Goal: Task Accomplishment & Management: Use online tool/utility

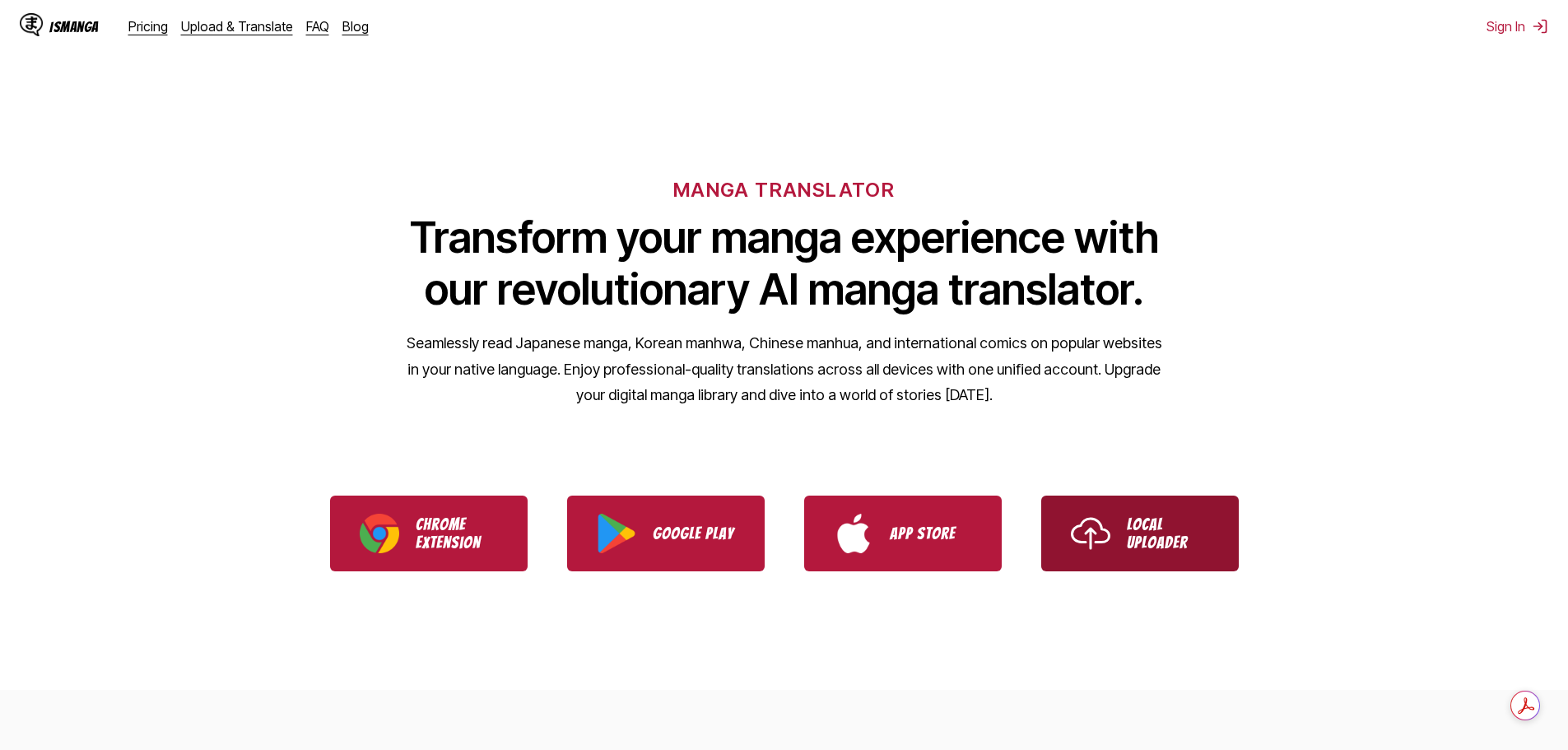
click at [1114, 534] on link "Local Uploader" at bounding box center [1140, 534] width 198 height 76
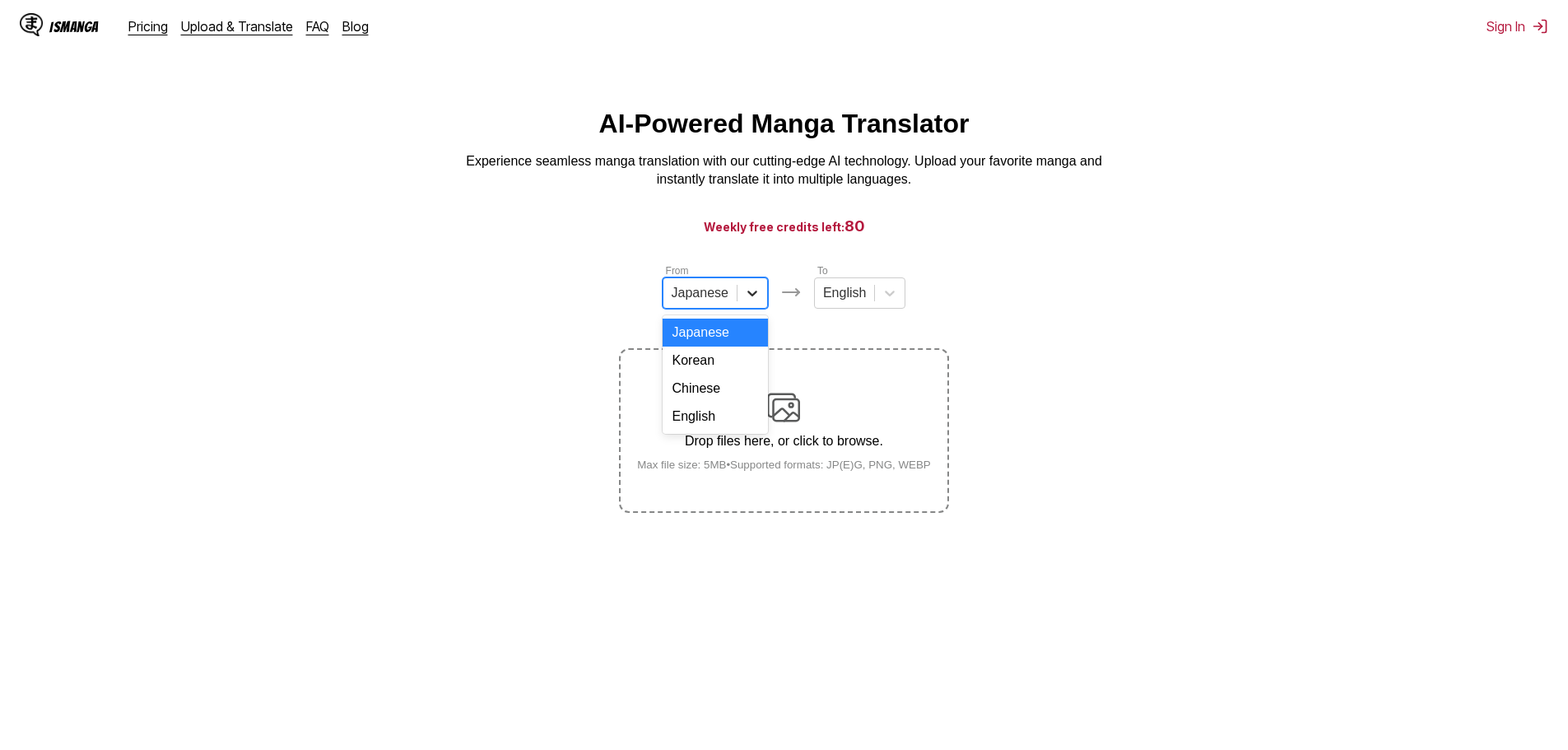
click at [748, 296] on icon at bounding box center [752, 293] width 16 height 16
click at [876, 301] on div at bounding box center [890, 293] width 30 height 30
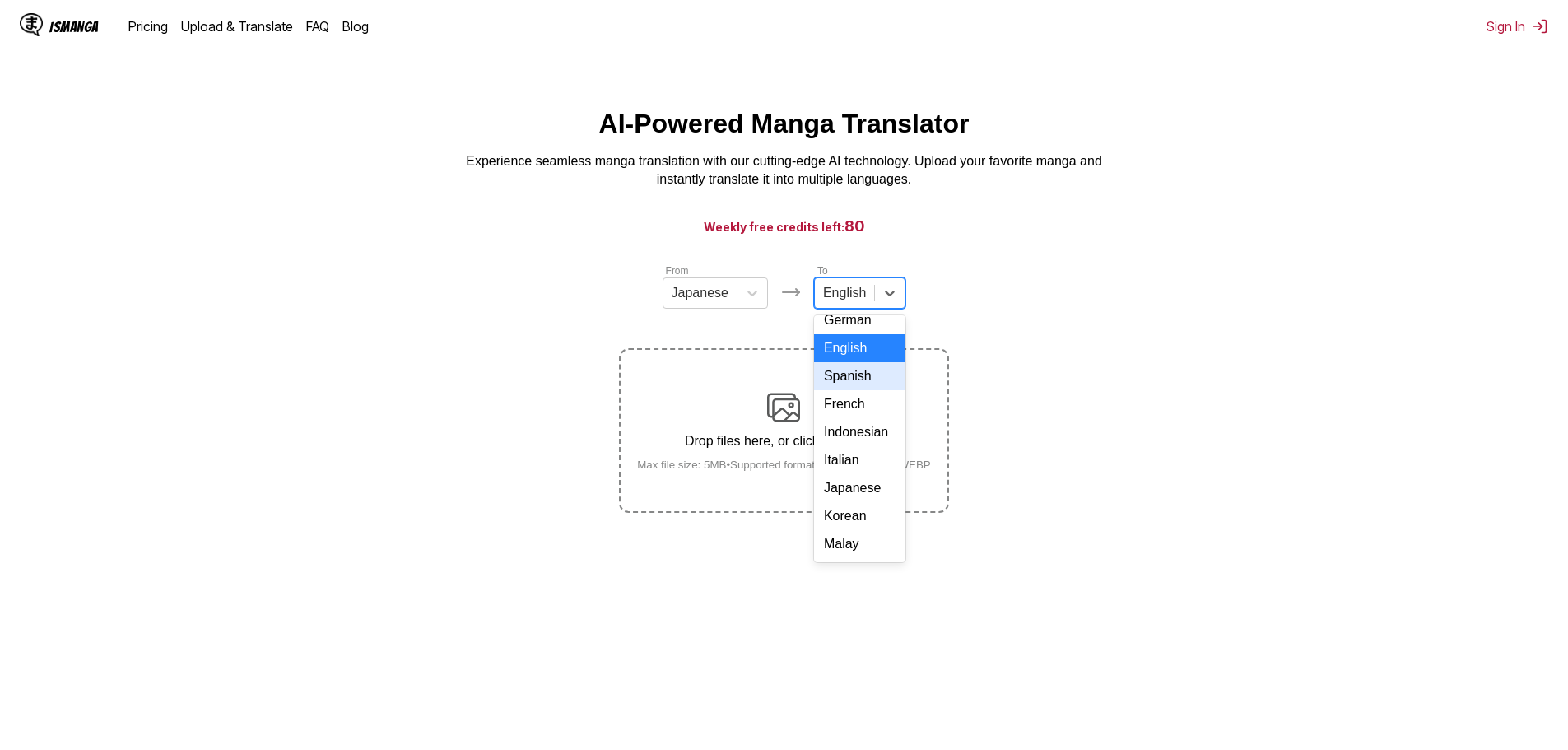
scroll to position [83, 0]
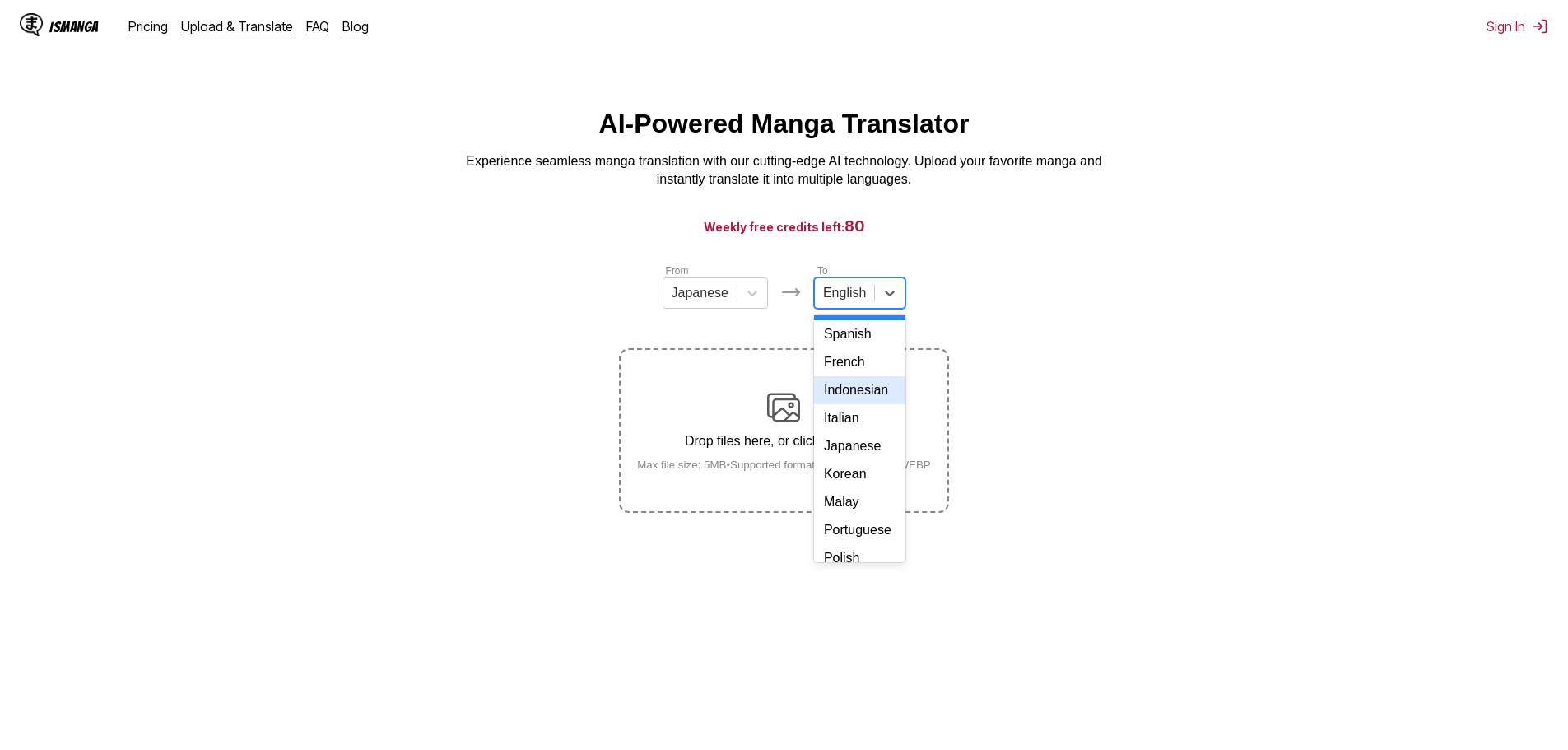
click at [855, 404] on div "Indonesian" at bounding box center [859, 390] width 92 height 28
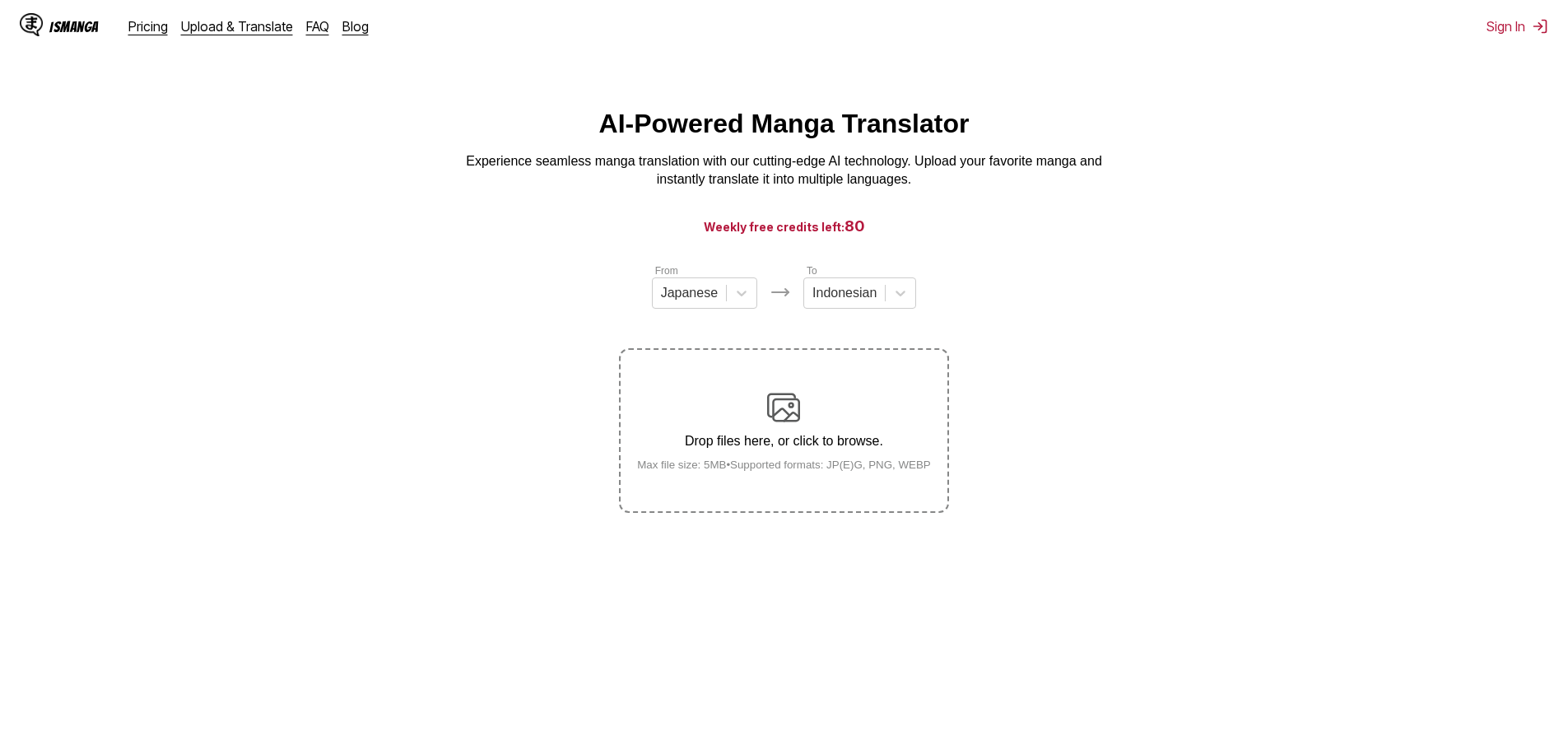
click at [810, 421] on div "Drop files here, or click to browse. Max file size: 5MB • Supported formats: JP…" at bounding box center [783, 431] width 320 height 80
click at [0, 0] on input "Drop files here, or click to browse. Max file size: 5MB • Supported formats: JP…" at bounding box center [0, 0] width 0 height 0
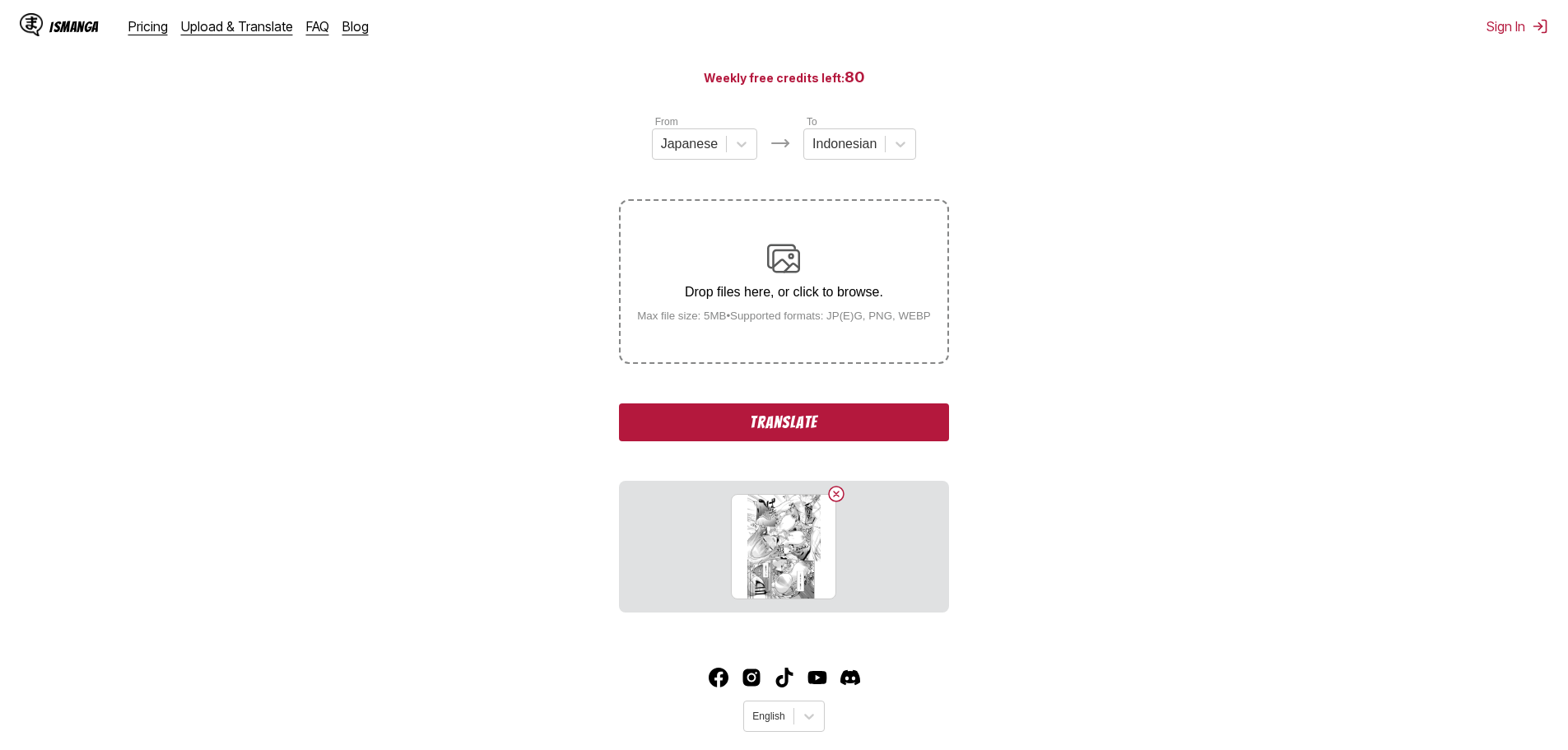
scroll to position [165, 0]
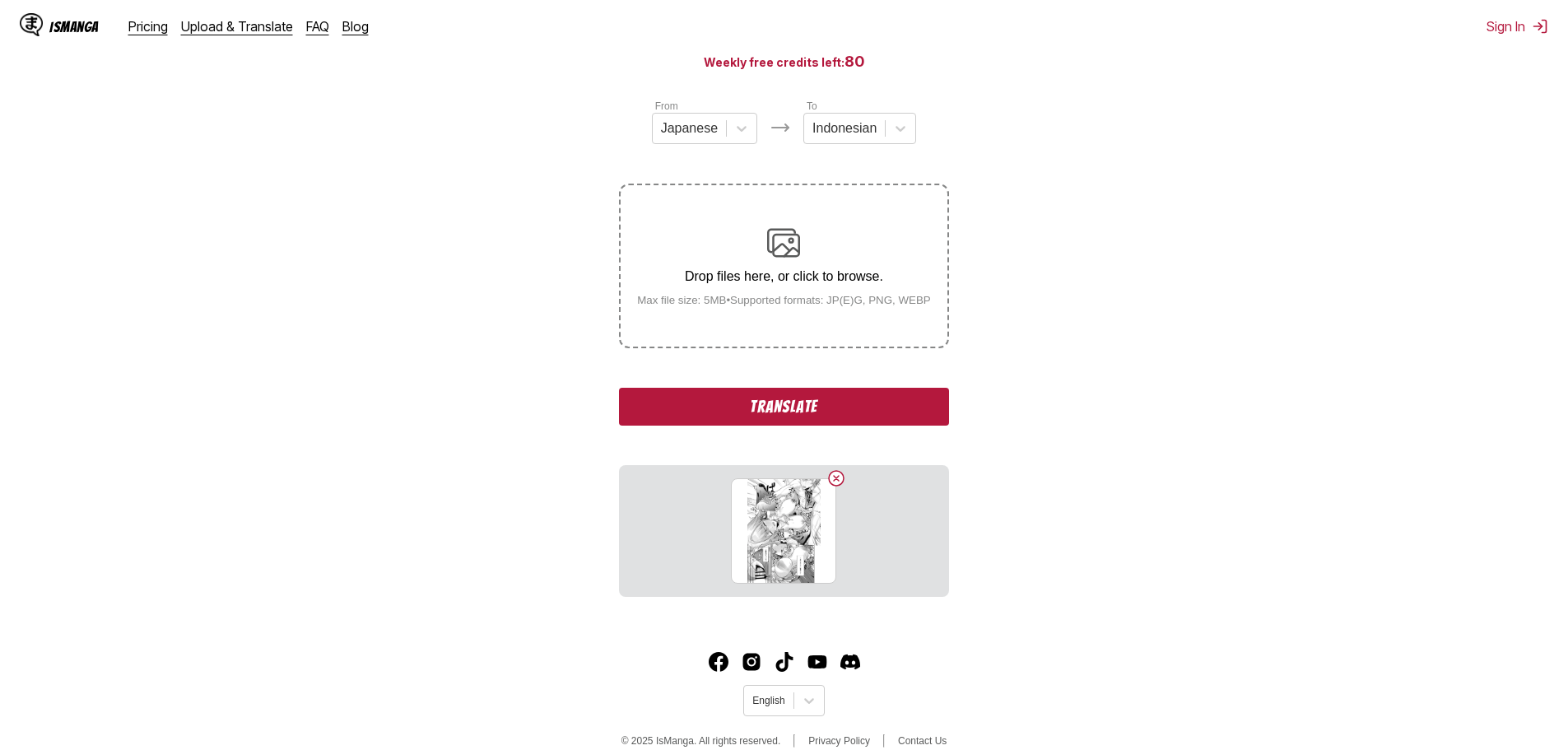
click at [832, 292] on div "Drop files here, or click to browse. Max file size: 5MB • Supported formats: JP…" at bounding box center [783, 267] width 320 height 80
click at [0, 0] on input "Drop files here, or click to browse. Max file size: 5MB • Supported formats: JP…" at bounding box center [0, 0] width 0 height 0
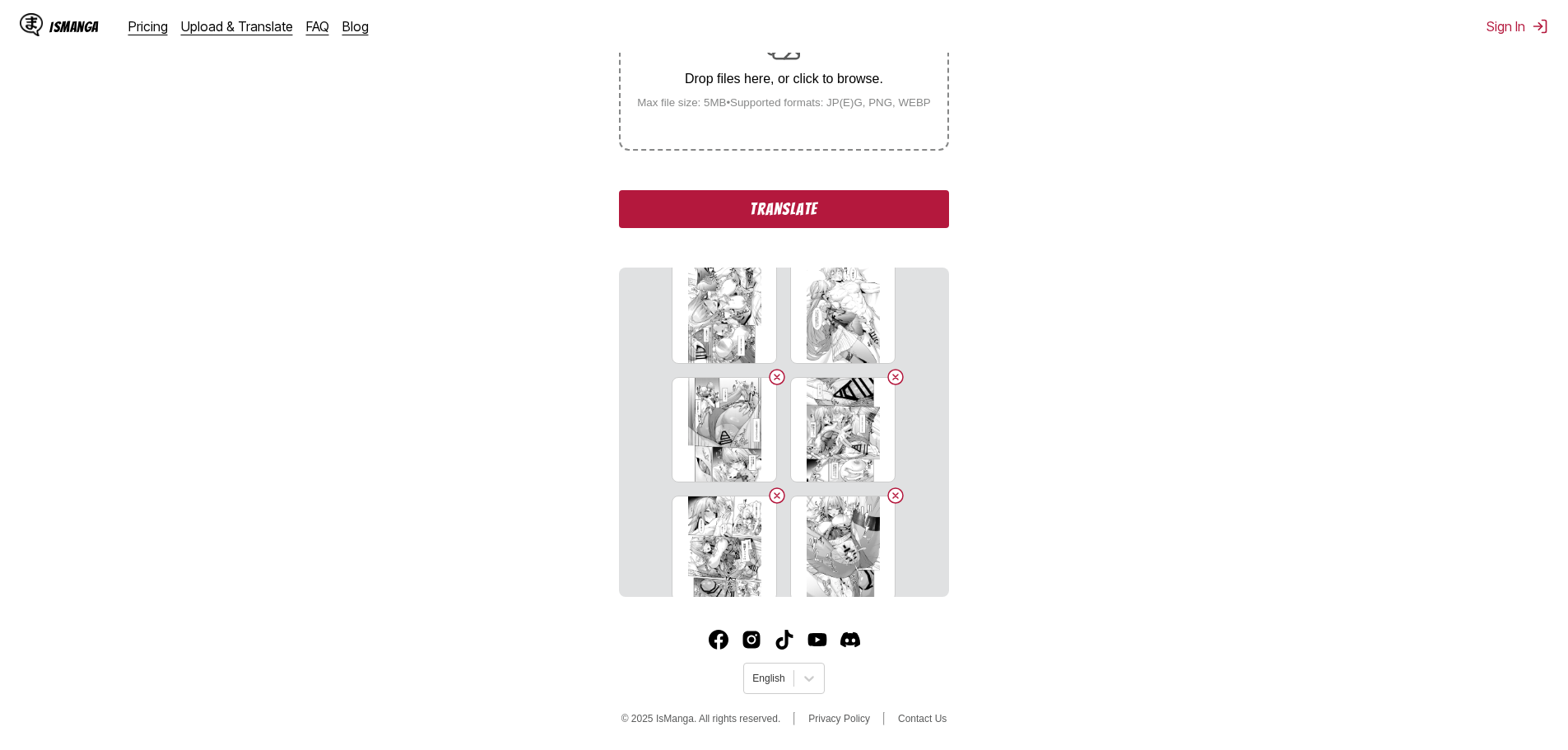
scroll to position [40, 0]
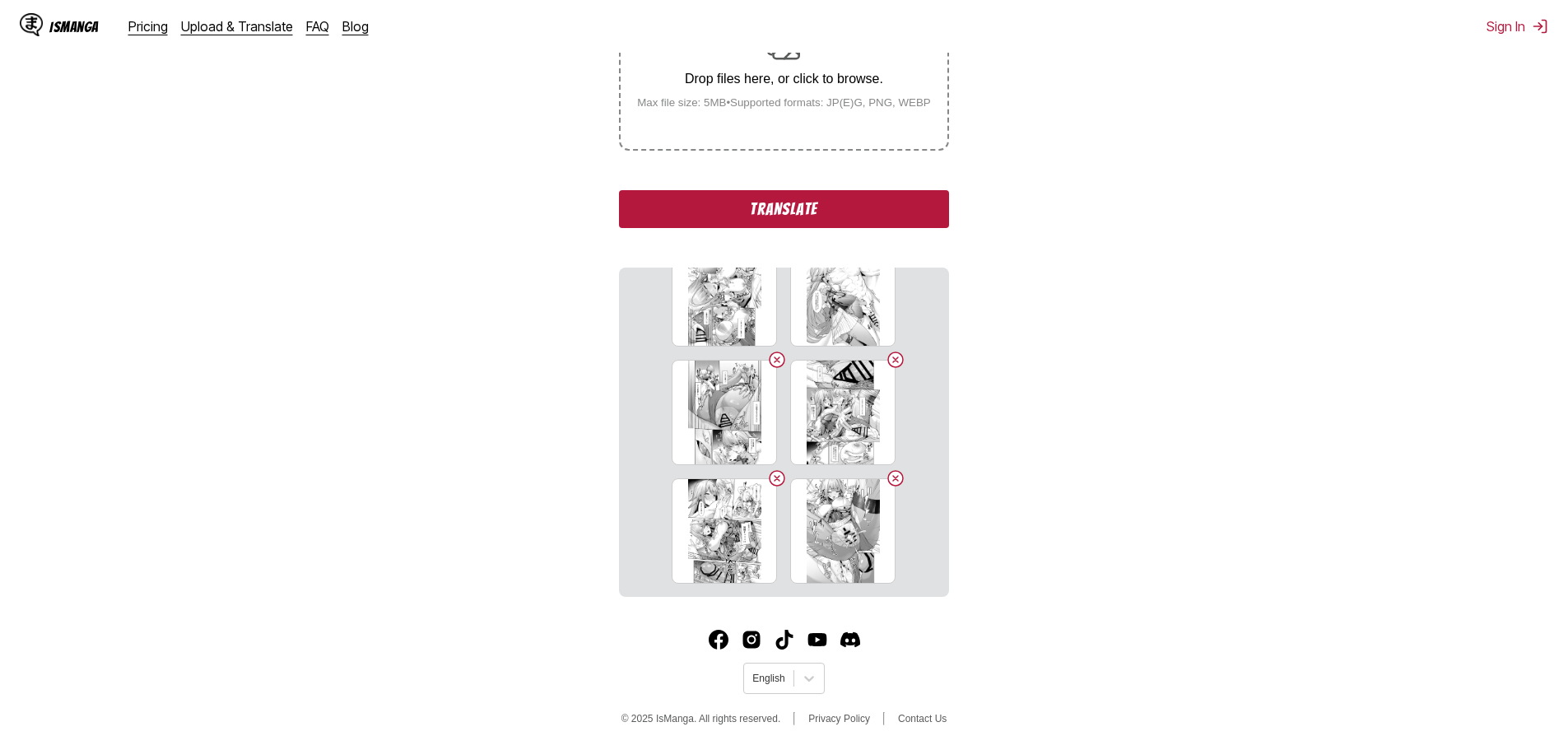
click at [787, 203] on button "Translate" at bounding box center [783, 209] width 329 height 38
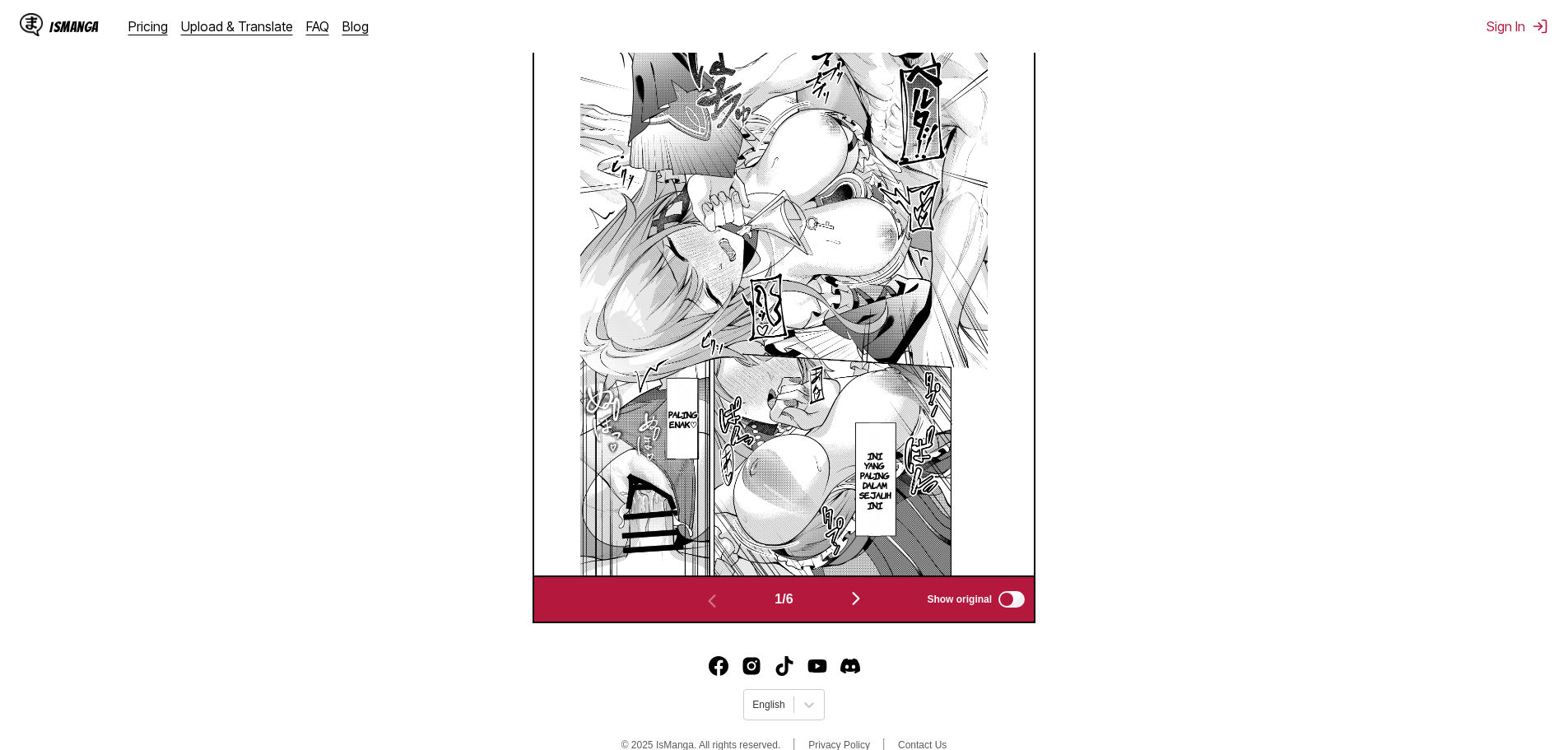
scroll to position [577, 0]
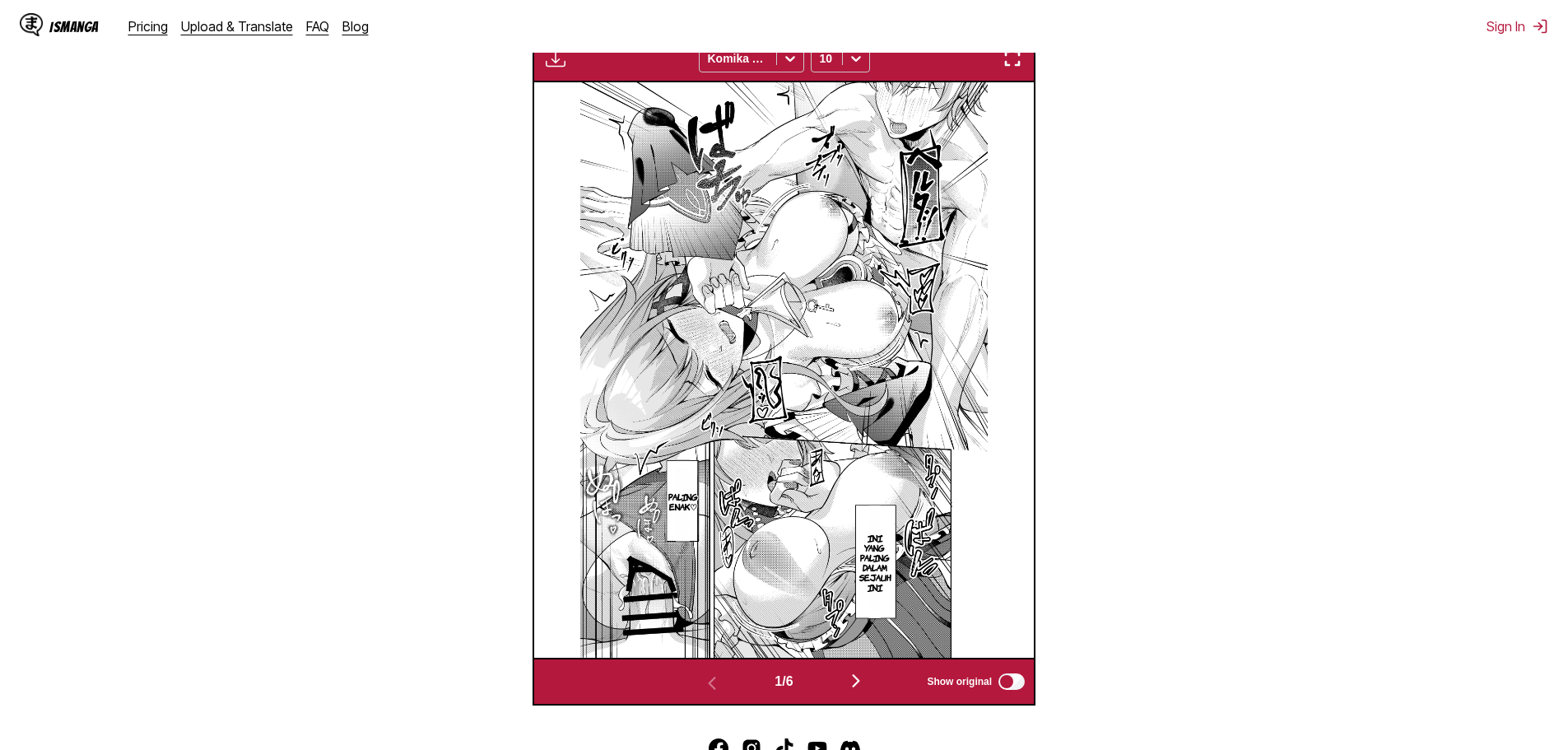
click at [858, 685] on img "button" at bounding box center [857, 681] width 20 height 20
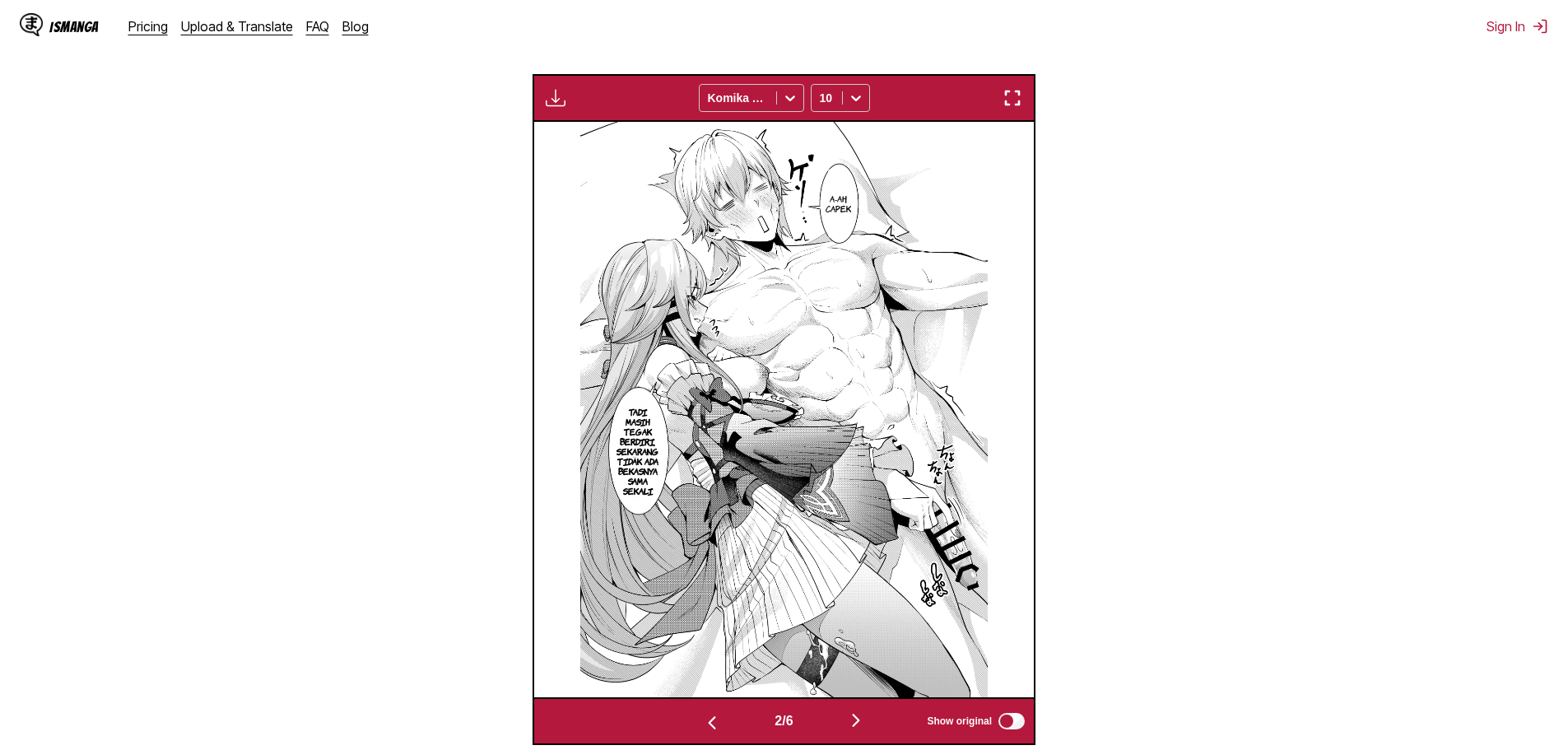
scroll to position [494, 0]
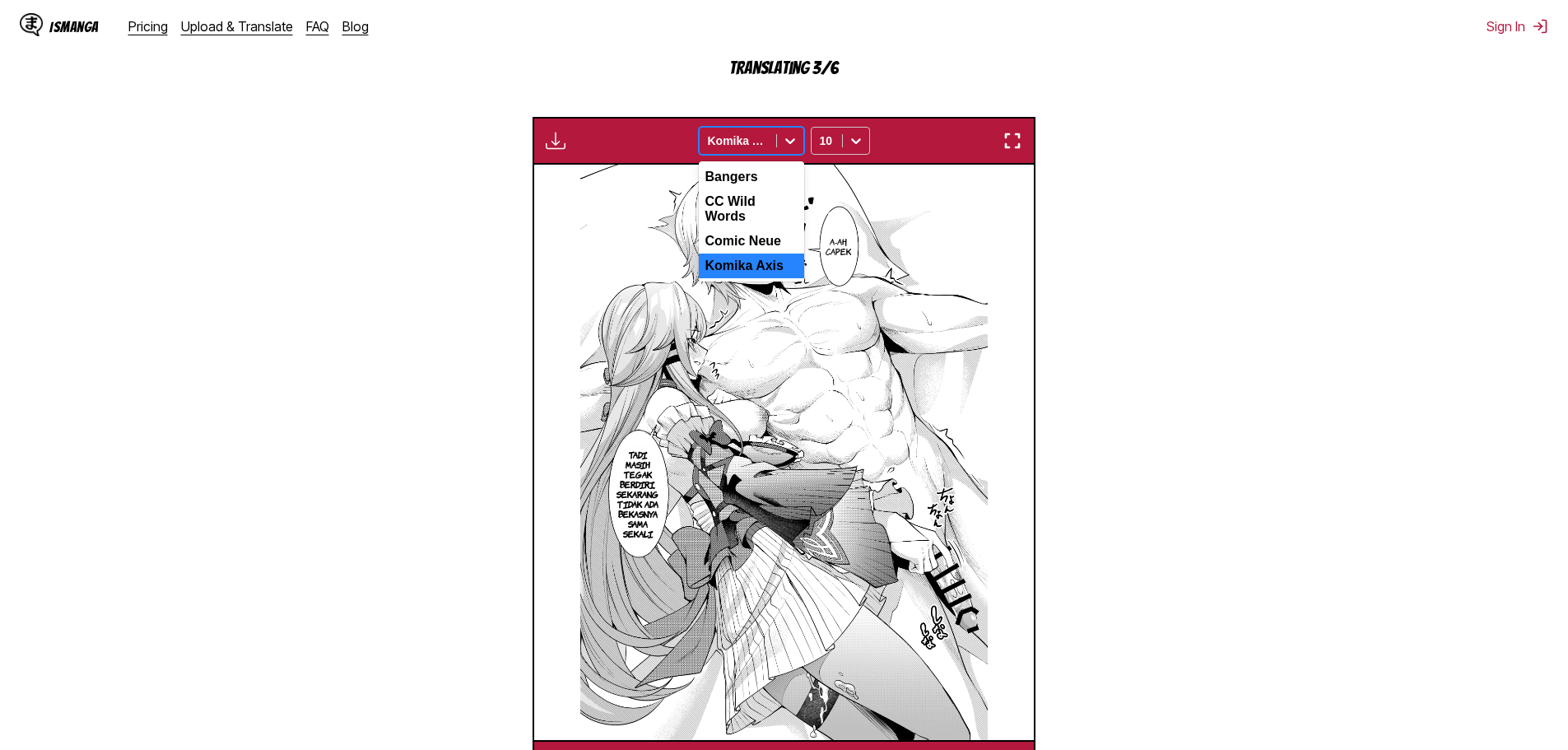
click at [788, 144] on icon at bounding box center [790, 141] width 10 height 5
click at [756, 236] on div "Comic Neue" at bounding box center [751, 241] width 105 height 24
click at [787, 140] on icon at bounding box center [790, 141] width 16 height 16
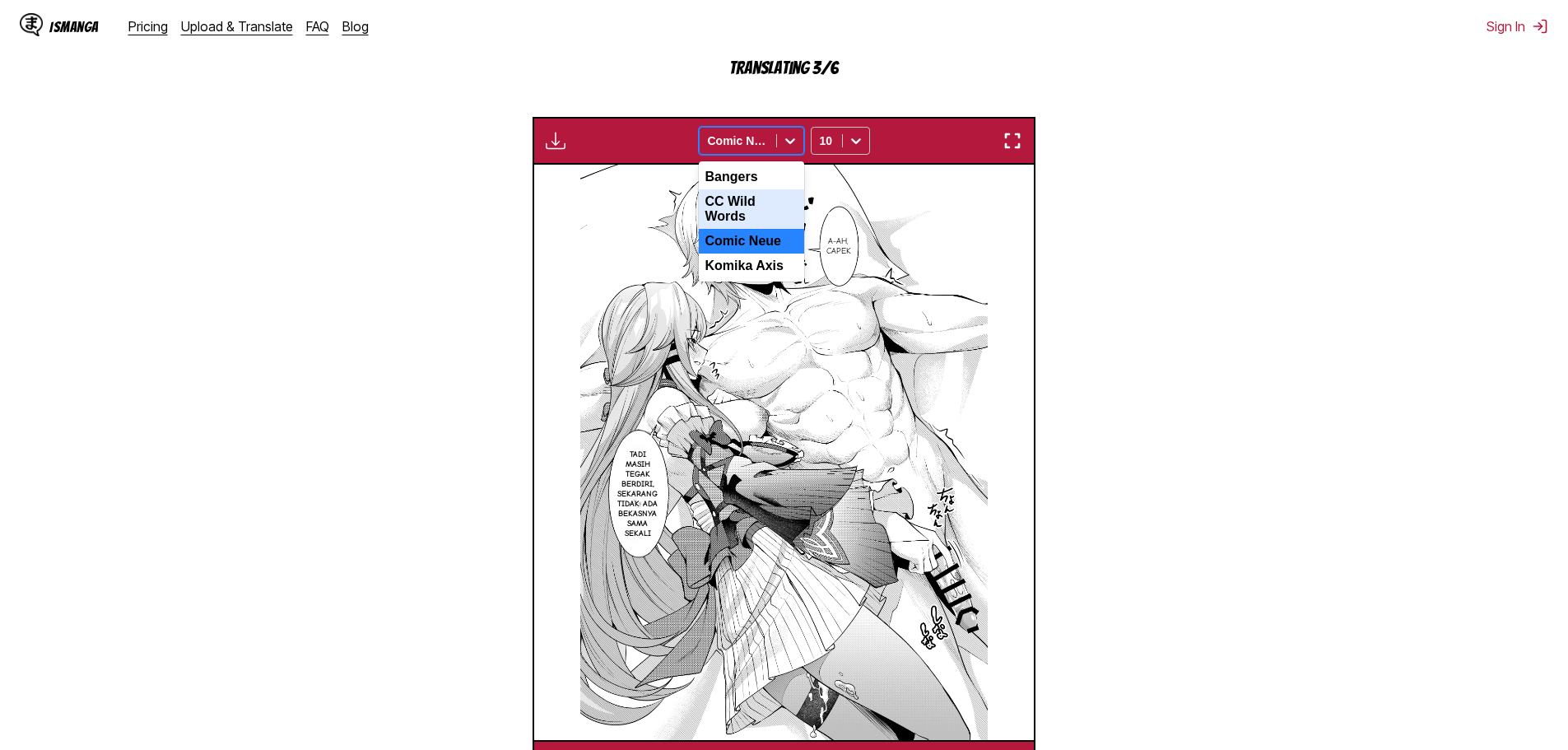
click at [754, 203] on div "CC Wild Words" at bounding box center [751, 209] width 105 height 40
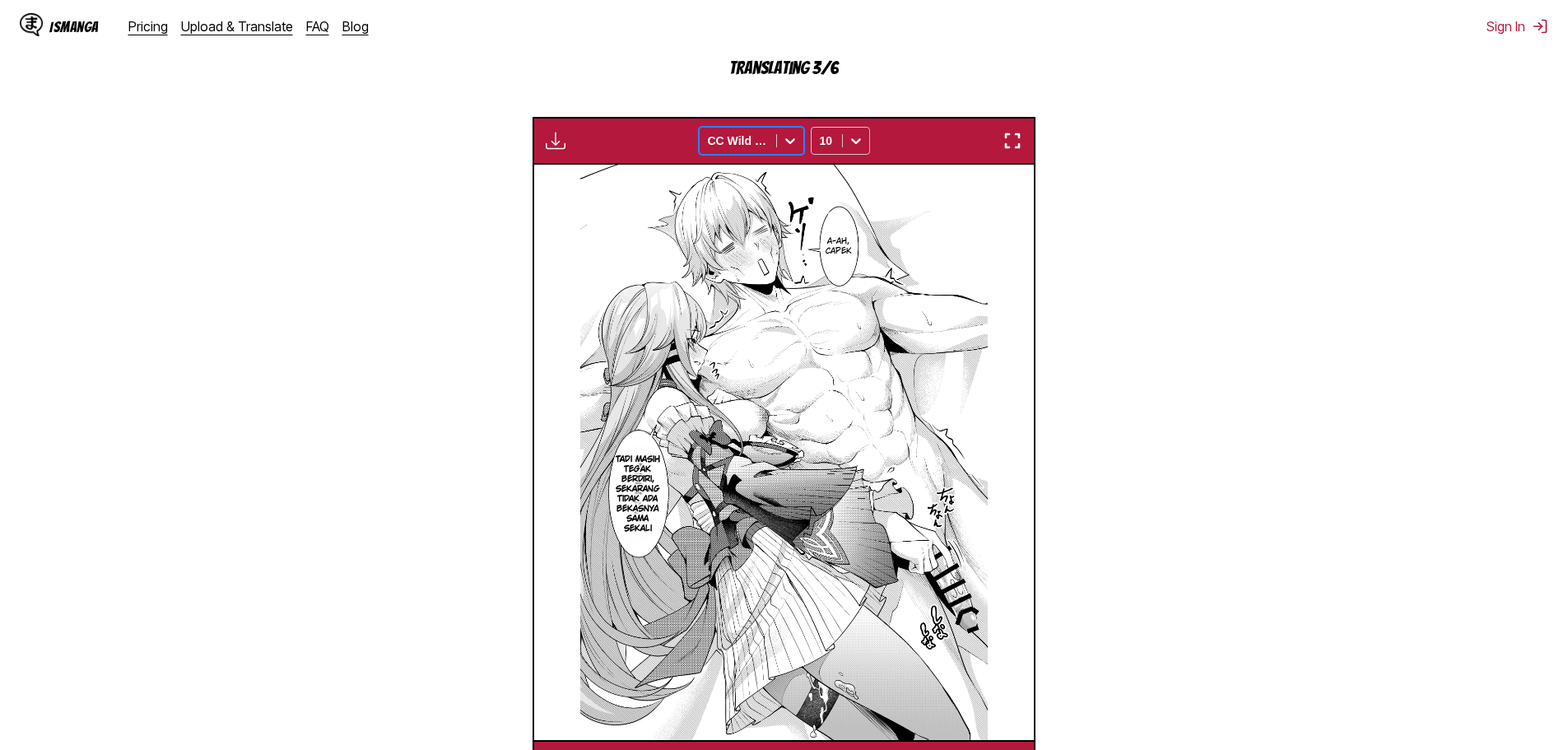
click at [784, 137] on icon at bounding box center [790, 141] width 16 height 16
click at [748, 178] on div "Bangers" at bounding box center [751, 177] width 105 height 24
click at [790, 142] on icon at bounding box center [790, 141] width 16 height 16
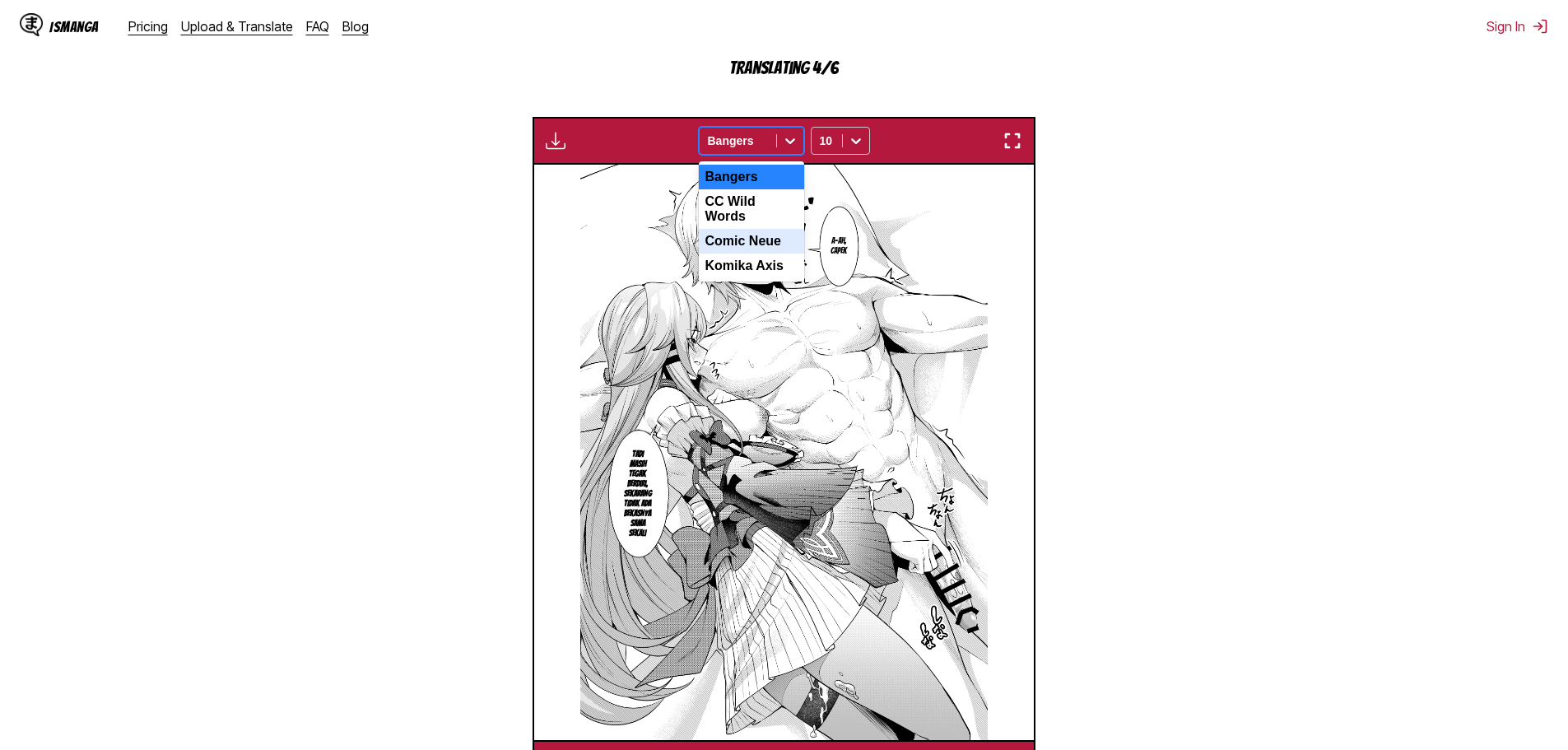
click at [750, 230] on div "Comic Neue" at bounding box center [751, 241] width 105 height 24
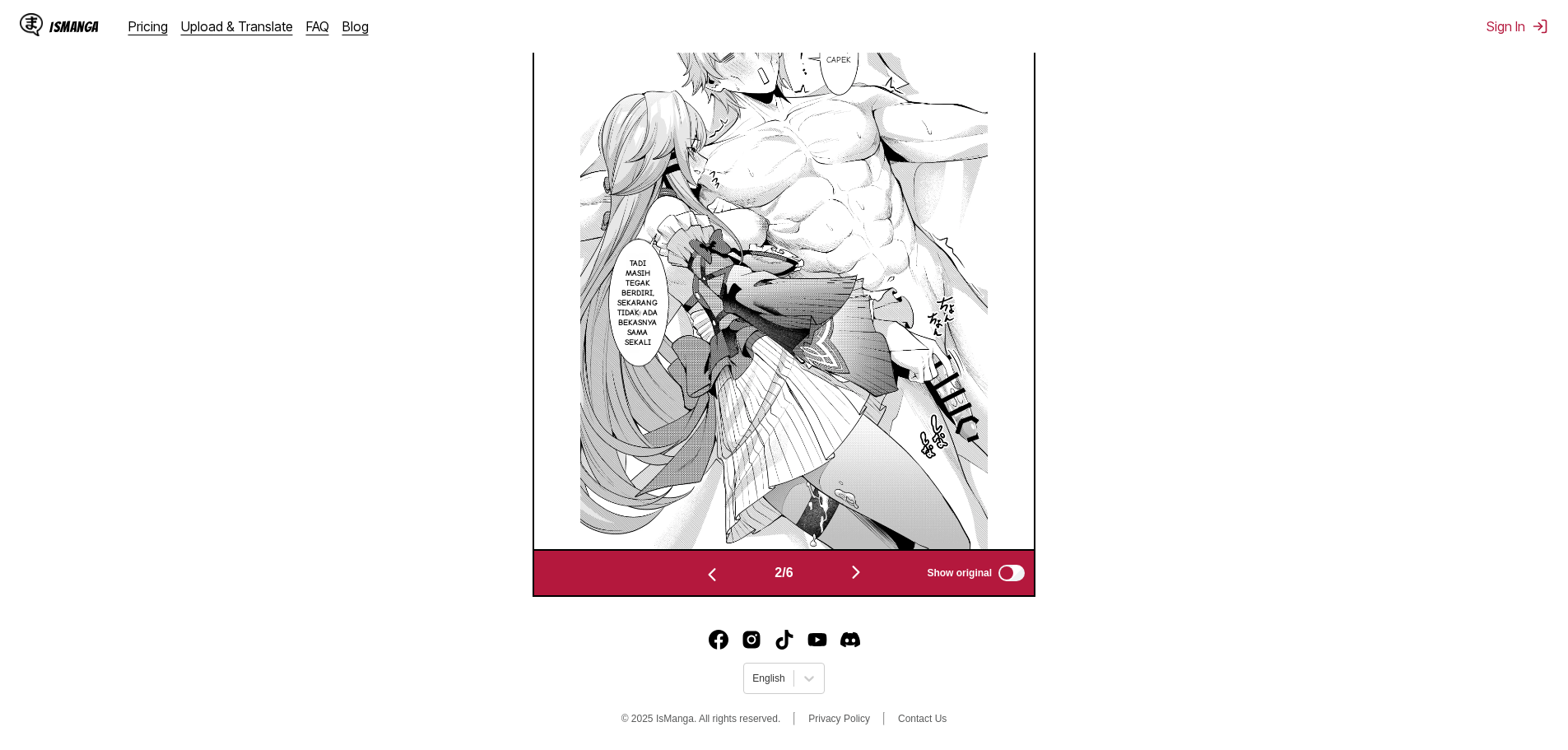
click at [862, 580] on img "button" at bounding box center [857, 572] width 20 height 20
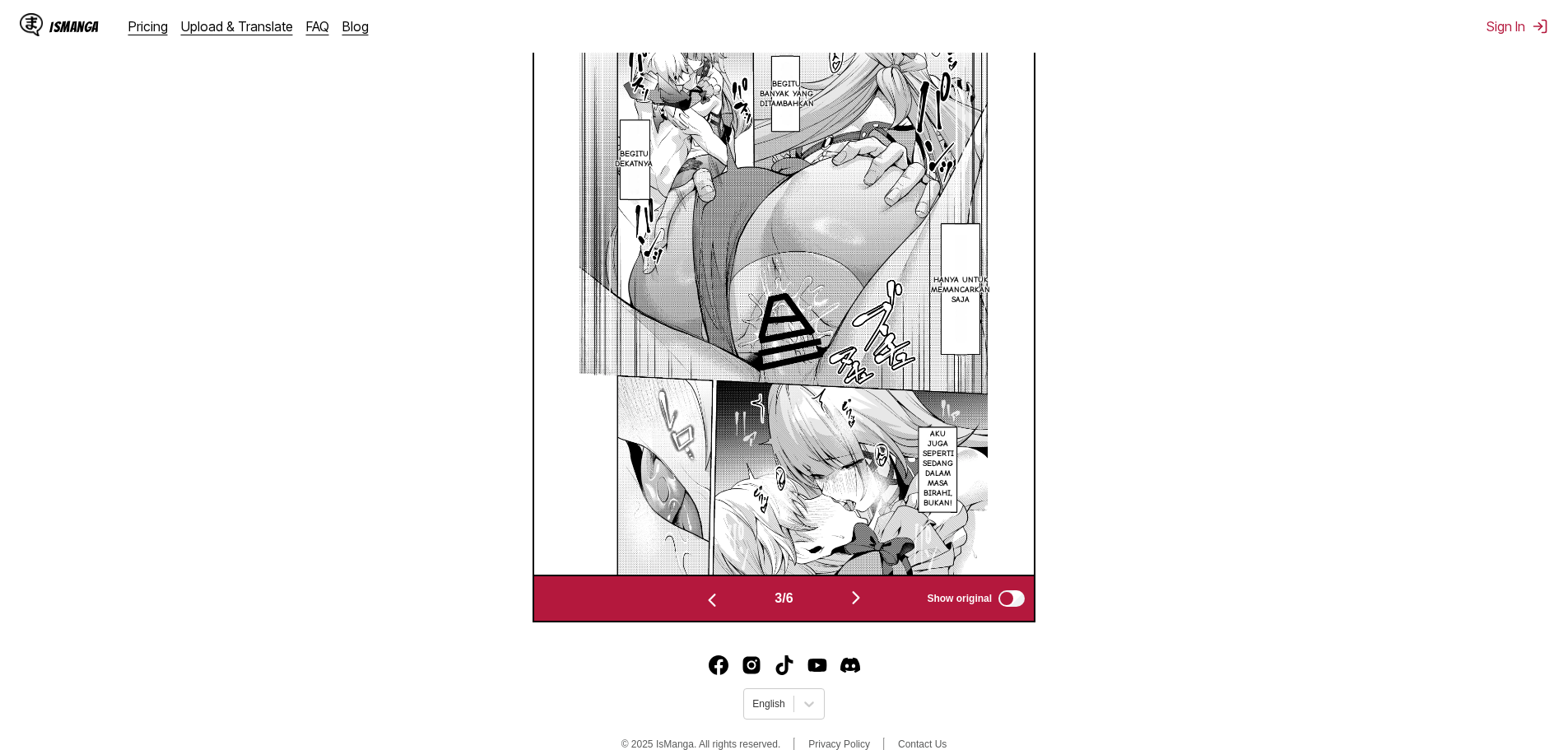
scroll to position [661, 0]
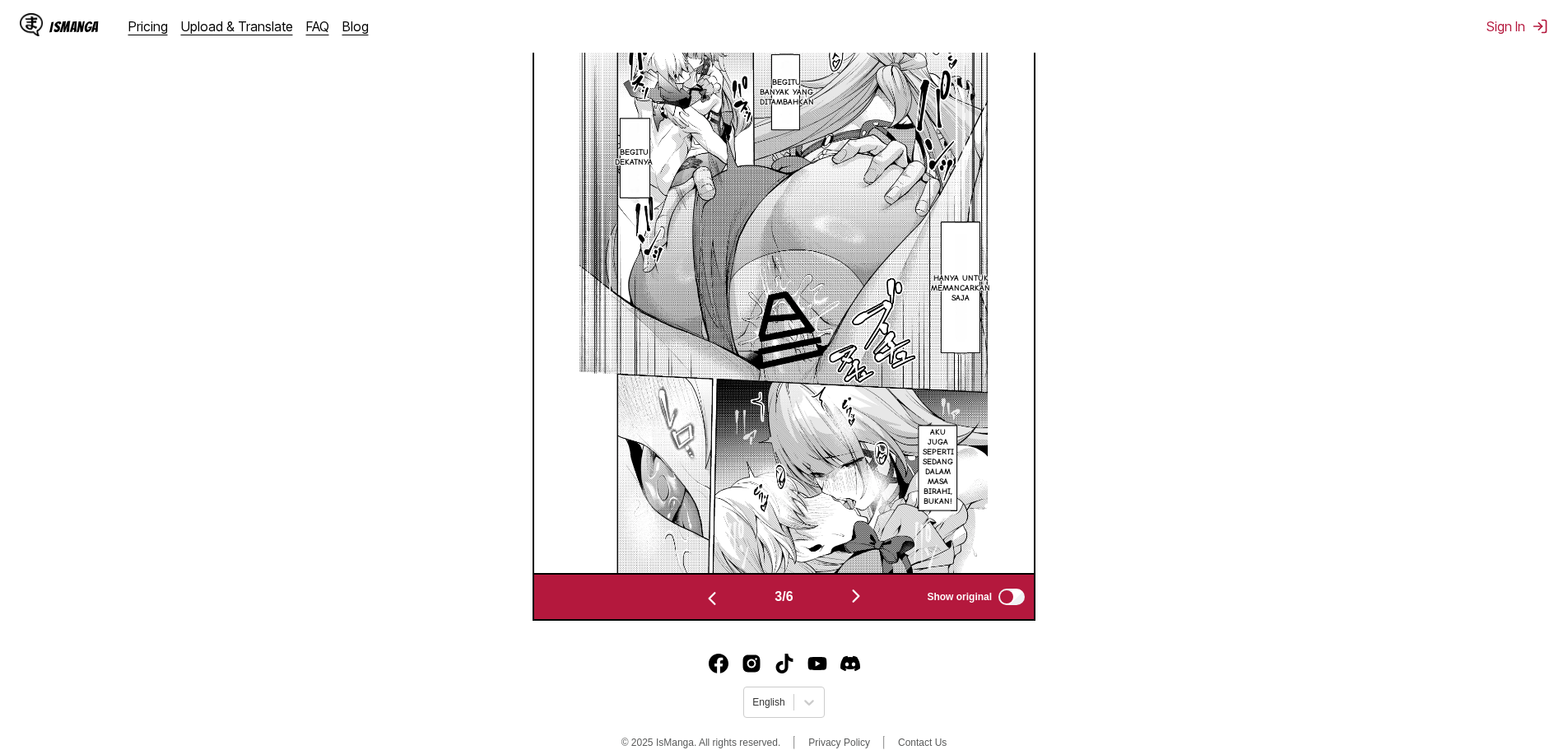
click at [859, 599] on img "button" at bounding box center [857, 597] width 20 height 20
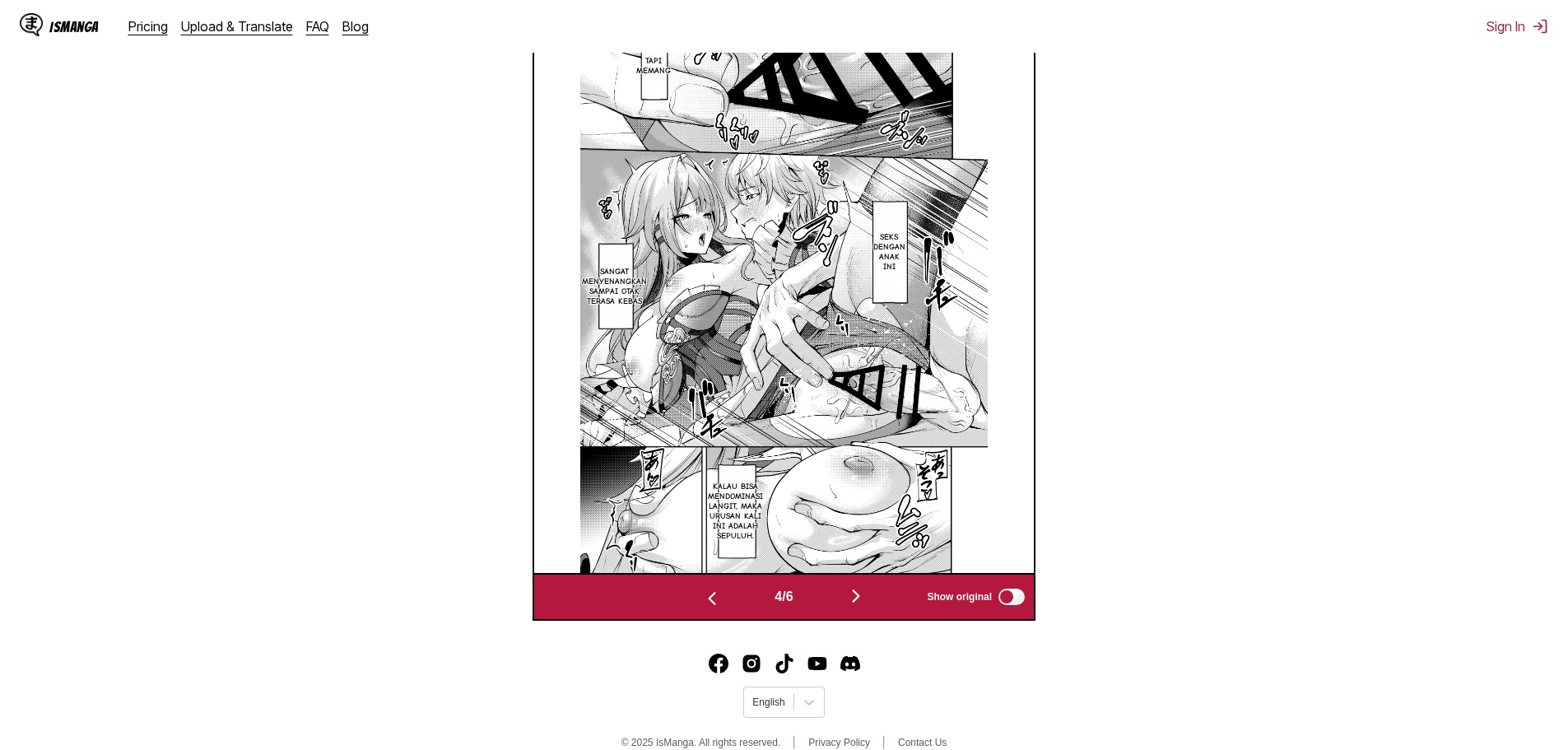
click at [857, 604] on img "button" at bounding box center [857, 597] width 20 height 20
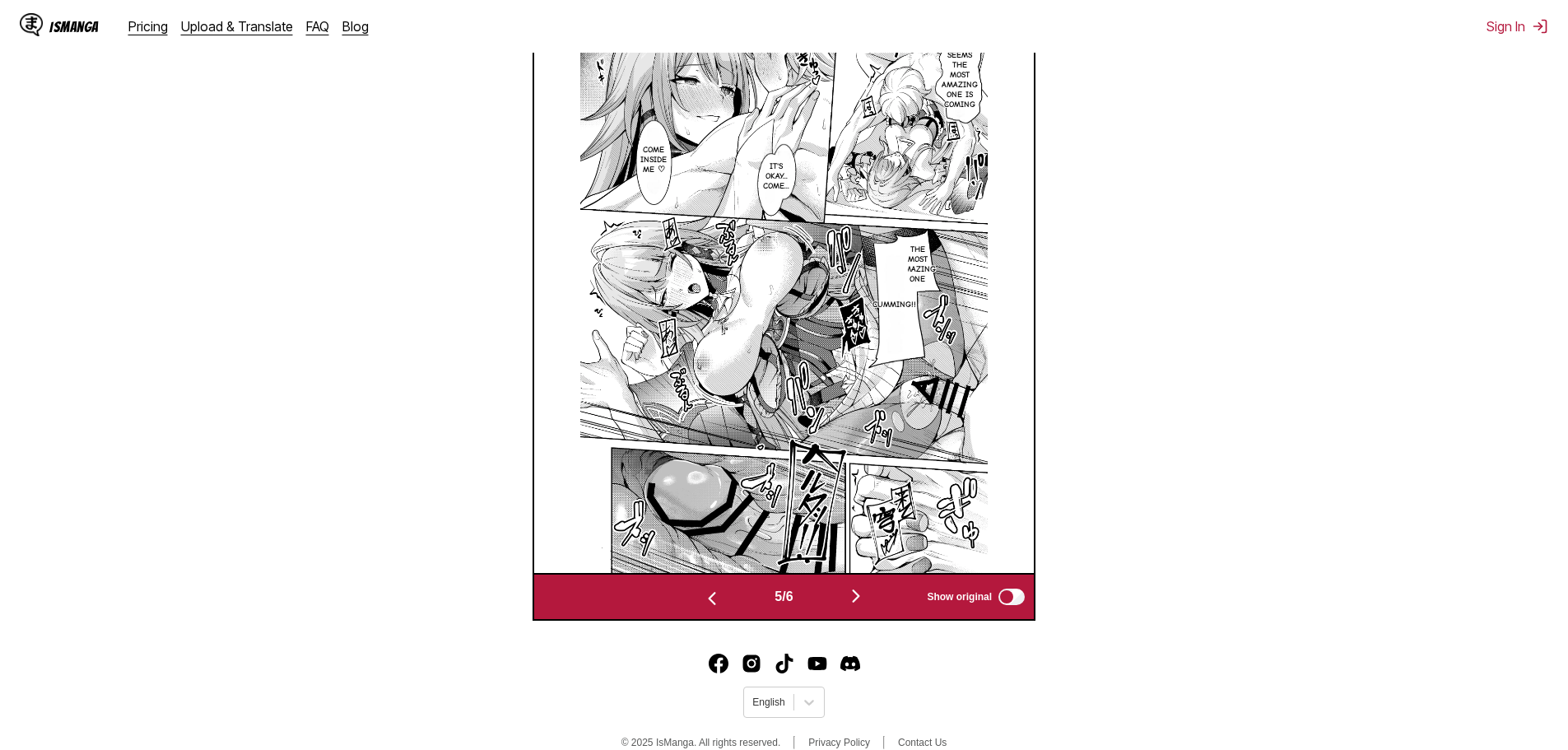
click at [851, 598] on img "button" at bounding box center [857, 597] width 20 height 20
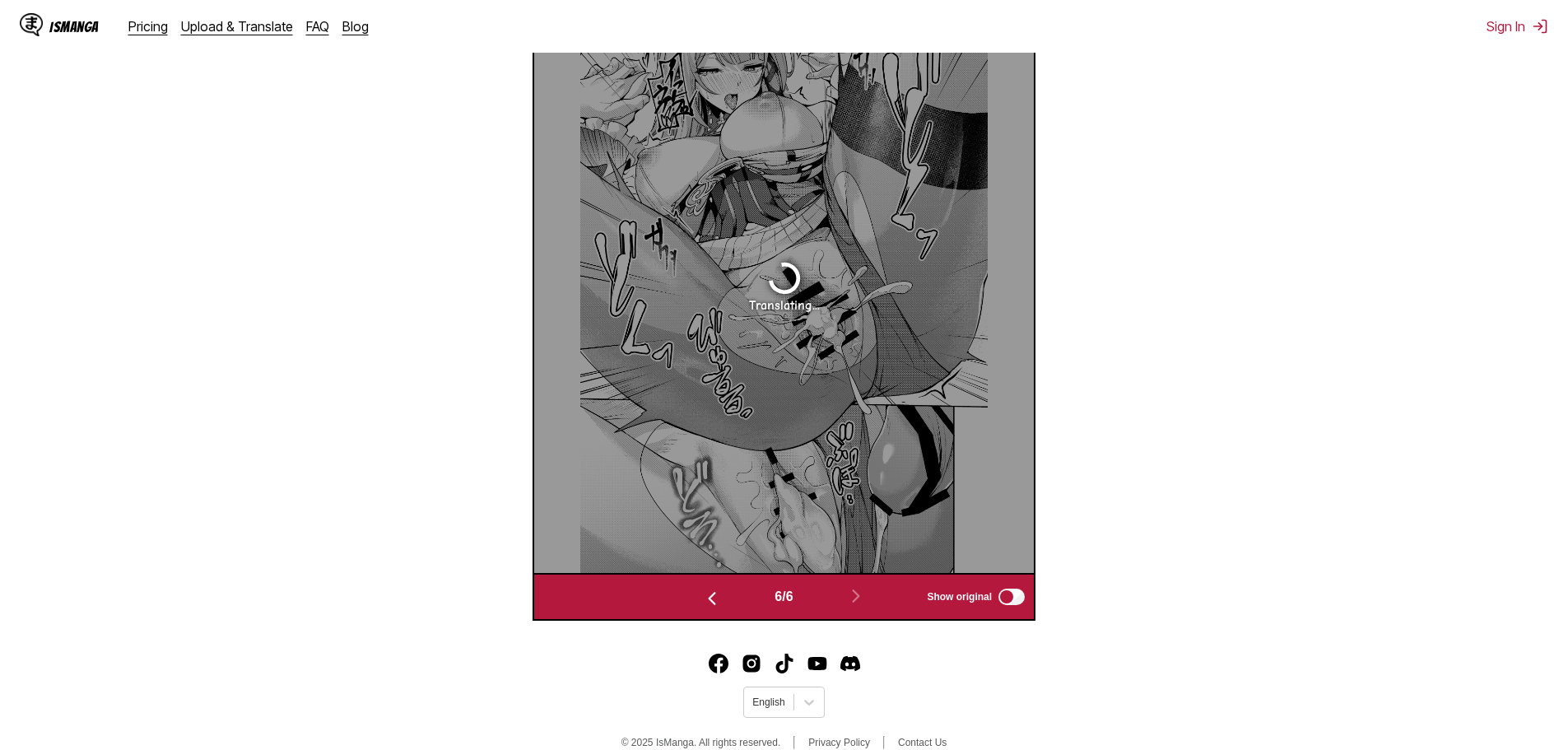
scroll to position [603, 0]
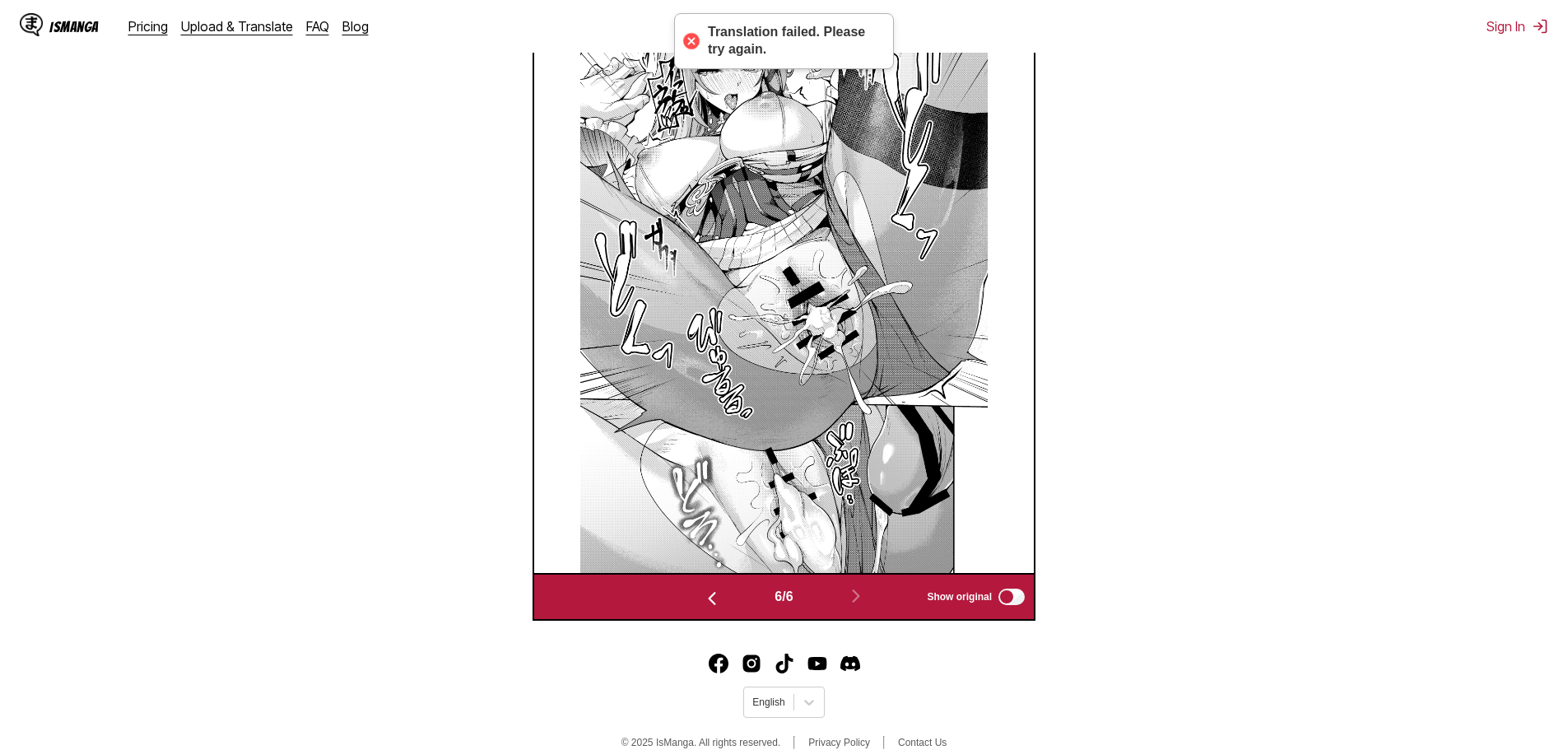
click at [708, 596] on img "button" at bounding box center [712, 599] width 20 height 20
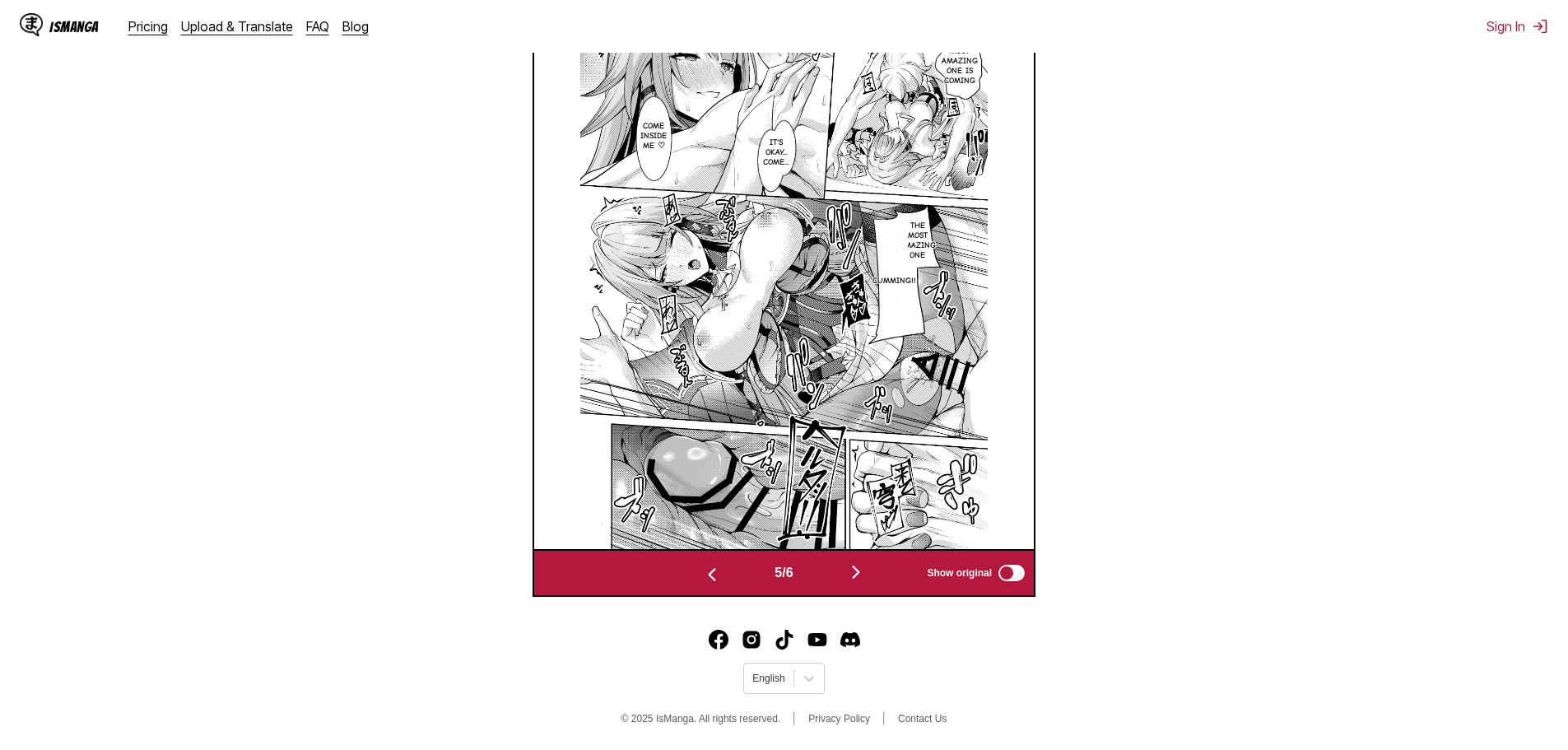
scroll to position [629, 0]
click at [711, 570] on img "button" at bounding box center [712, 575] width 20 height 20
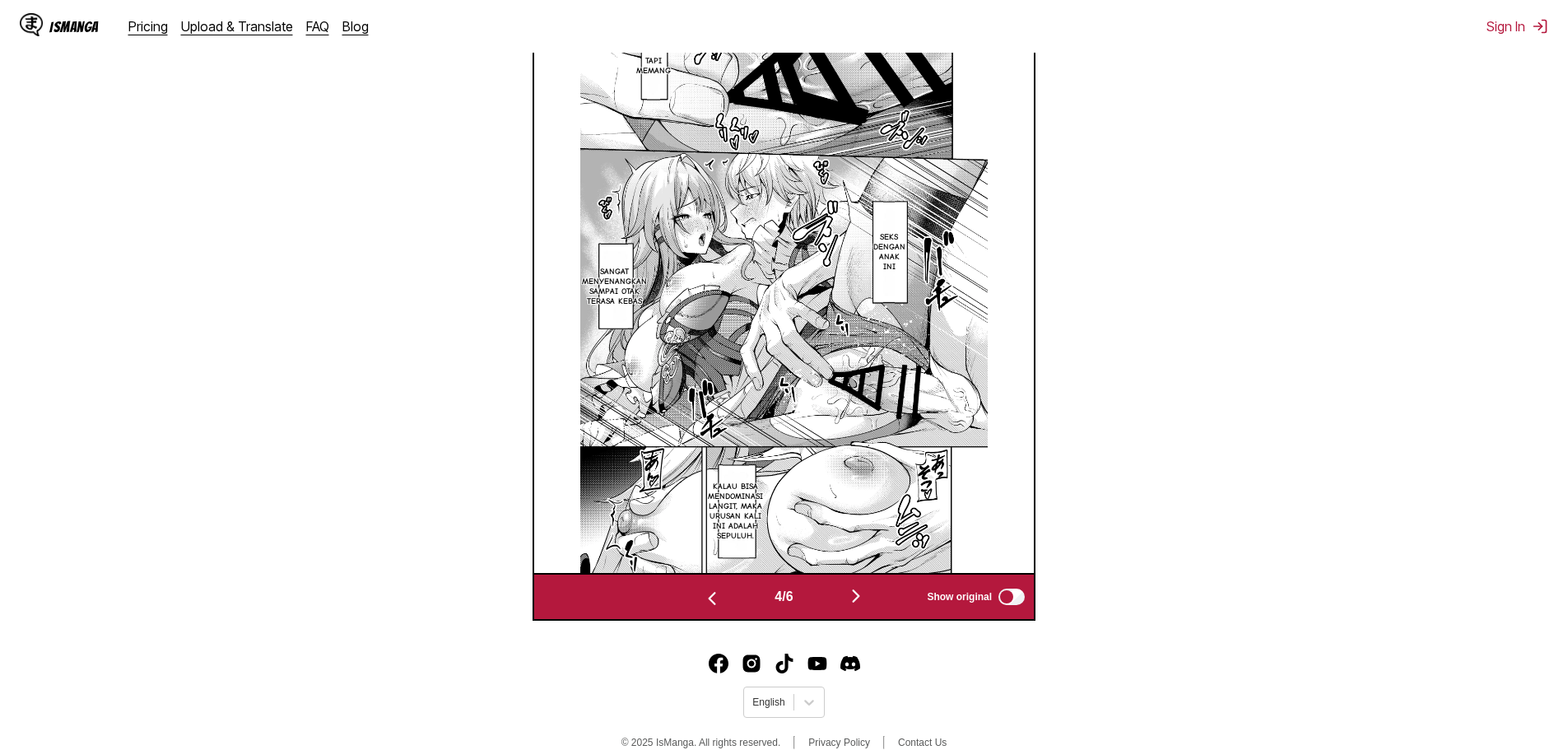
click at [711, 570] on img at bounding box center [784, 285] width 408 height 576
click at [702, 589] on button "button" at bounding box center [711, 598] width 99 height 24
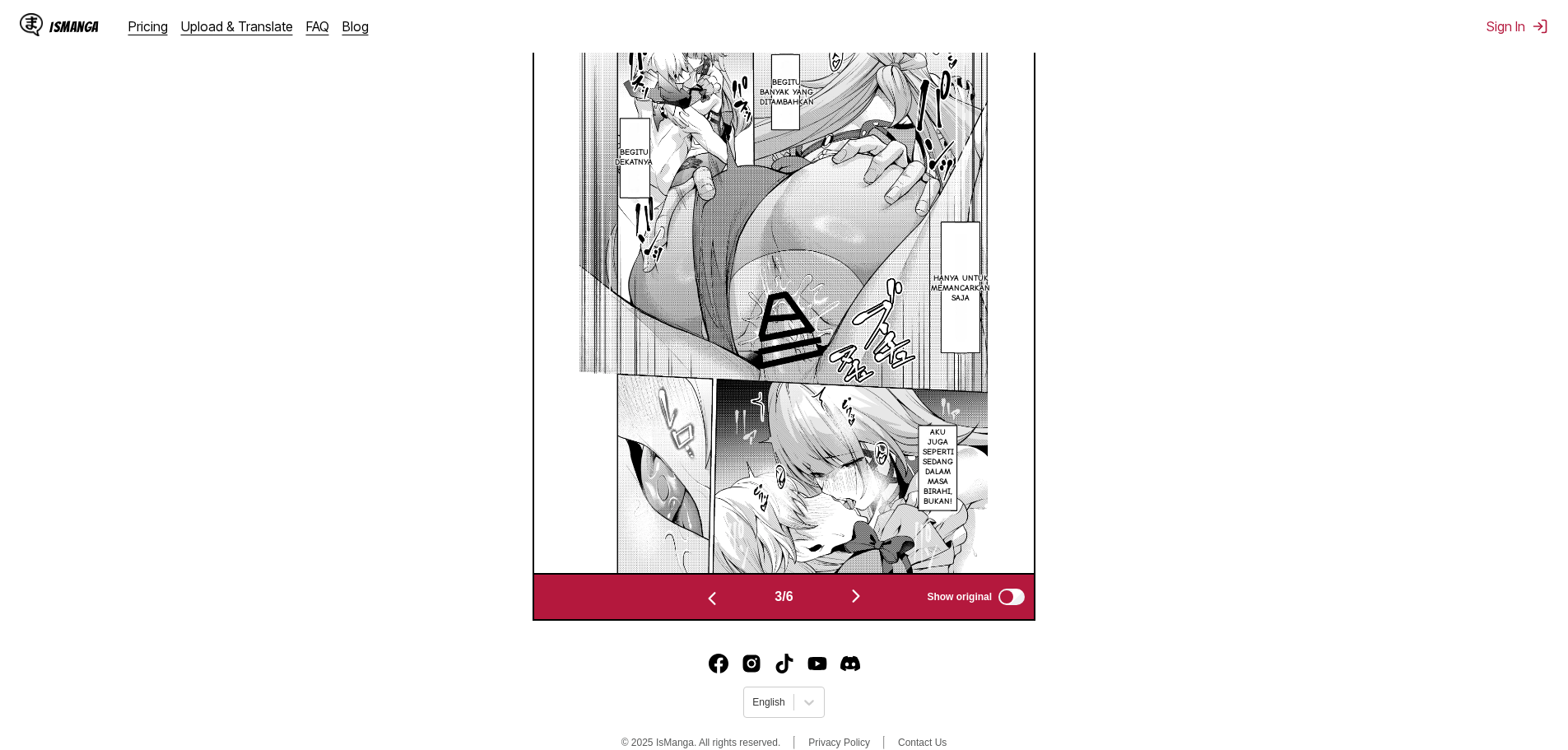
click at [702, 589] on button "button" at bounding box center [711, 598] width 99 height 24
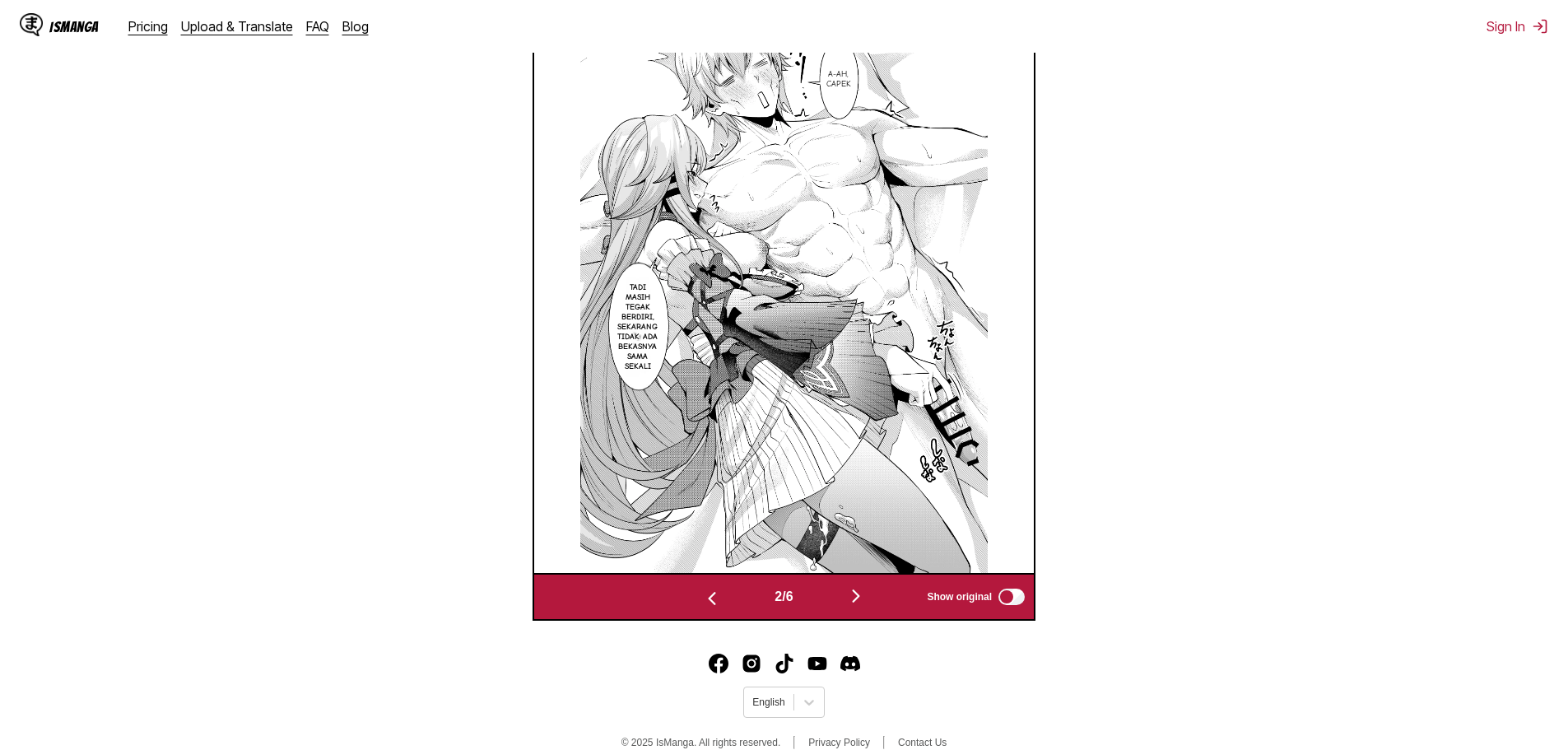
click at [702, 589] on button "button" at bounding box center [711, 598] width 99 height 24
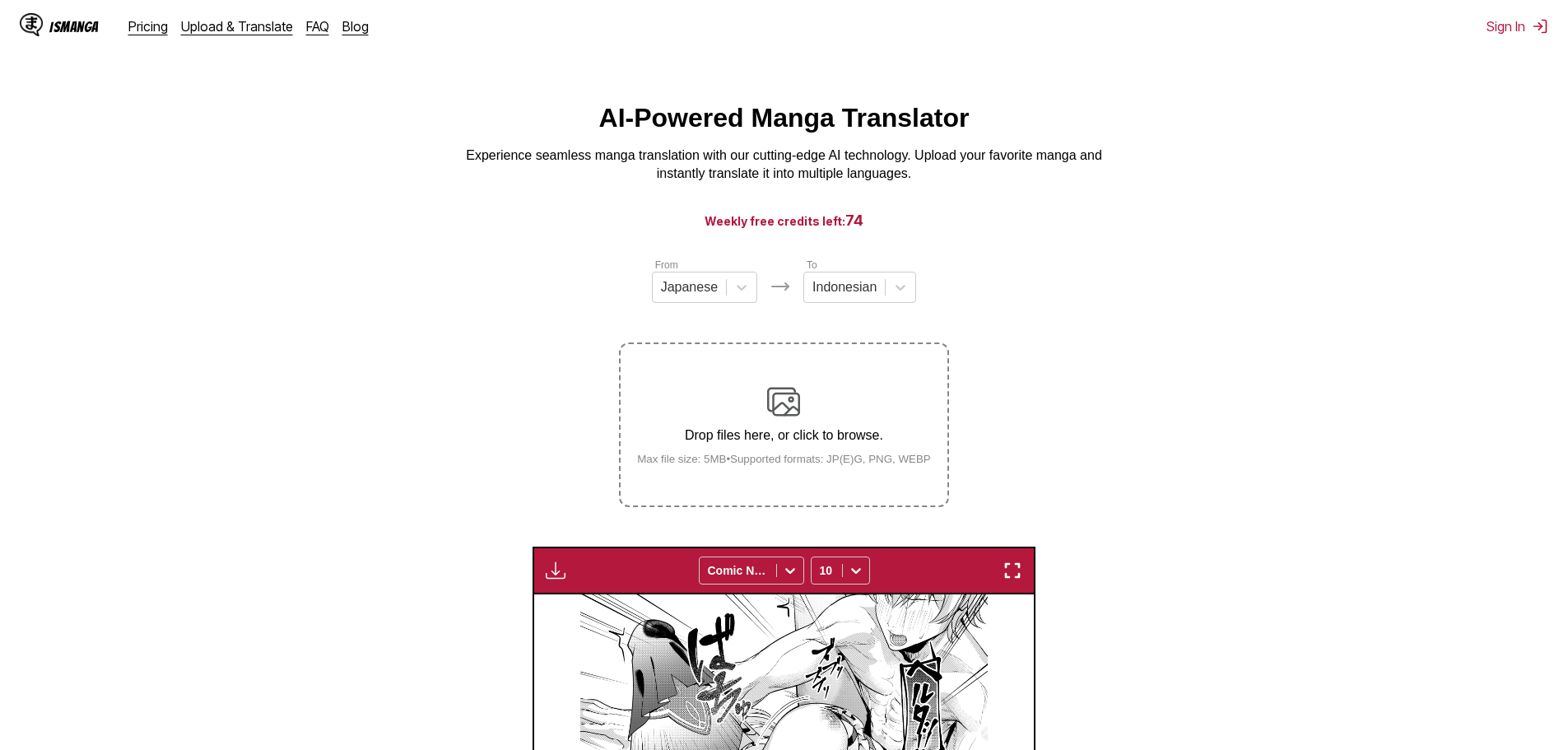
scroll to position [0, 0]
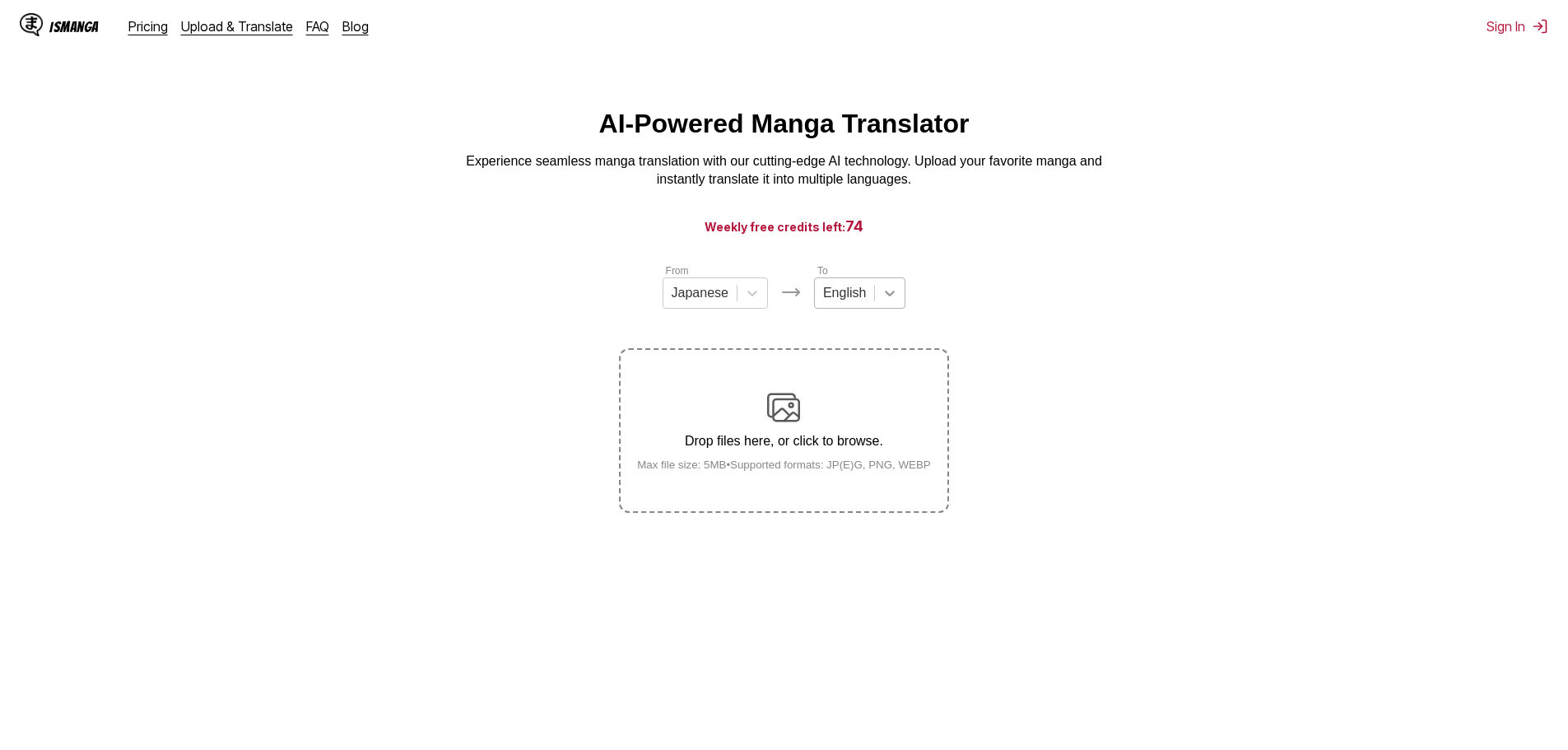
click at [885, 301] on icon at bounding box center [890, 293] width 16 height 16
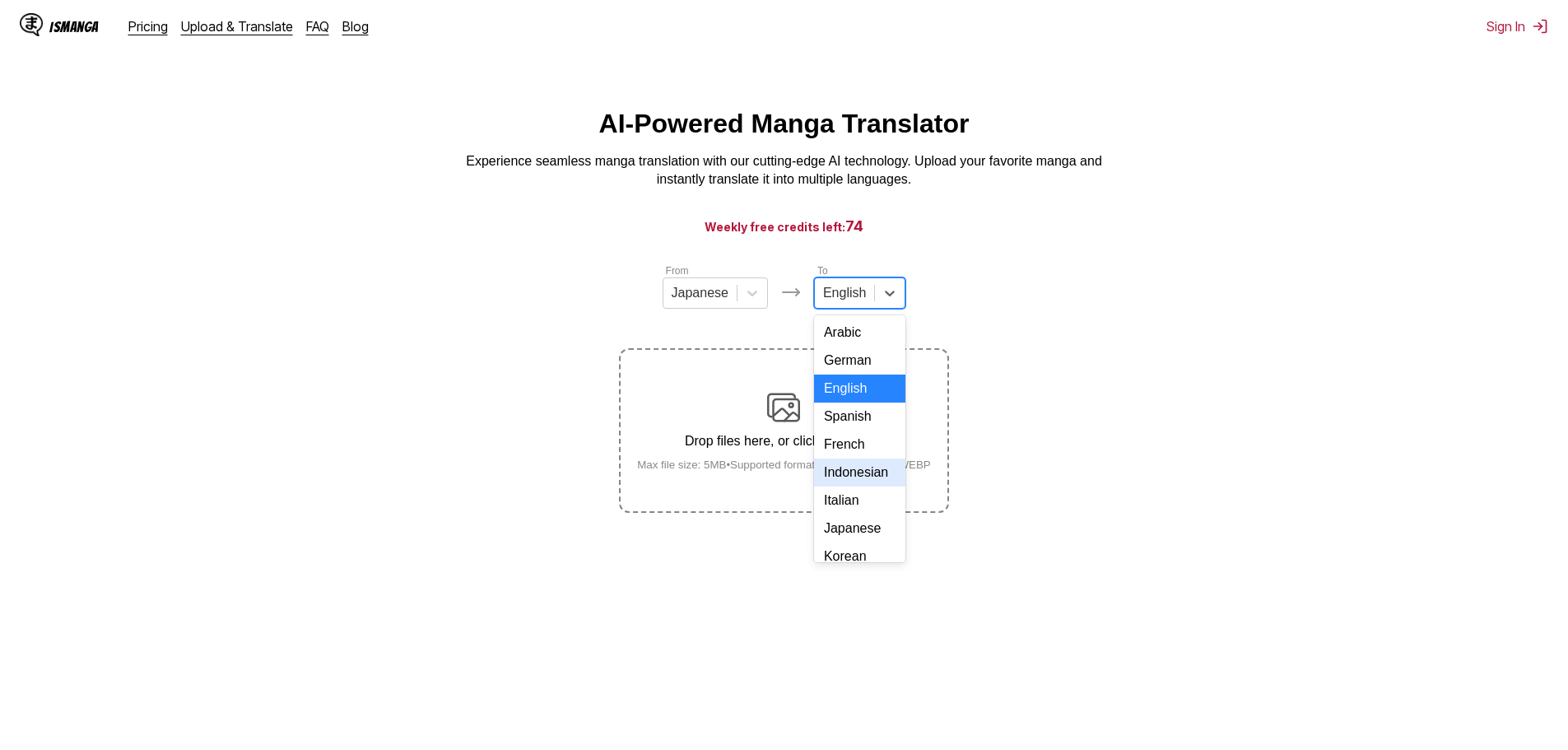
click at [868, 484] on div "Indonesian" at bounding box center [859, 472] width 92 height 28
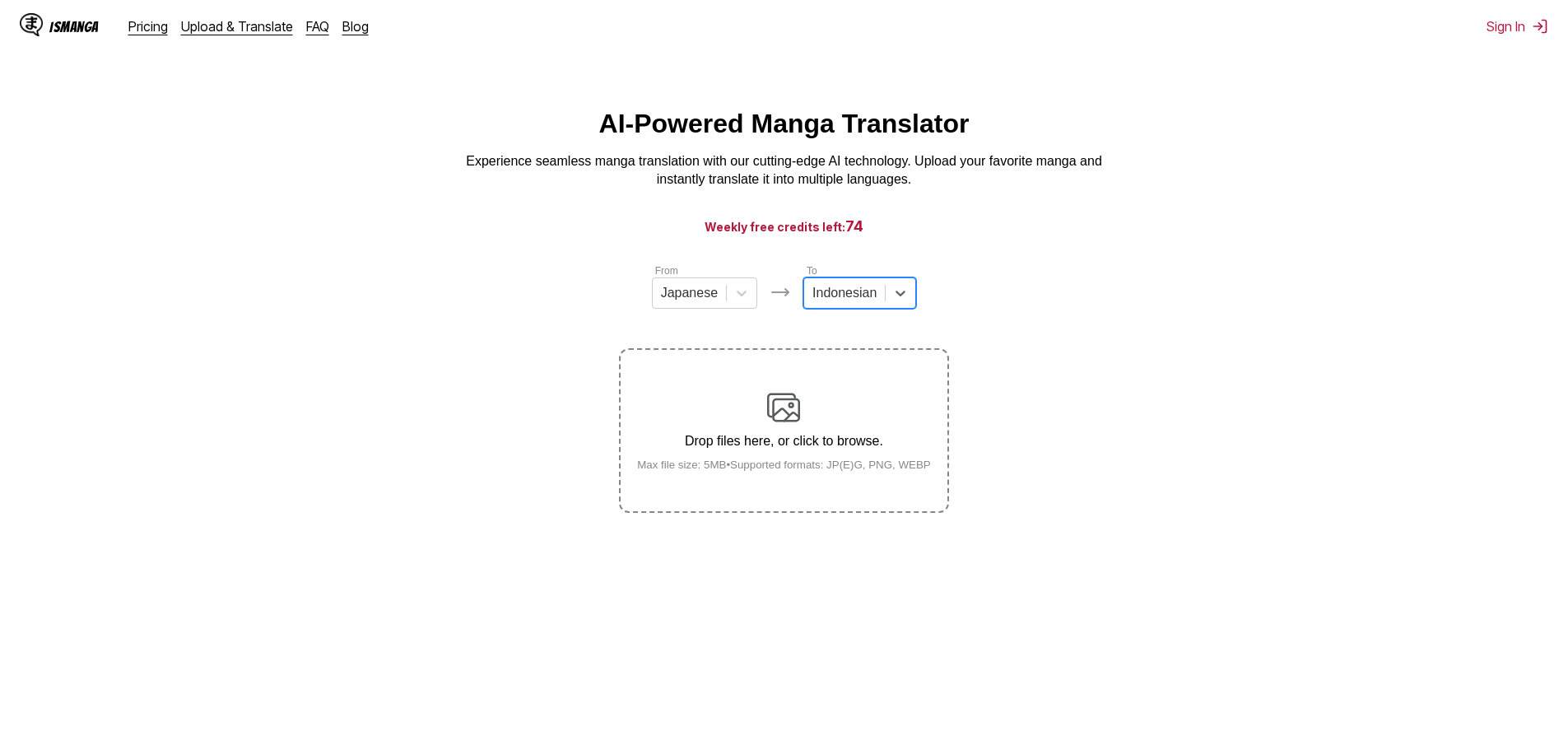
click at [1063, 370] on section "From Japanese To option Indonesian, selected. Indonesian Drop files here, or cl…" at bounding box center [784, 388] width 1542 height 250
click at [781, 414] on img at bounding box center [784, 407] width 33 height 33
click at [0, 0] on input "Drop files here, or click to browse. Max file size: 5MB • Supported formats: JP…" at bounding box center [0, 0] width 0 height 0
click at [869, 409] on div "Drop files here, or click to browse. Max file size: 5MB • Supported formats: JP…" at bounding box center [783, 431] width 320 height 80
click at [832, 454] on div "Drop files here, or click to browse. Max file size: 5MB • Supported formats: JP…" at bounding box center [783, 431] width 320 height 80
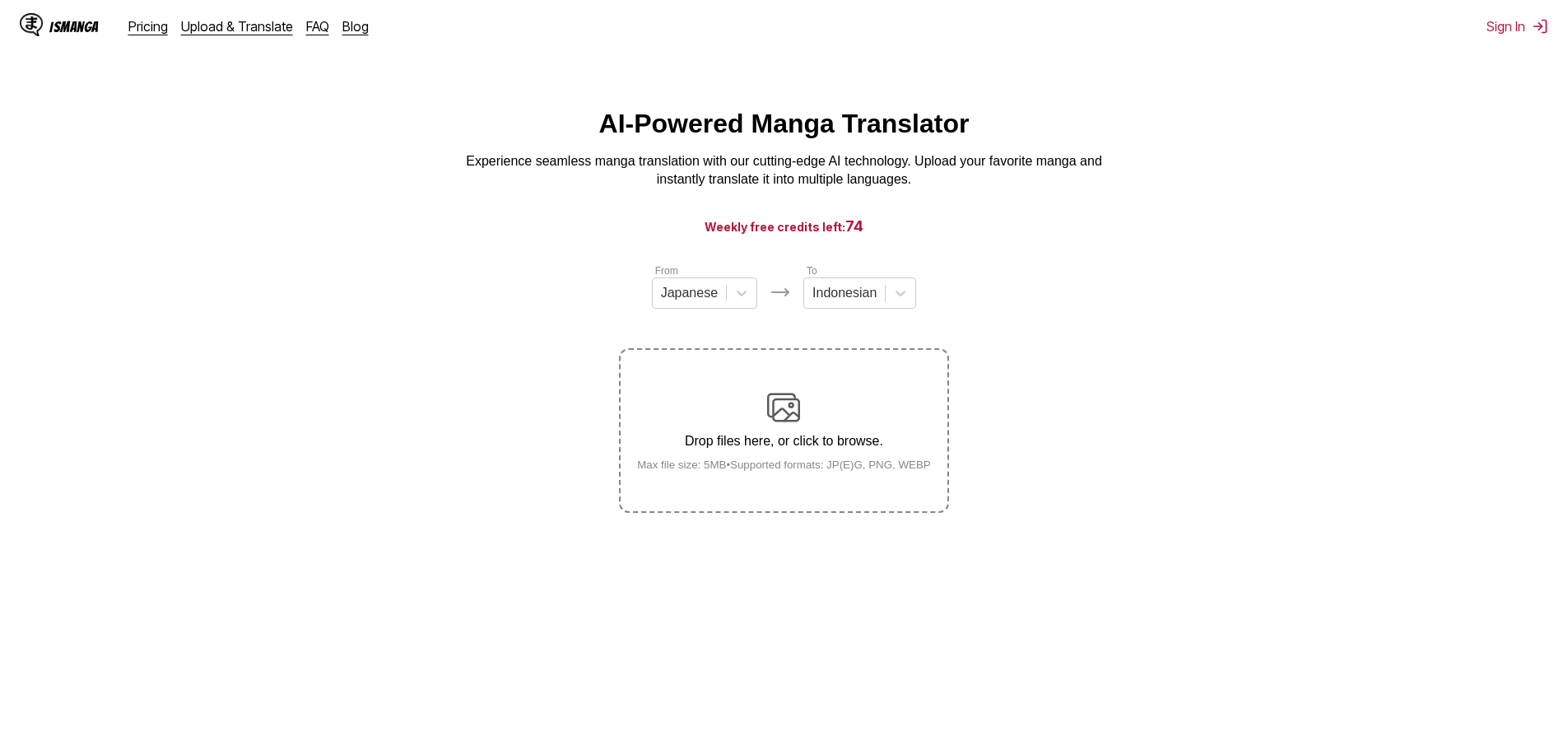
click at [0, 0] on input "Drop files here, or click to browse. Max file size: 5MB • Supported formats: JP…" at bounding box center [0, 0] width 0 height 0
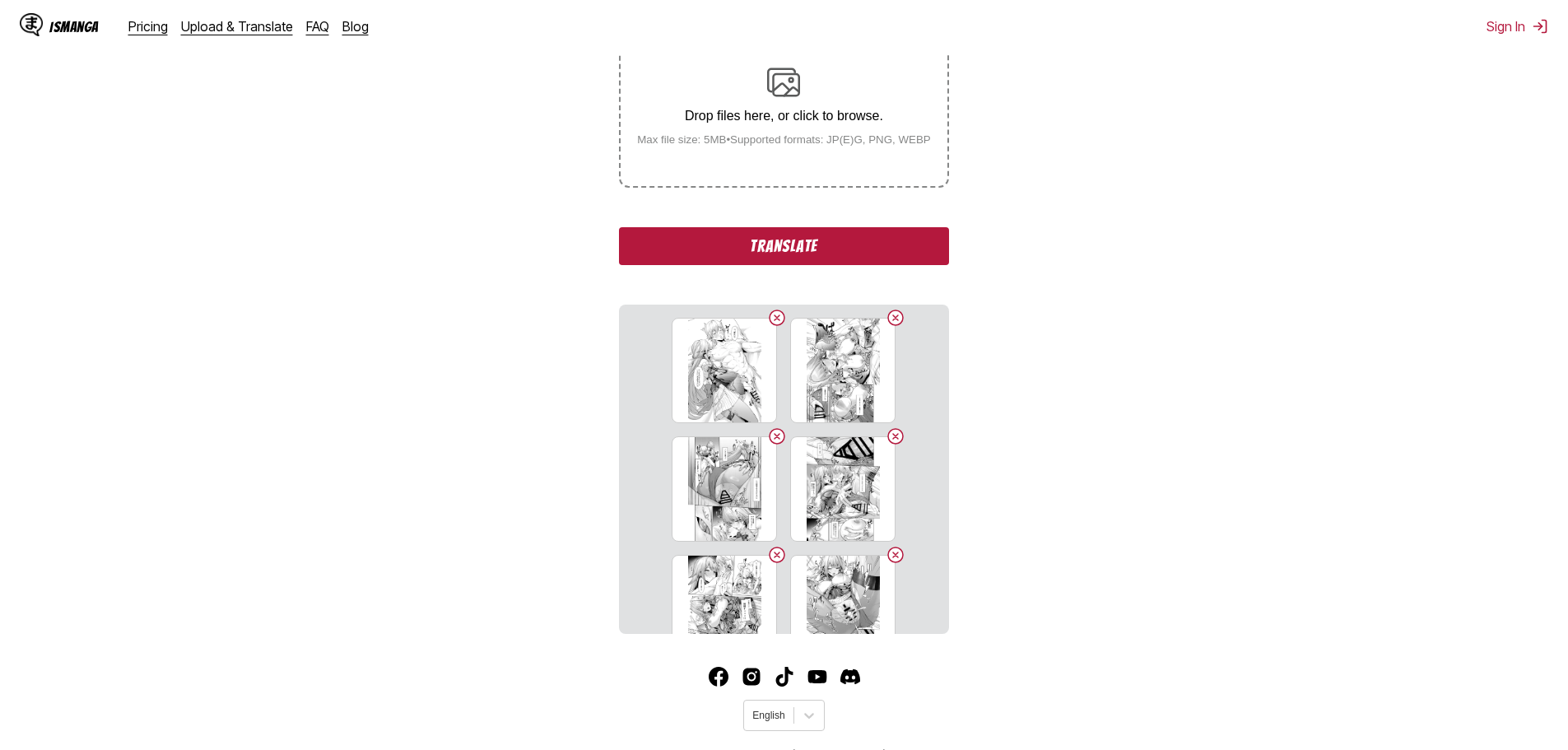
scroll to position [283, 0]
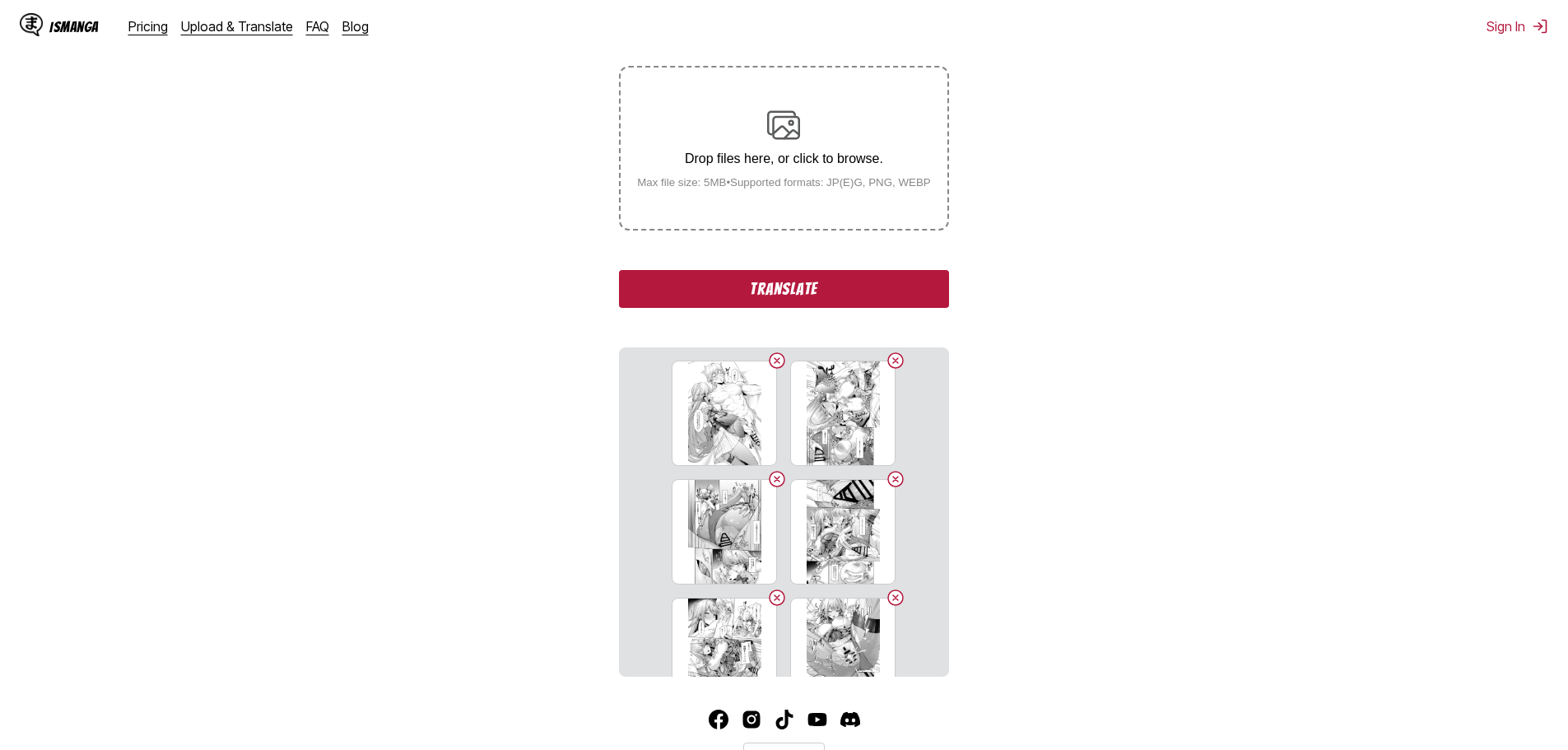
click at [799, 281] on button "Translate" at bounding box center [783, 289] width 329 height 38
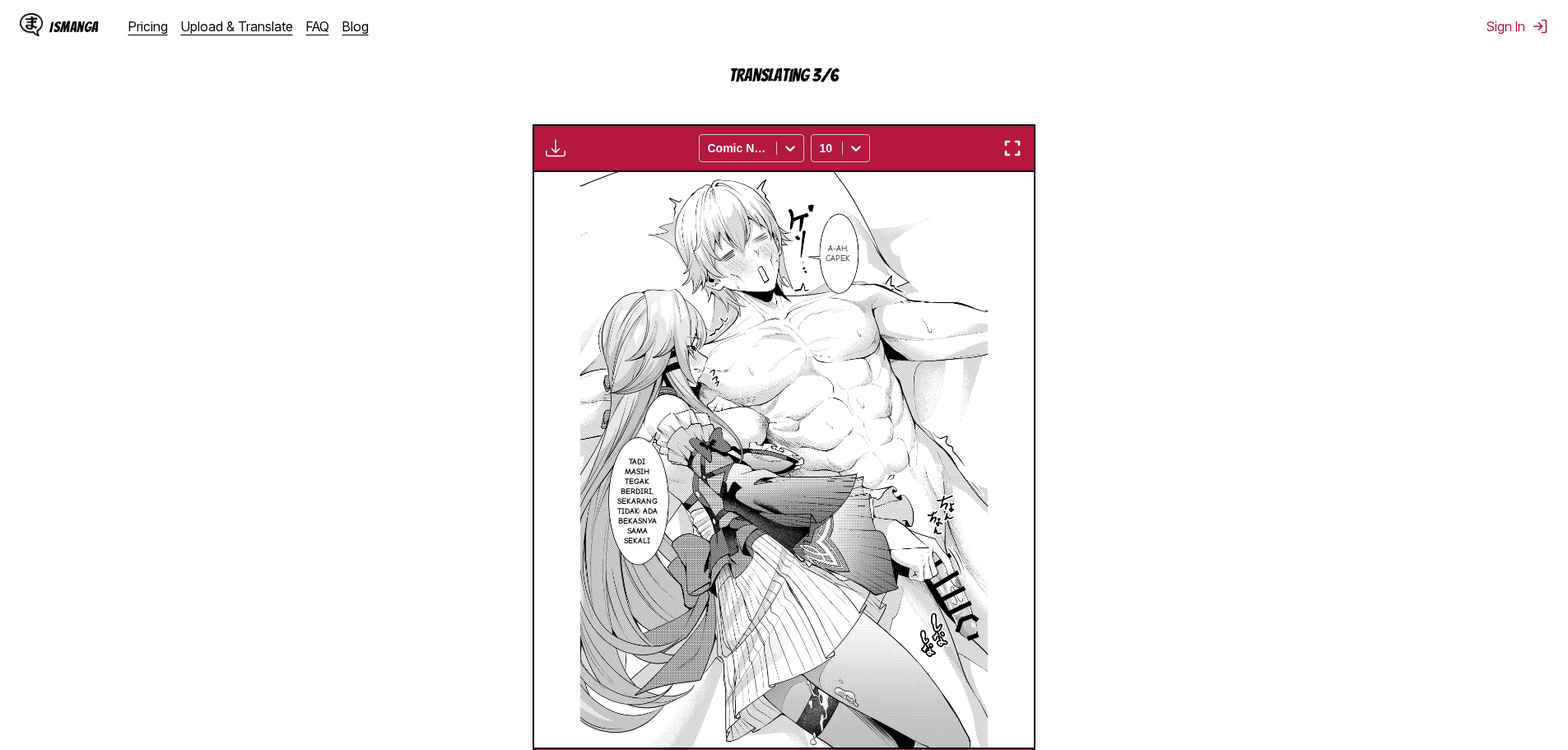
scroll to position [687, 0]
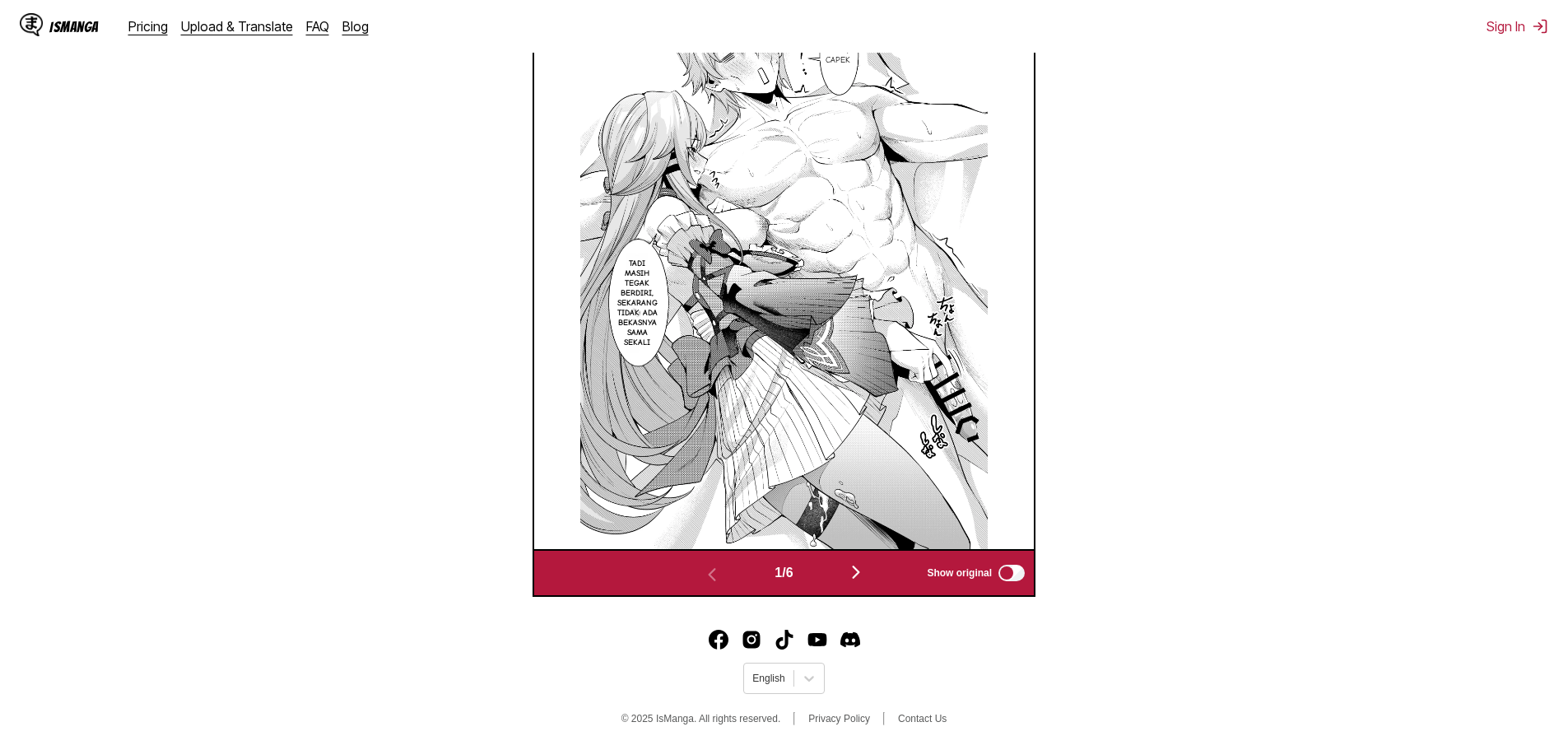
click at [854, 572] on img "button" at bounding box center [857, 572] width 20 height 20
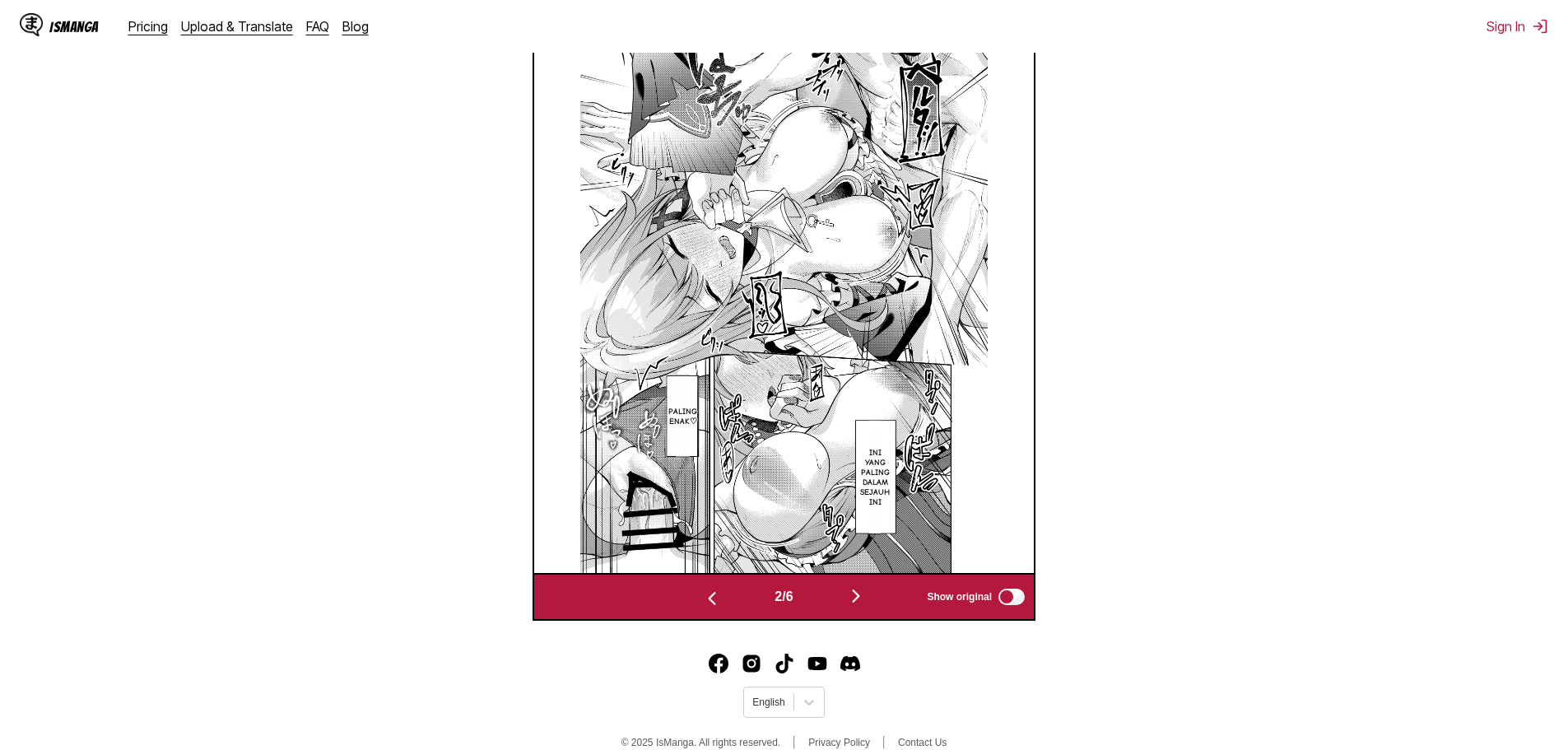
scroll to position [603, 0]
click at [866, 598] on img "button" at bounding box center [857, 597] width 20 height 20
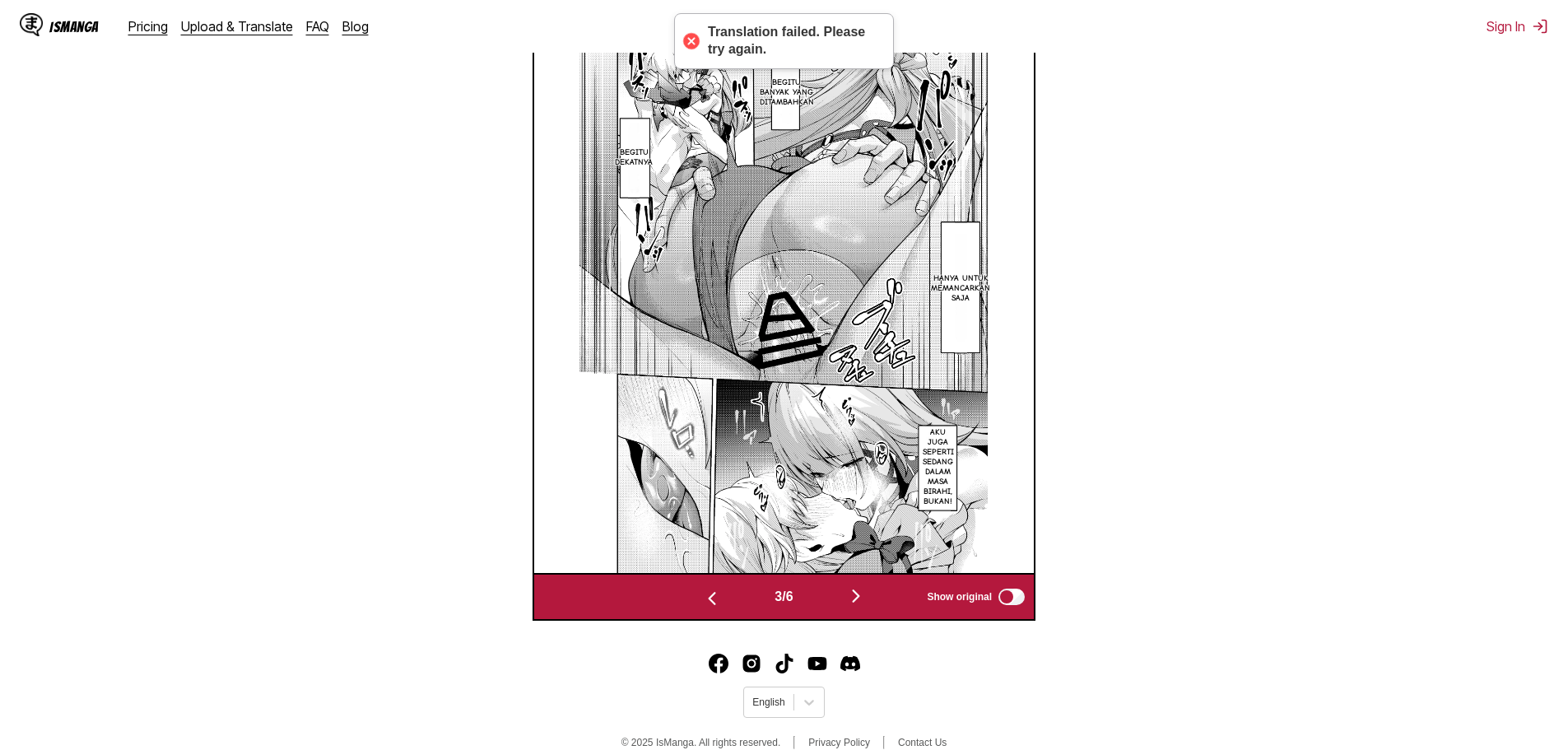
click at [866, 598] on img "button" at bounding box center [857, 597] width 20 height 20
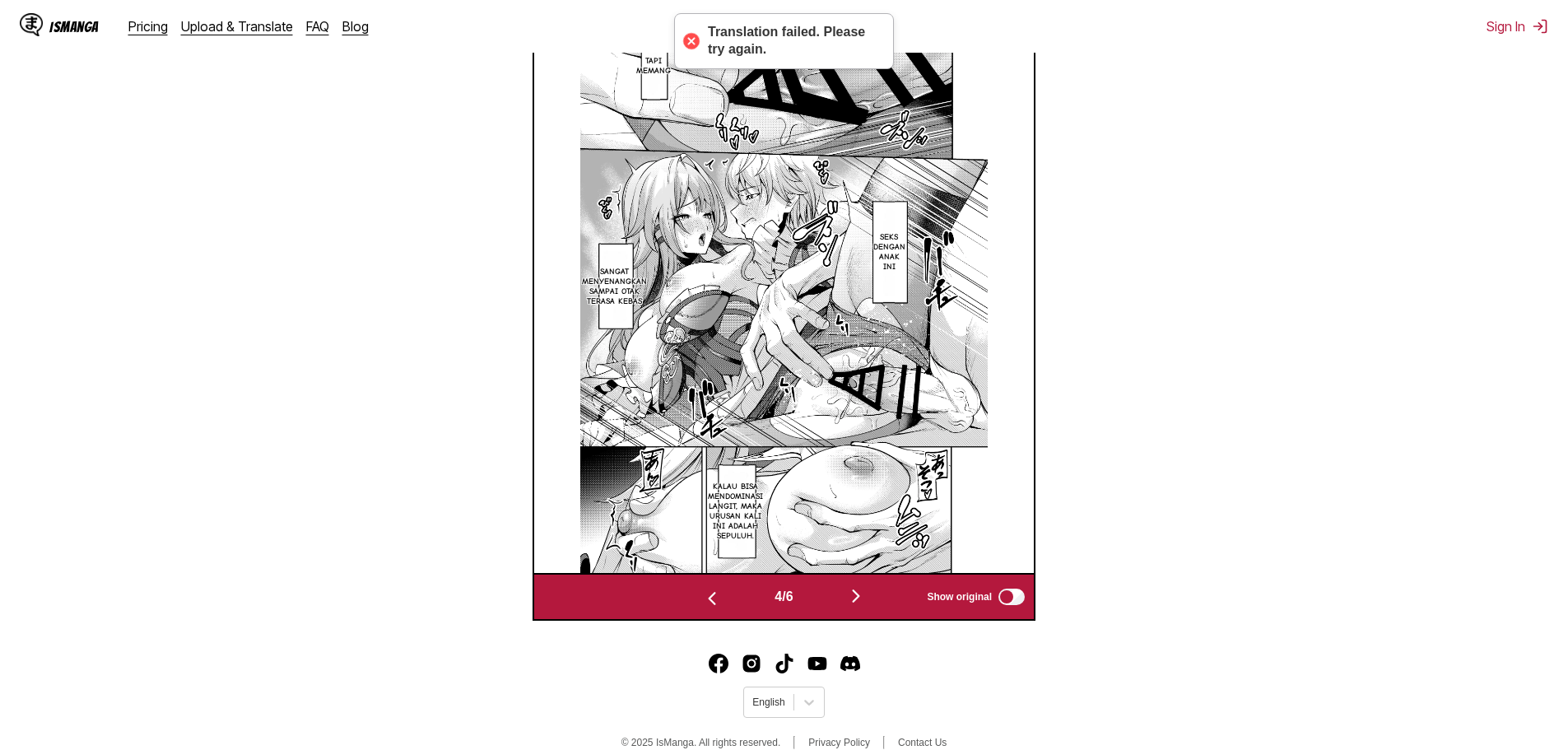
click at [866, 598] on img "button" at bounding box center [857, 597] width 20 height 20
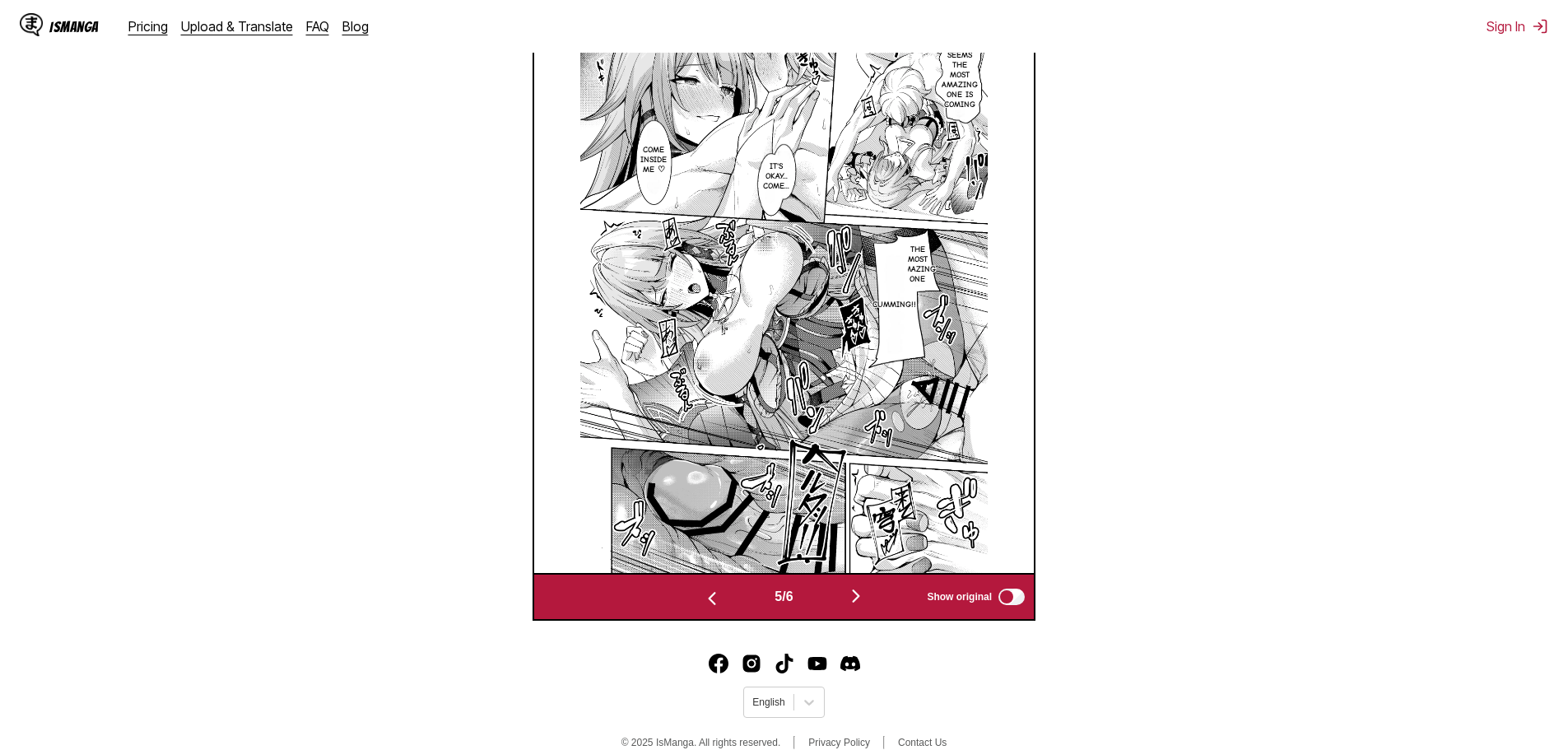
click at [865, 594] on img "button" at bounding box center [857, 597] width 20 height 20
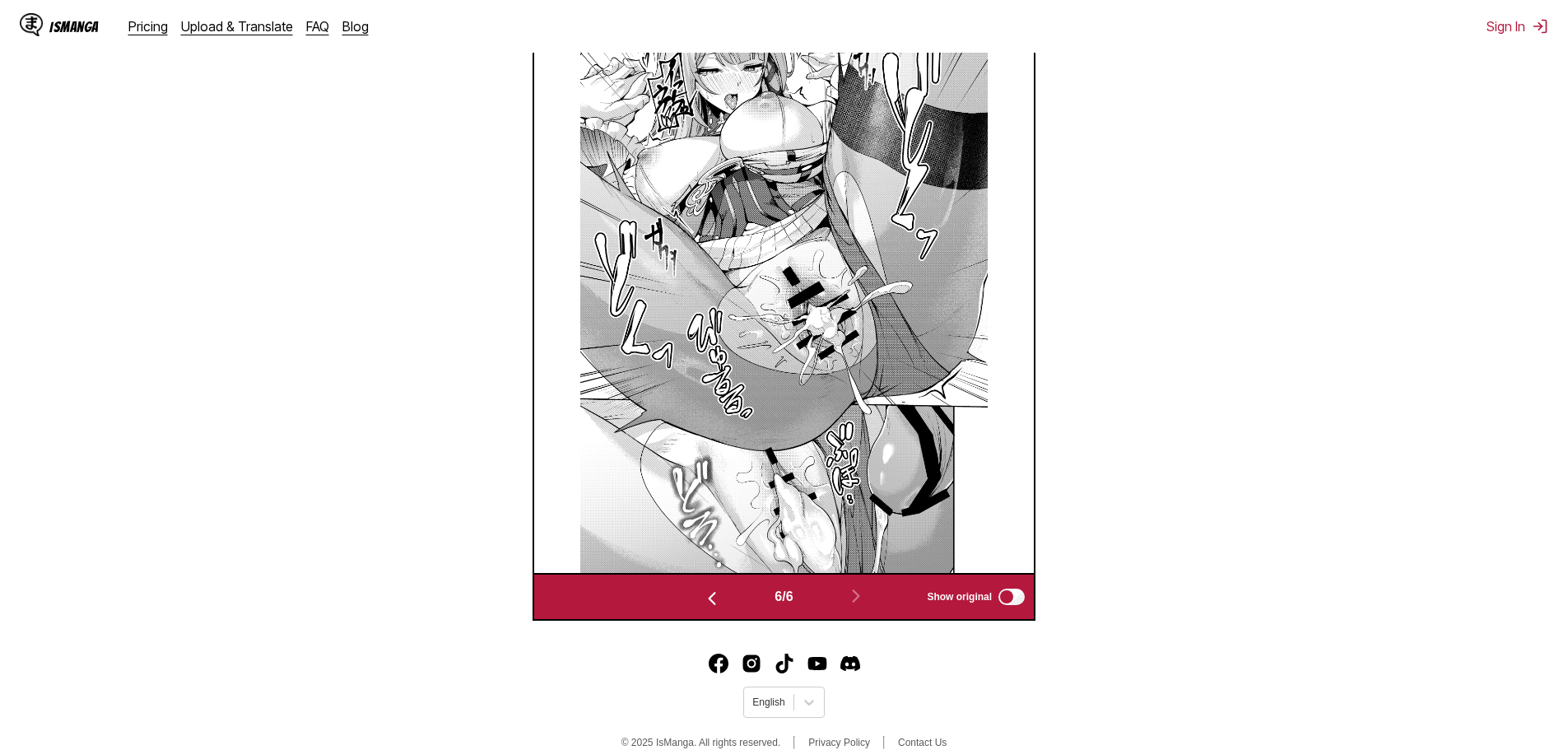
click at [702, 606] on img "button" at bounding box center [712, 599] width 20 height 20
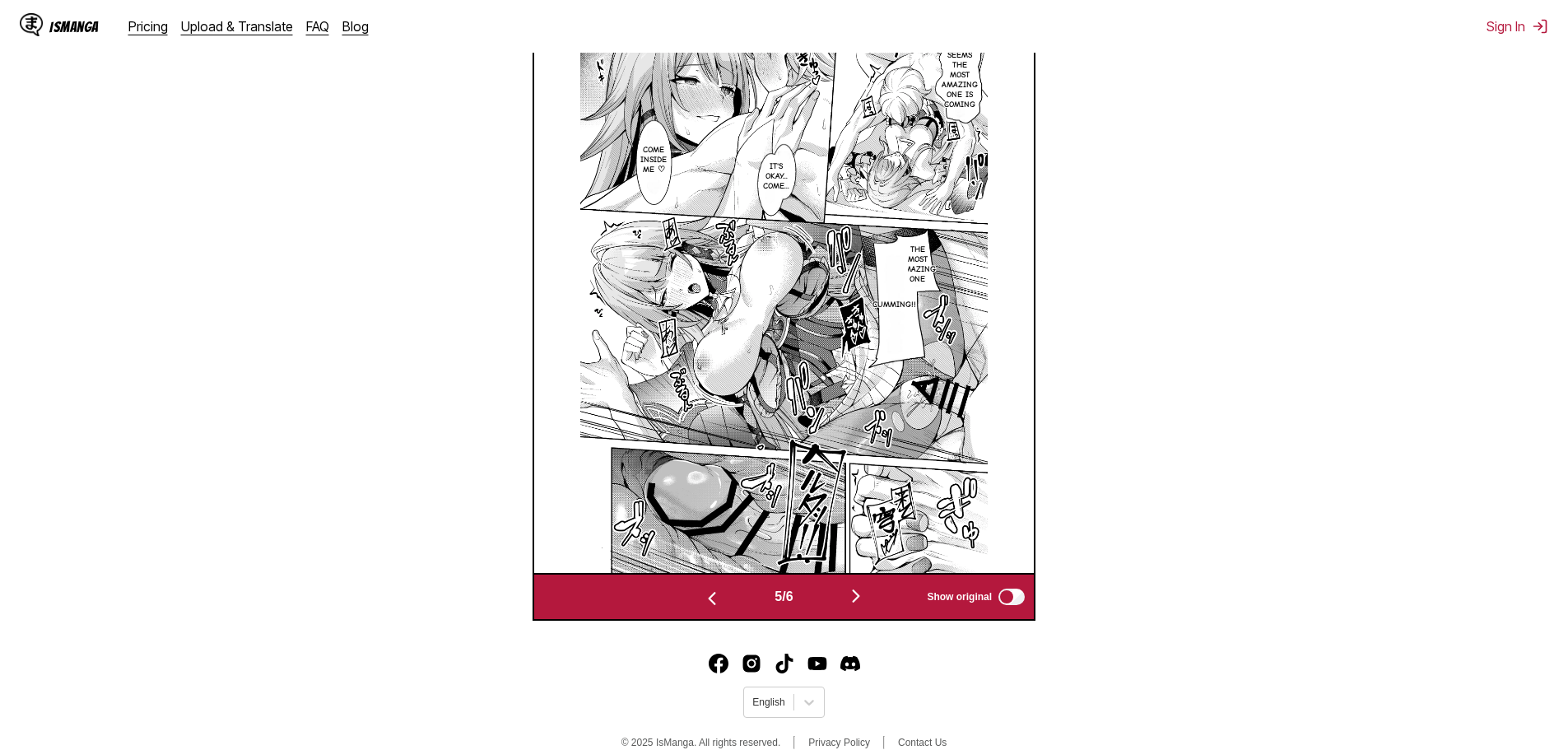
click at [702, 606] on img "button" at bounding box center [712, 599] width 20 height 20
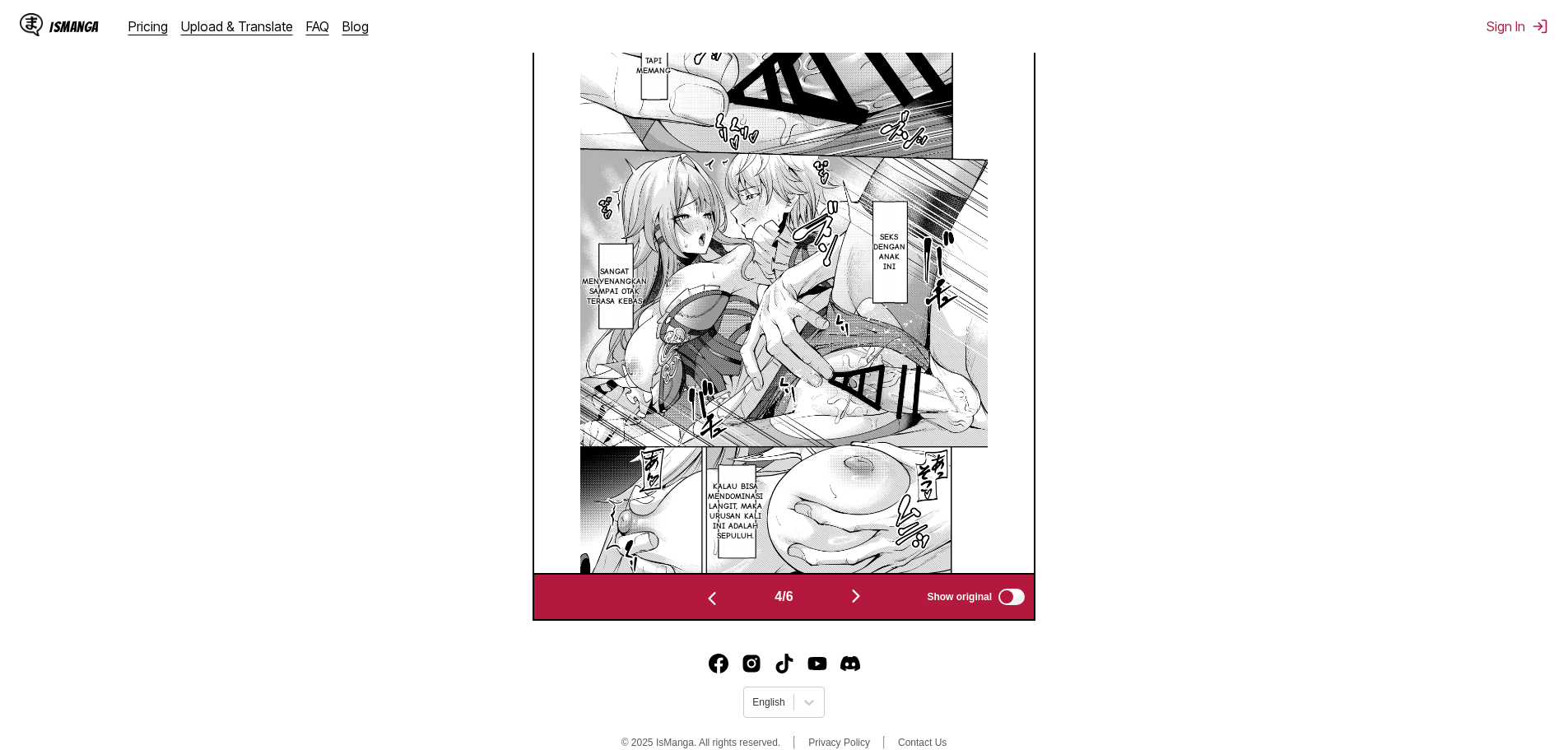
click at [702, 606] on img "button" at bounding box center [712, 599] width 20 height 20
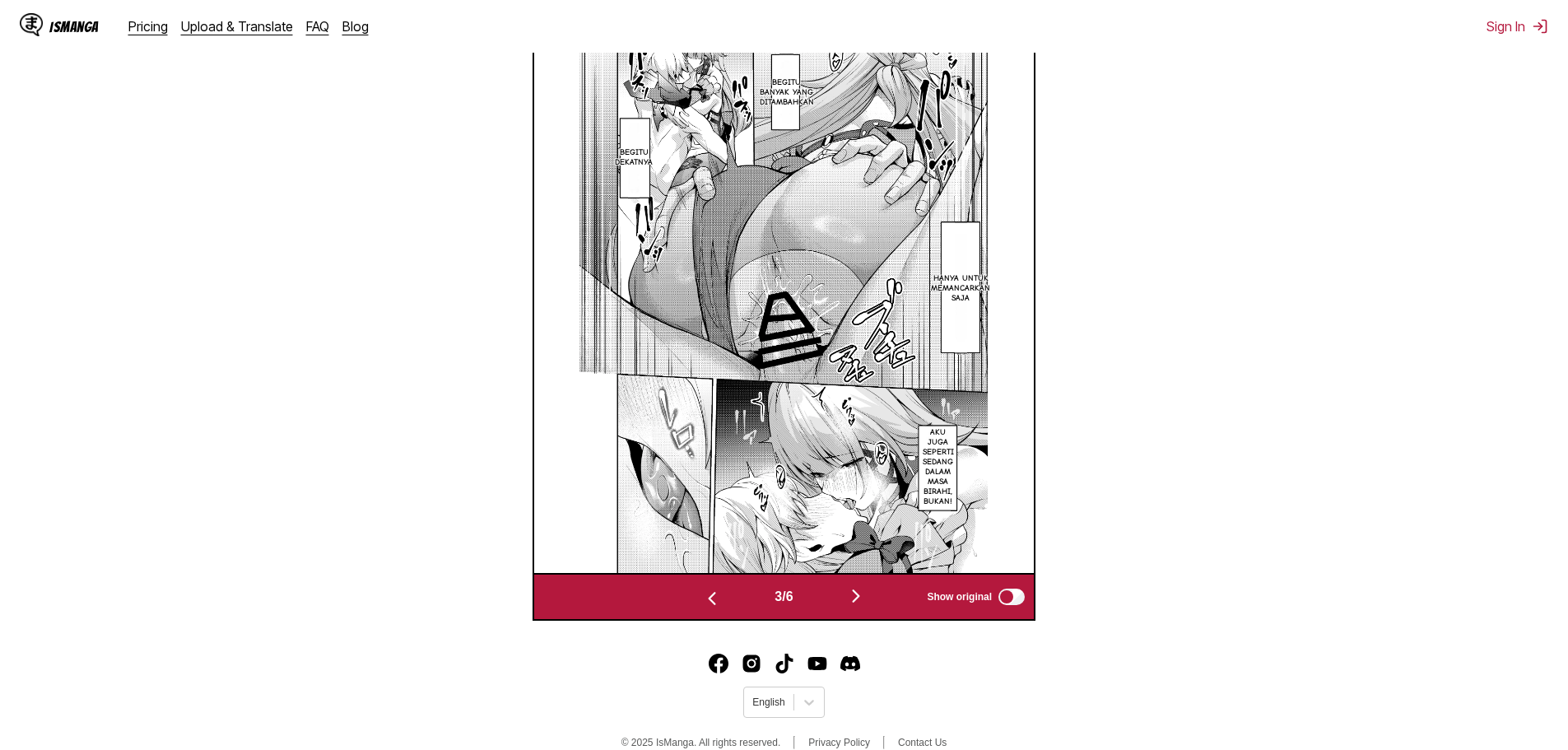
click at [702, 606] on img "button" at bounding box center [712, 599] width 20 height 20
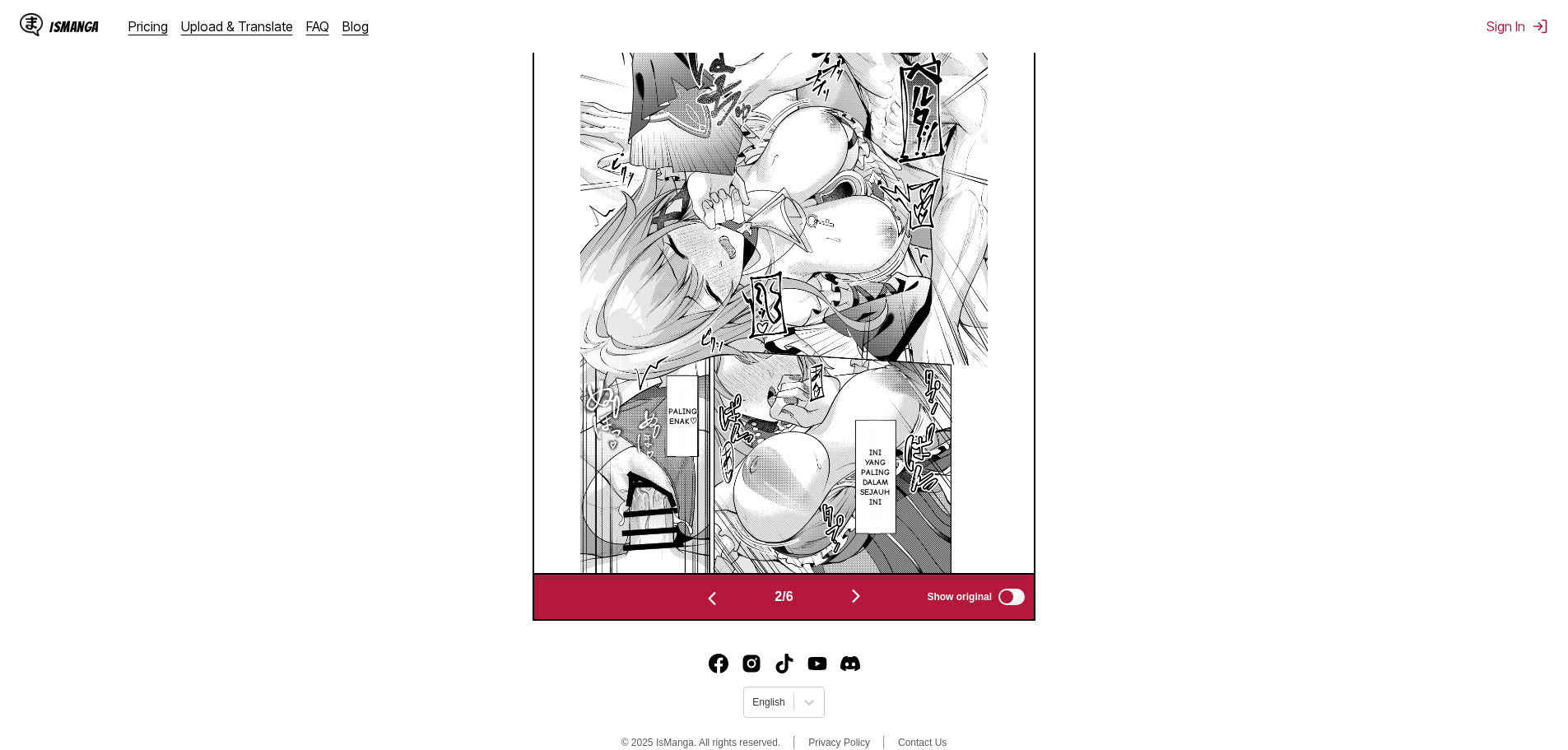
click at [702, 606] on img "button" at bounding box center [712, 599] width 20 height 20
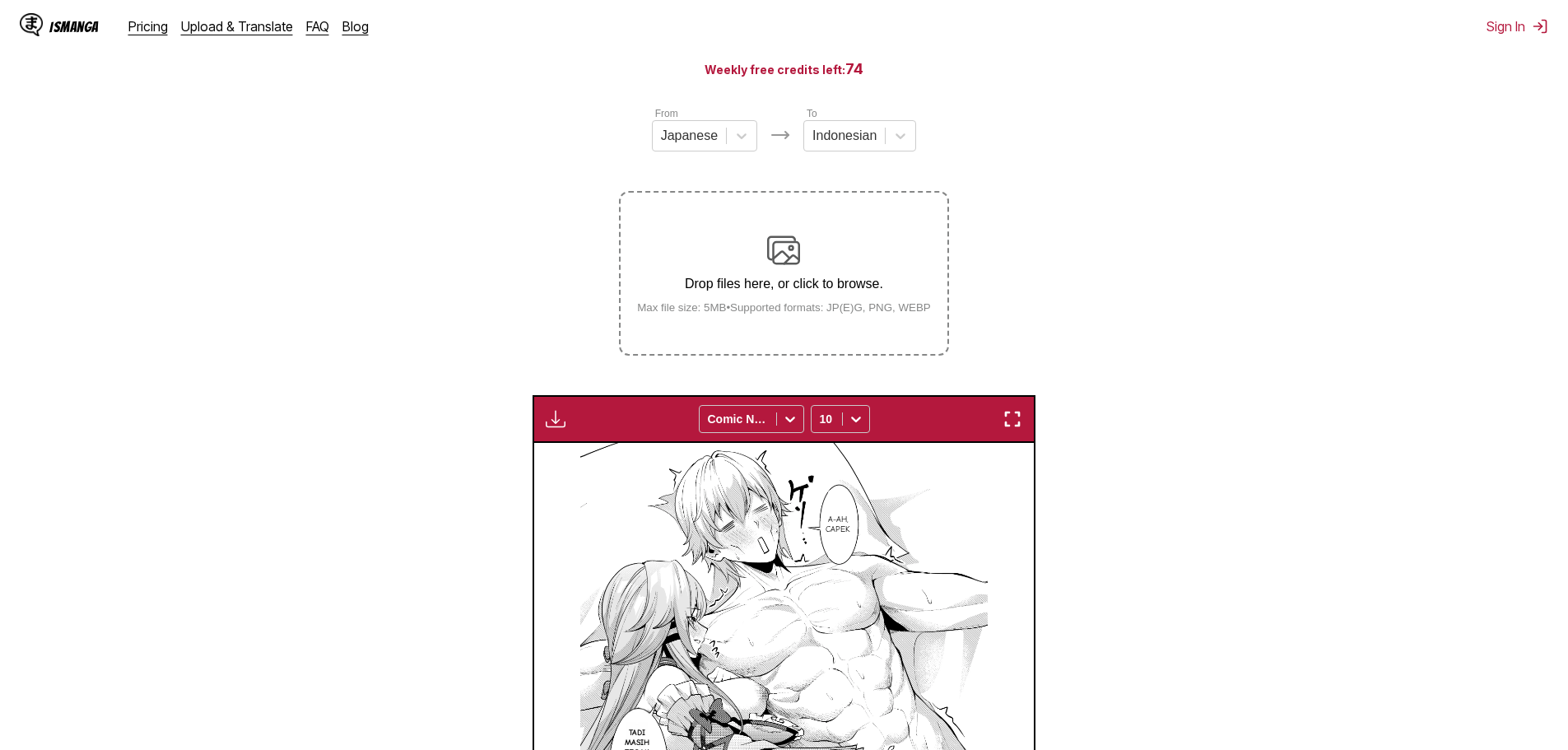
scroll to position [247, 0]
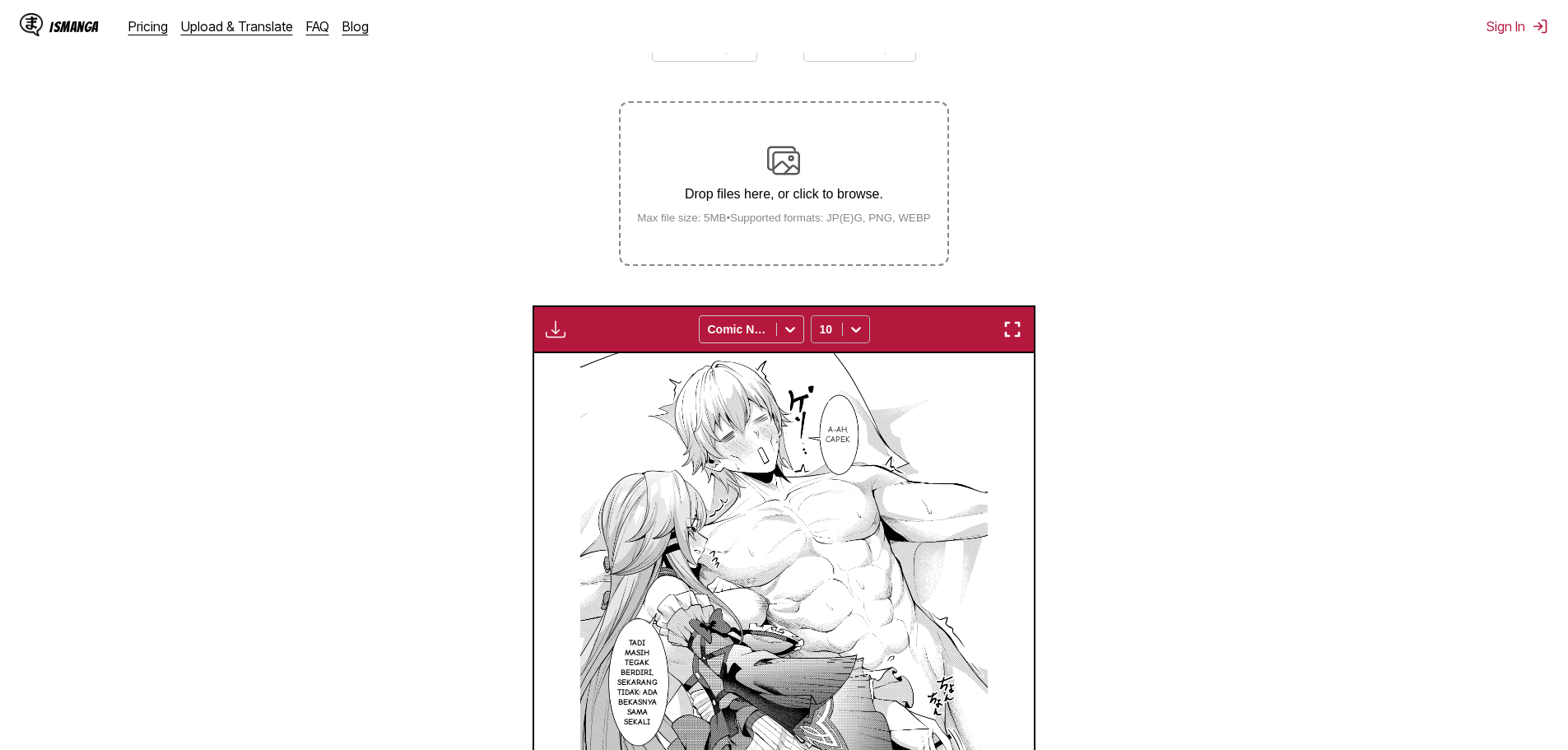
click at [850, 332] on icon at bounding box center [857, 329] width 16 height 16
click at [830, 453] on div "12" at bounding box center [840, 439] width 59 height 24
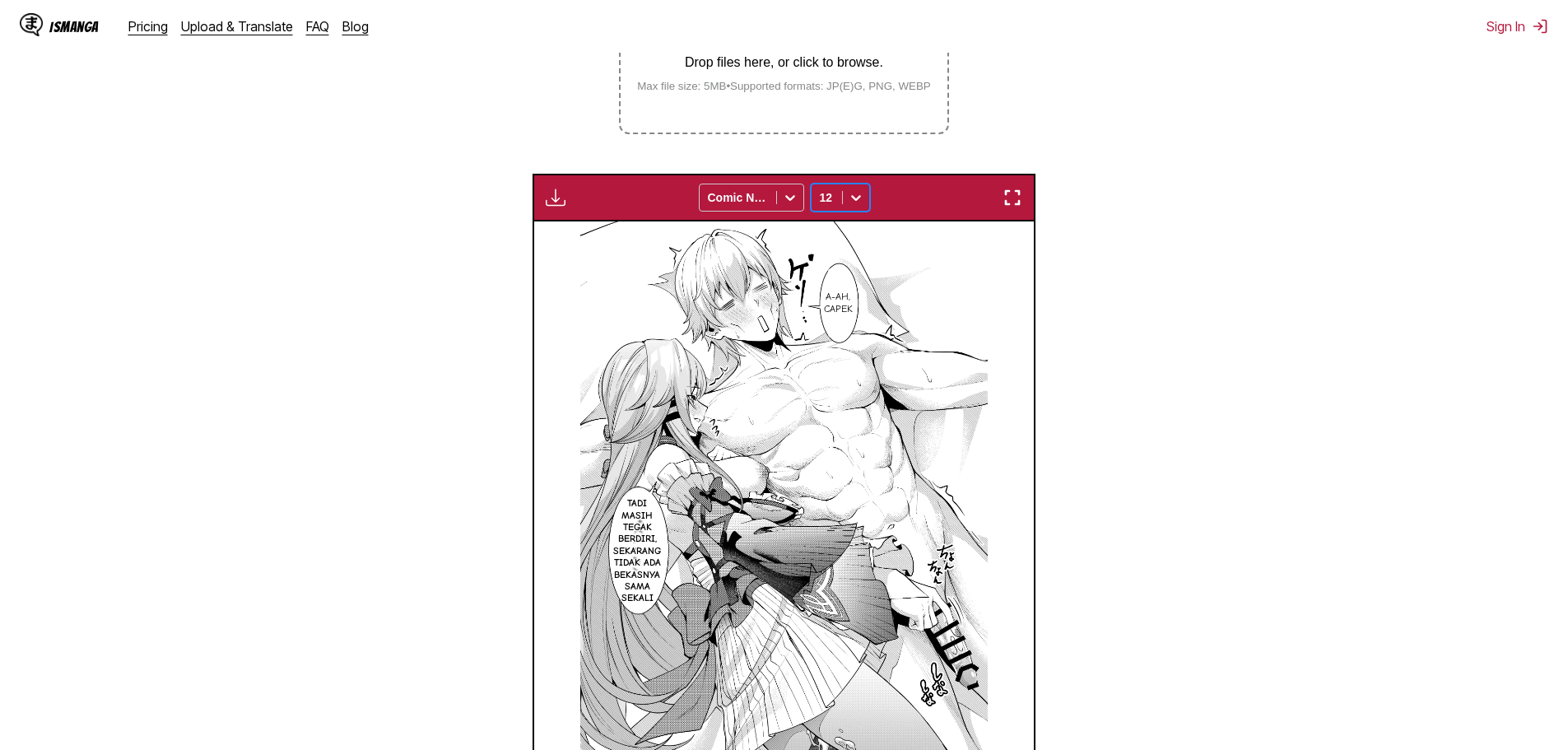
scroll to position [577, 0]
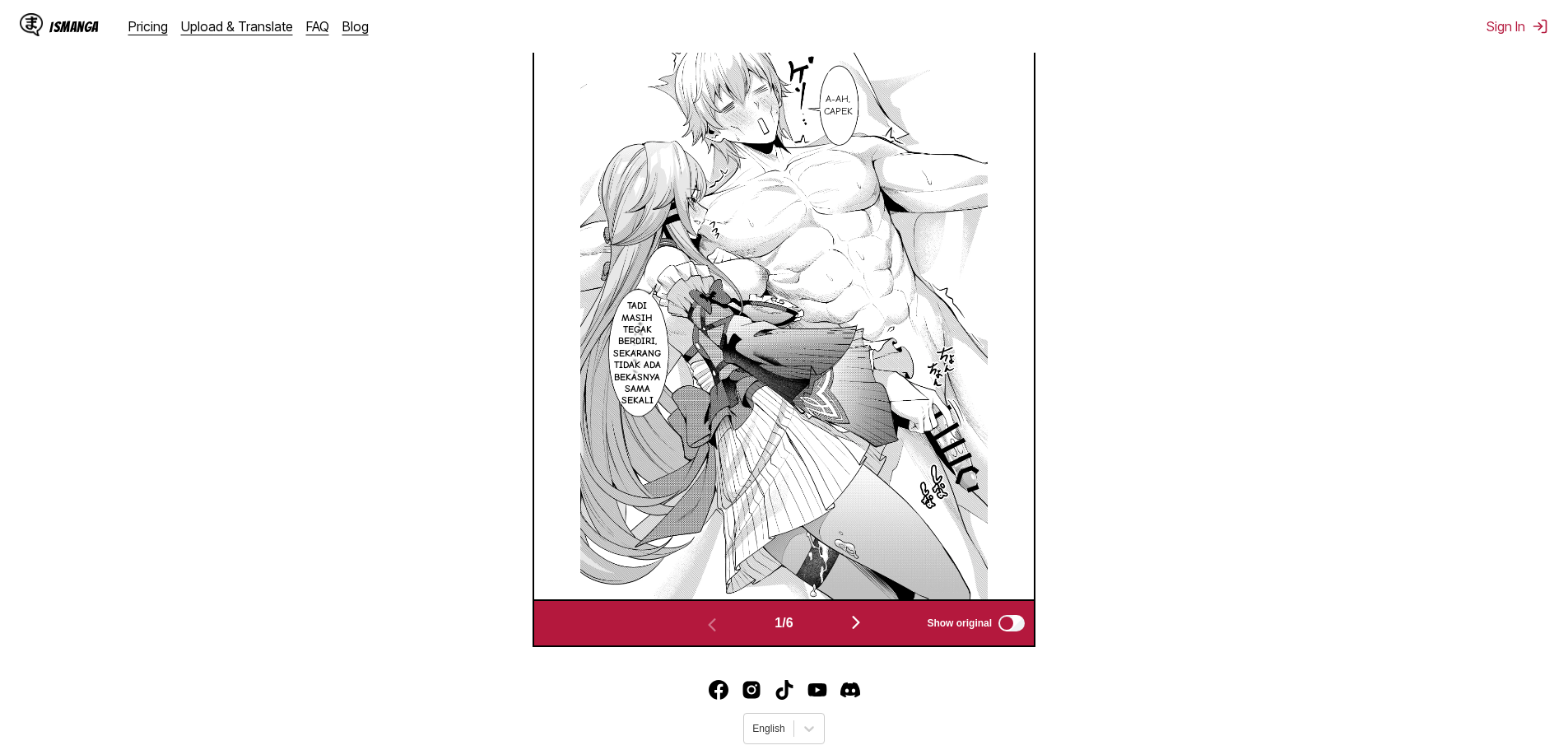
click at [861, 616] on img "button" at bounding box center [857, 623] width 20 height 20
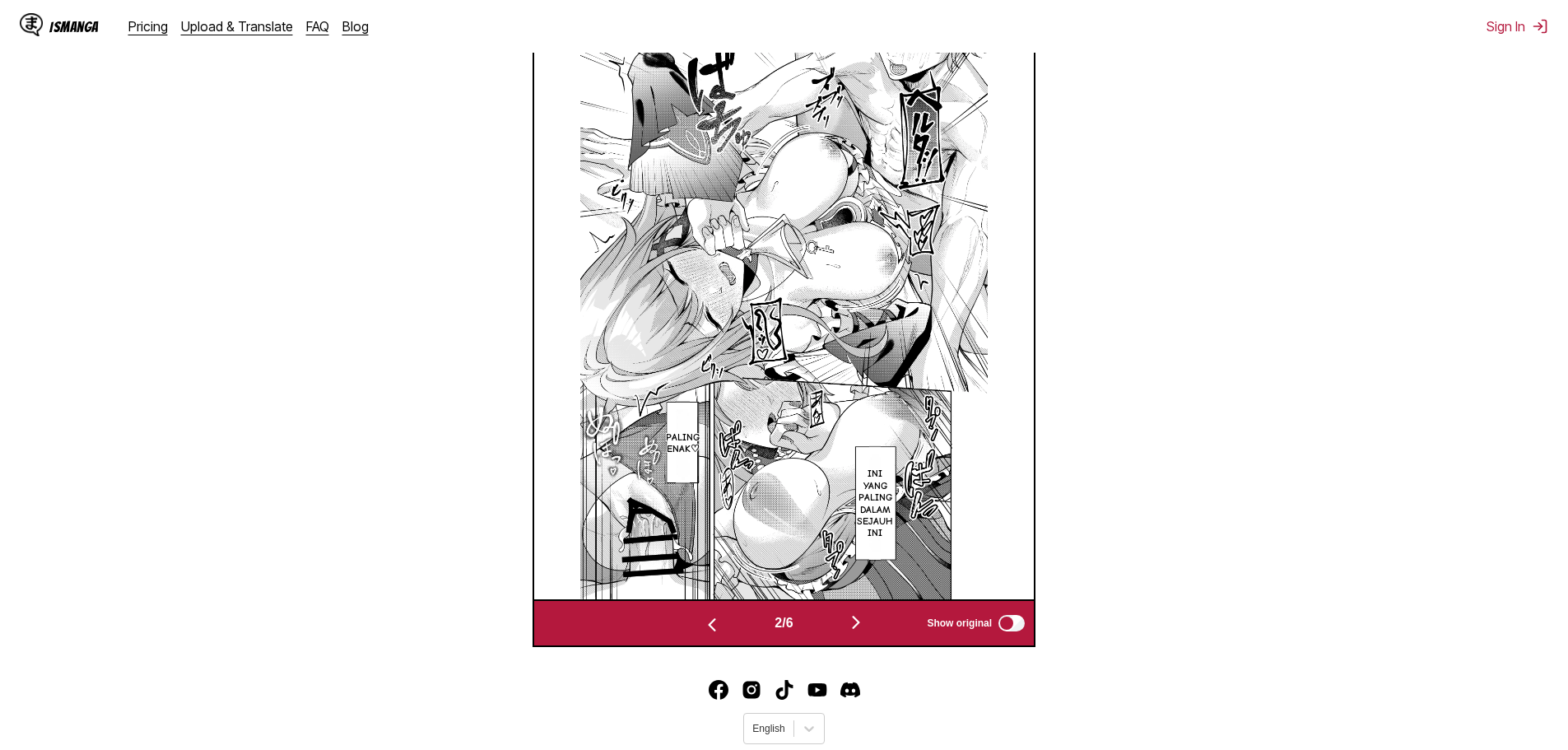
click at [861, 616] on img "button" at bounding box center [857, 623] width 20 height 20
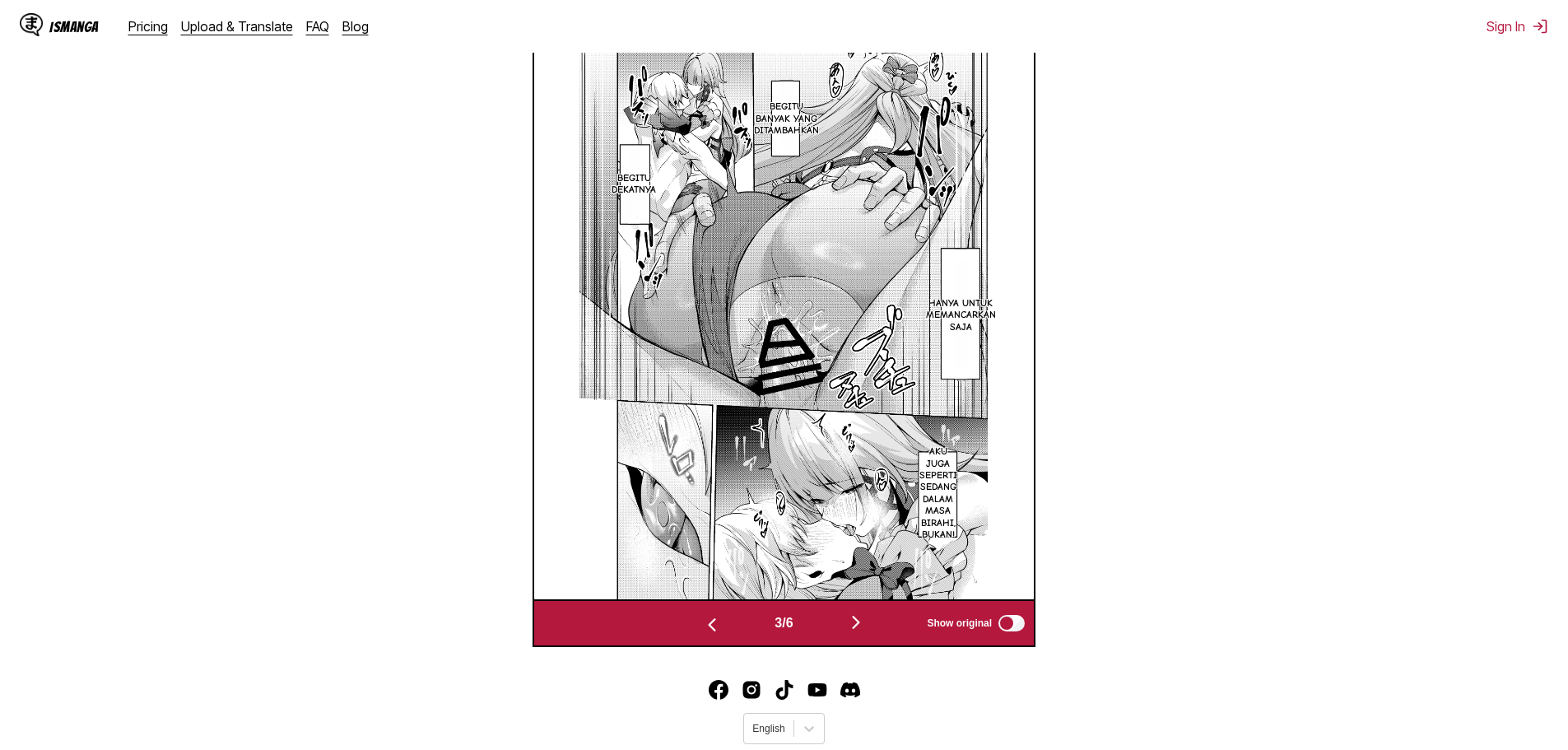
click at [861, 616] on img "button" at bounding box center [857, 623] width 20 height 20
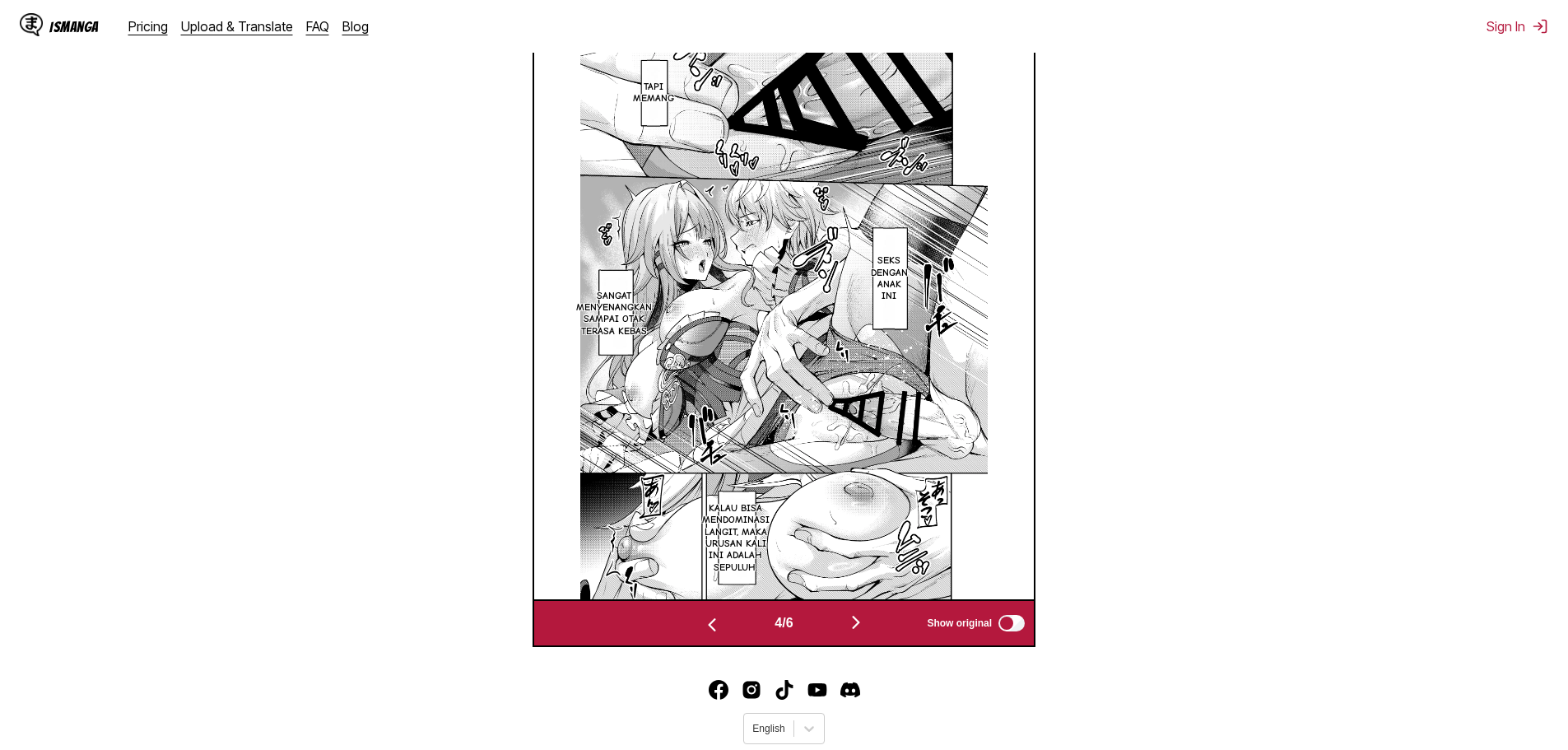
click at [871, 622] on button "button" at bounding box center [856, 624] width 99 height 24
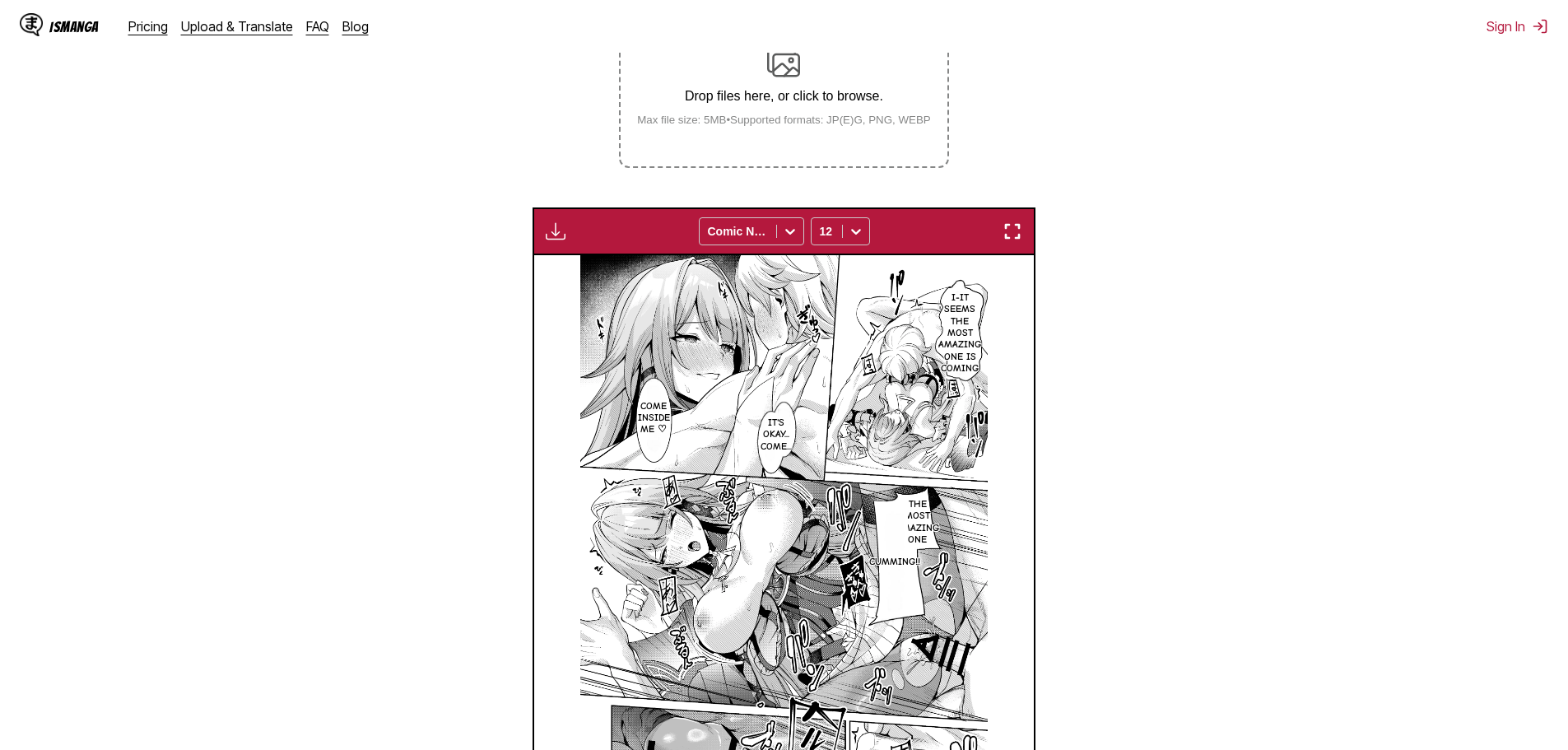
scroll to position [494, 0]
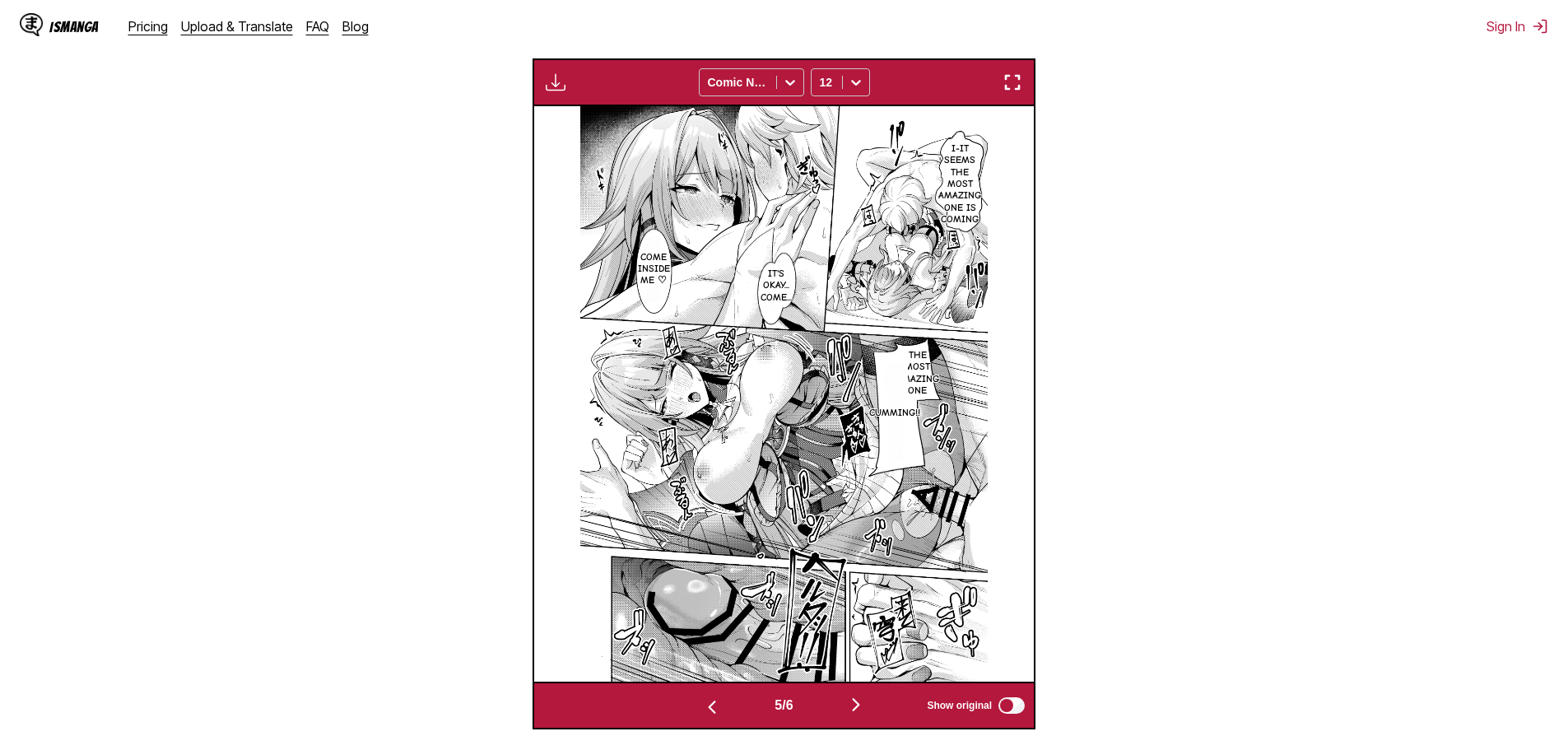
click at [702, 705] on img "button" at bounding box center [712, 707] width 20 height 20
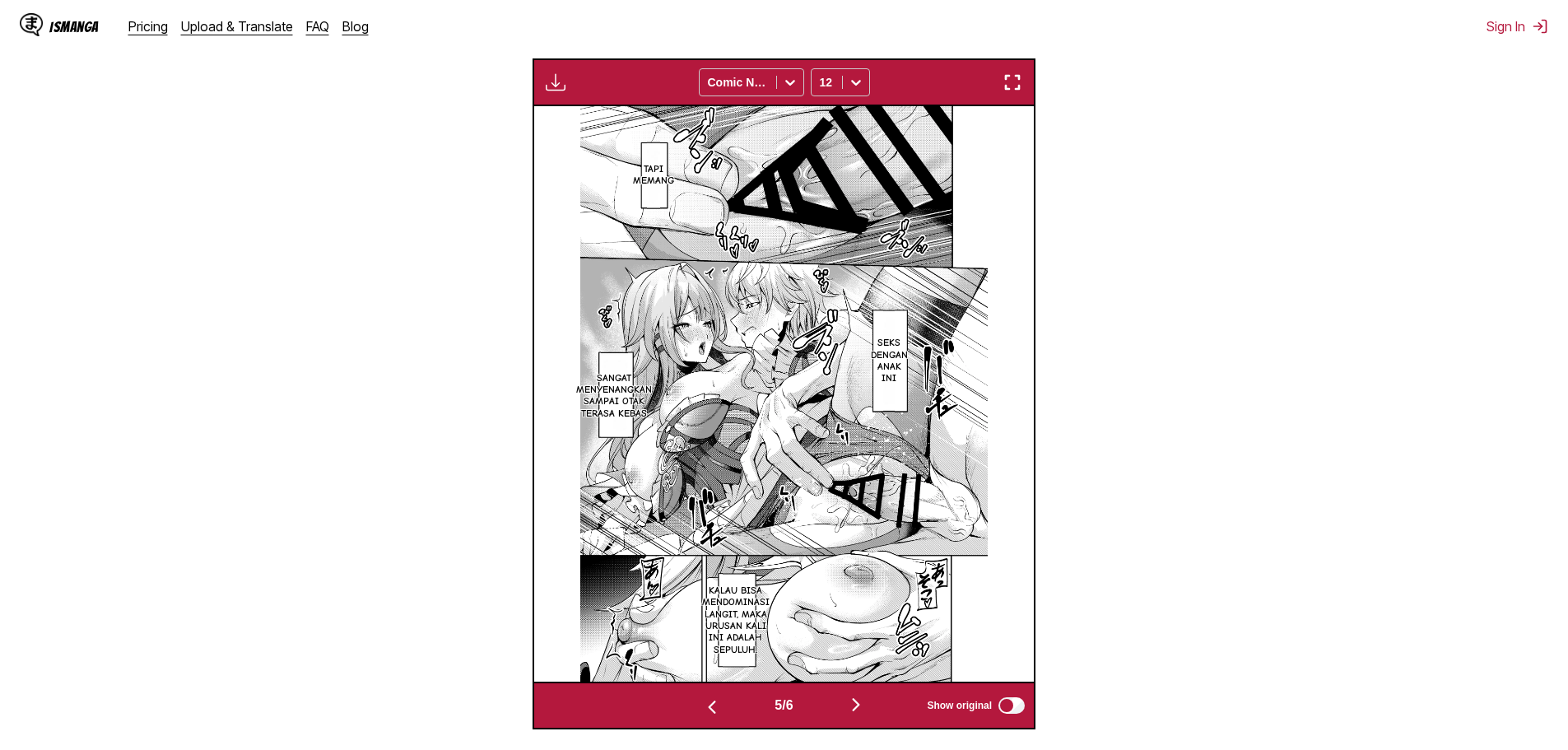
click at [702, 705] on img "button" at bounding box center [712, 707] width 20 height 20
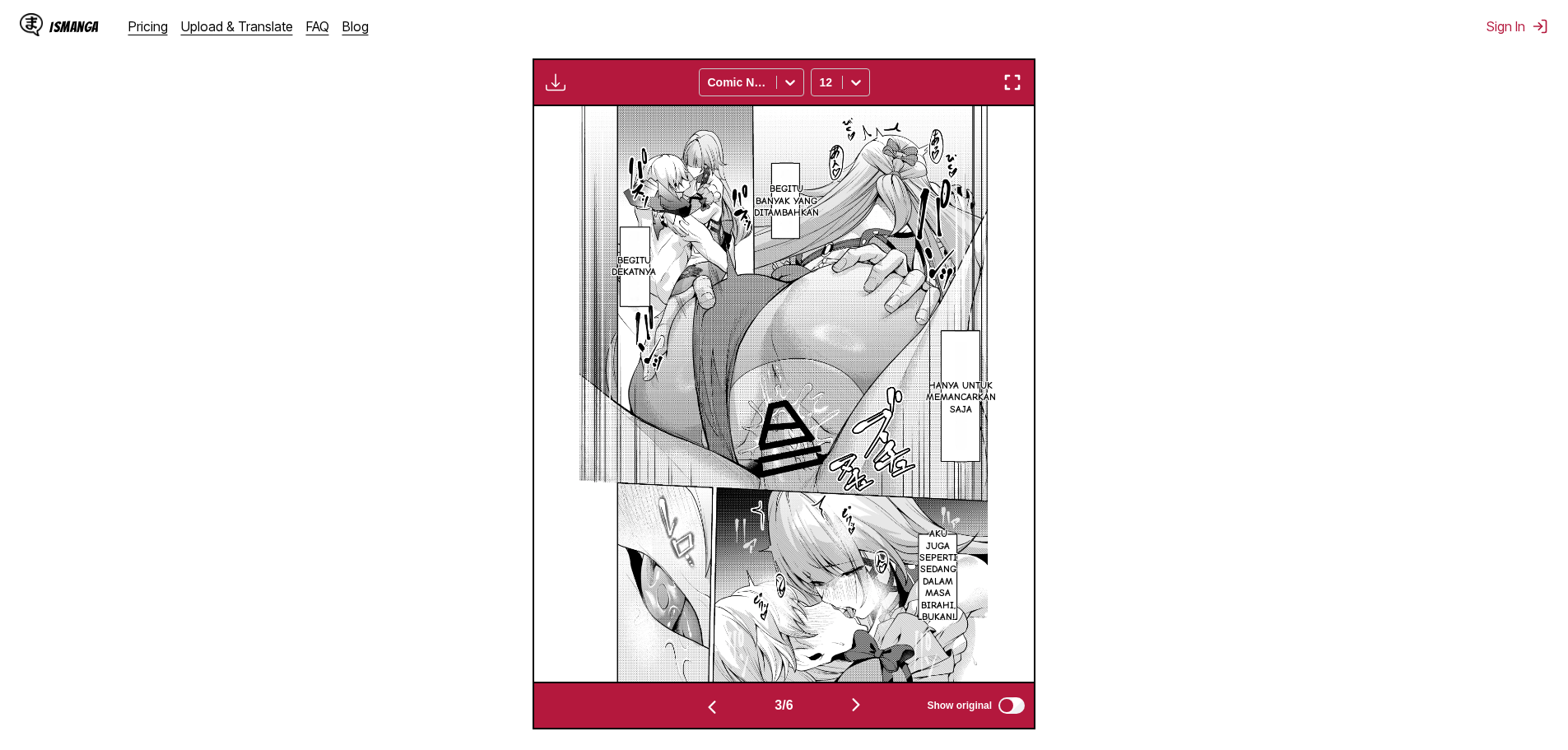
click at [702, 705] on img "button" at bounding box center [712, 707] width 20 height 20
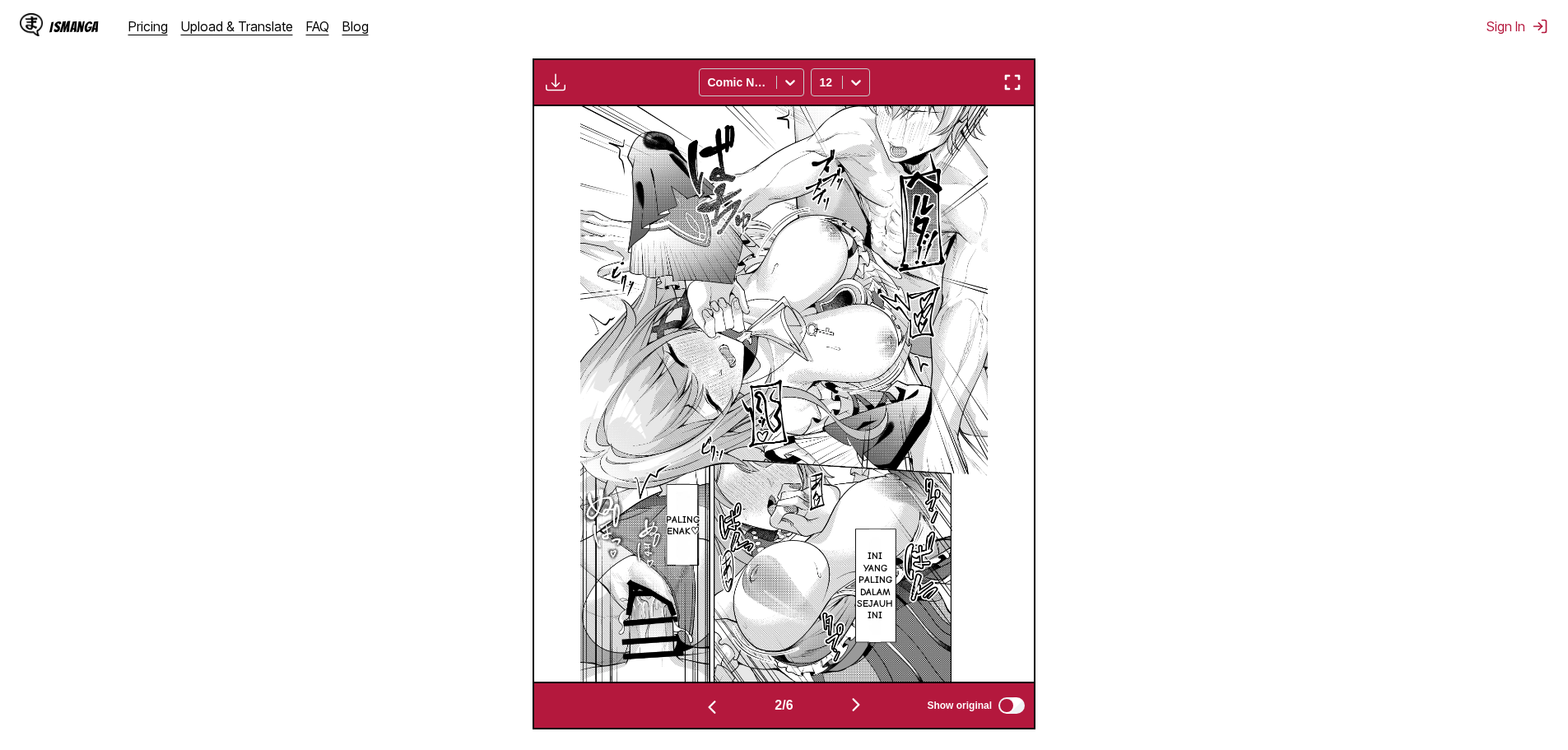
click at [702, 705] on img "button" at bounding box center [712, 707] width 20 height 20
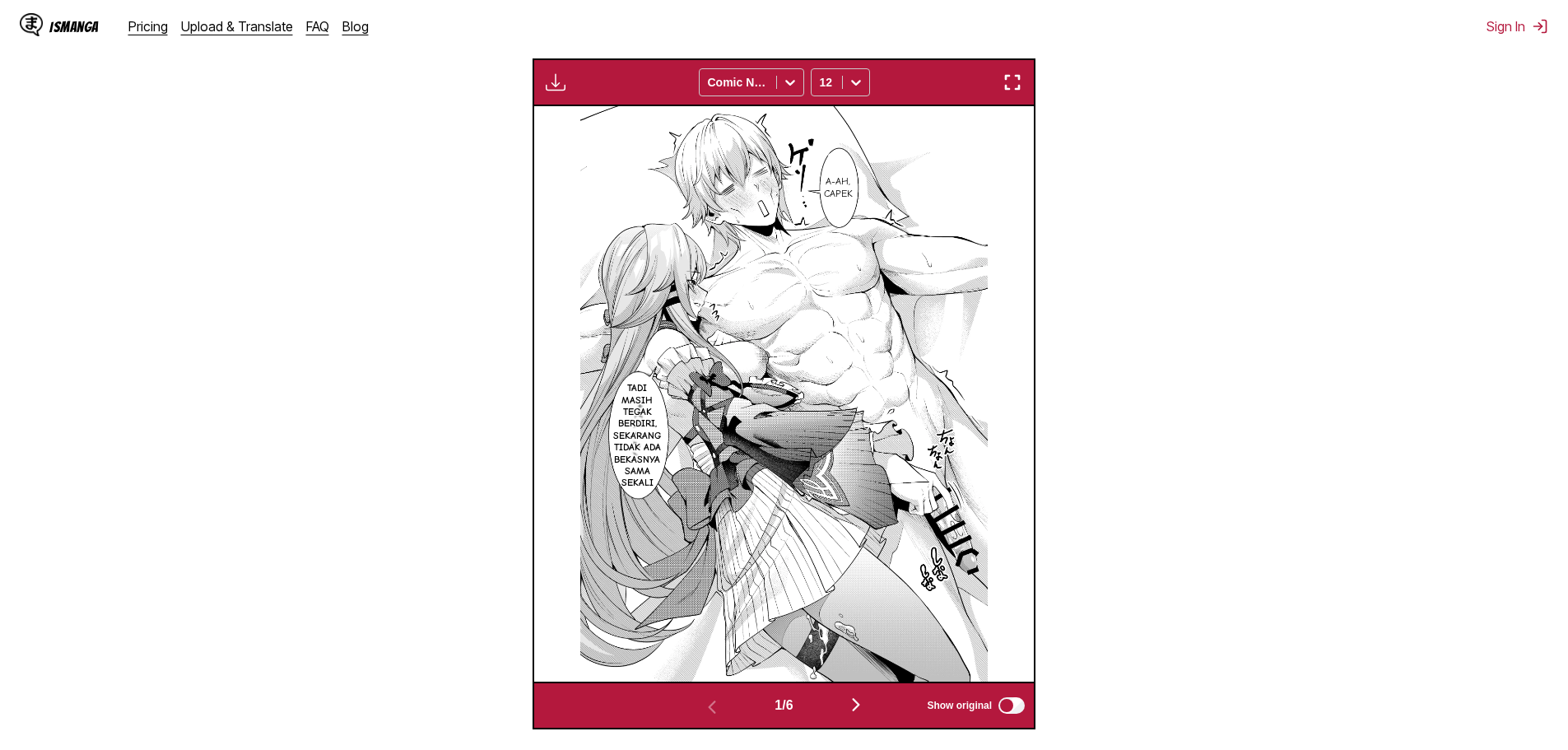
click at [550, 85] on img "button" at bounding box center [556, 83] width 20 height 20
click at [1186, 148] on section "From Japanese To Indonesian Drop files here, or click to browse. Max file size:…" at bounding box center [784, 249] width 1542 height 961
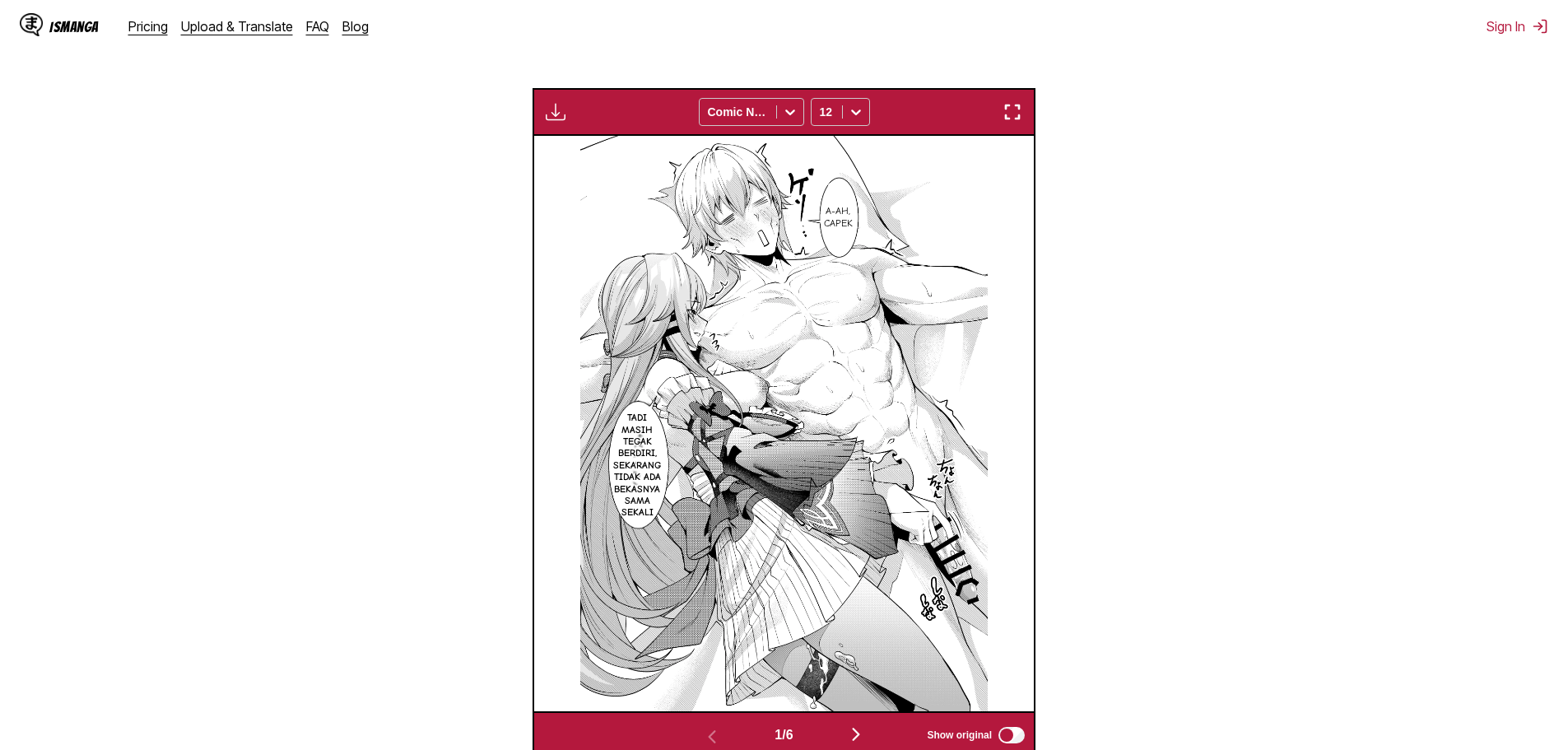
click at [1002, 104] on img "button" at bounding box center [1012, 112] width 20 height 20
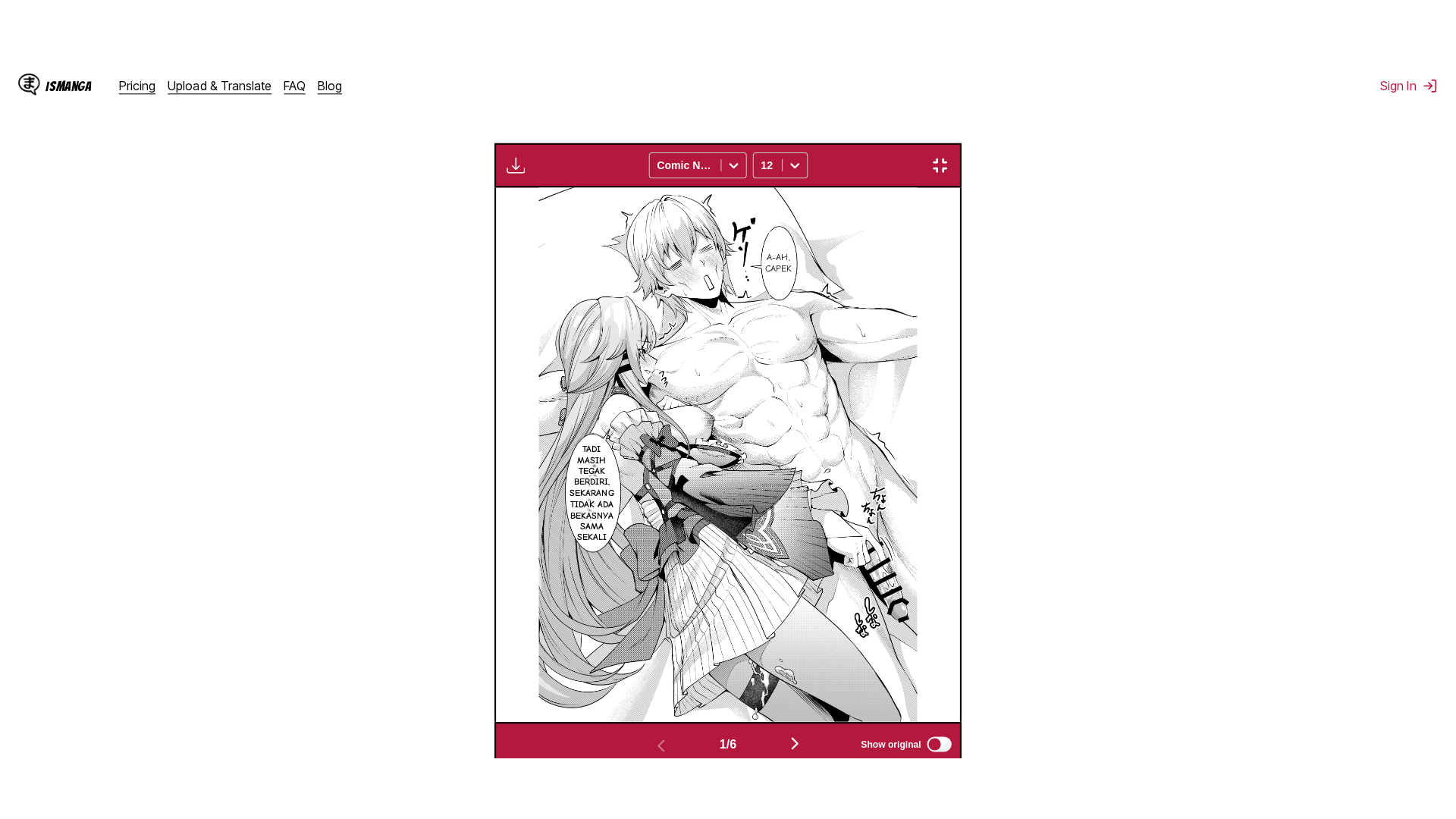
scroll to position [159, 0]
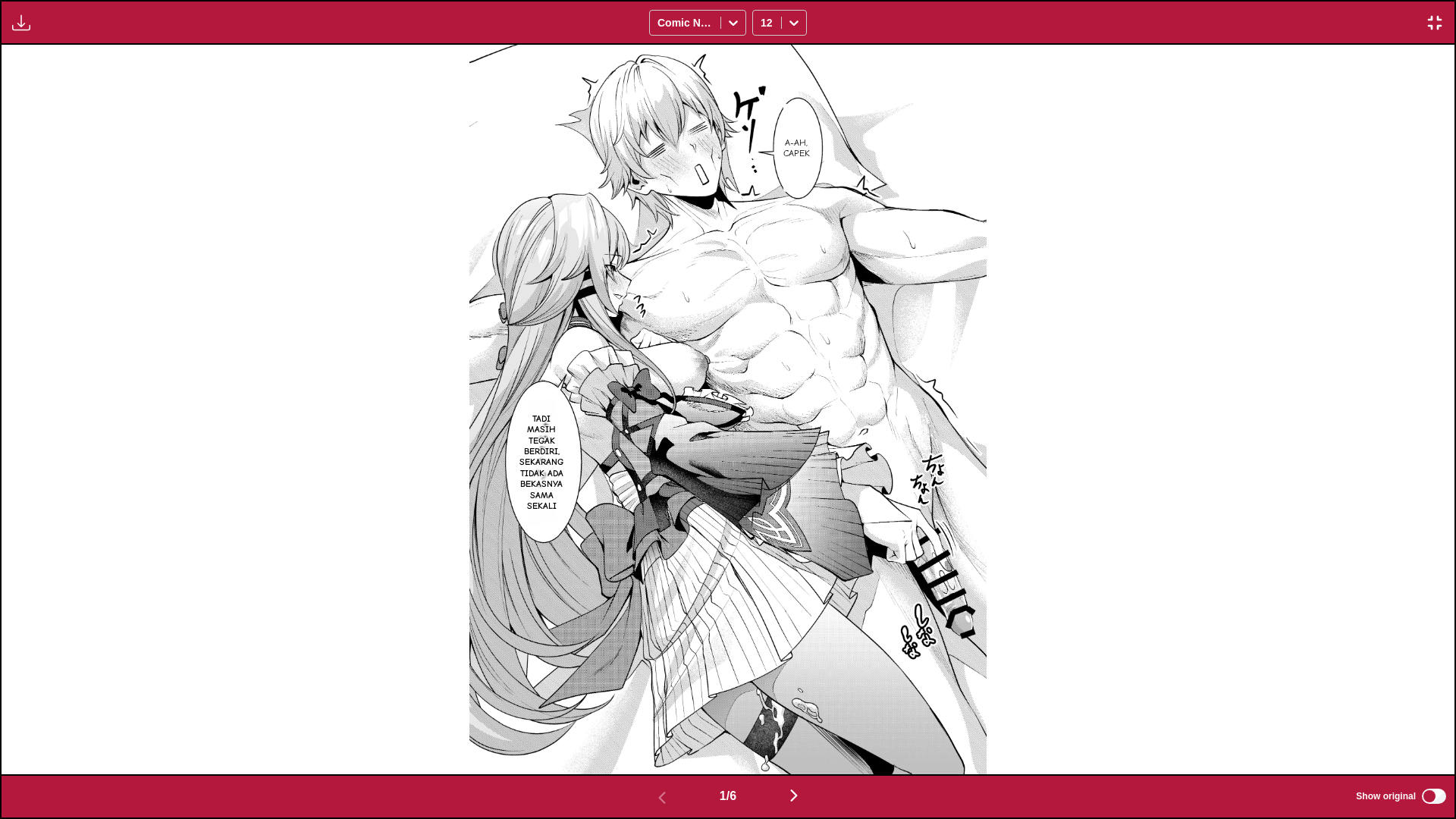
click at [1438, 21] on img "button" at bounding box center [1435, 23] width 18 height 18
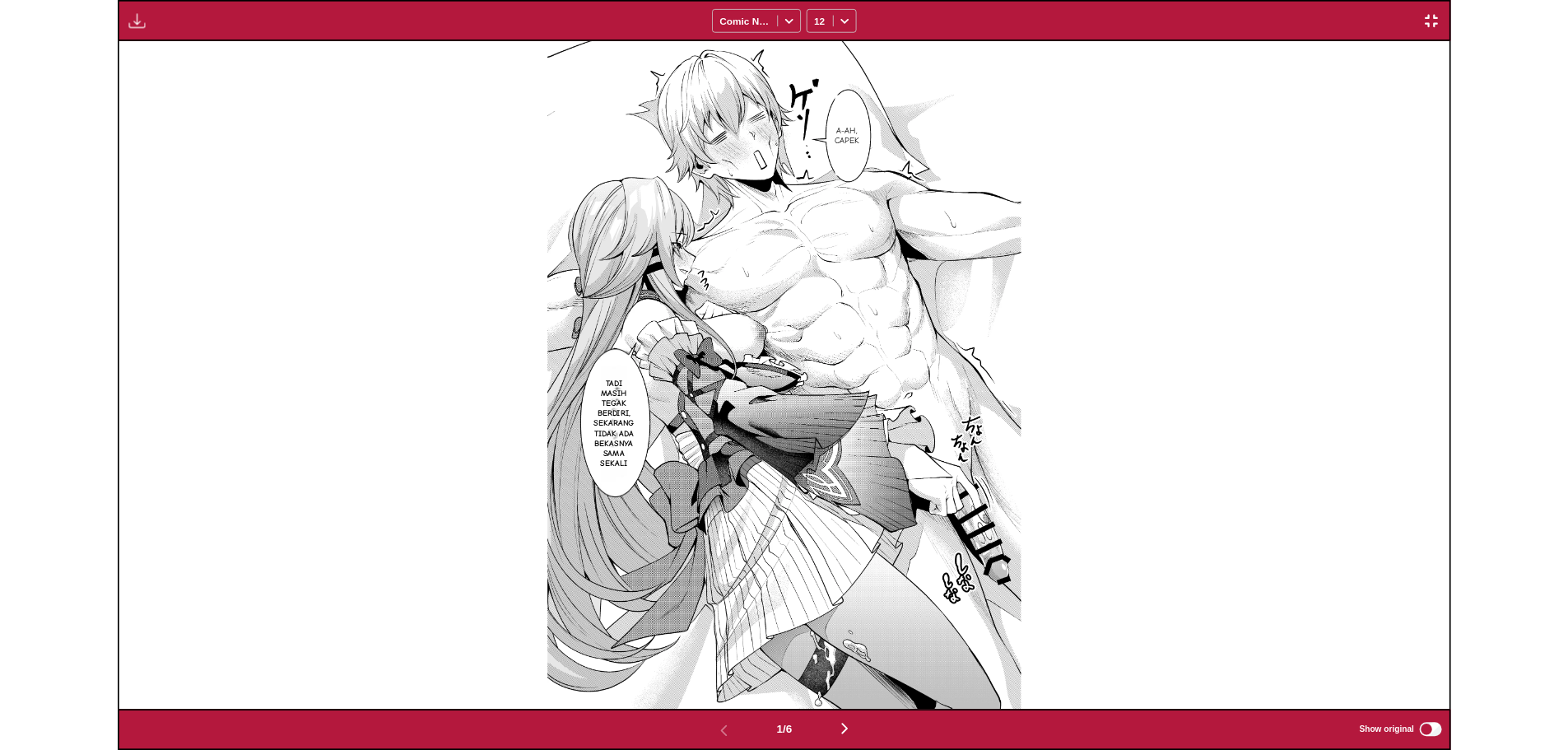
scroll to position [428, 0]
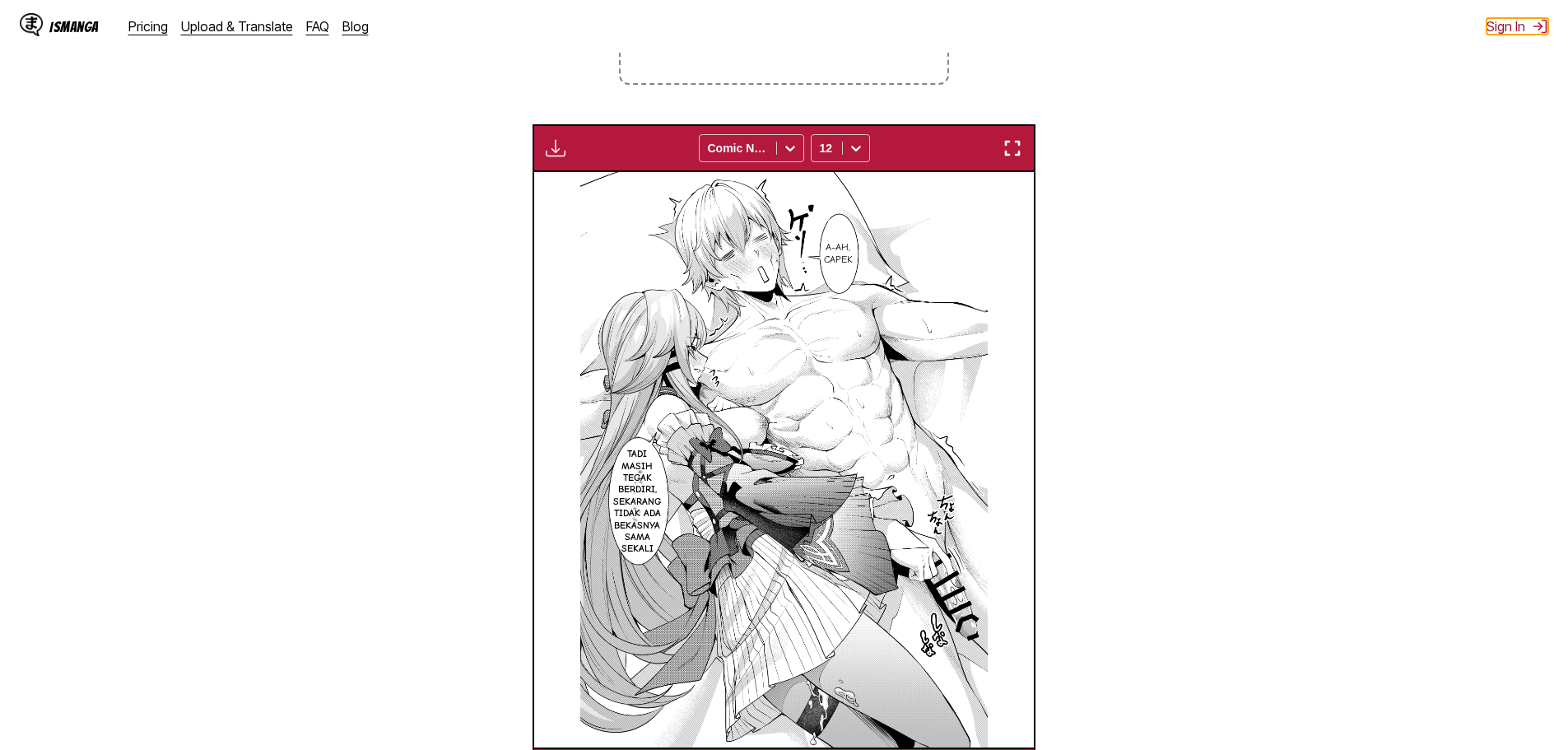
click at [1494, 23] on button "Sign In" at bounding box center [1517, 26] width 62 height 16
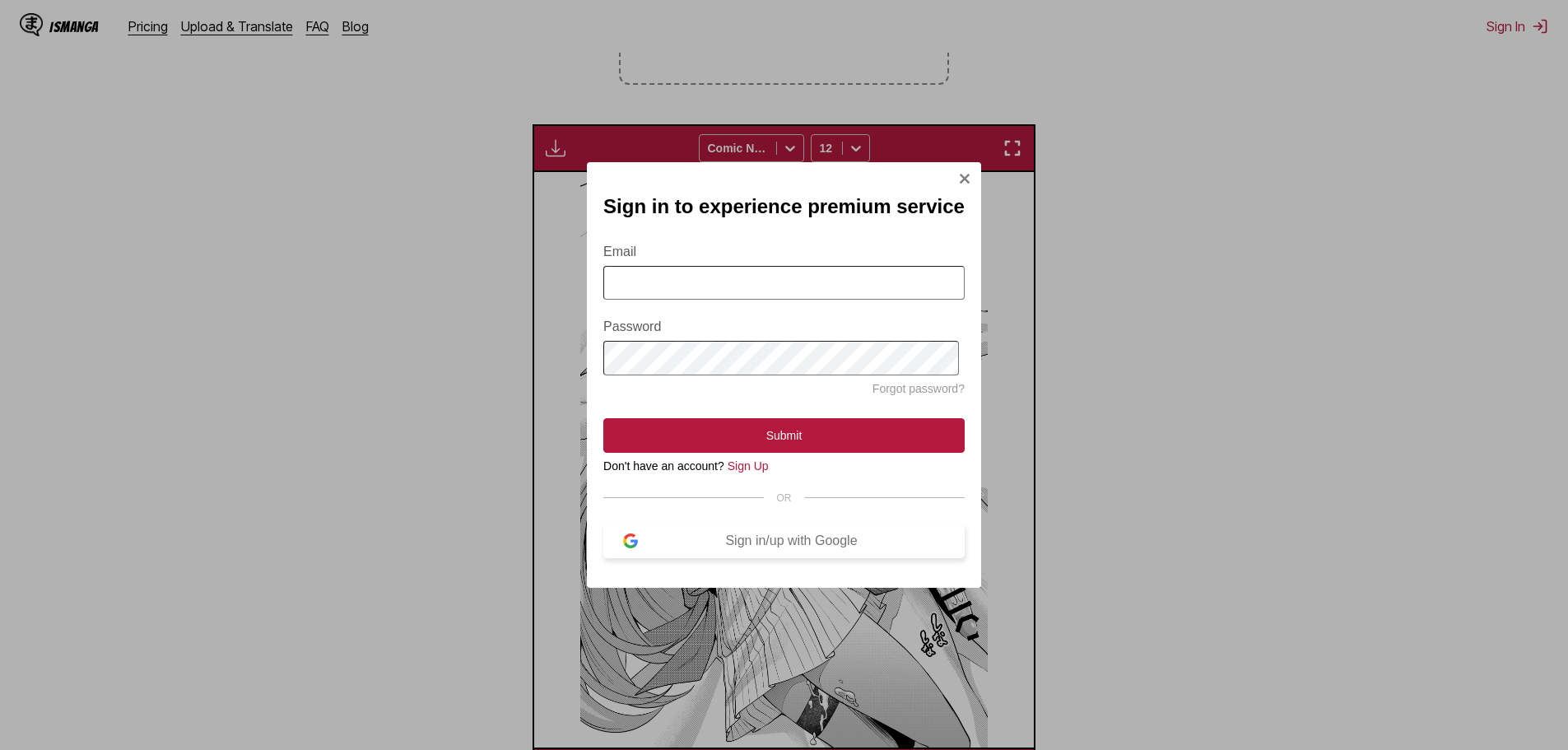
click at [758, 546] on div "Sign in/up with Google" at bounding box center [791, 541] width 307 height 15
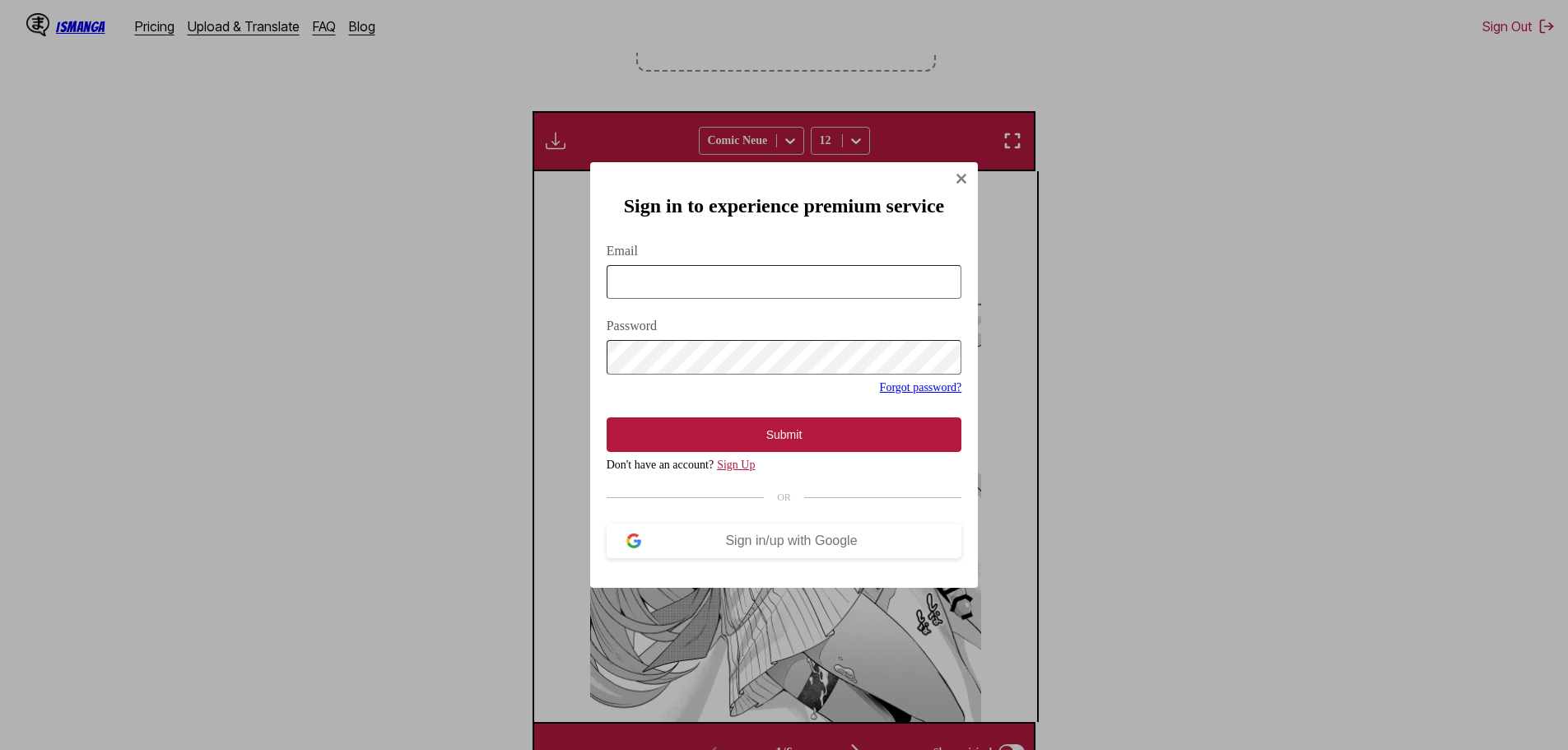
scroll to position [25, 0]
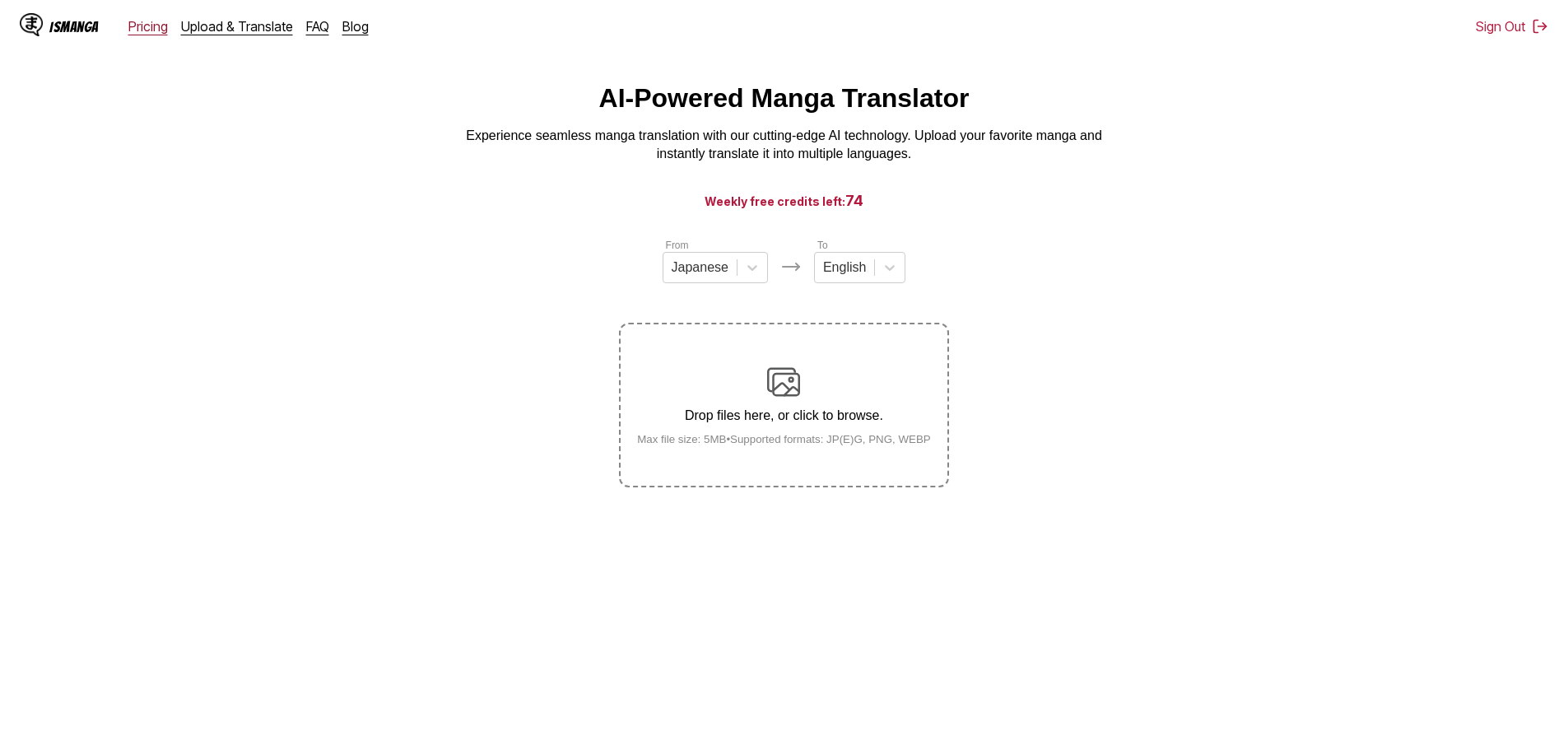
click at [142, 27] on link "Pricing" at bounding box center [149, 26] width 40 height 16
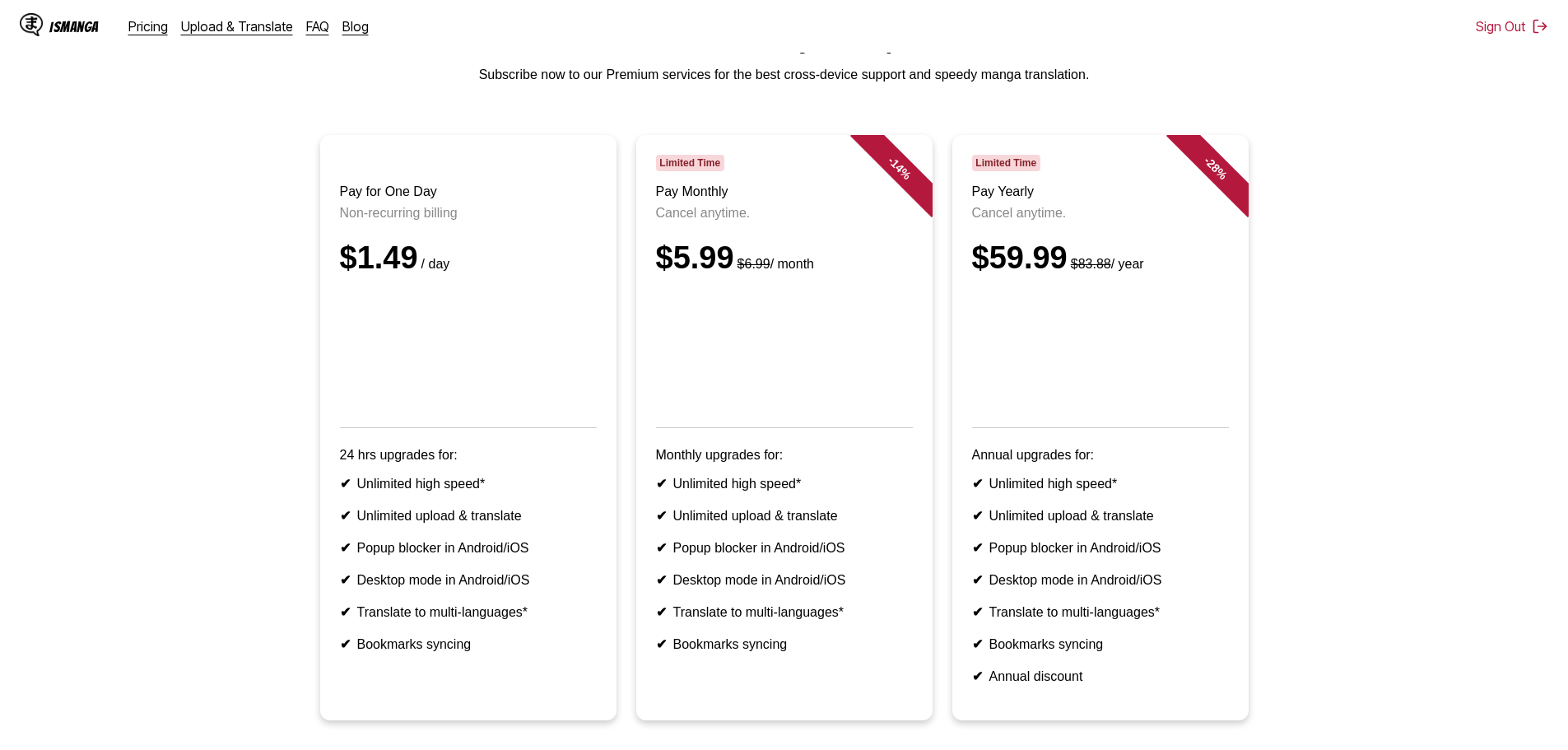
scroll to position [83, 0]
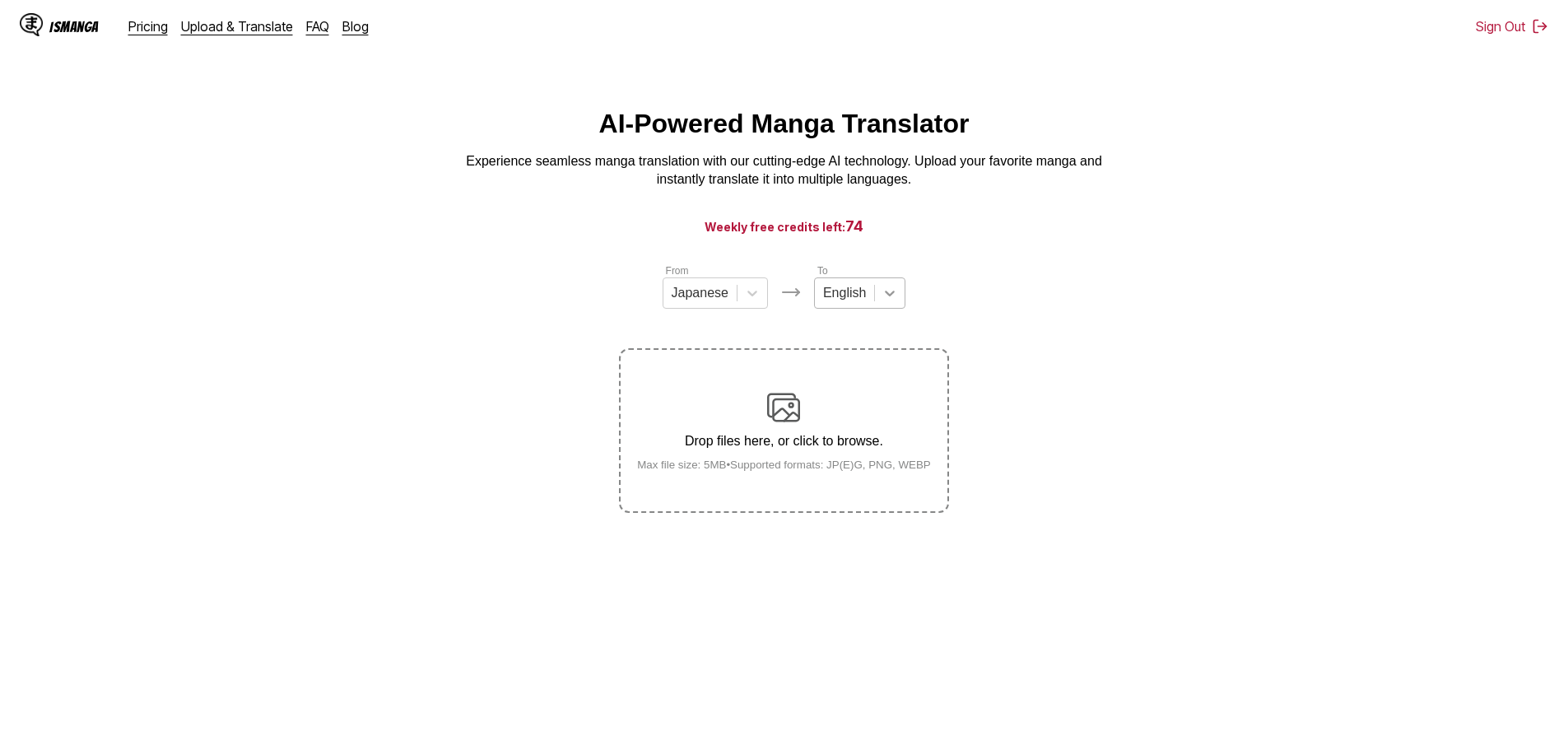
click at [876, 299] on div at bounding box center [890, 293] width 30 height 30
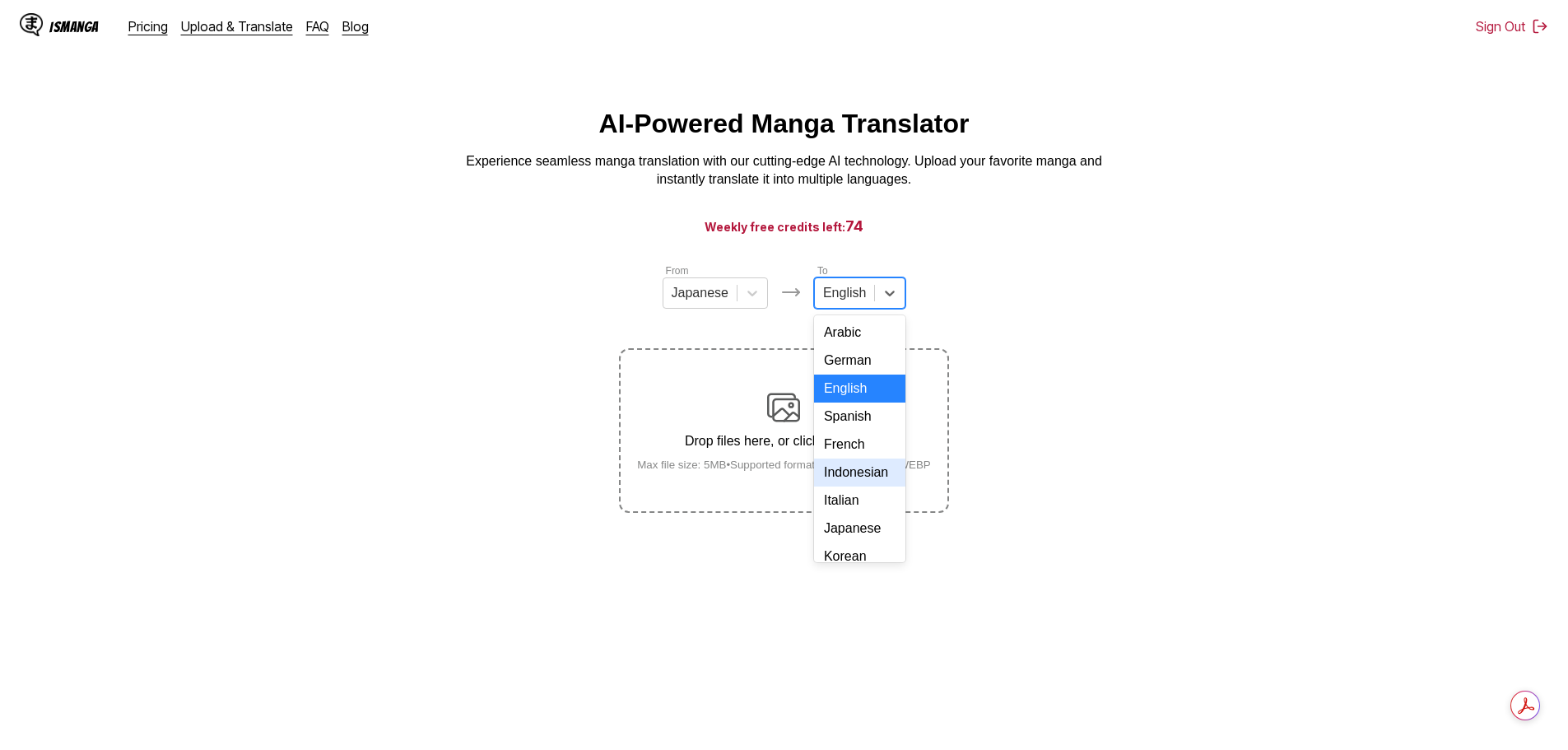
click at [857, 487] on div "Indonesian" at bounding box center [859, 472] width 92 height 28
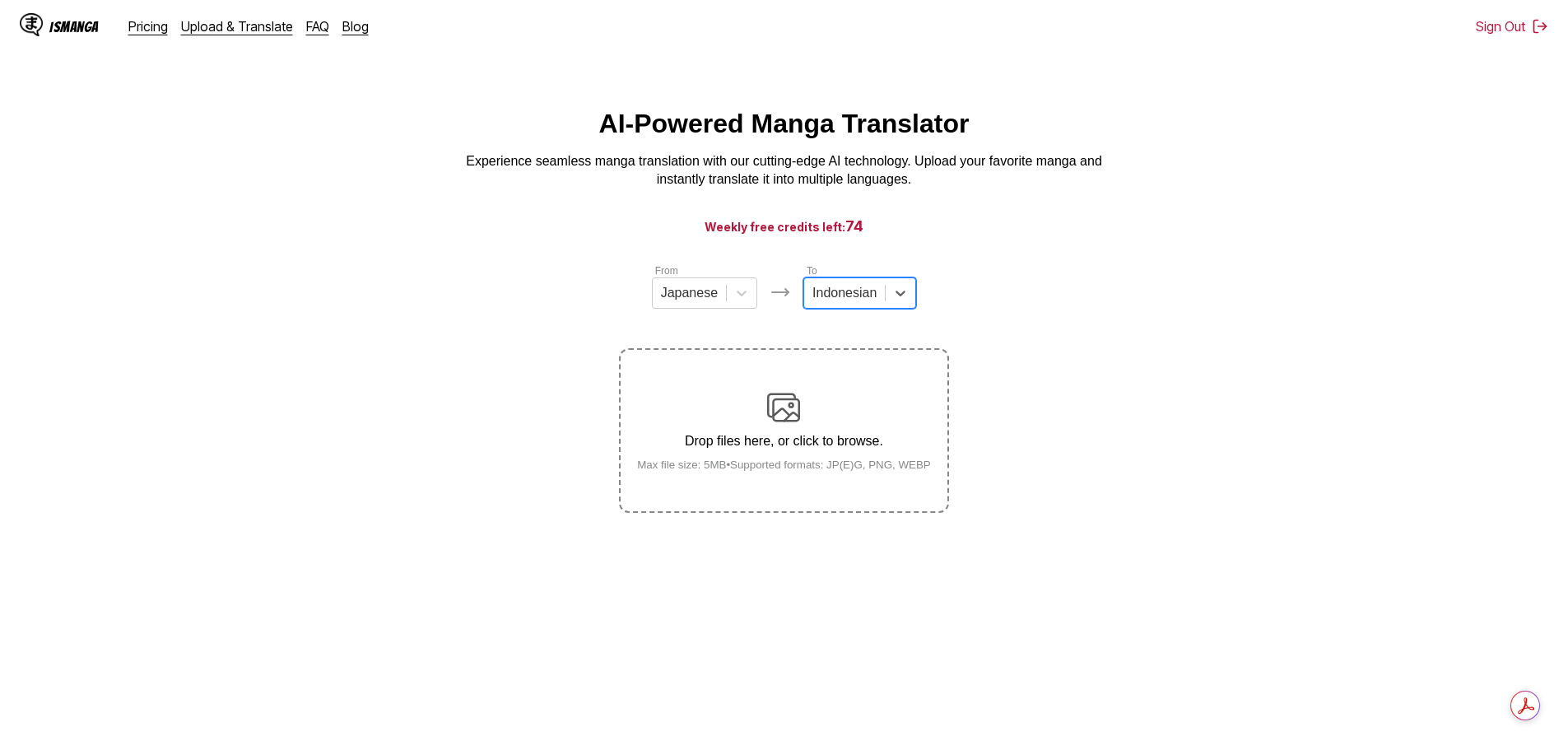
click at [794, 432] on div "Drop files here, or click to browse. Max file size: 5MB • Supported formats: JP…" at bounding box center [783, 431] width 320 height 80
click at [0, 0] on input "Drop files here, or click to browse. Max file size: 5MB • Supported formats: JP…" at bounding box center [0, 0] width 0 height 0
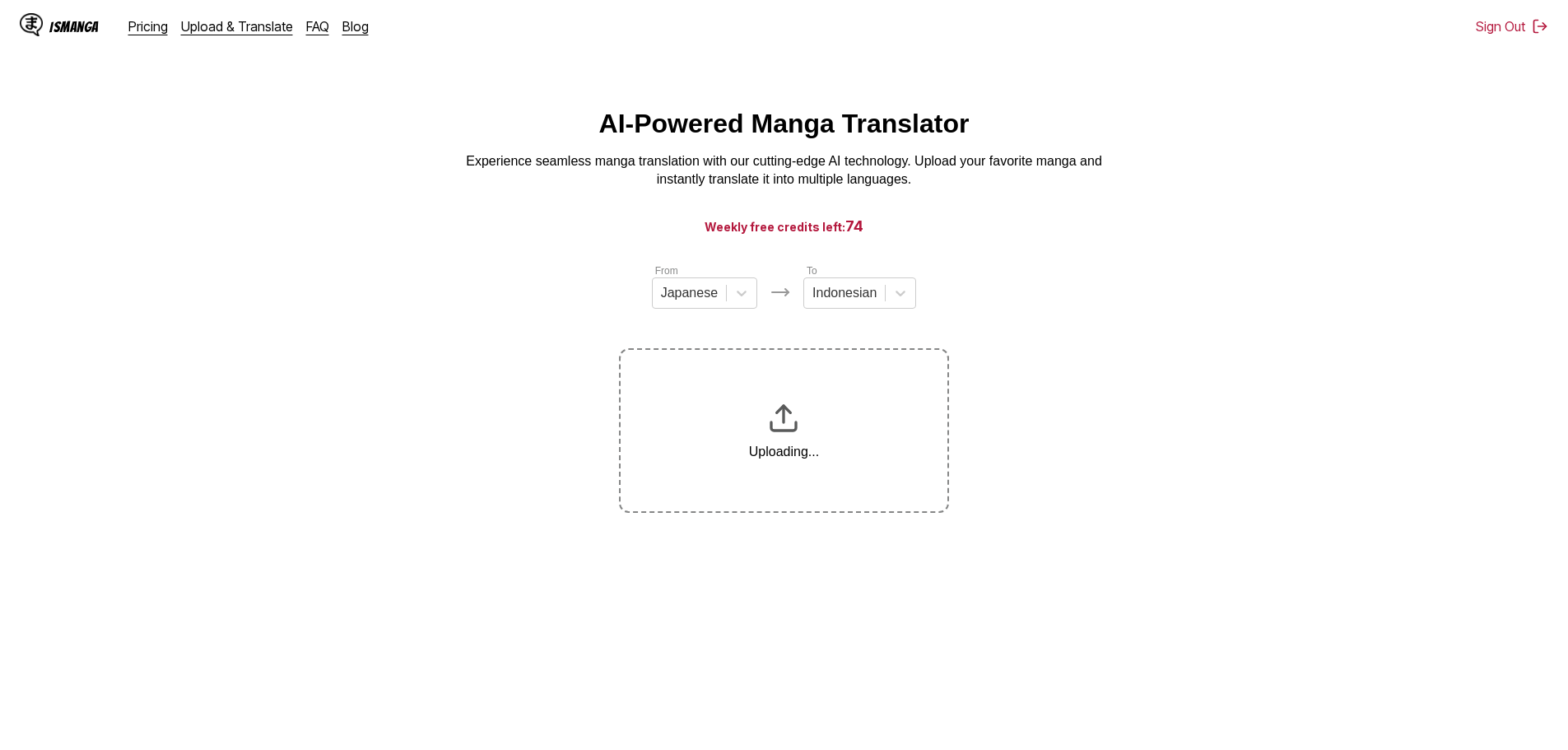
scroll to position [187, 0]
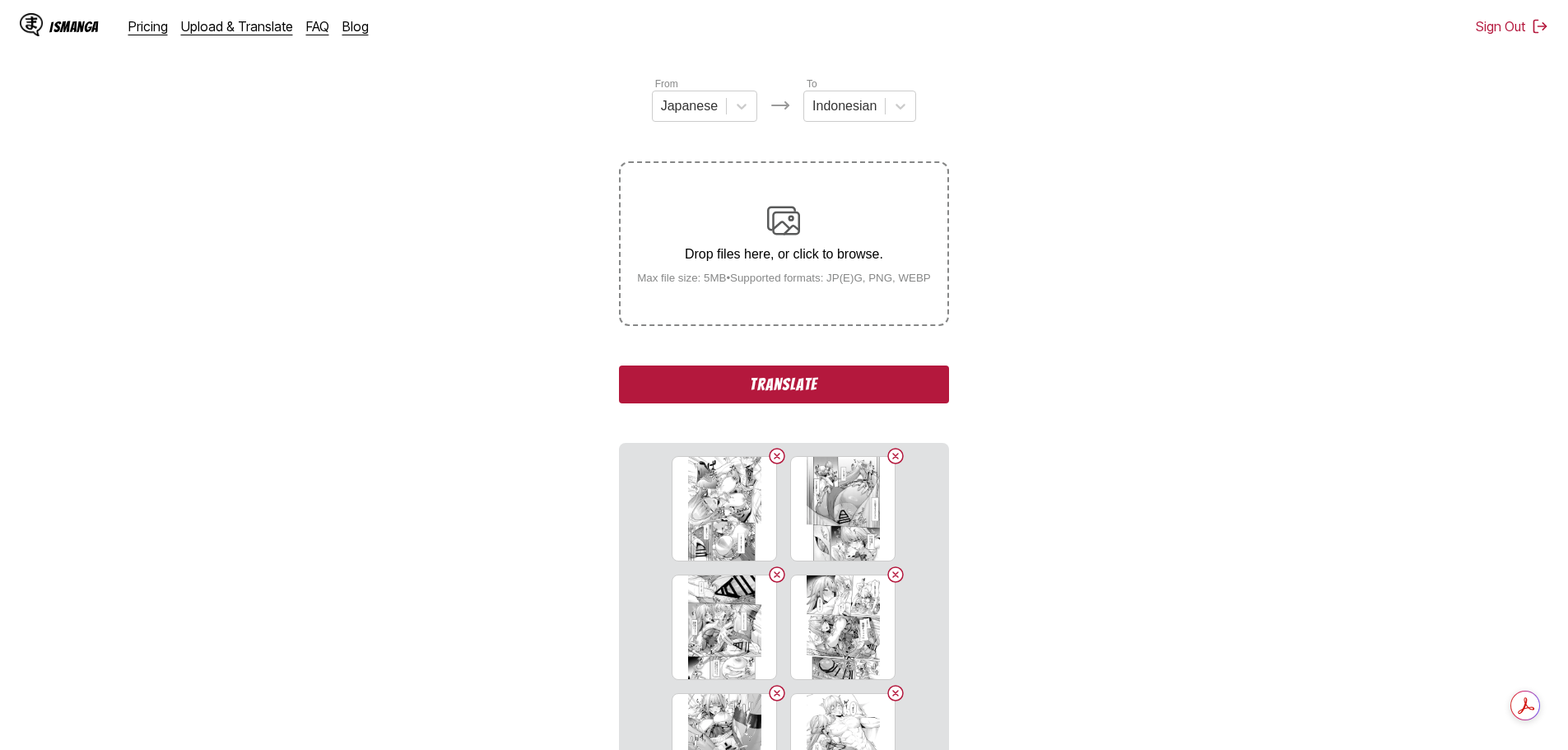
click at [853, 394] on button "Translate" at bounding box center [783, 385] width 329 height 38
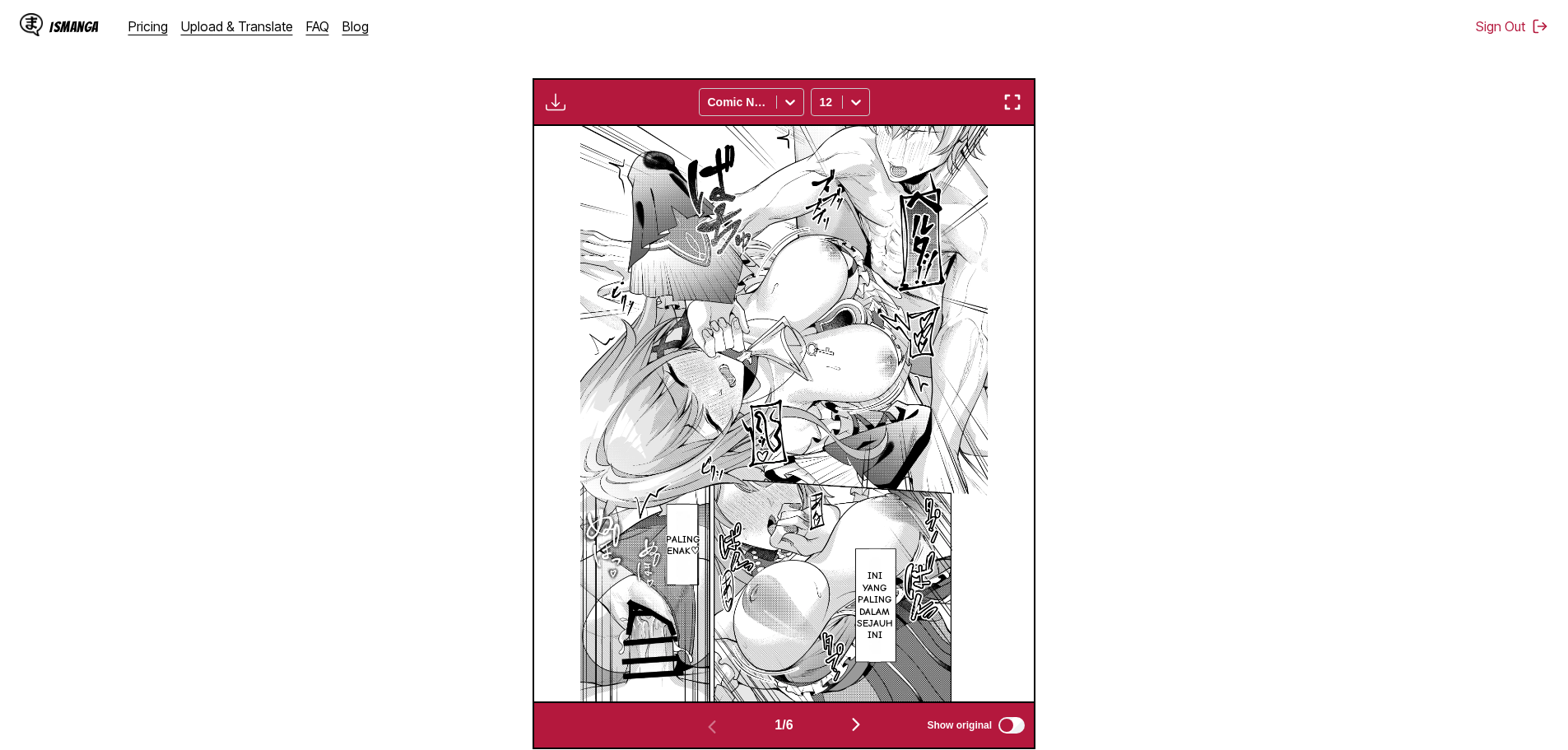
scroll to position [570, 0]
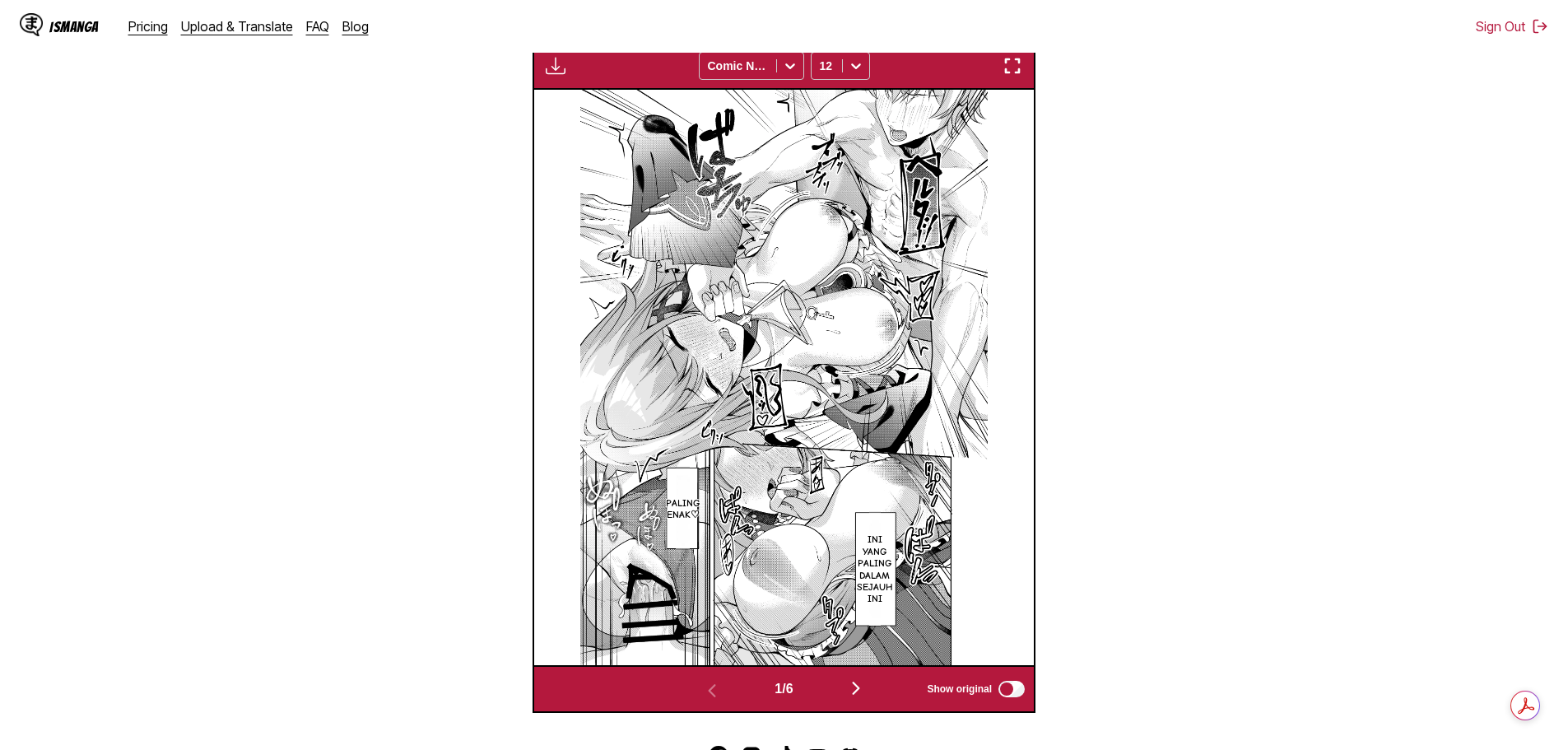
drag, startPoint x: 853, startPoint y: 687, endPoint x: 861, endPoint y: 689, distance: 8.2
click at [853, 687] on img "button" at bounding box center [857, 688] width 20 height 20
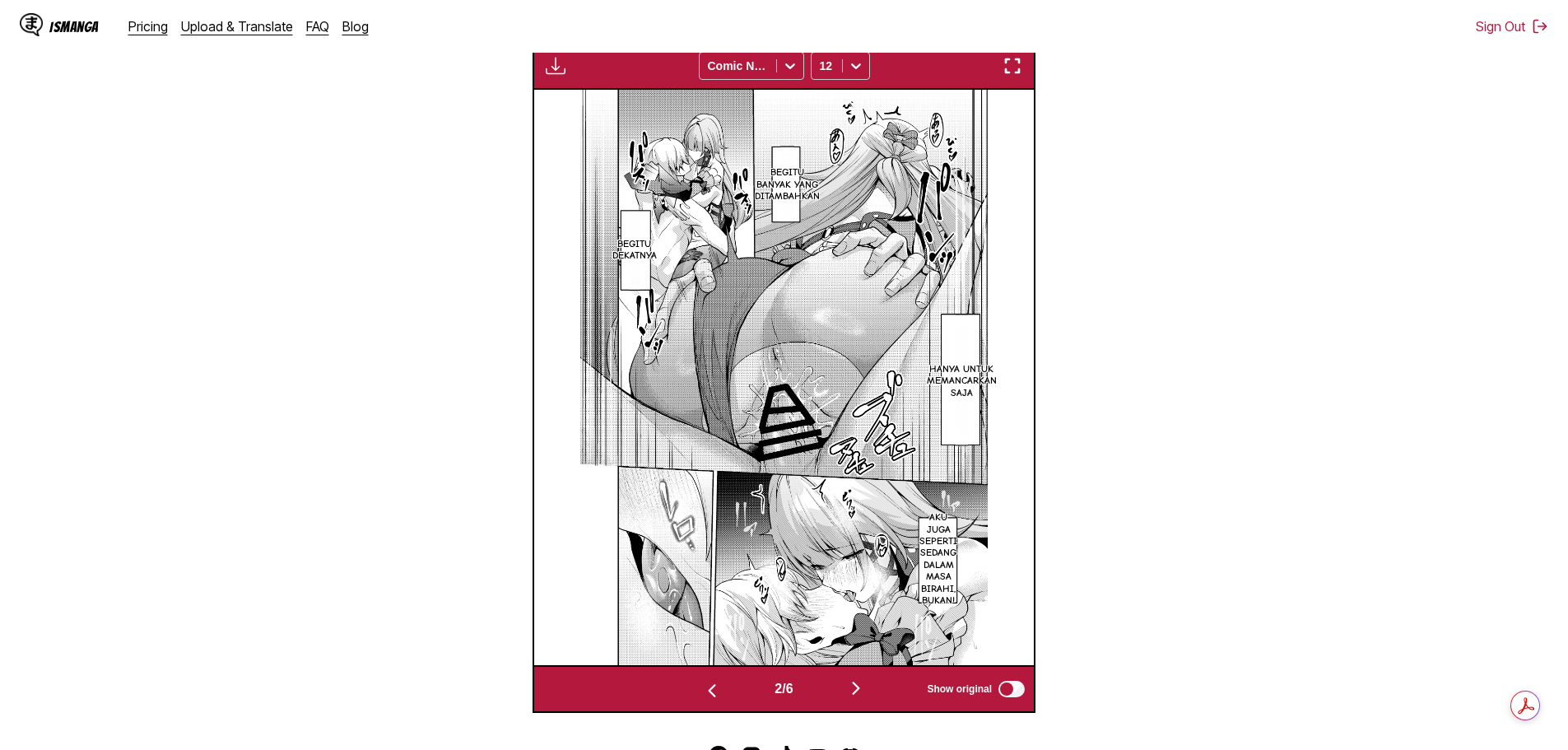
click at [861, 689] on img "button" at bounding box center [857, 688] width 20 height 20
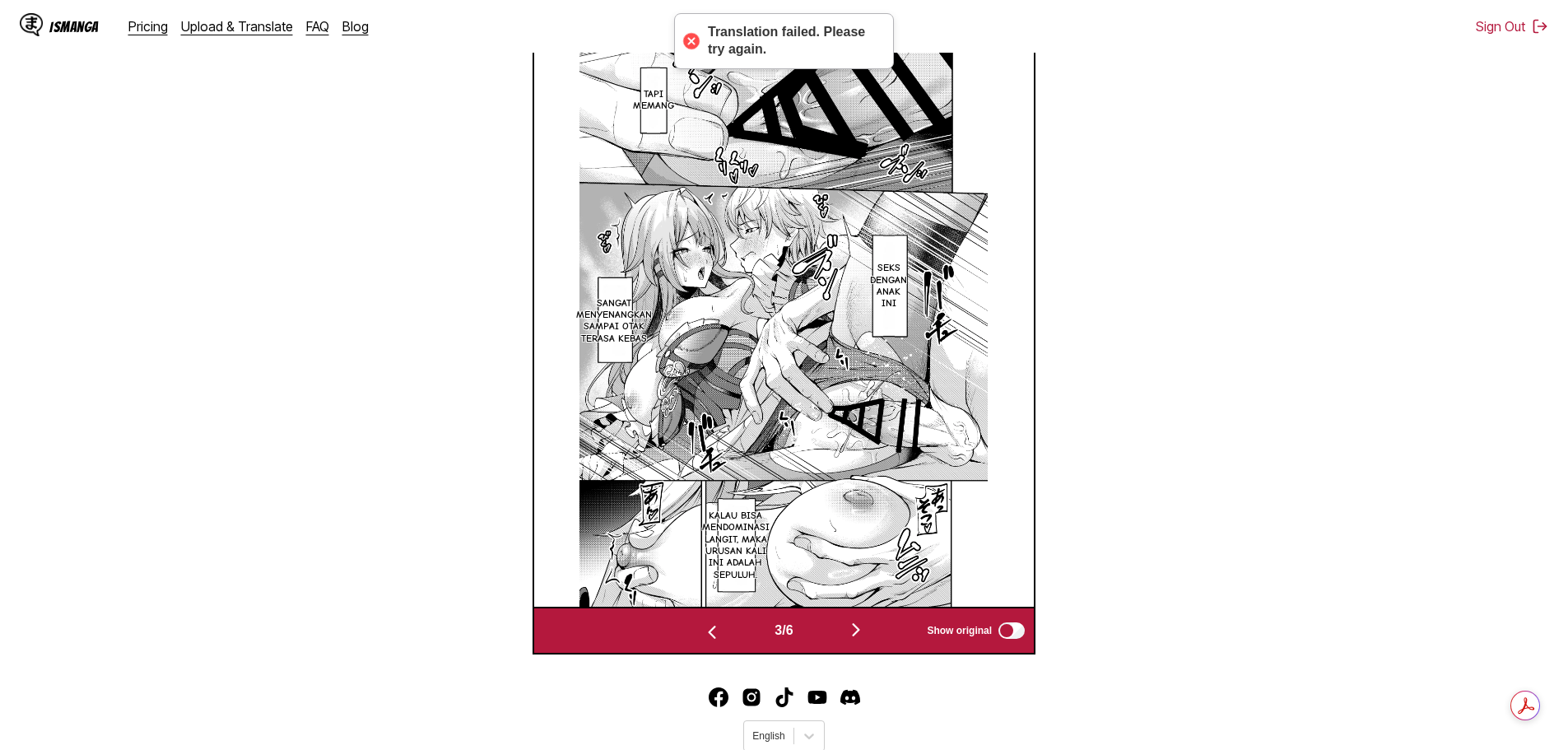
click at [862, 689] on footer "English © 2025 IsManga. All rights reserved. Privacy Policy Contact Us" at bounding box center [784, 738] width 1568 height 140
click at [866, 642] on button "button" at bounding box center [856, 631] width 99 height 24
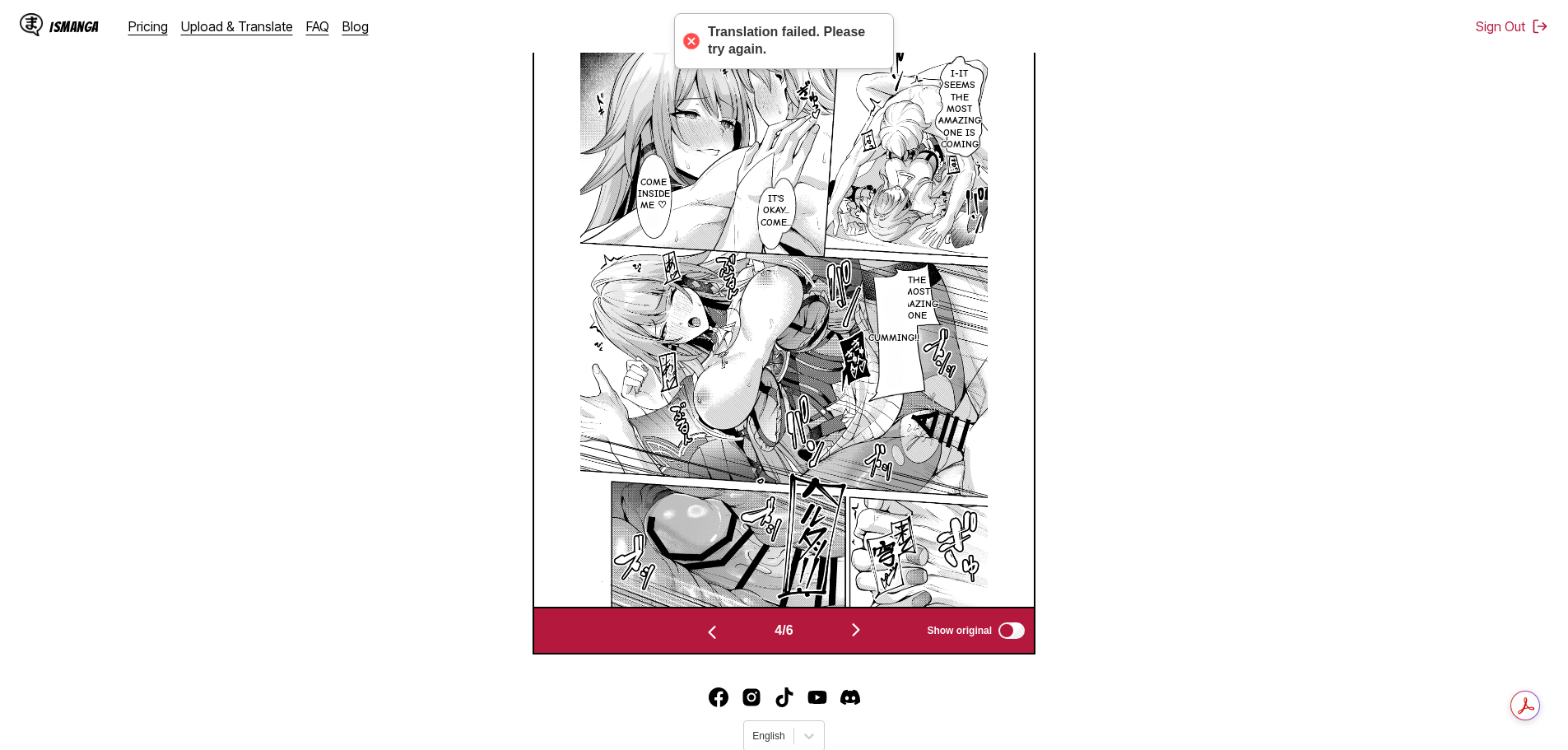
click at [862, 633] on img "button" at bounding box center [857, 630] width 20 height 20
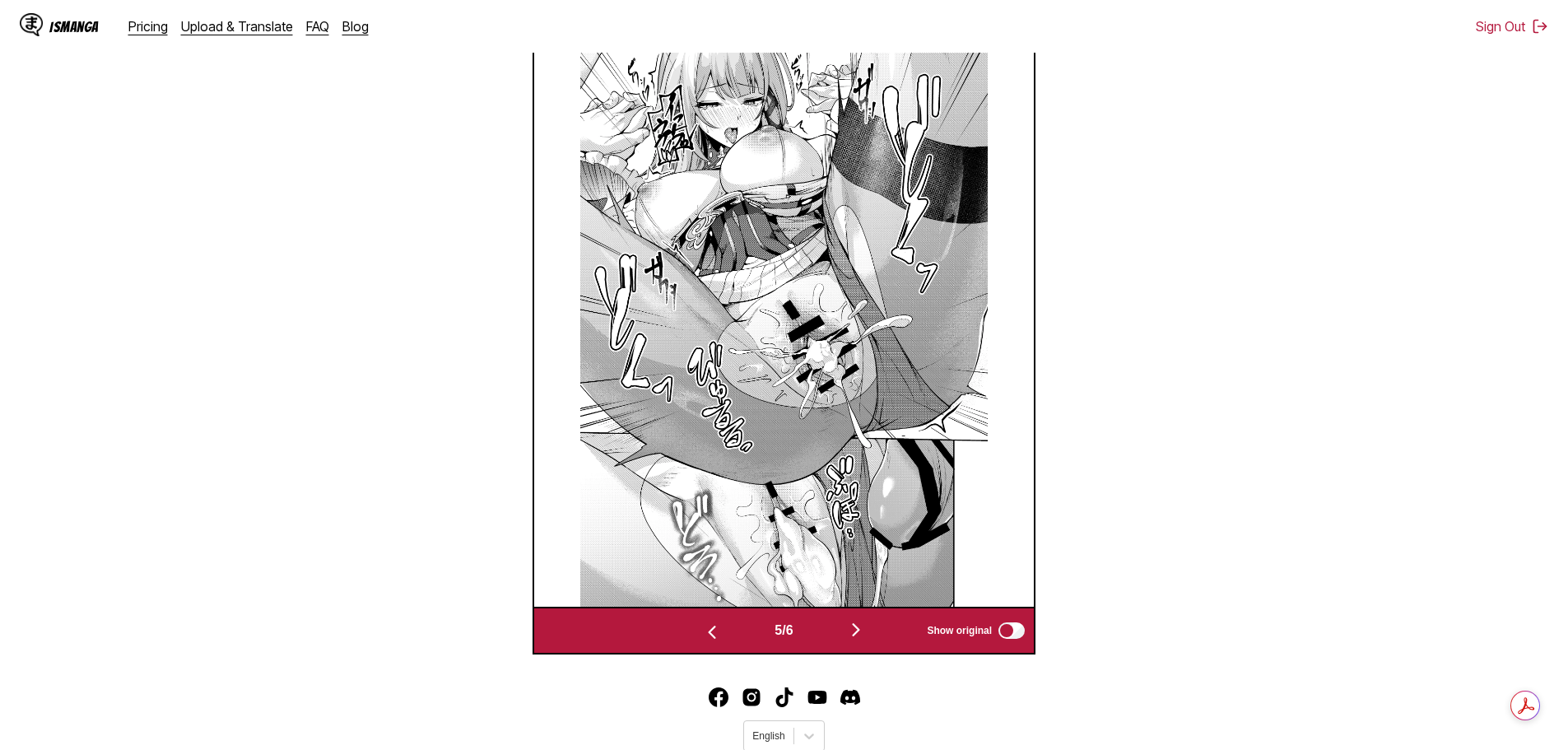
click at [864, 629] on img "button" at bounding box center [857, 630] width 20 height 20
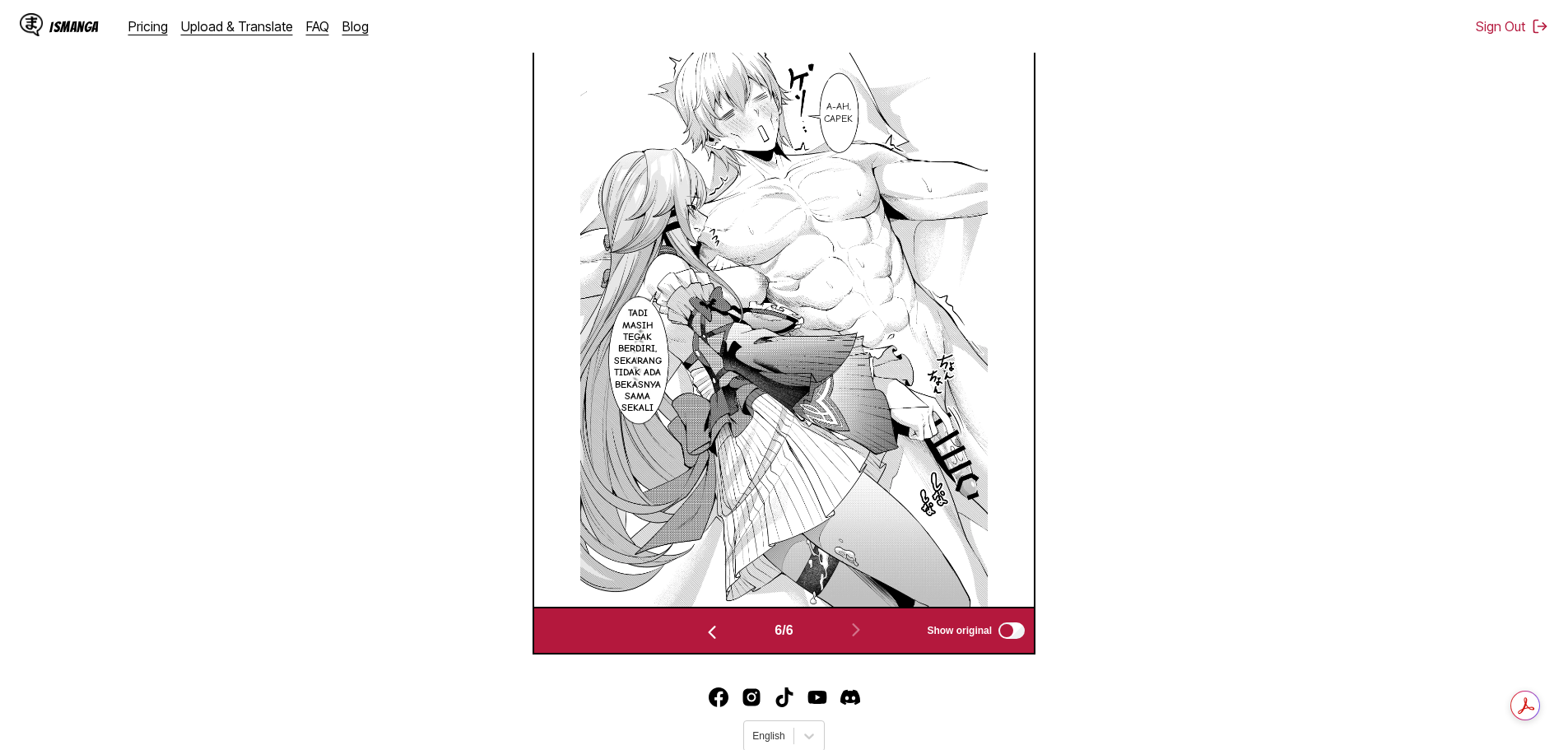
click at [709, 632] on img "button" at bounding box center [712, 633] width 20 height 20
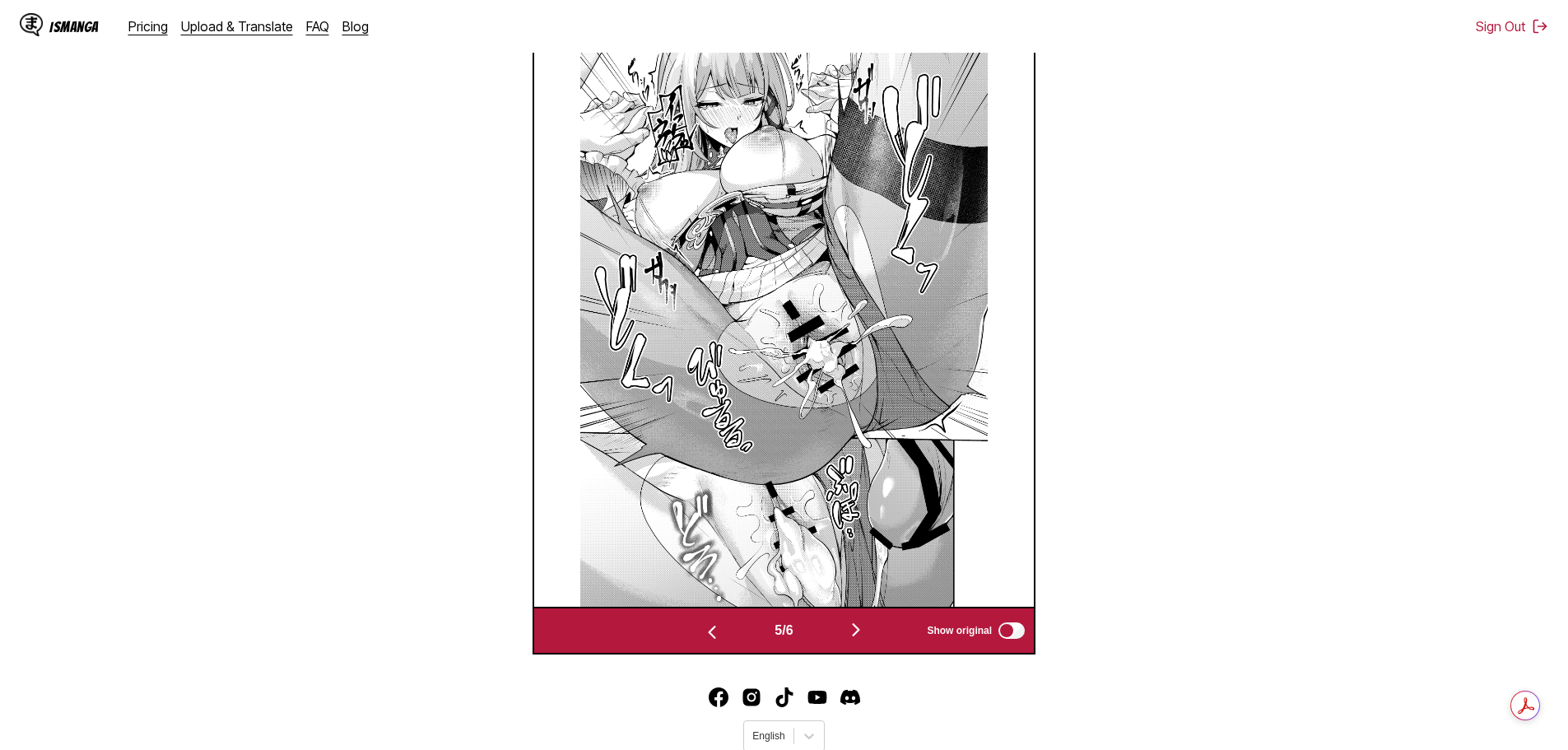
click at [709, 632] on img "button" at bounding box center [712, 633] width 20 height 20
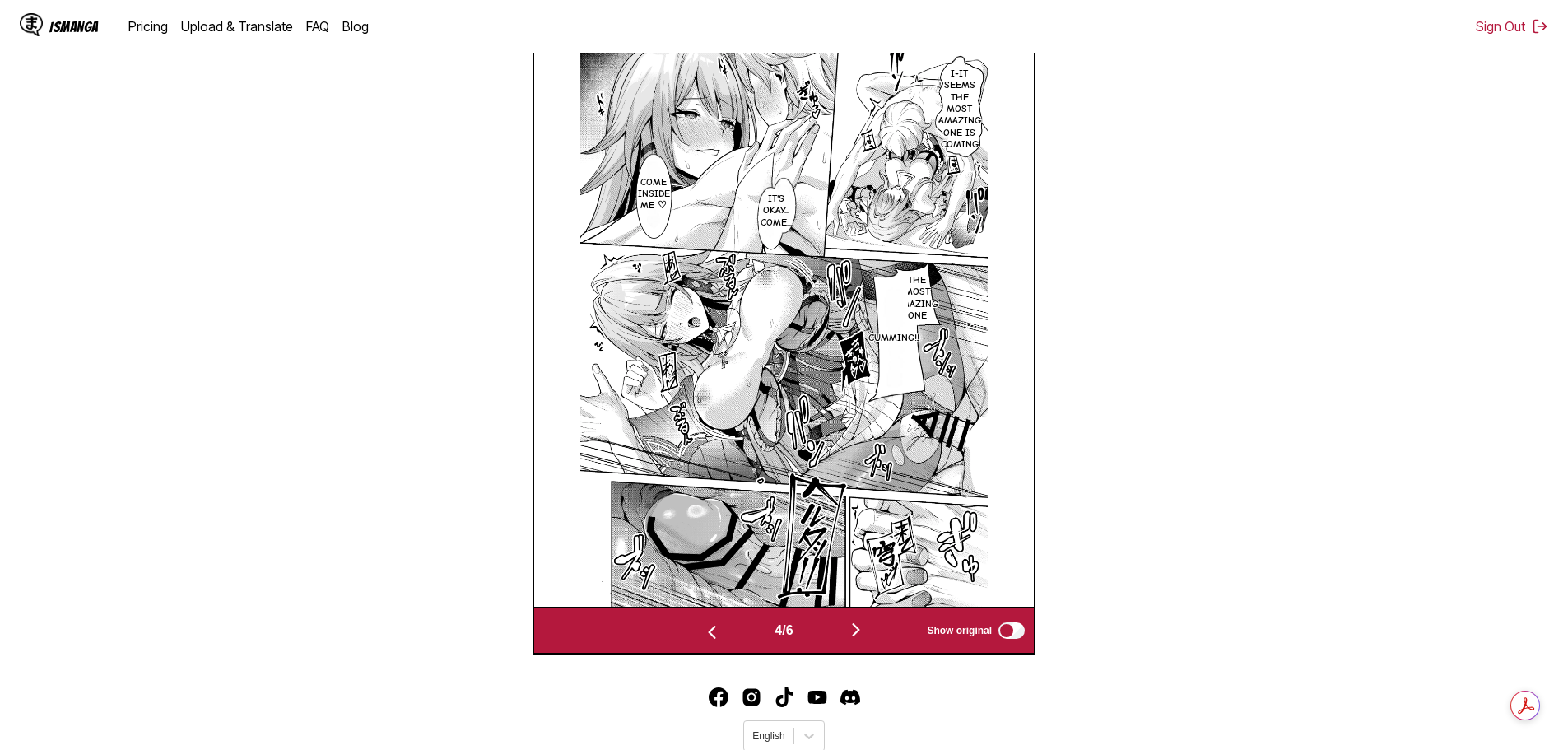
click at [709, 632] on img "button" at bounding box center [712, 633] width 20 height 20
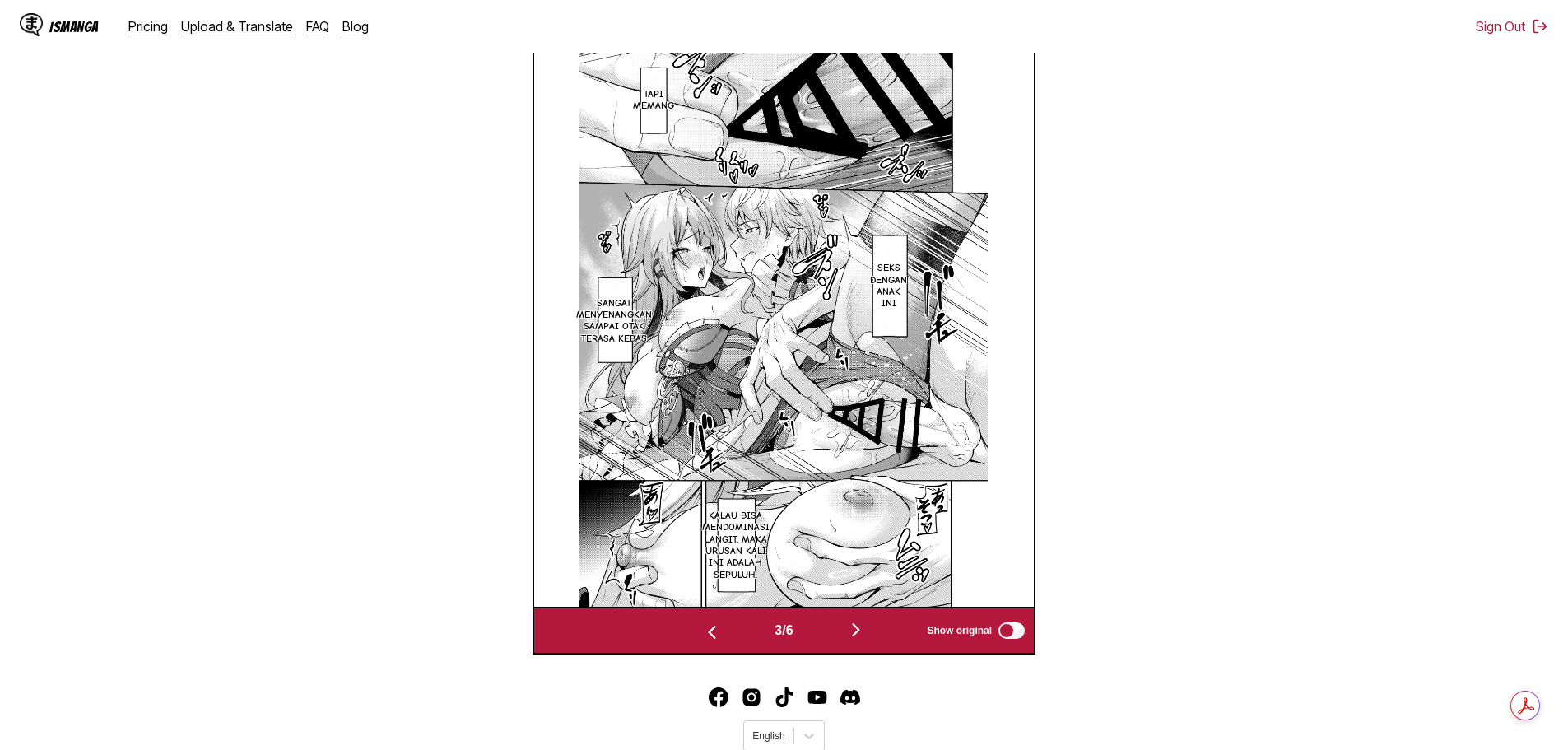
click at [709, 632] on img "button" at bounding box center [712, 633] width 20 height 20
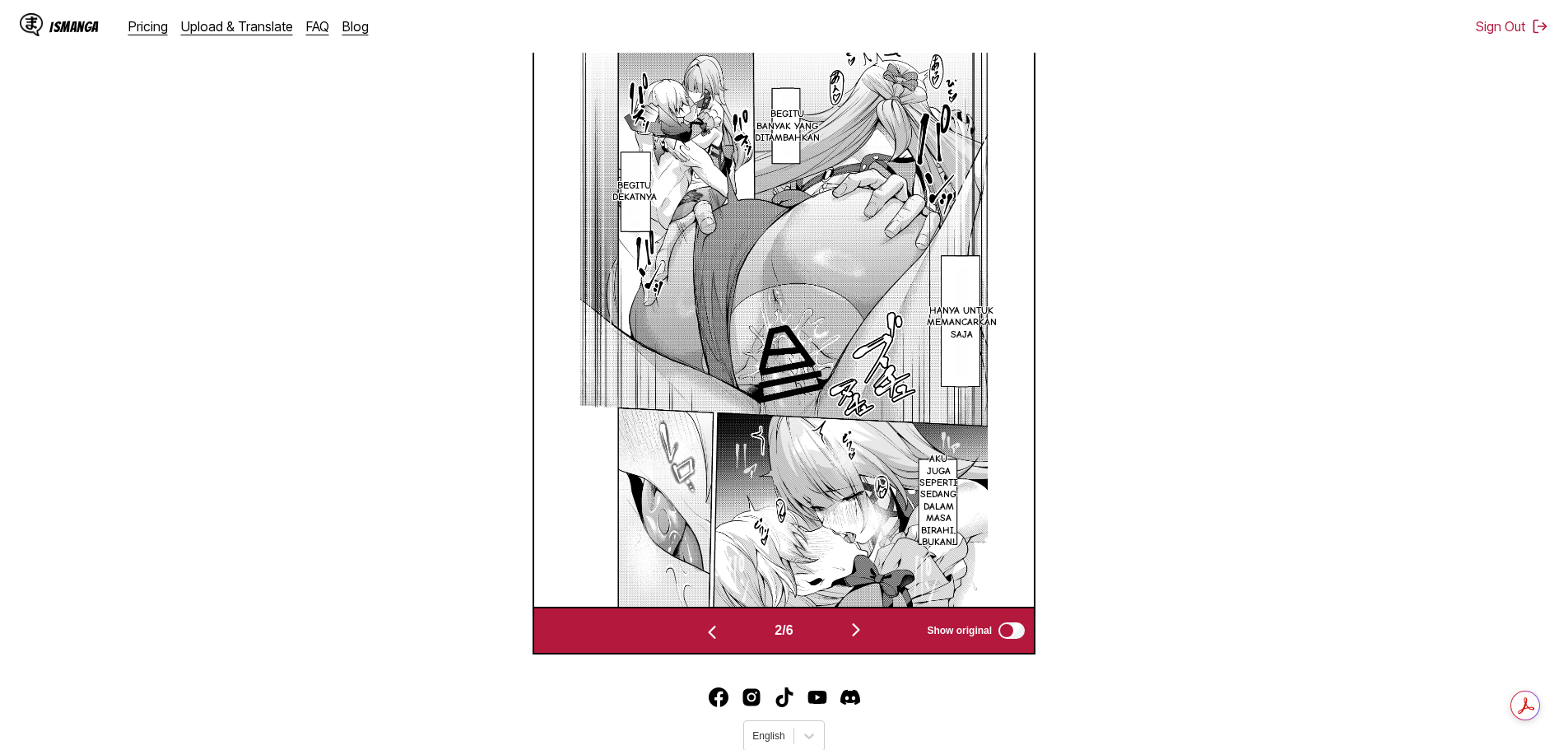
click at [709, 632] on img "button" at bounding box center [712, 633] width 20 height 20
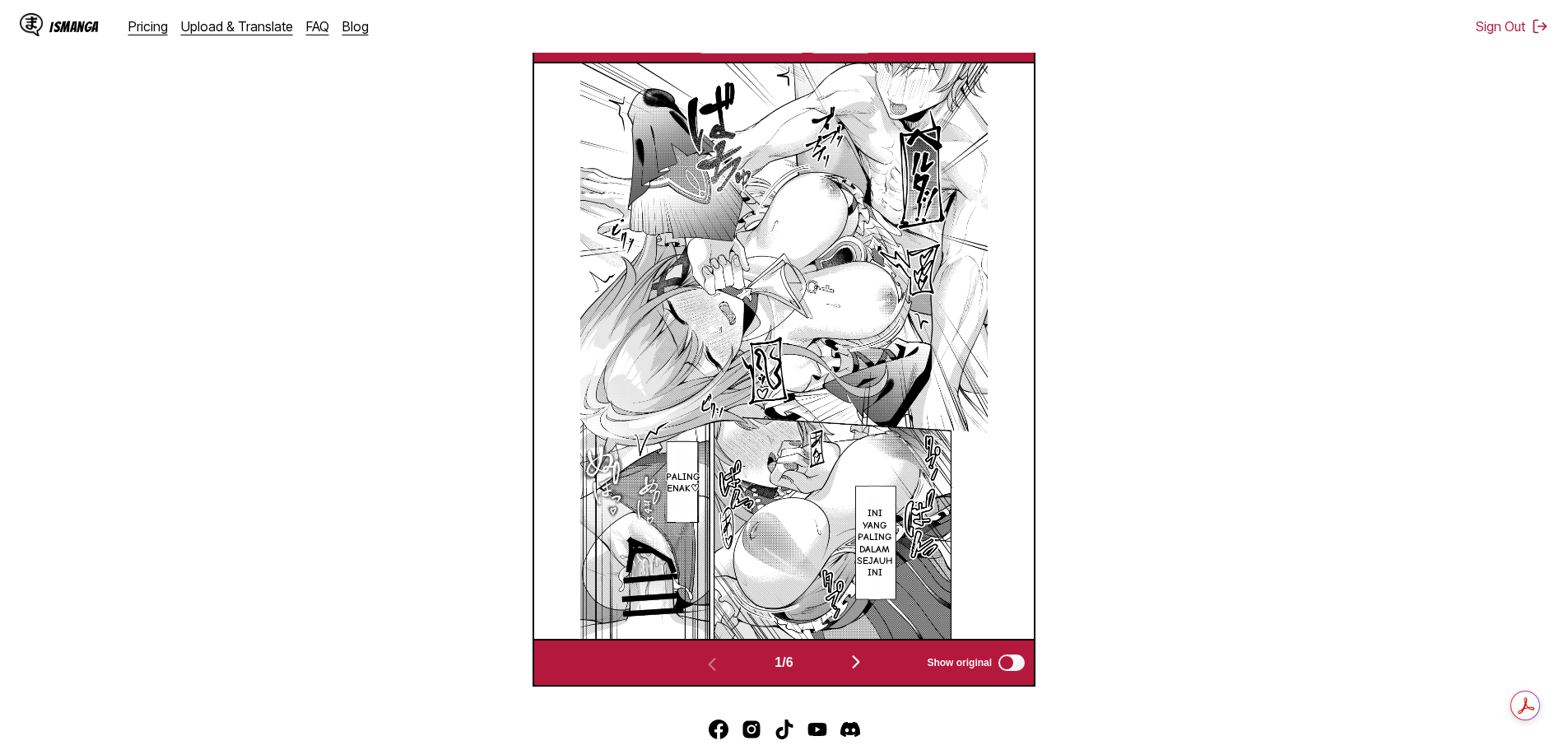
scroll to position [239, 0]
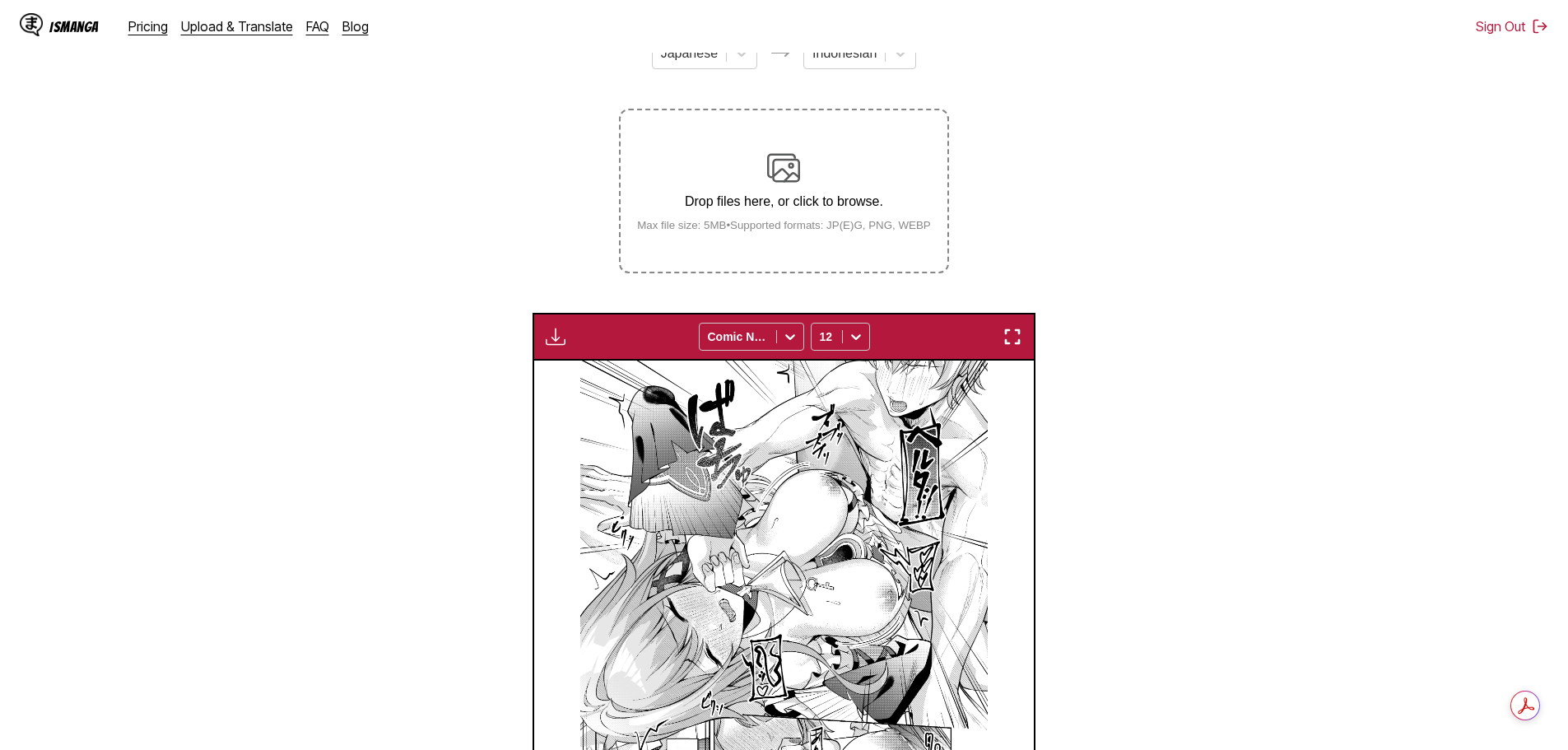
click at [554, 343] on img "button" at bounding box center [556, 337] width 20 height 20
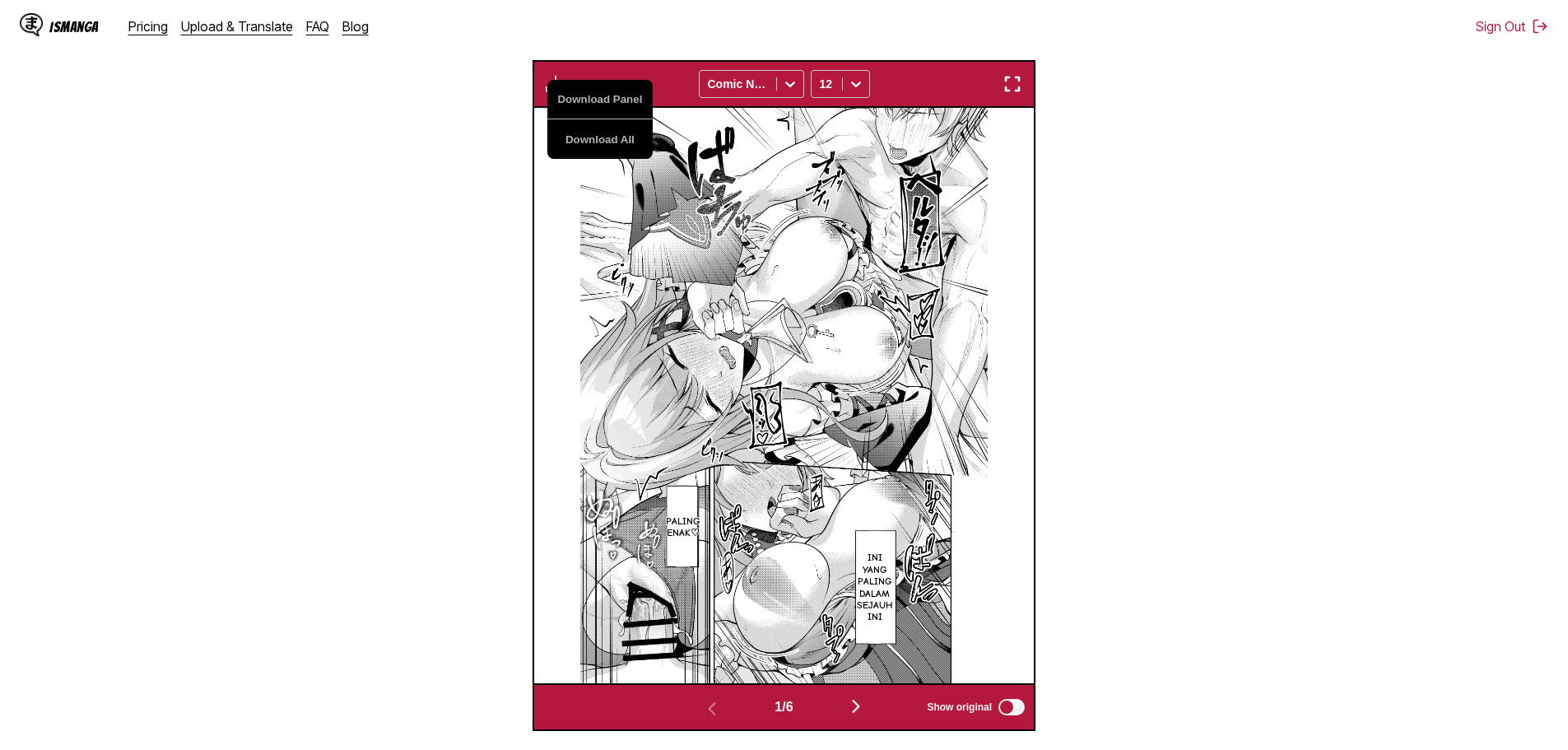
scroll to position [629, 0]
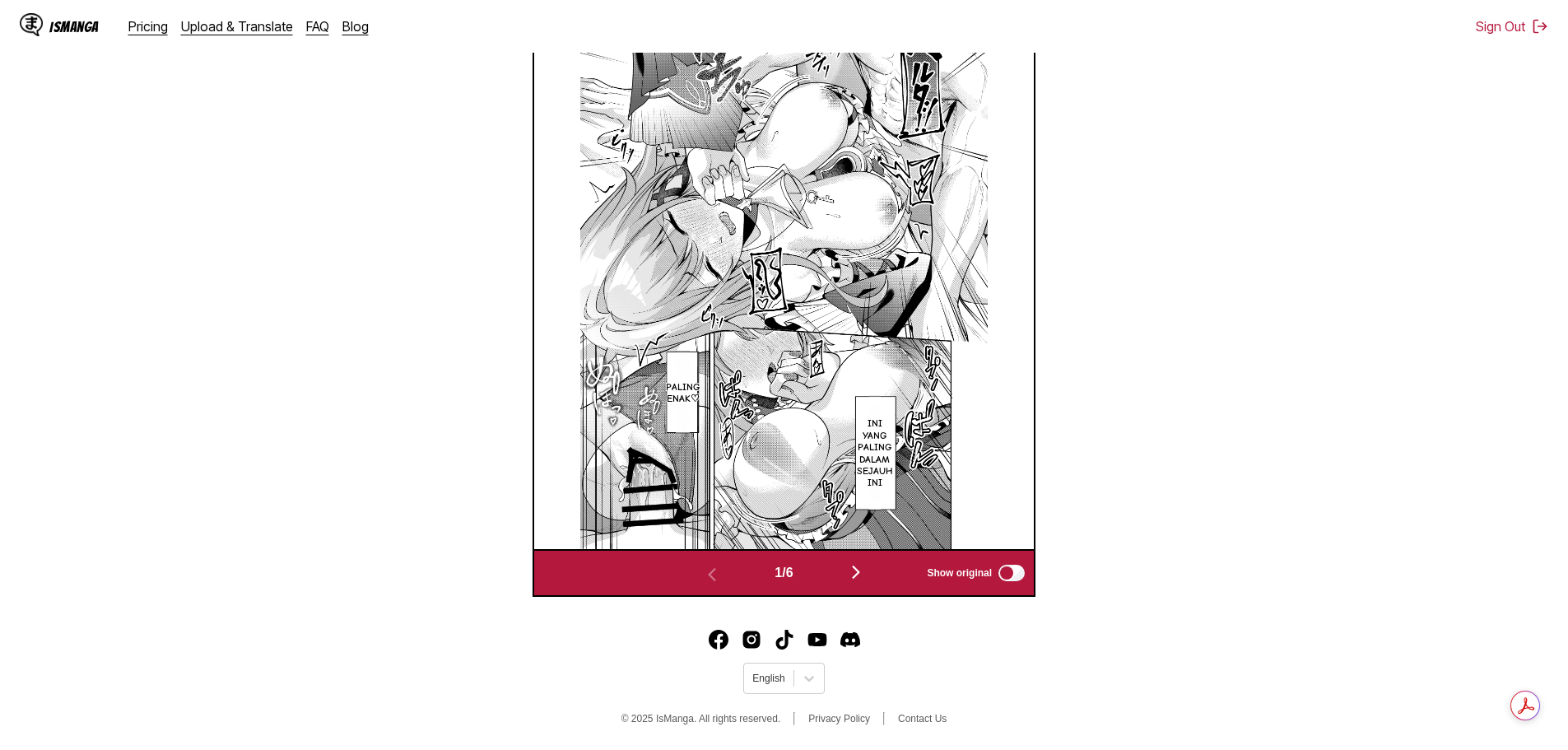
click at [863, 570] on img "button" at bounding box center [857, 572] width 20 height 20
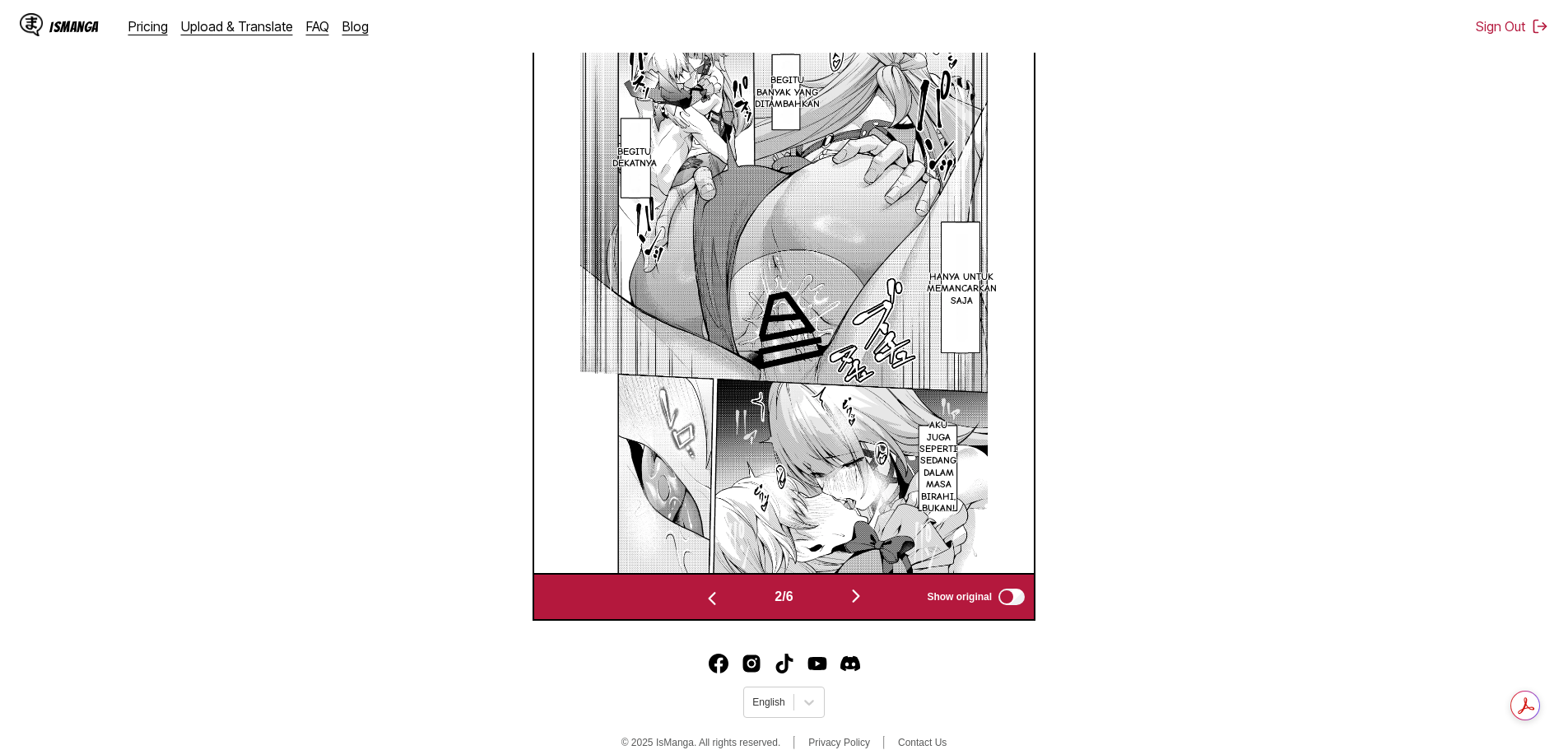
click at [865, 599] on img "button" at bounding box center [857, 597] width 20 height 20
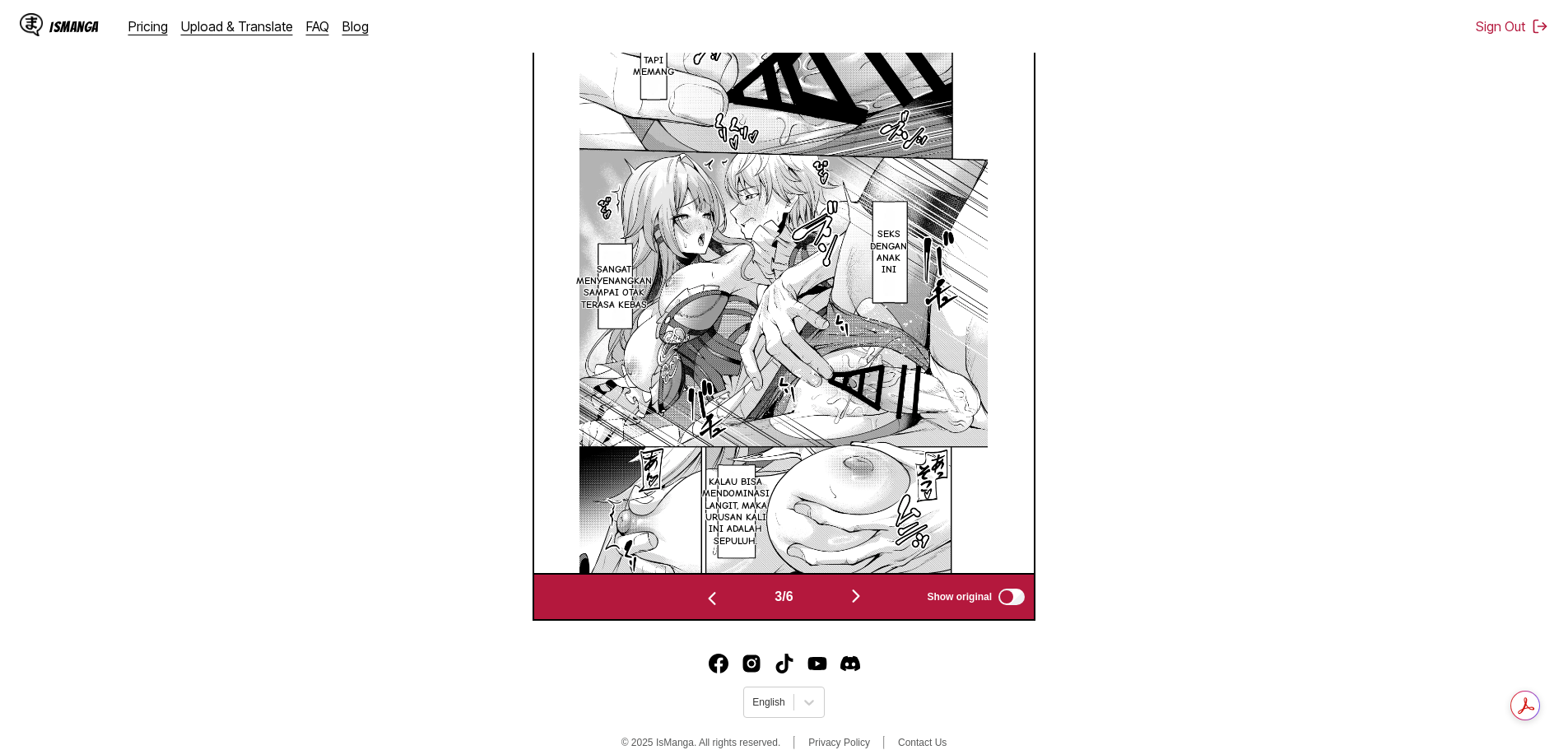
click at [865, 599] on img "button" at bounding box center [857, 597] width 20 height 20
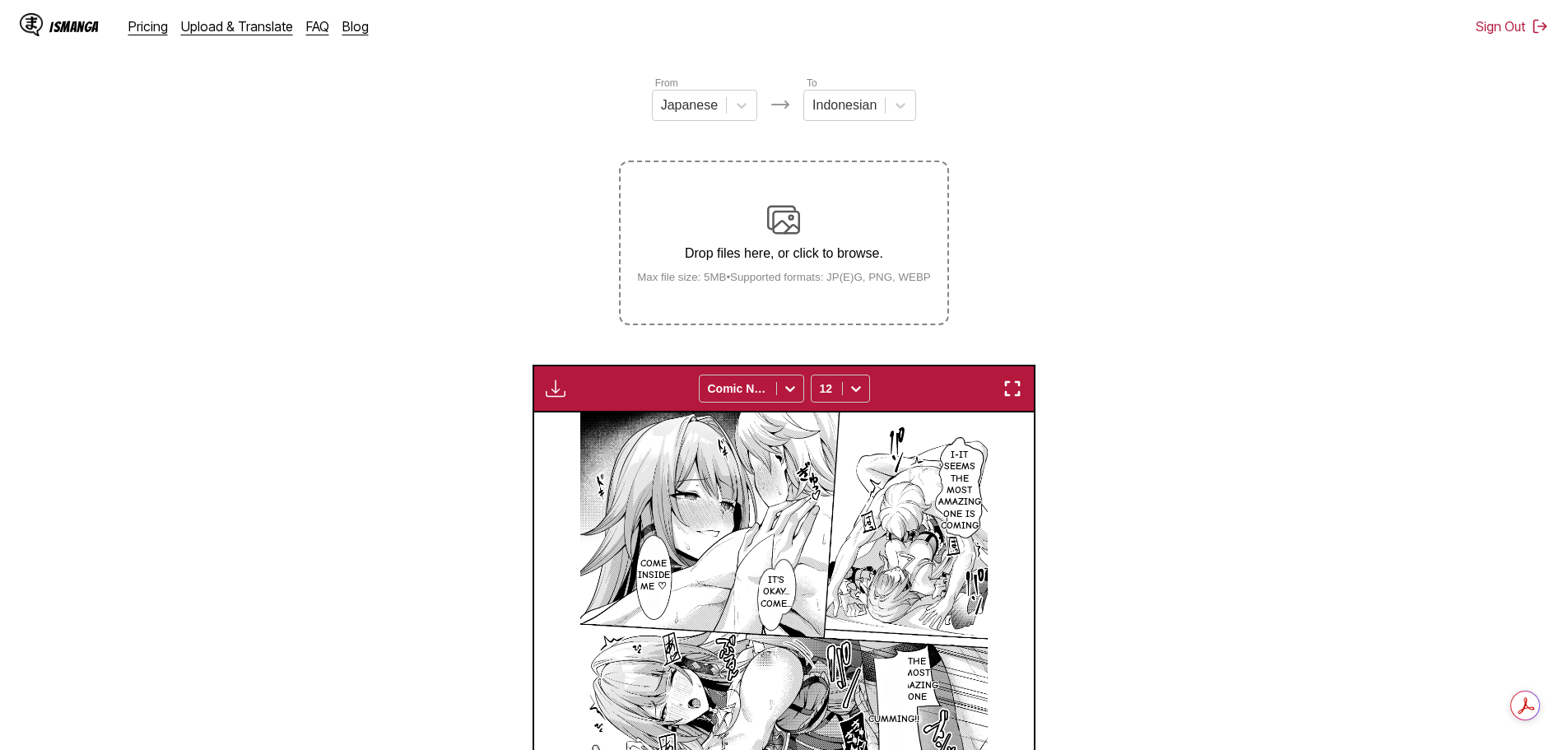
scroll to position [191, 0]
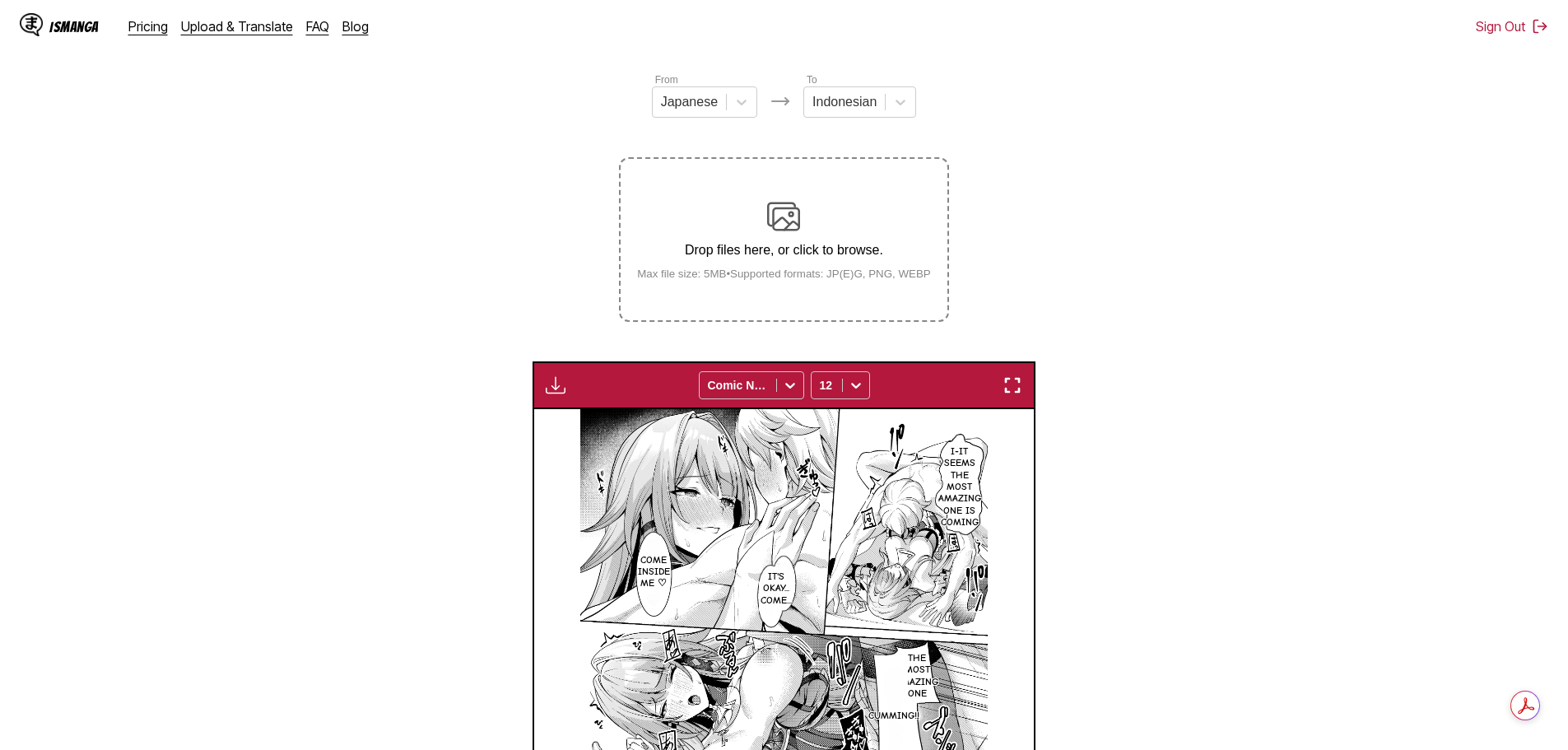
click at [552, 389] on img "button" at bounding box center [556, 385] width 20 height 20
click at [609, 440] on button "Download All" at bounding box center [600, 441] width 105 height 40
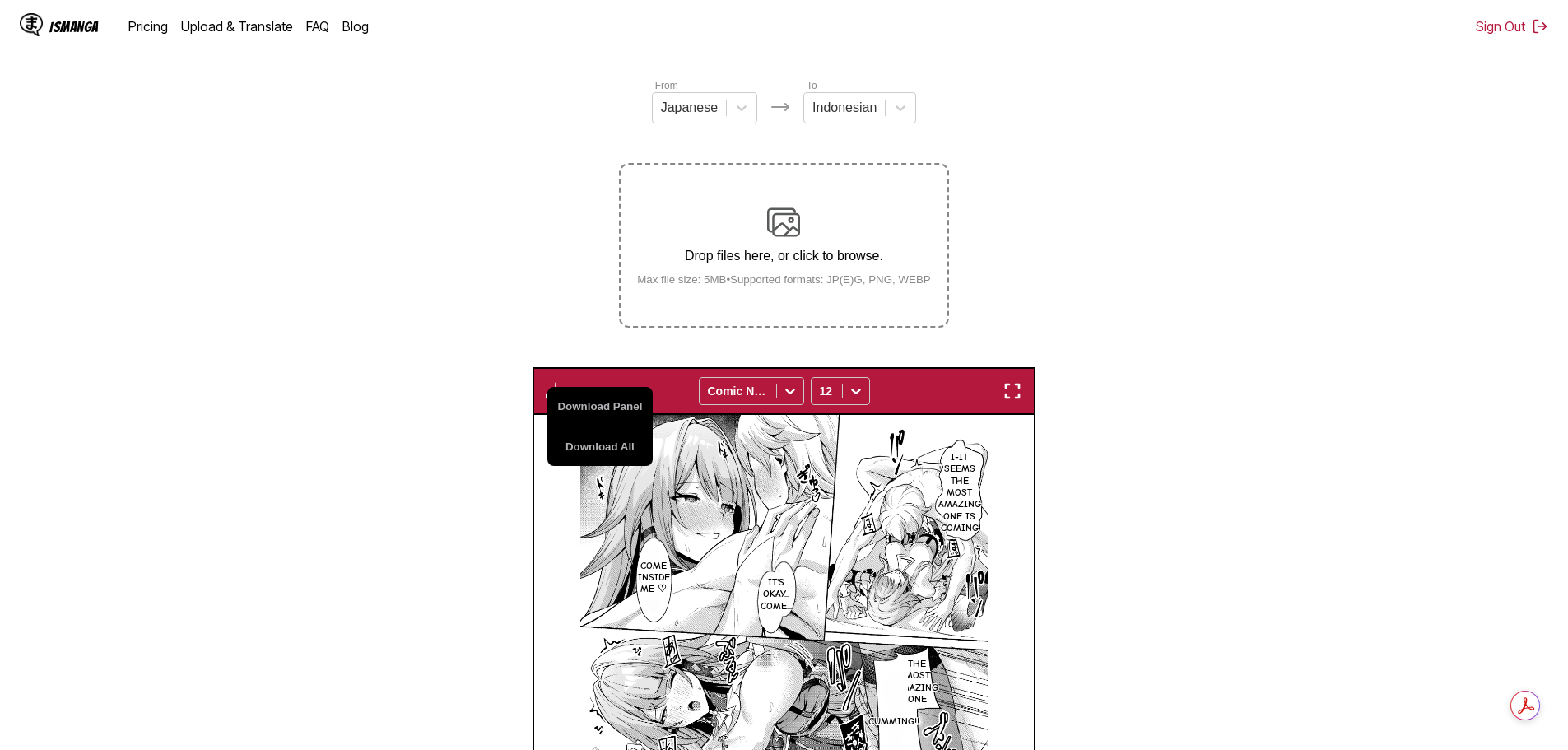
scroll to position [247, 0]
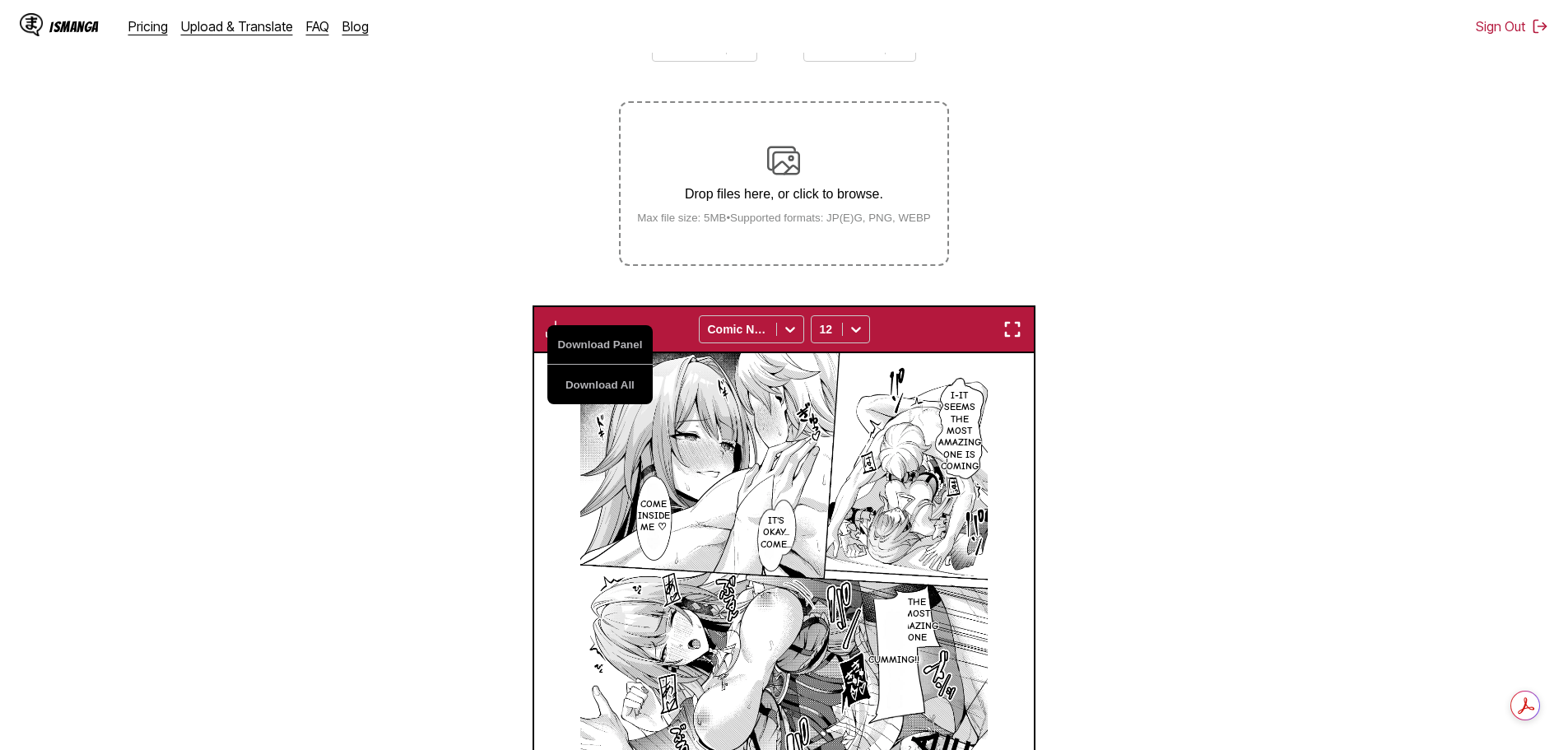
click at [1144, 282] on section "From Japanese To Indonesian Drop files here, or click to browse. Max file size:…" at bounding box center [784, 496] width 1542 height 961
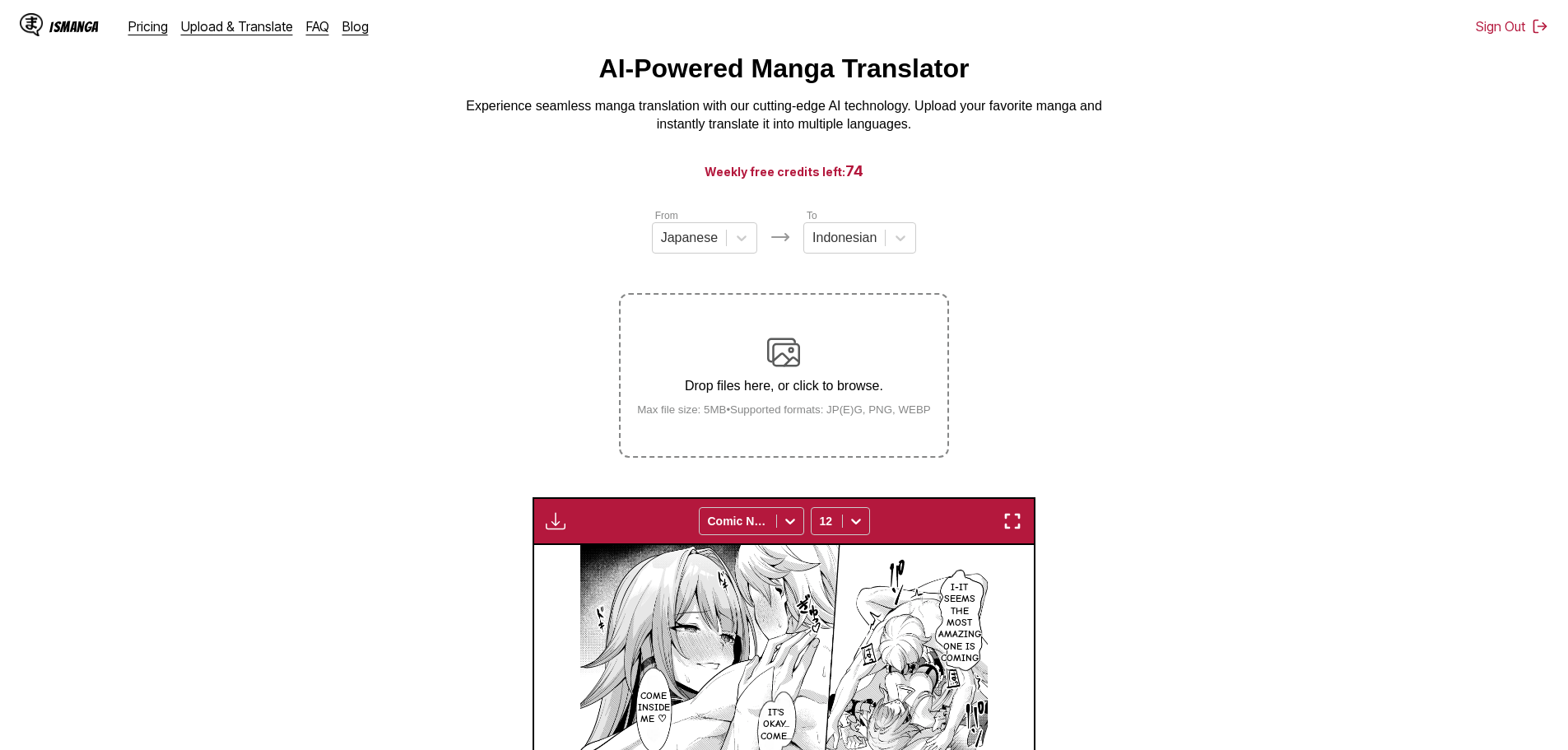
scroll to position [53, 0]
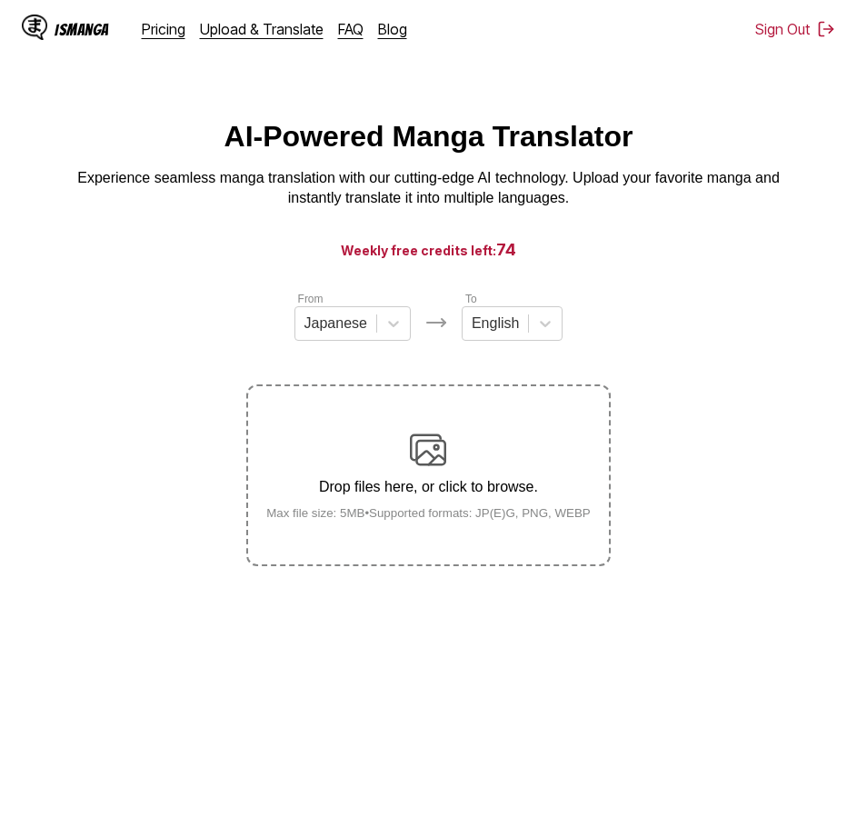
drag, startPoint x: 76, startPoint y: 288, endPoint x: 106, endPoint y: 339, distance: 59.0
click at [76, 288] on main "AI-Powered Manga Translator Experience seamless manga translation with our cutt…" at bounding box center [428, 492] width 857 height 744
click at [393, 455] on div "Drop files here, or click to browse. Max file size: 5MB • Supported formats: JP…" at bounding box center [428, 475] width 353 height 88
click at [0, 0] on input "Drop files here, or click to browse. Max file size: 5MB • Supported formats: JP…" at bounding box center [0, 0] width 0 height 0
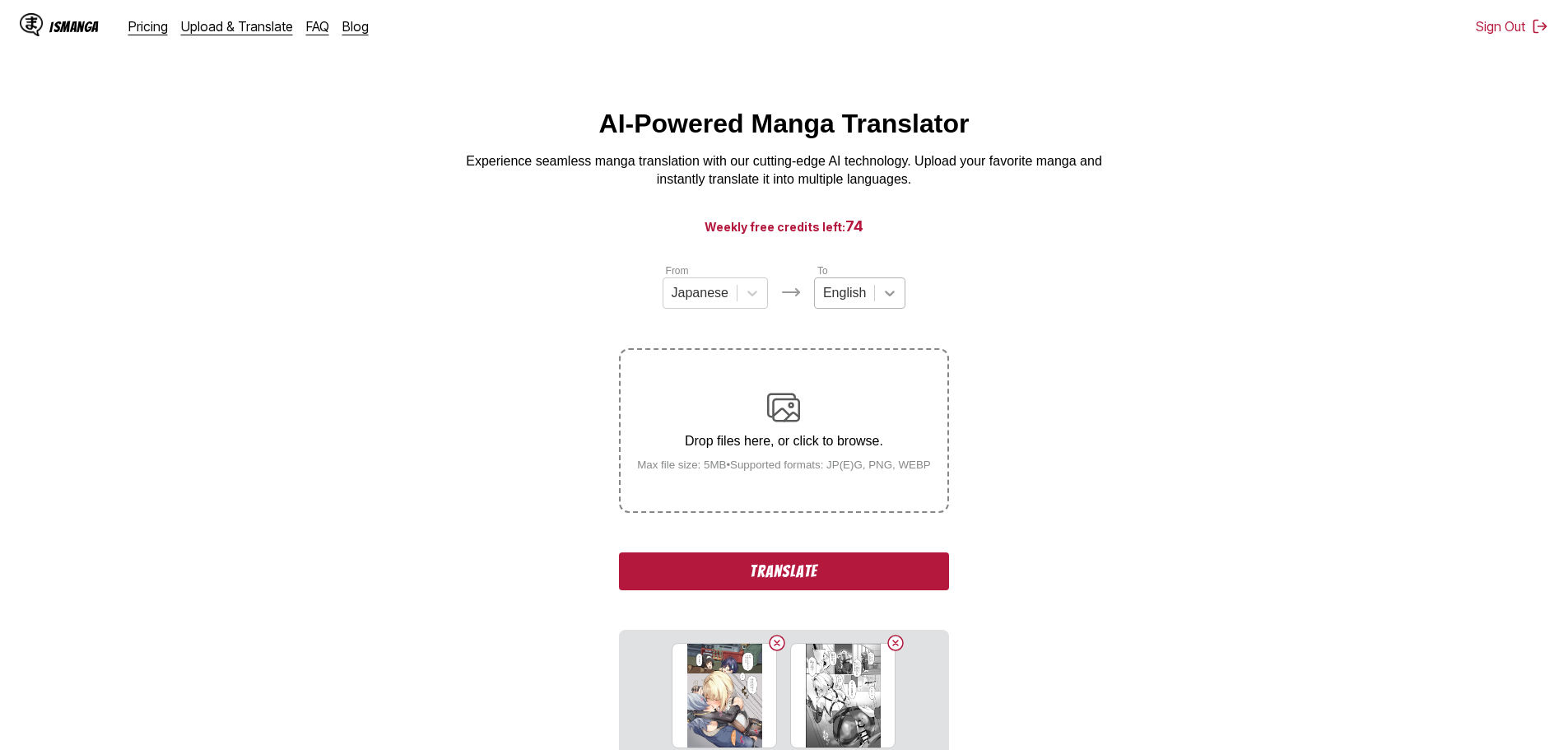
click at [895, 297] on icon at bounding box center [890, 293] width 16 height 16
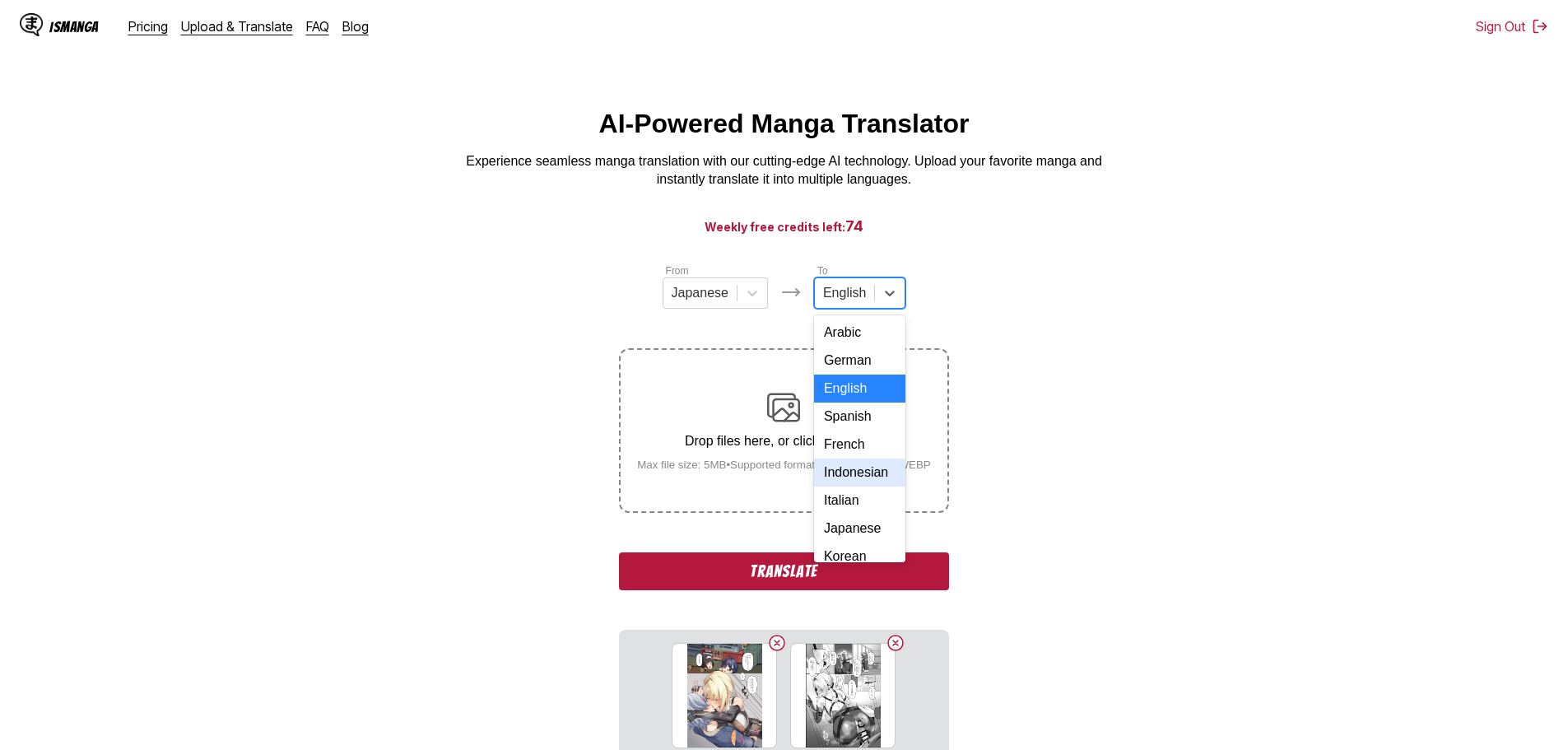
click at [849, 487] on div "Indonesian" at bounding box center [859, 472] width 92 height 28
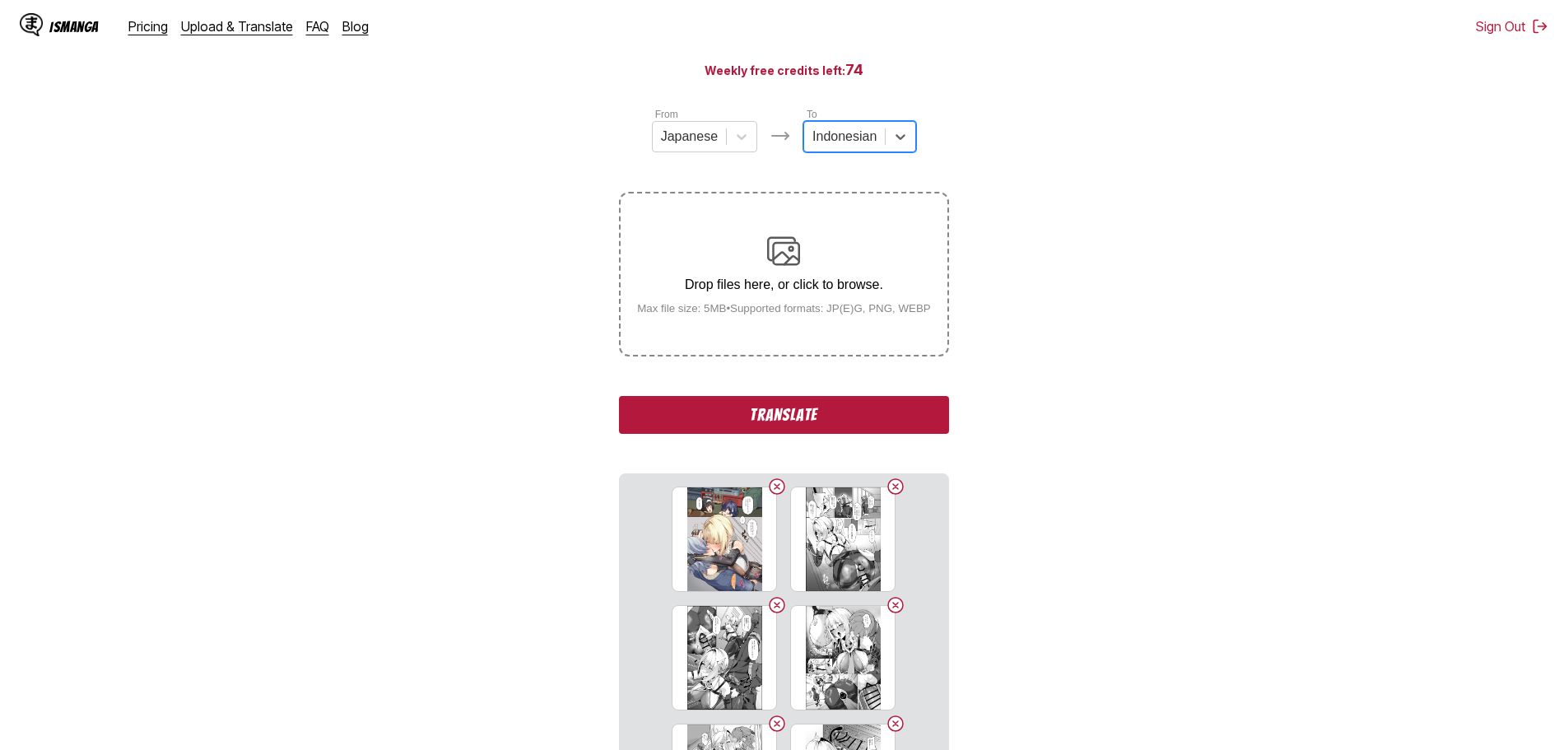
scroll to position [165, 0]
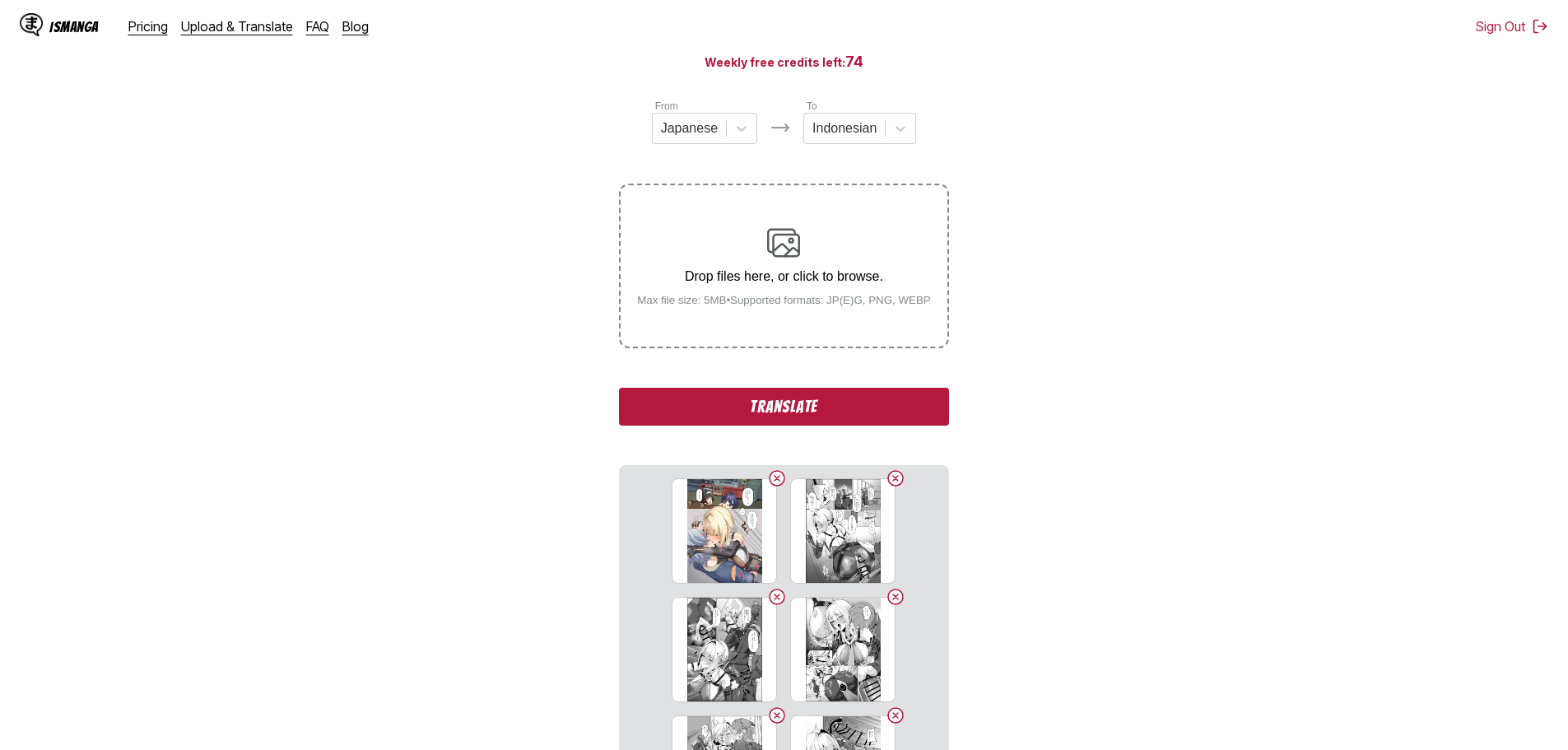
click at [833, 415] on button "Translate" at bounding box center [783, 407] width 329 height 38
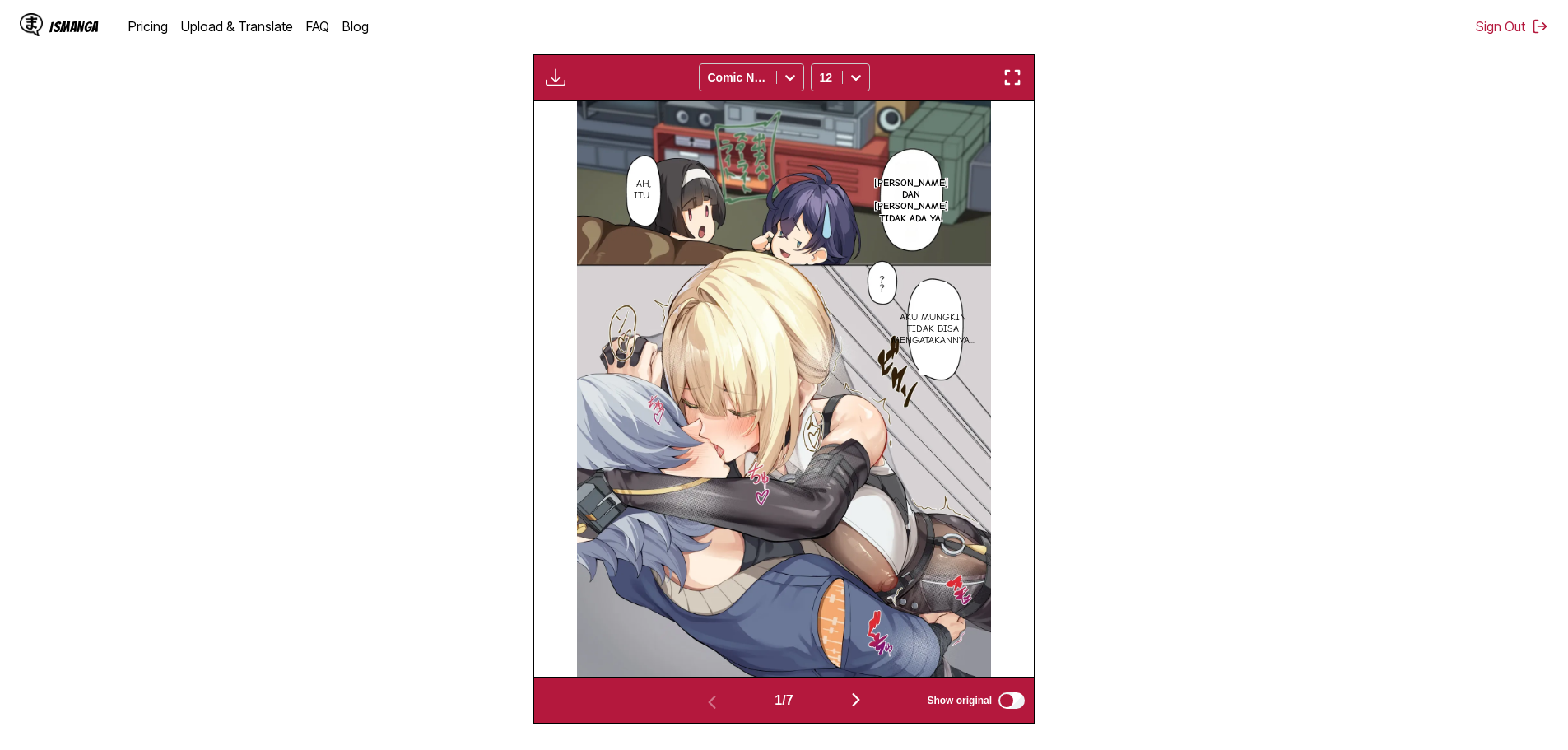
scroll to position [441, 0]
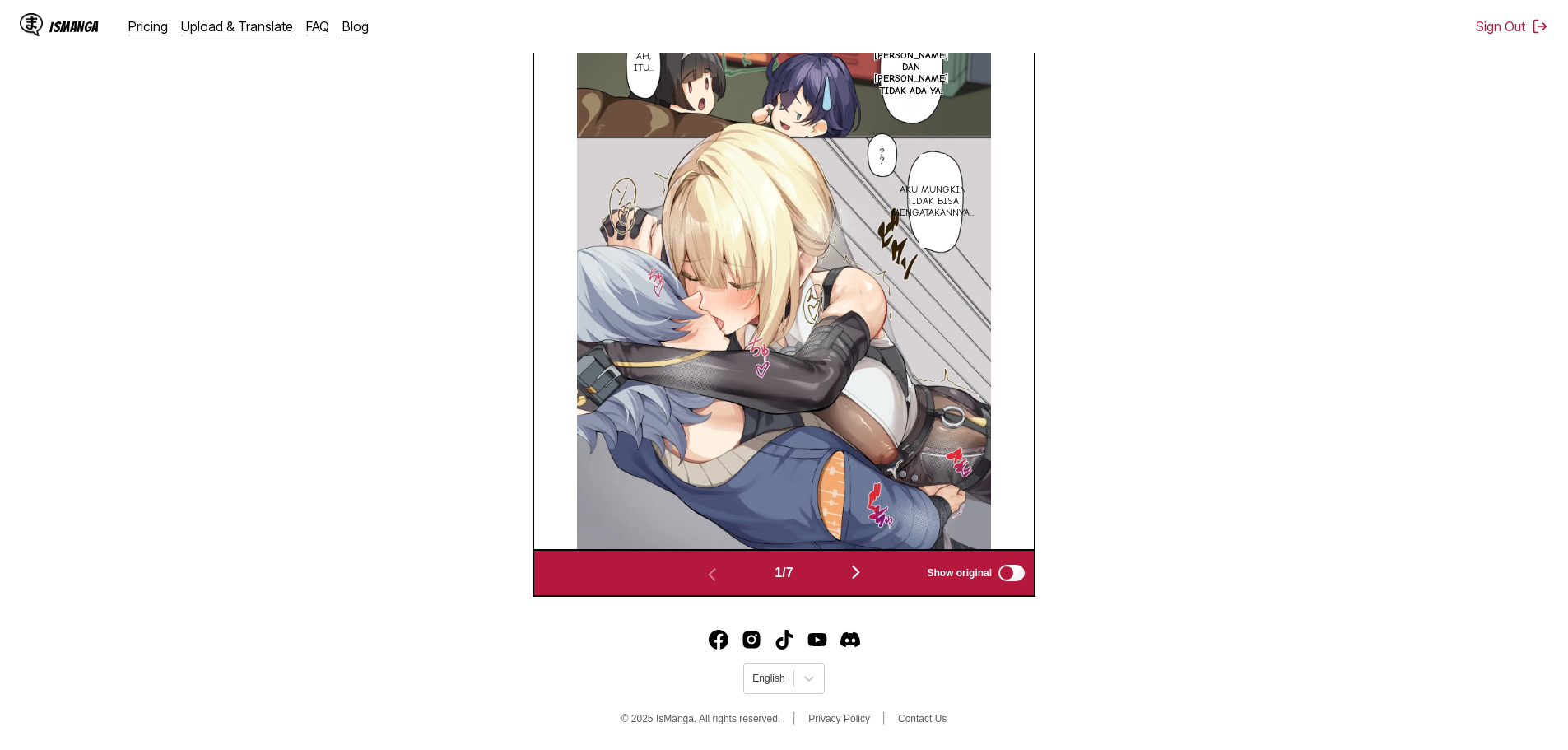
click at [853, 571] on img "button" at bounding box center [857, 572] width 20 height 20
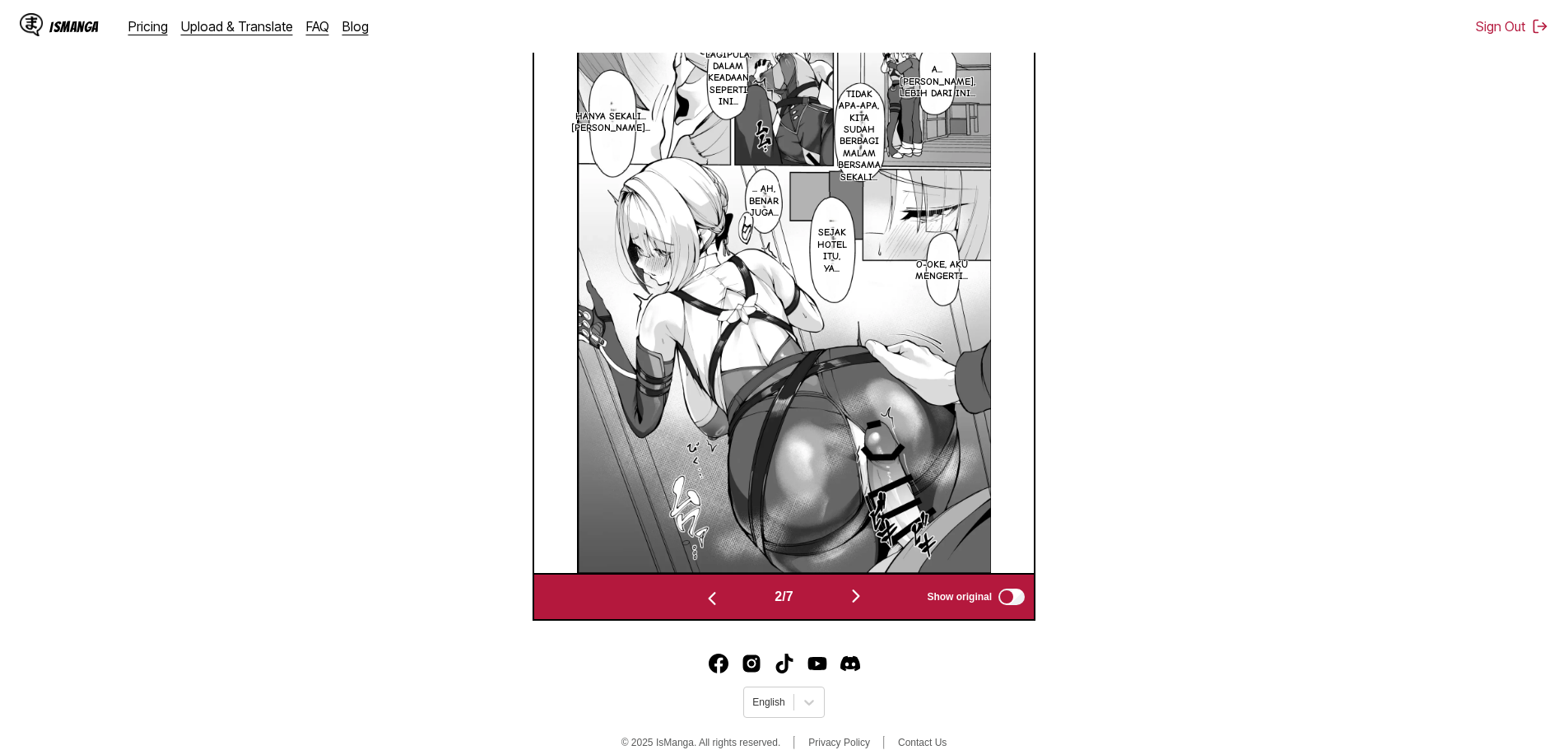
scroll to position [580, 0]
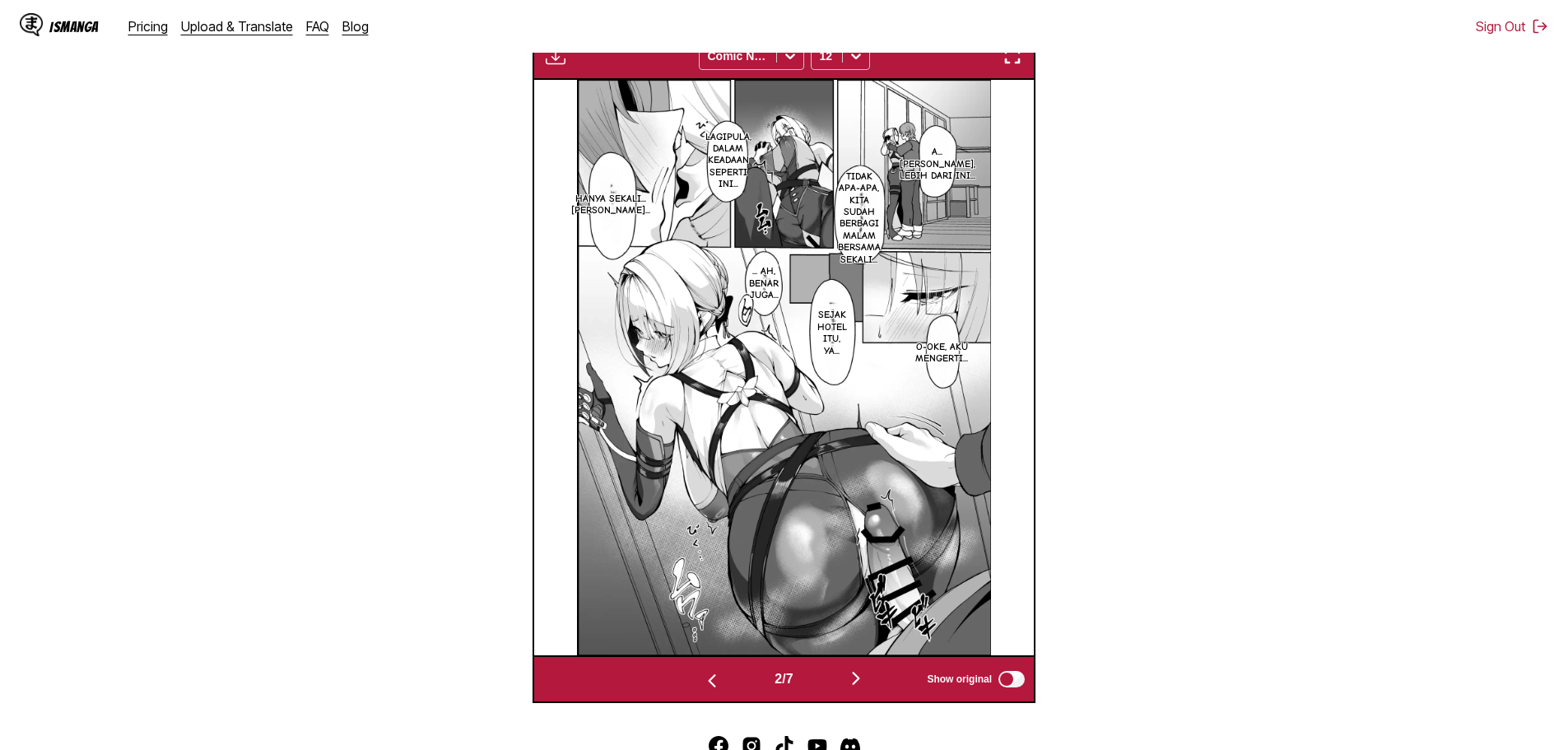
click at [861, 678] on img "button" at bounding box center [857, 679] width 20 height 20
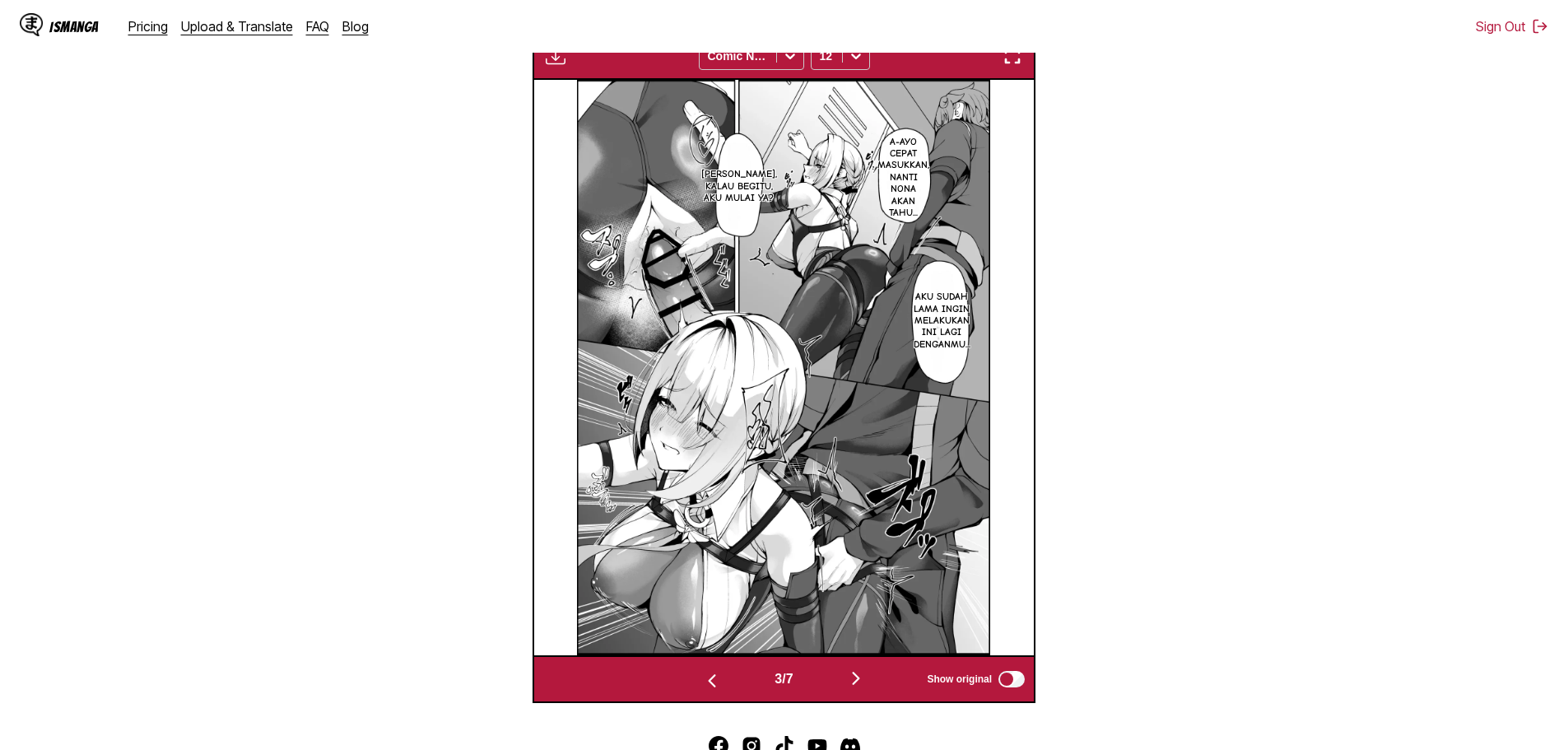
click at [713, 680] on img "button" at bounding box center [712, 681] width 20 height 20
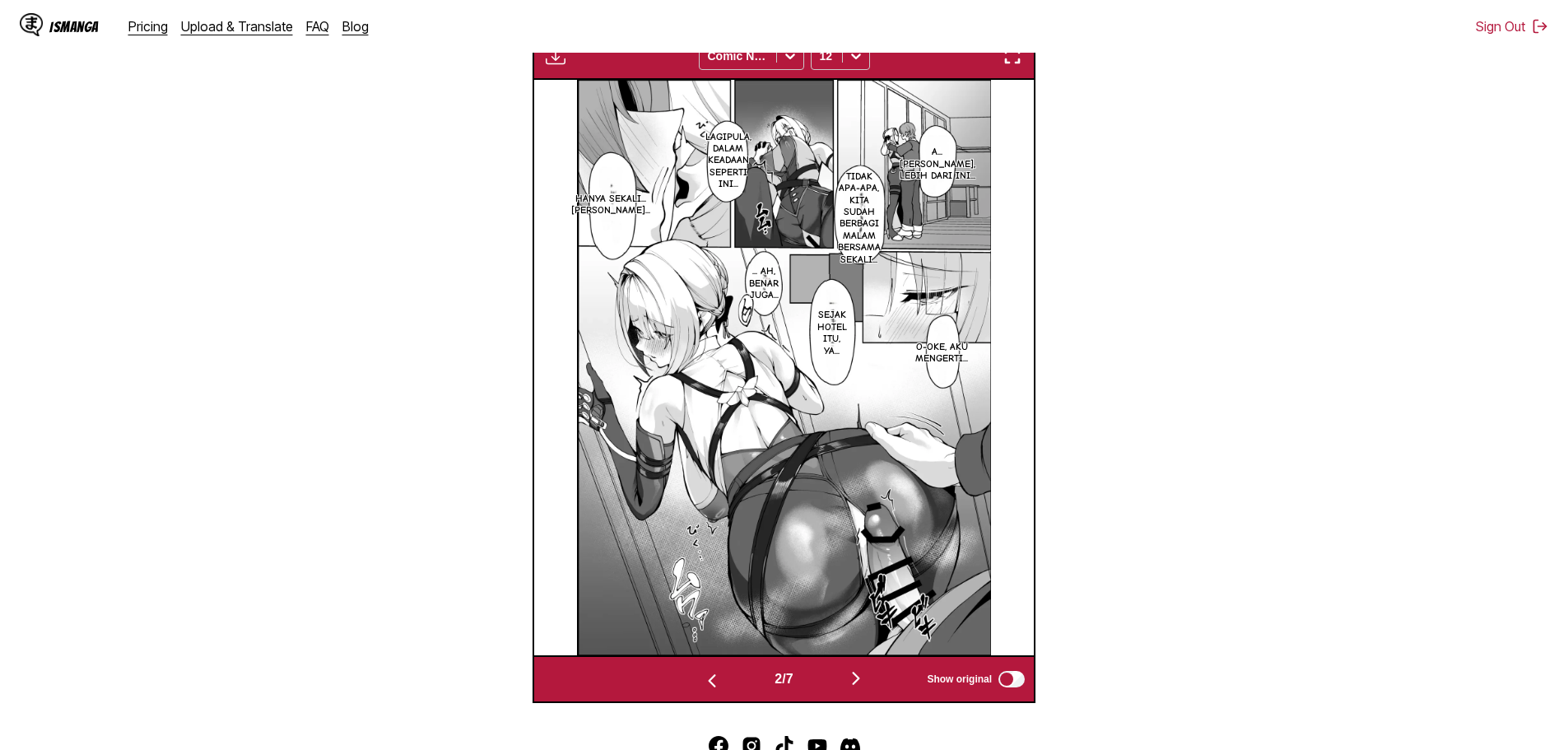
click at [713, 680] on img "button" at bounding box center [712, 681] width 20 height 20
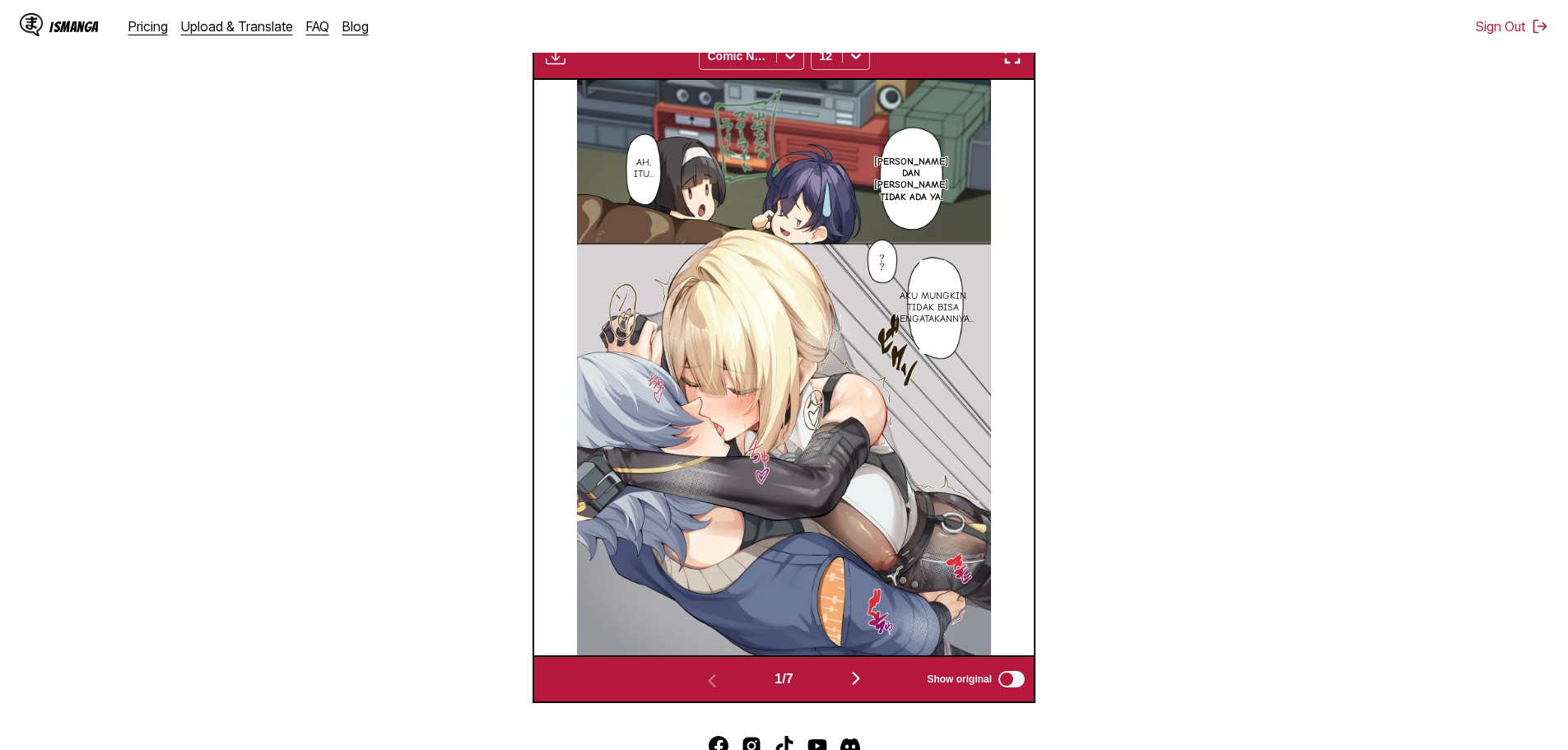
click at [888, 677] on button "button" at bounding box center [856, 680] width 99 height 24
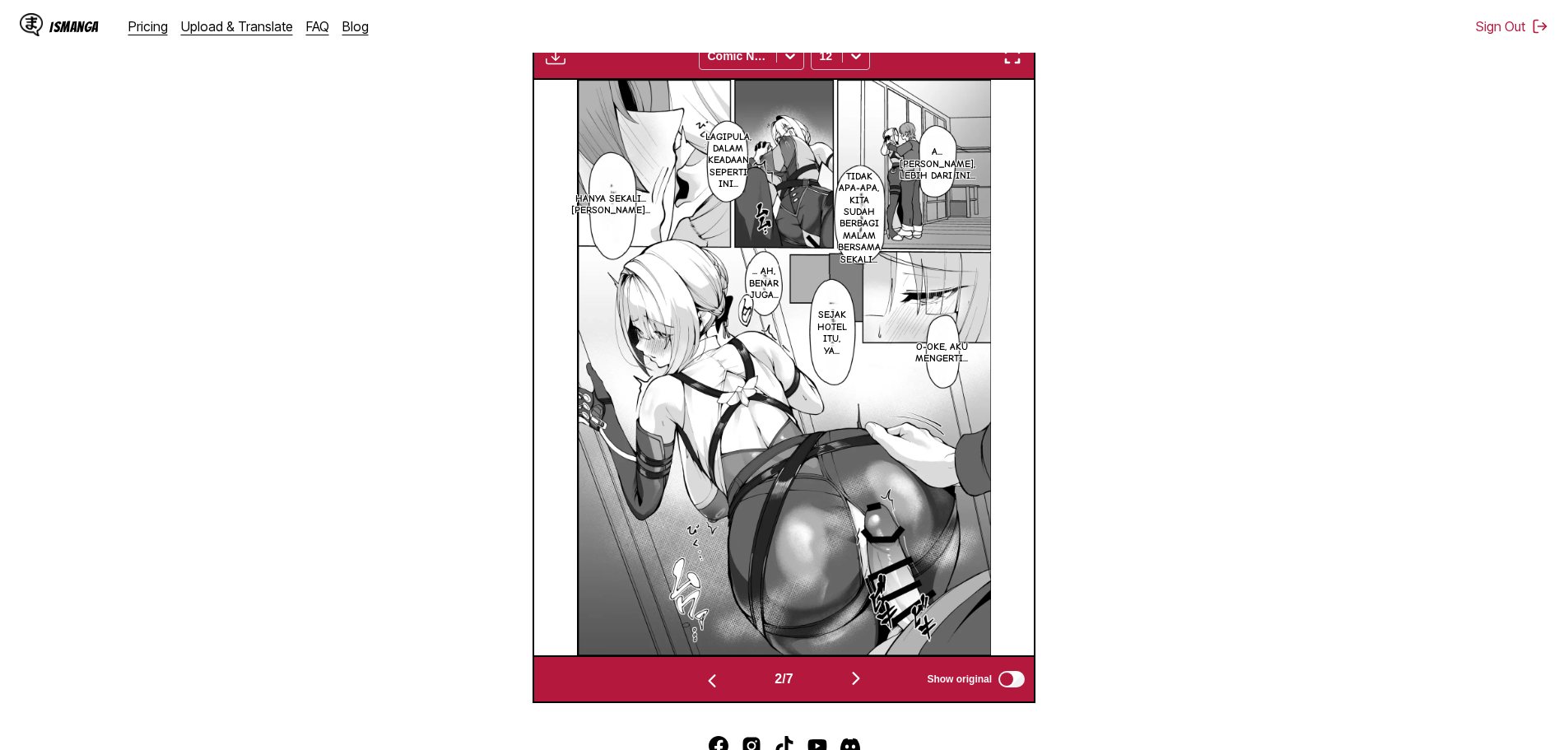
click at [888, 677] on button "button" at bounding box center [856, 680] width 99 height 24
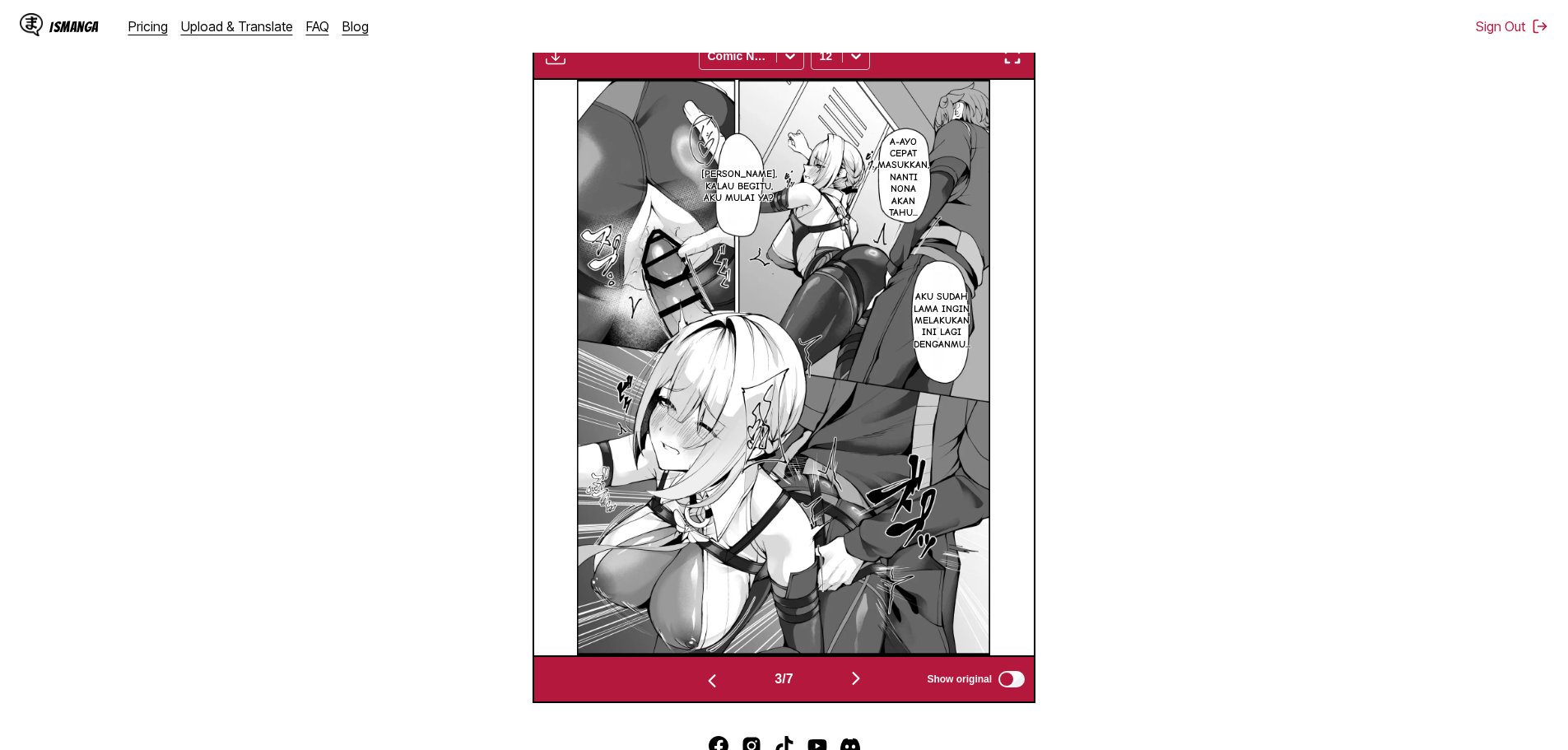
scroll to position [521, 0]
click at [888, 677] on button "button" at bounding box center [856, 680] width 99 height 24
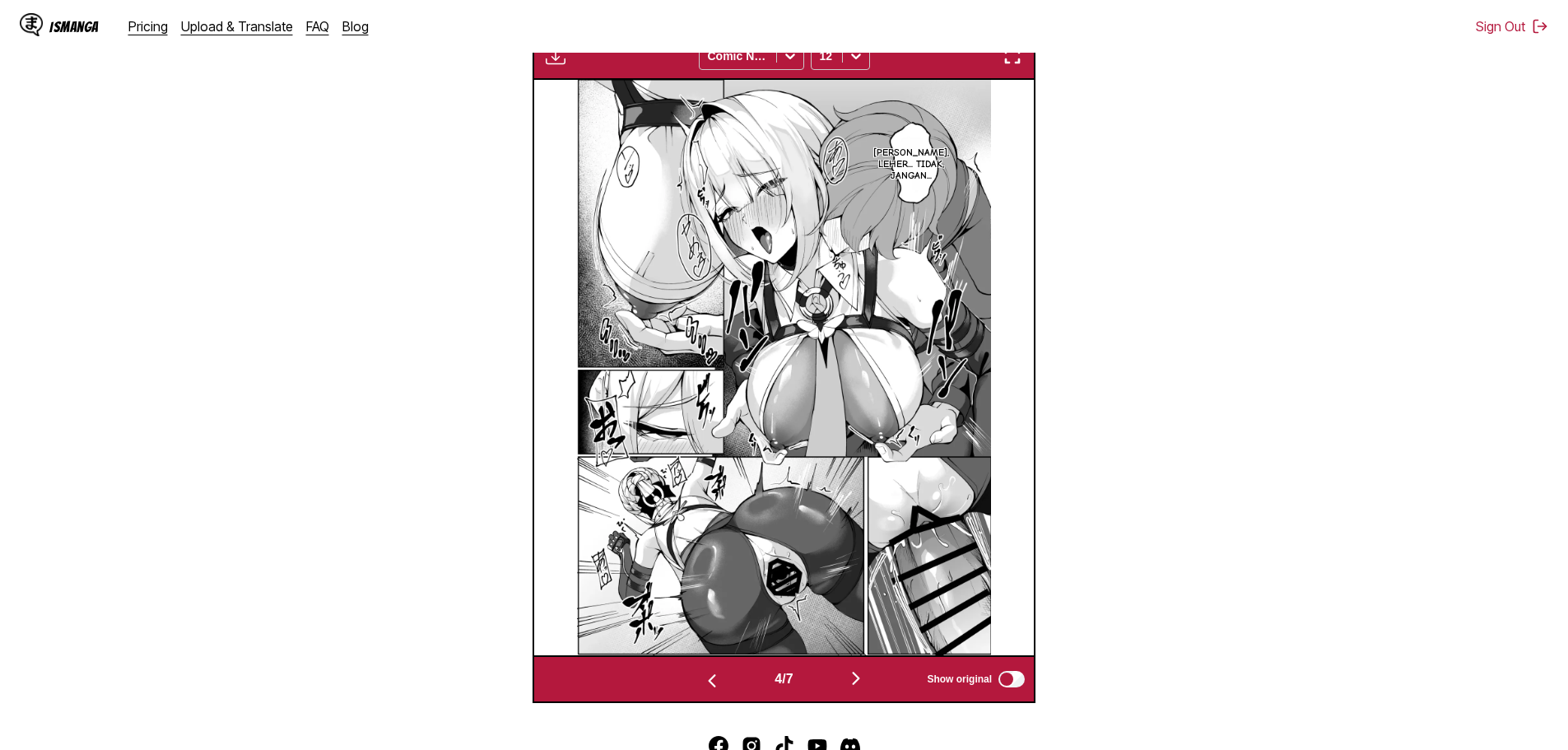
click at [861, 683] on img "button" at bounding box center [857, 679] width 20 height 20
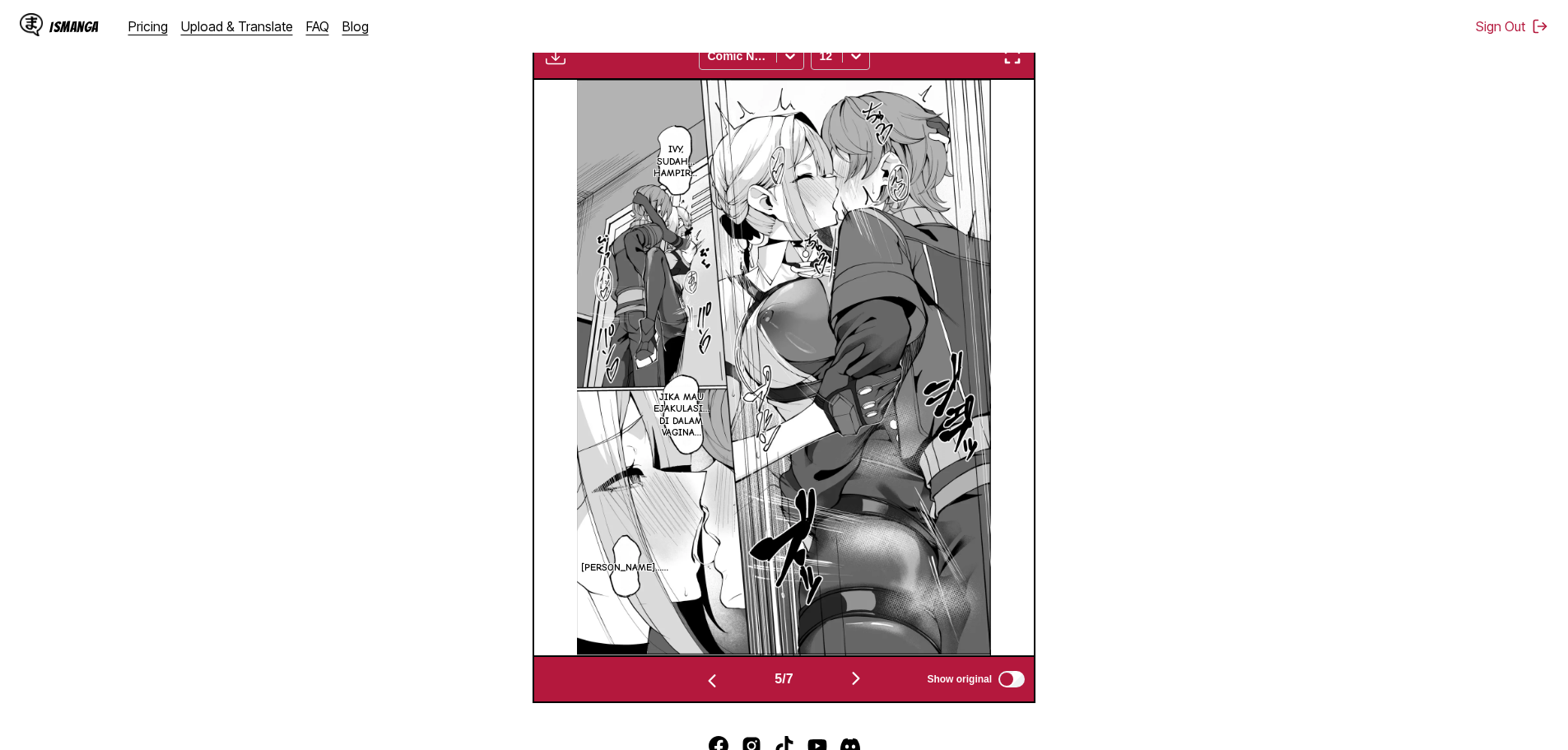
click at [861, 683] on img "button" at bounding box center [857, 679] width 20 height 20
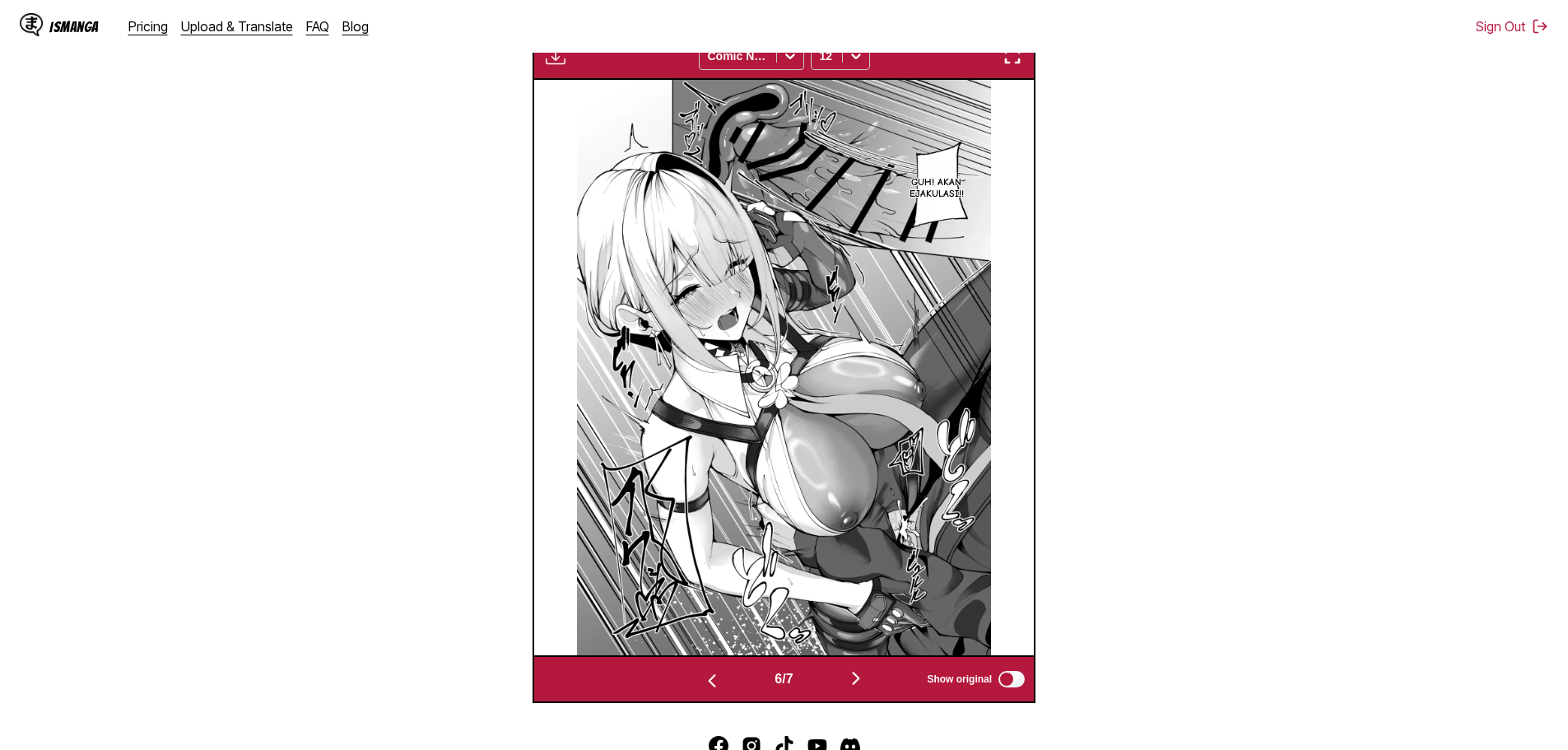
click at [861, 683] on img "button" at bounding box center [857, 679] width 20 height 20
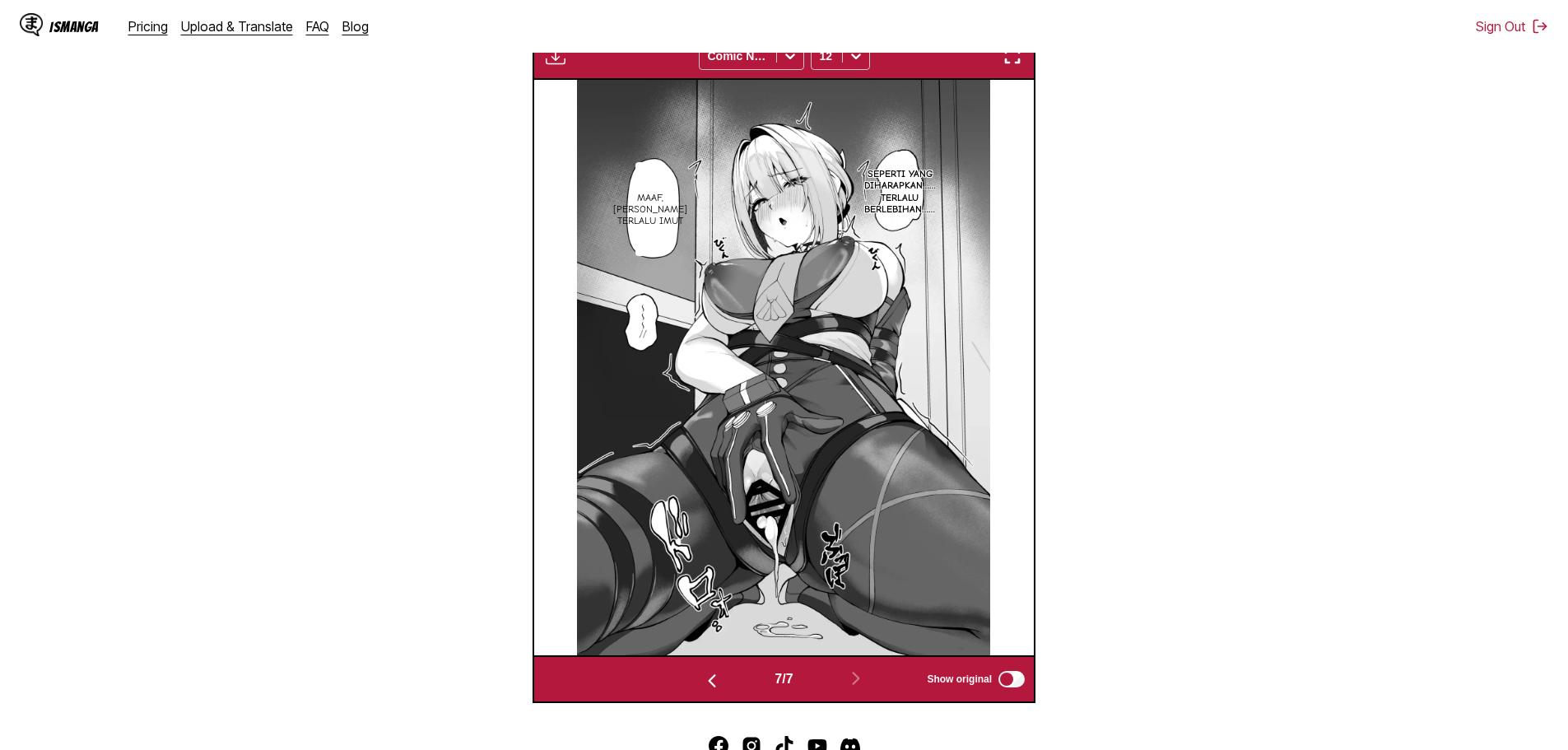
click at [702, 688] on img "button" at bounding box center [712, 681] width 20 height 20
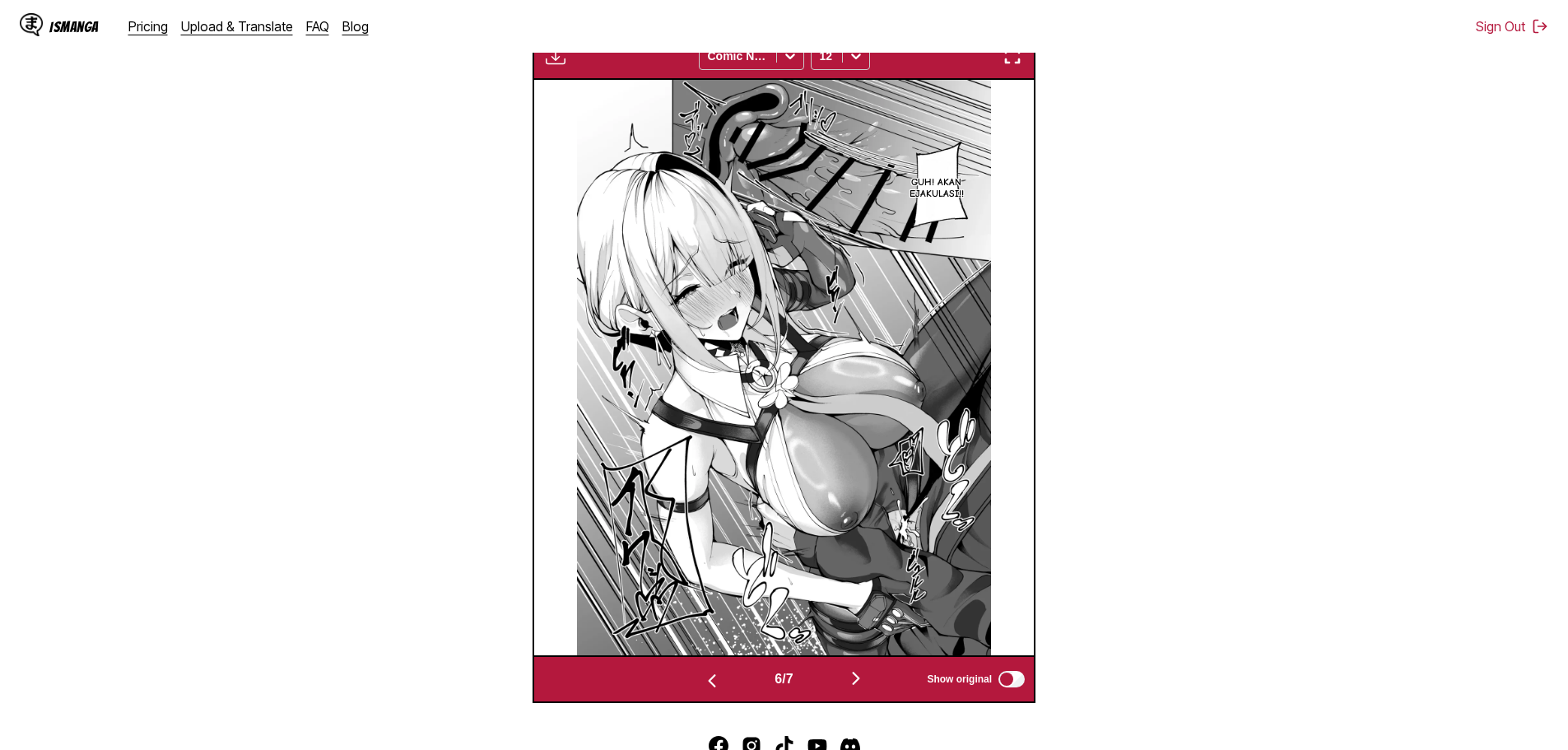
click at [702, 688] on img "button" at bounding box center [712, 681] width 20 height 20
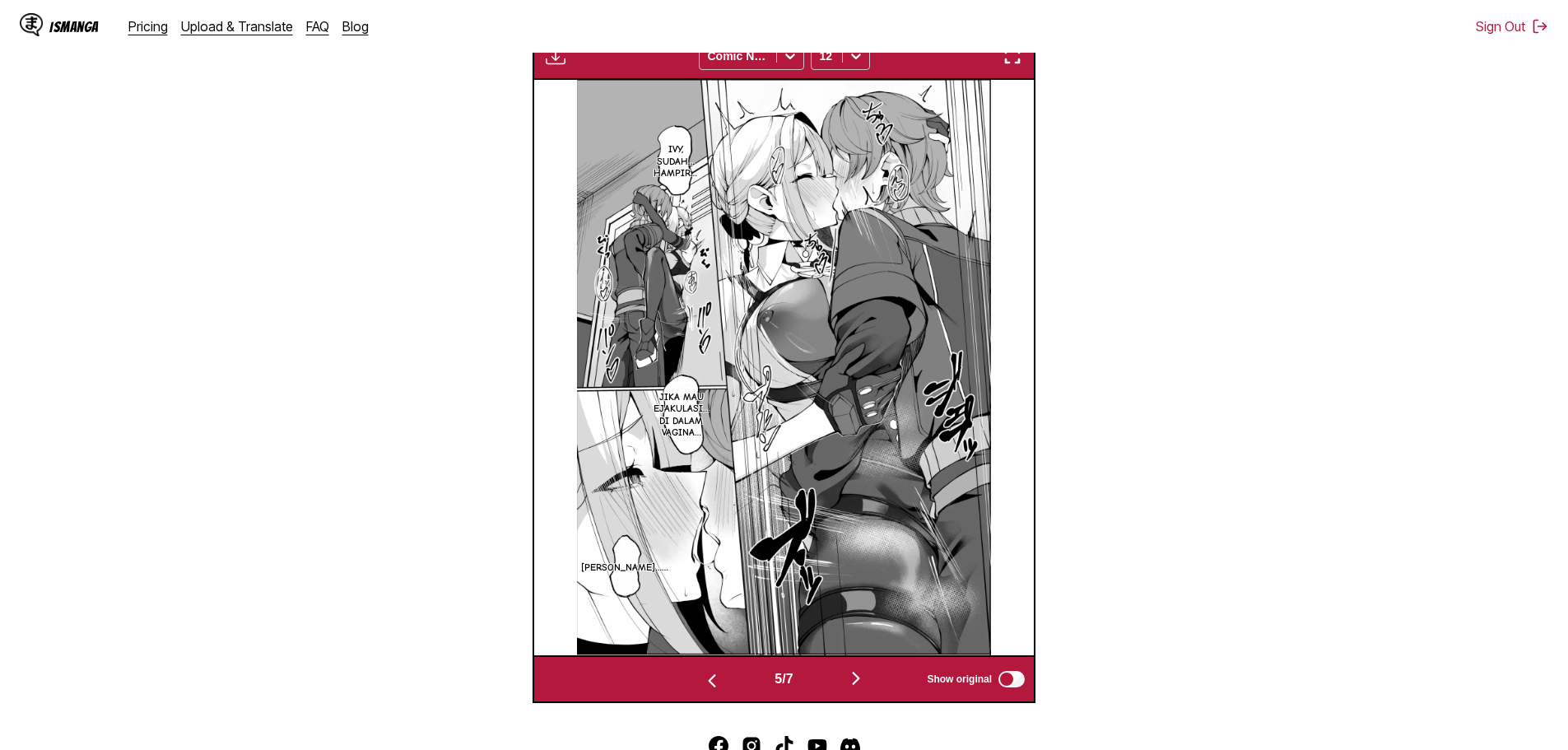
click at [702, 688] on img "button" at bounding box center [712, 681] width 20 height 20
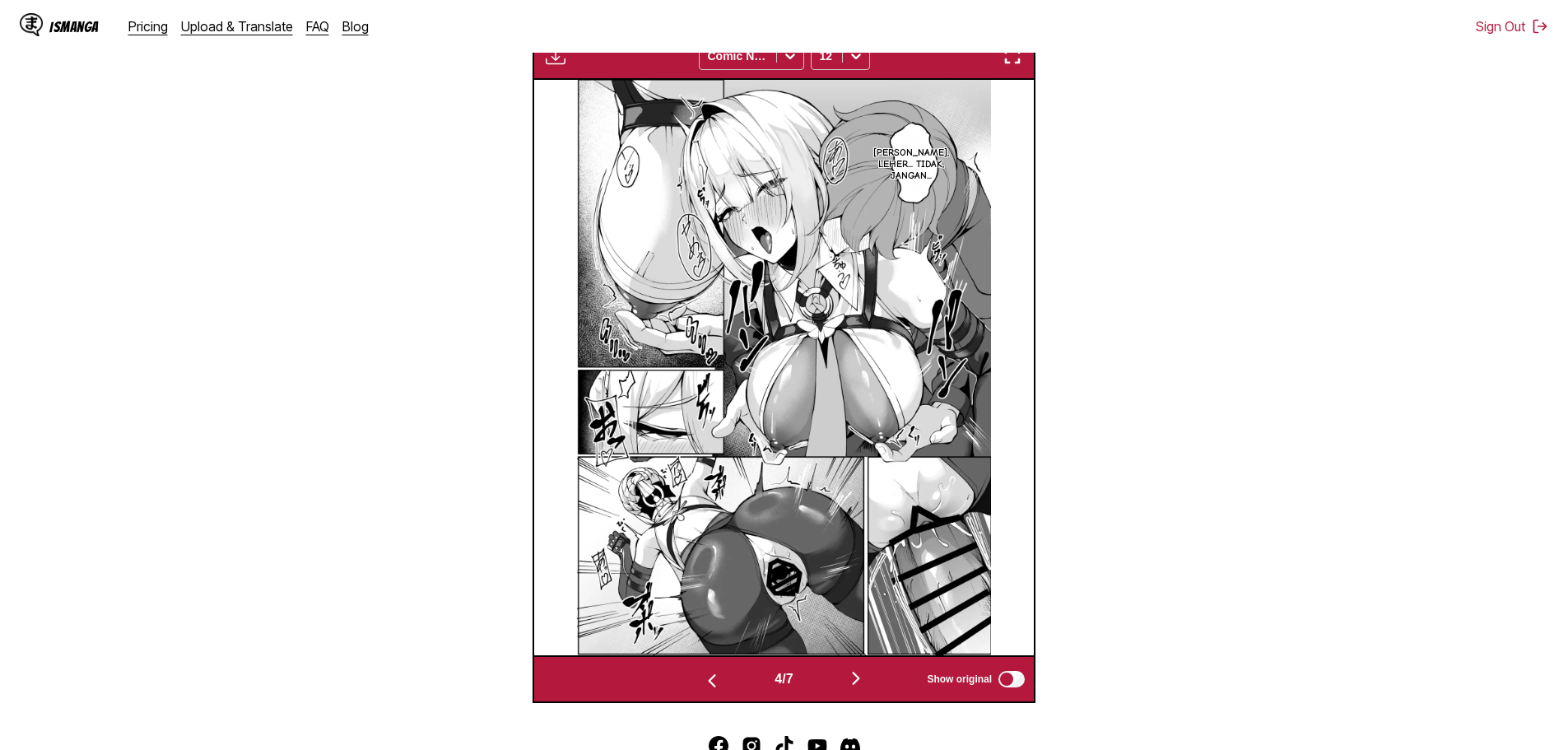
click at [702, 688] on img "button" at bounding box center [712, 681] width 20 height 20
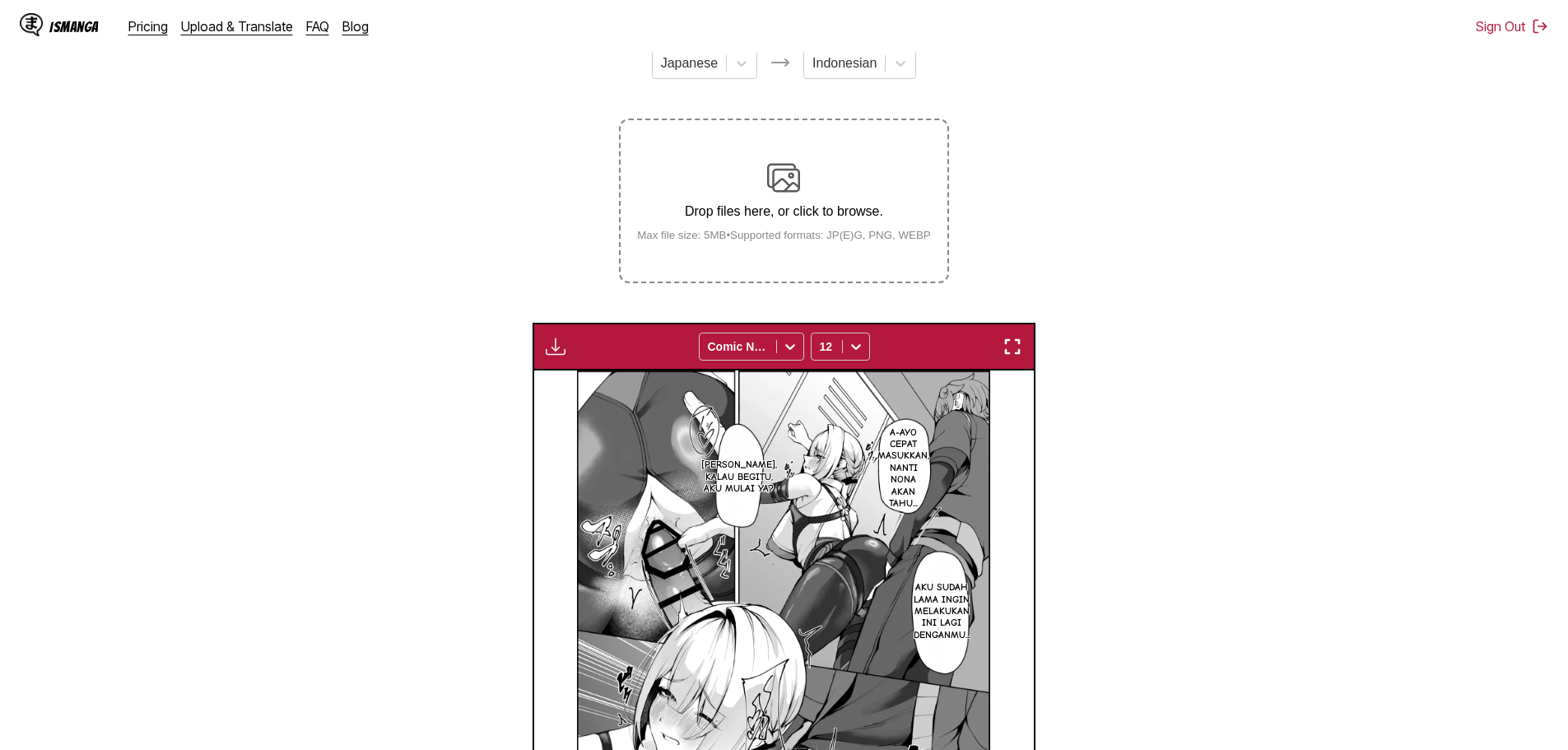
scroll to position [191, 0]
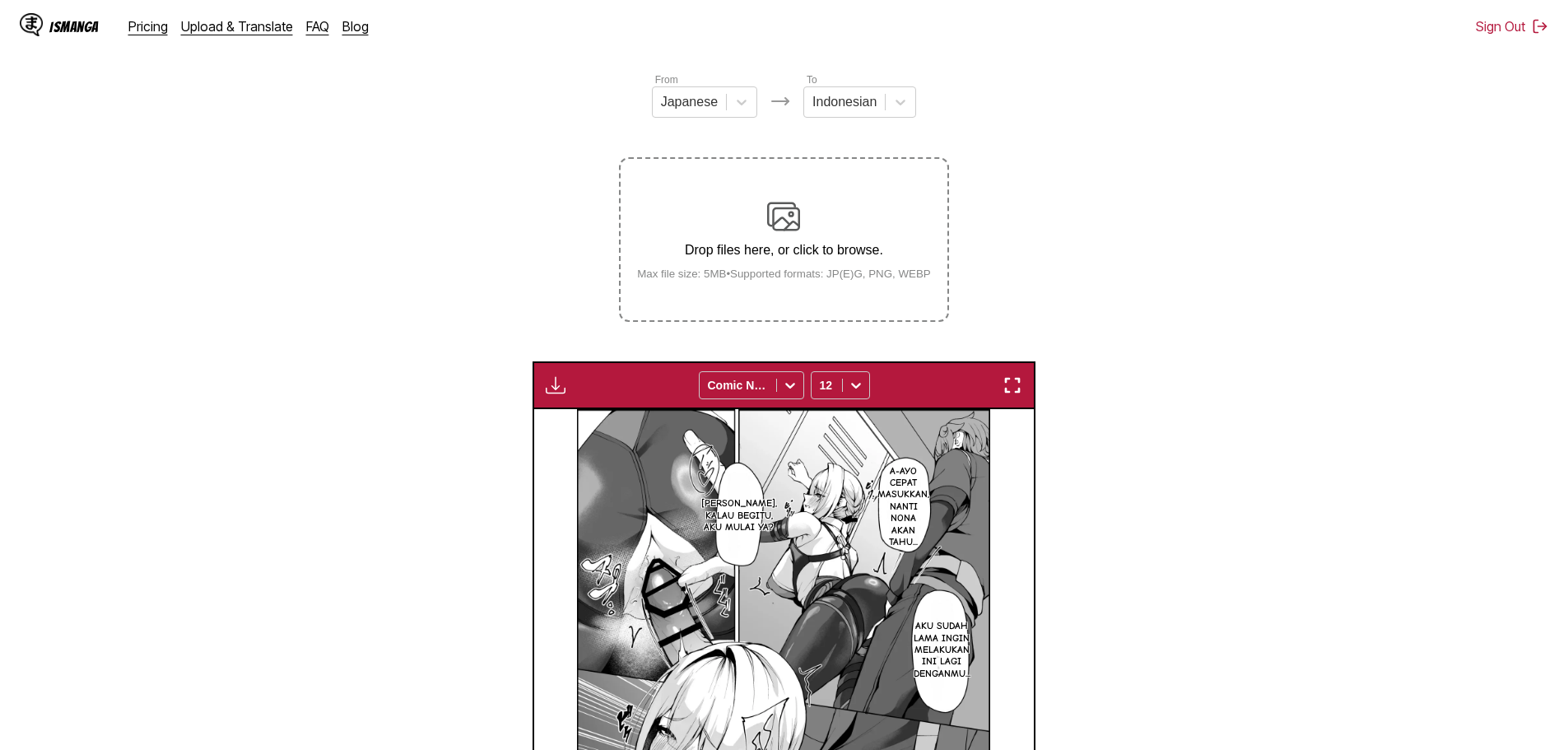
click at [562, 385] on img "button" at bounding box center [556, 385] width 20 height 20
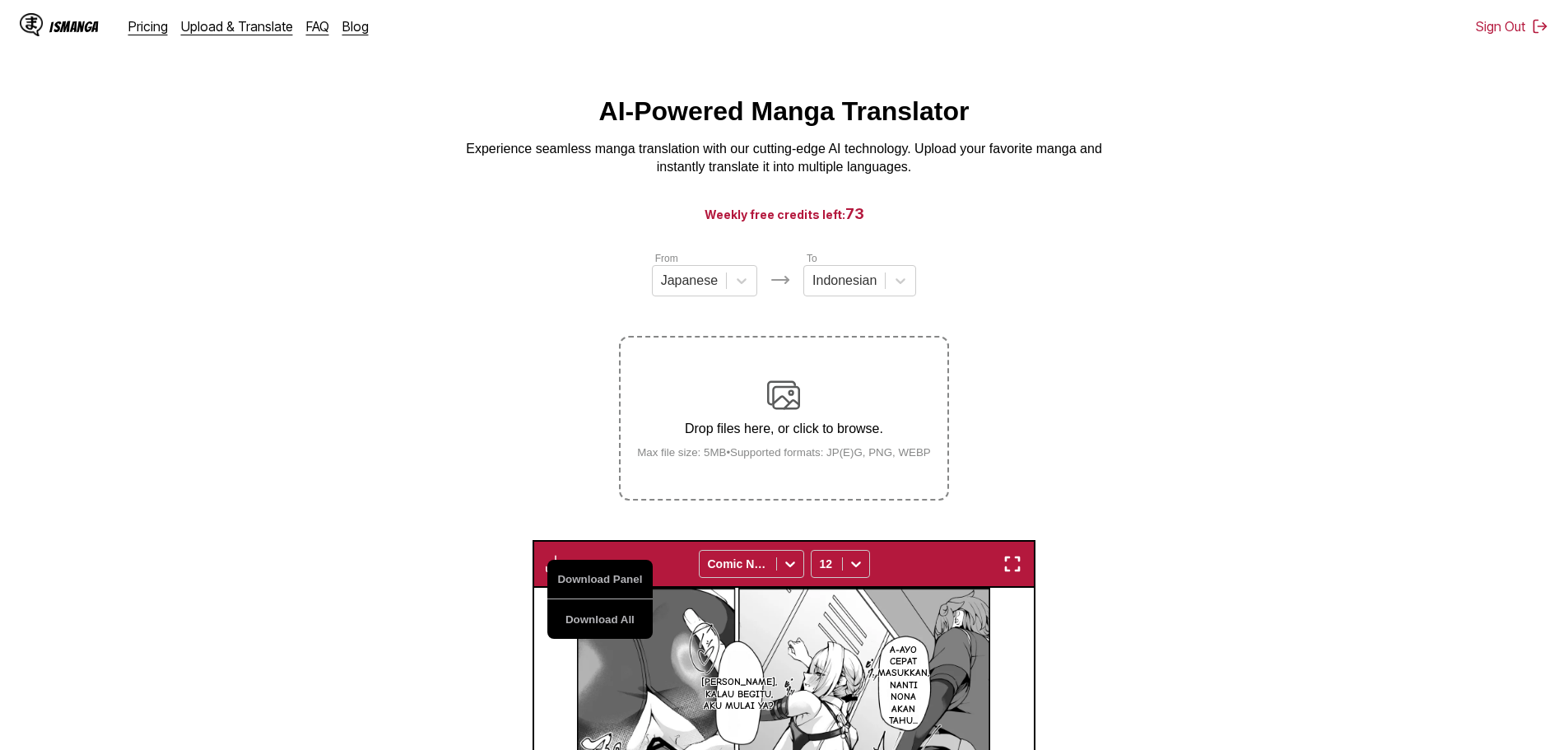
scroll to position [0, 0]
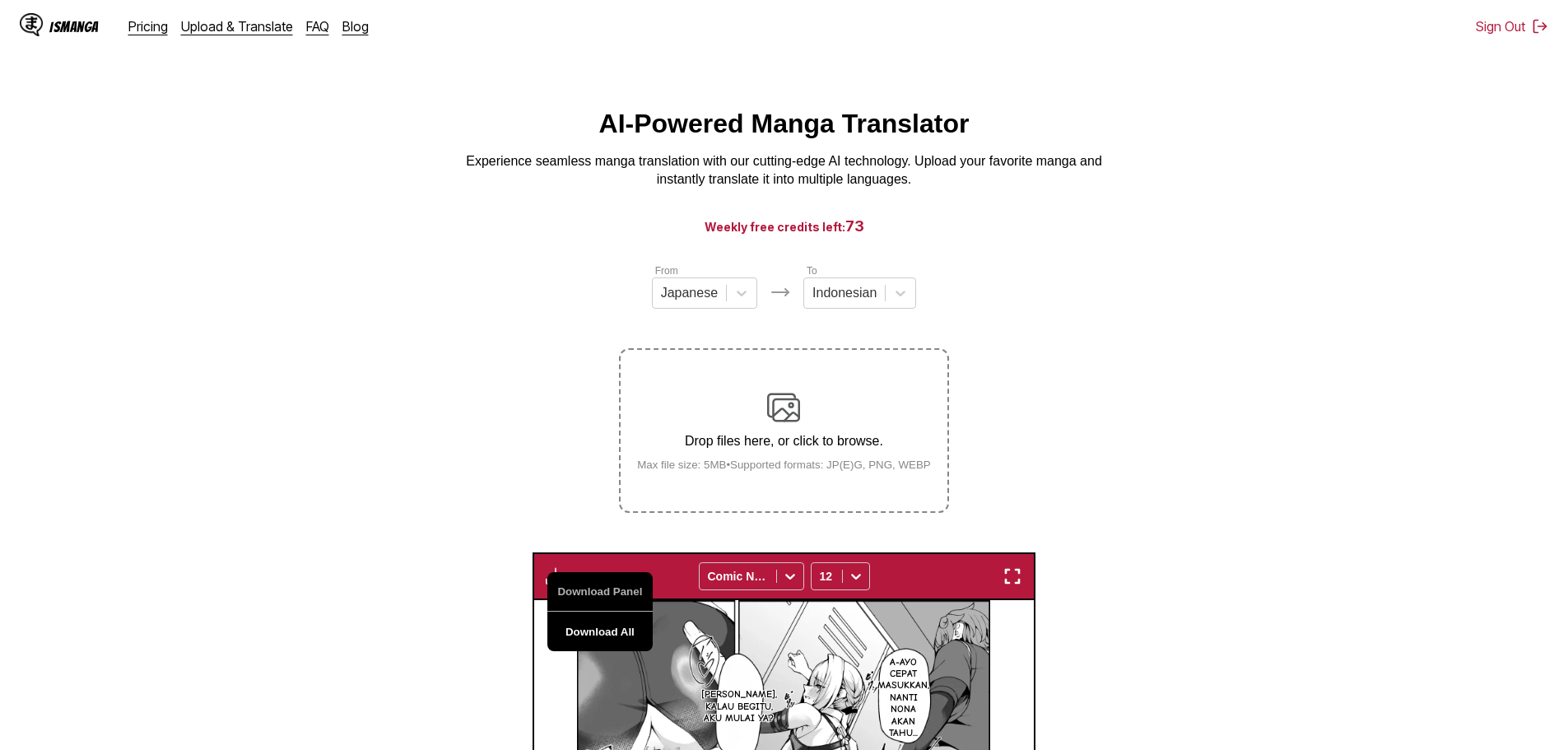
click at [594, 637] on button "Download All" at bounding box center [600, 632] width 105 height 40
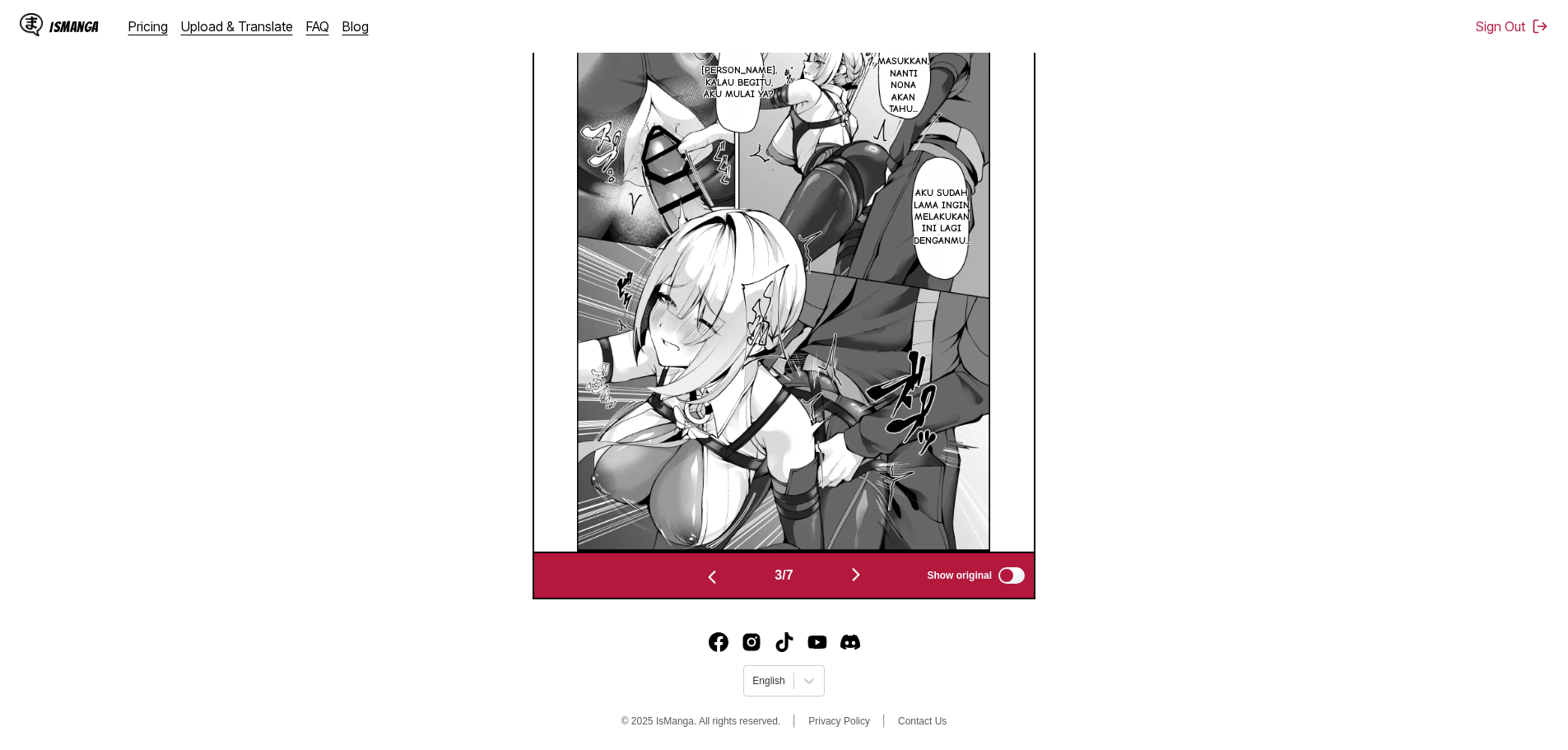
scroll to position [629, 0]
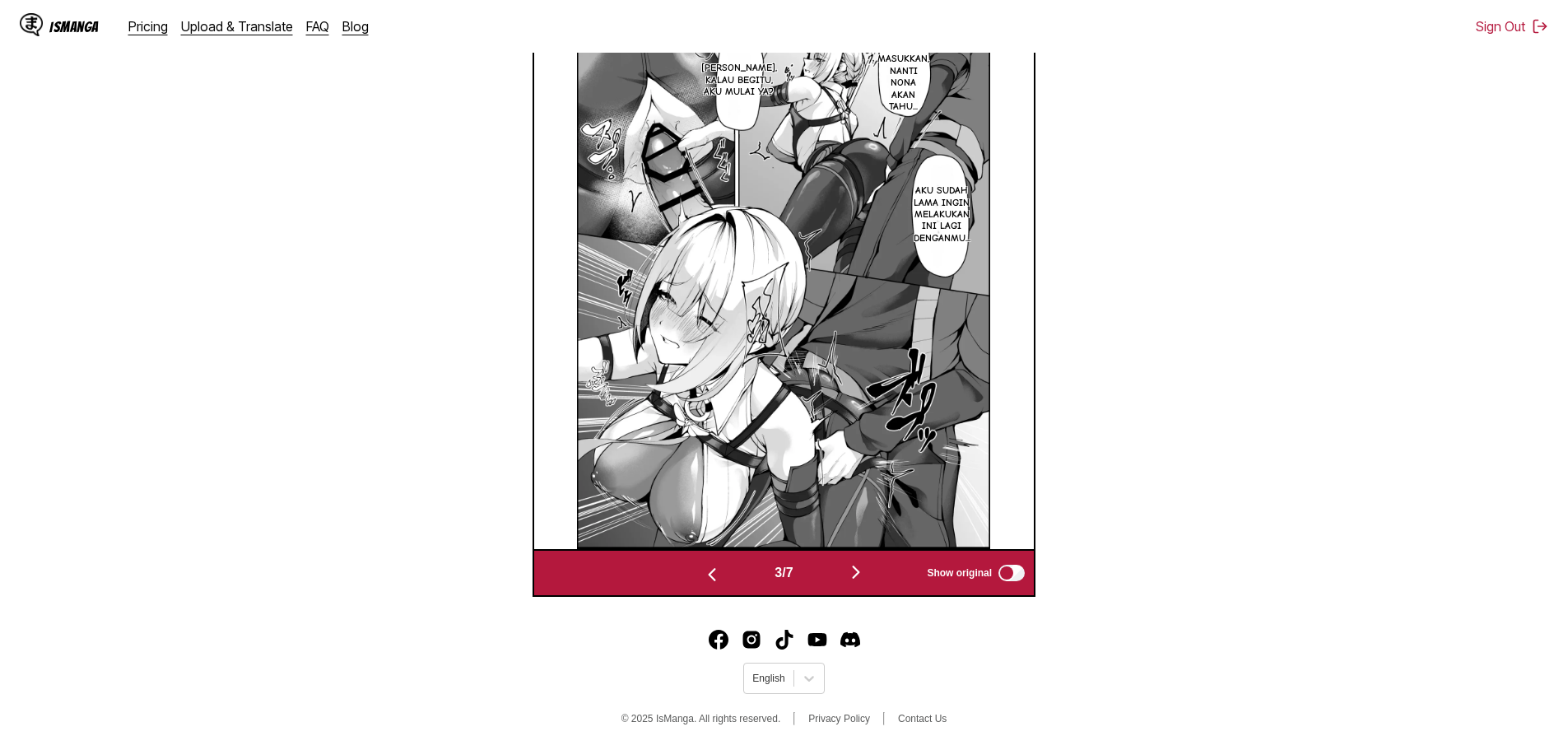
click at [1151, 298] on section "From Japanese To Indonesian Drop files here, or click to browse. Max file size:…" at bounding box center [784, 117] width 1542 height 961
